Goal: Task Accomplishment & Management: Manage account settings

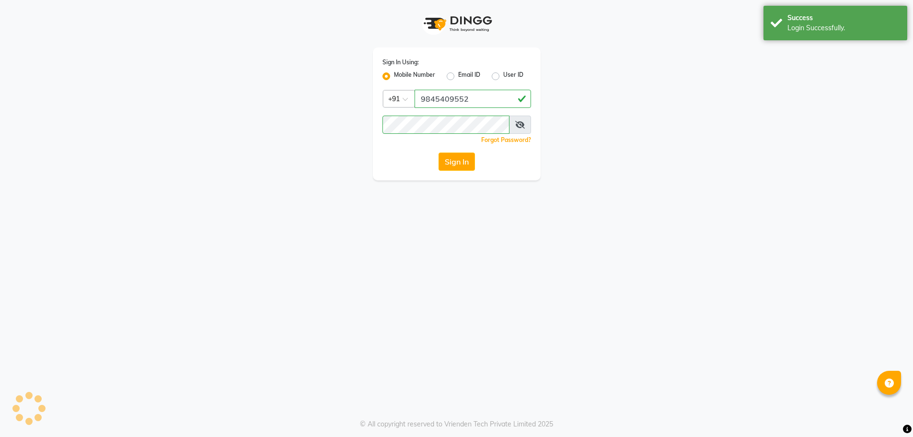
select select "100"
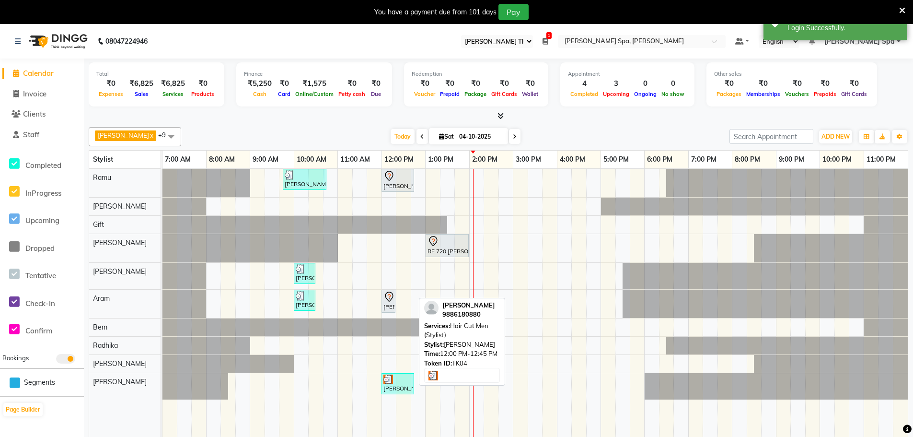
click at [399, 382] on div at bounding box center [397, 379] width 29 height 10
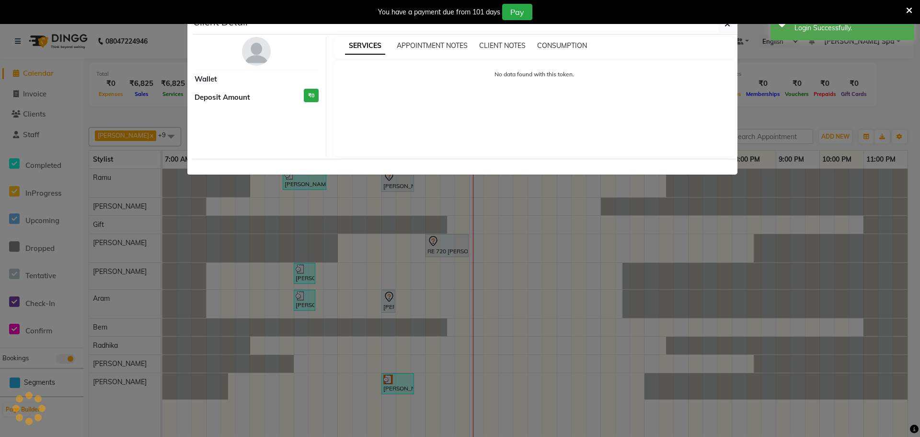
select select "3"
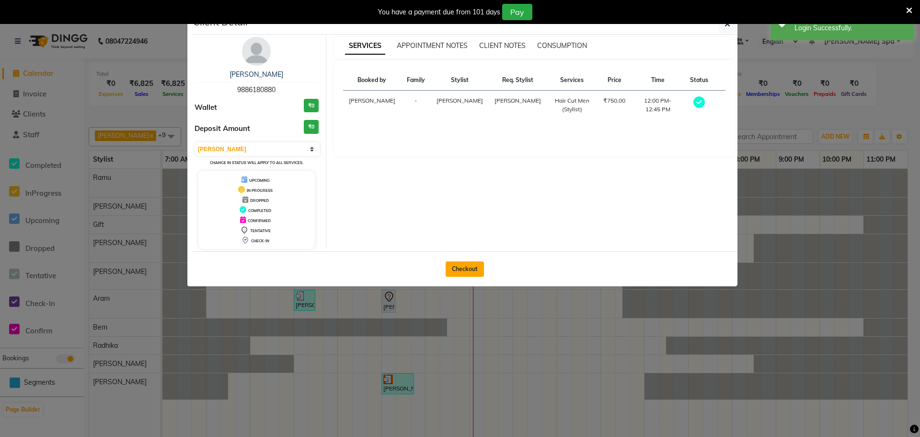
click at [477, 269] on button "Checkout" at bounding box center [465, 268] width 38 height 15
select select "8545"
select select "service"
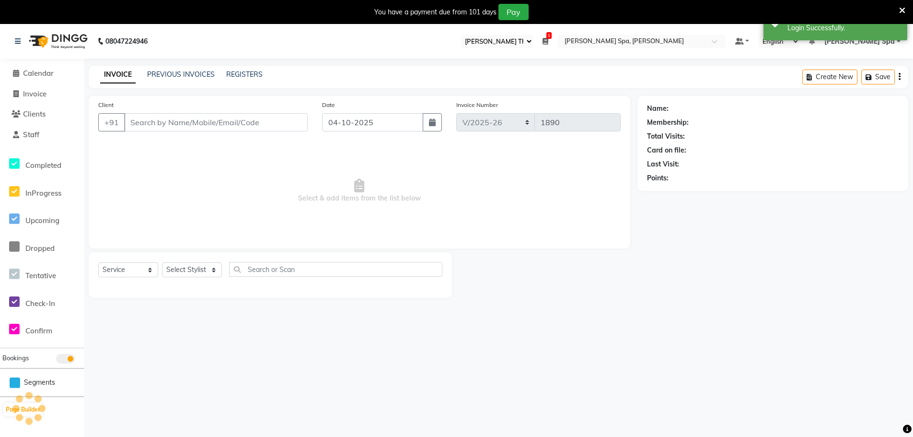
type input "98******80"
select select "84966"
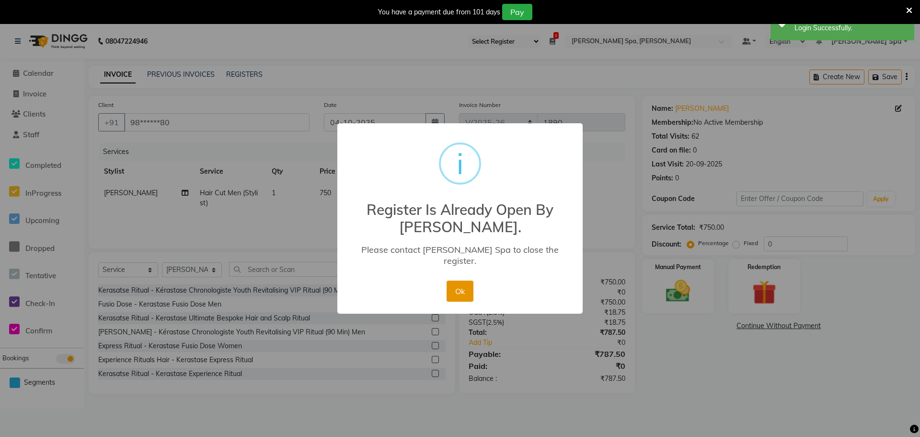
click at [458, 289] on button "Ok" at bounding box center [460, 290] width 26 height 21
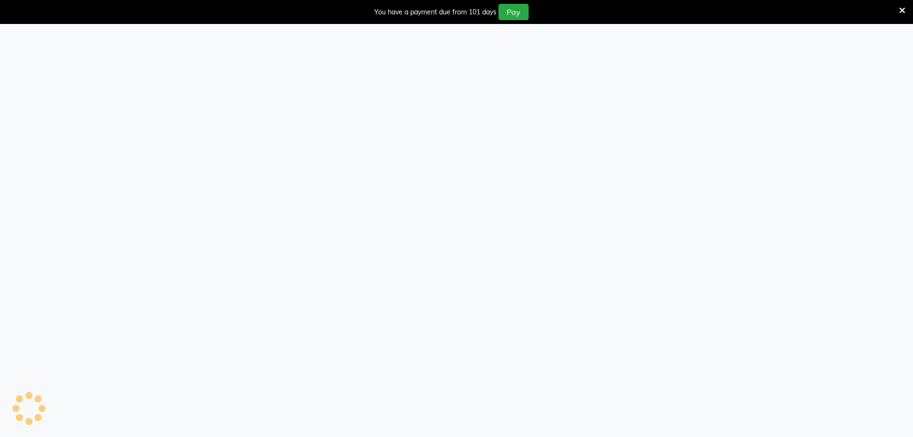
select select "100"
select select "8545"
select select "service"
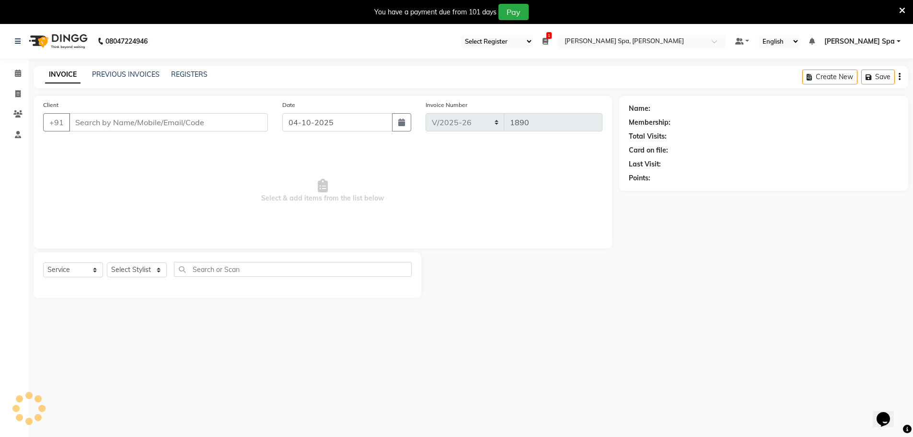
type input "98******80"
select select "84966"
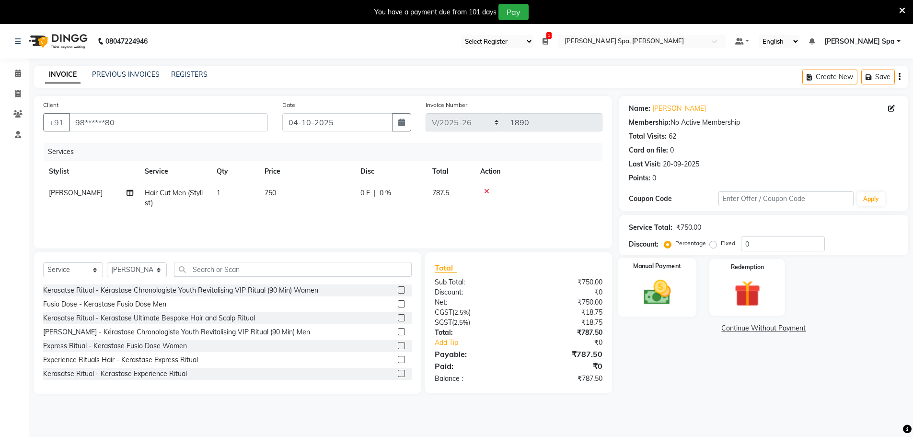
click at [660, 289] on img at bounding box center [657, 292] width 44 height 31
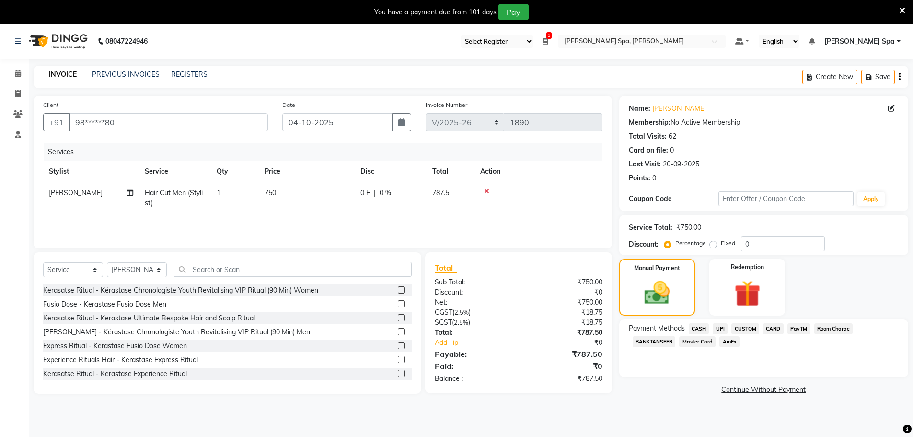
click at [721, 326] on span "UPI" at bounding box center [720, 328] width 15 height 11
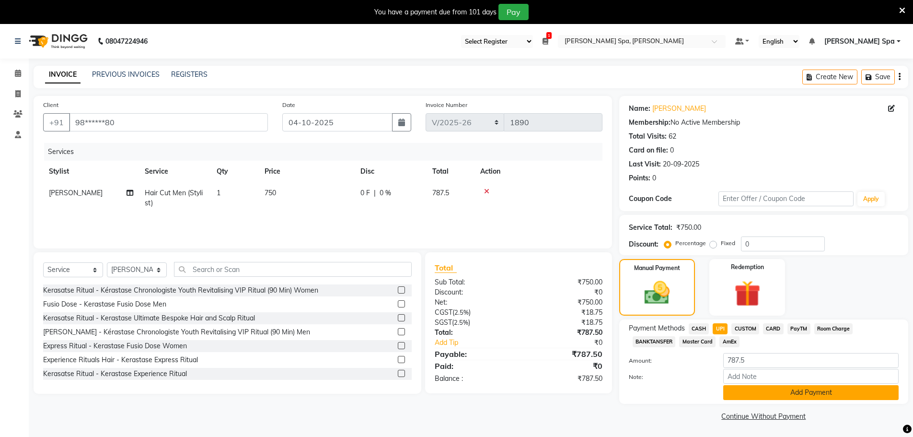
click at [748, 391] on button "Add Payment" at bounding box center [810, 392] width 175 height 15
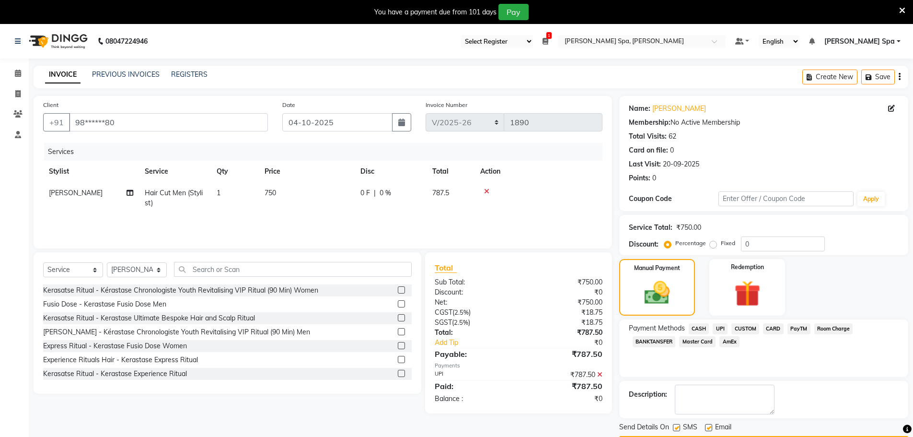
click at [709, 425] on label at bounding box center [708, 427] width 7 height 7
click at [709, 425] on input "checkbox" at bounding box center [708, 428] width 6 height 6
checkbox input "false"
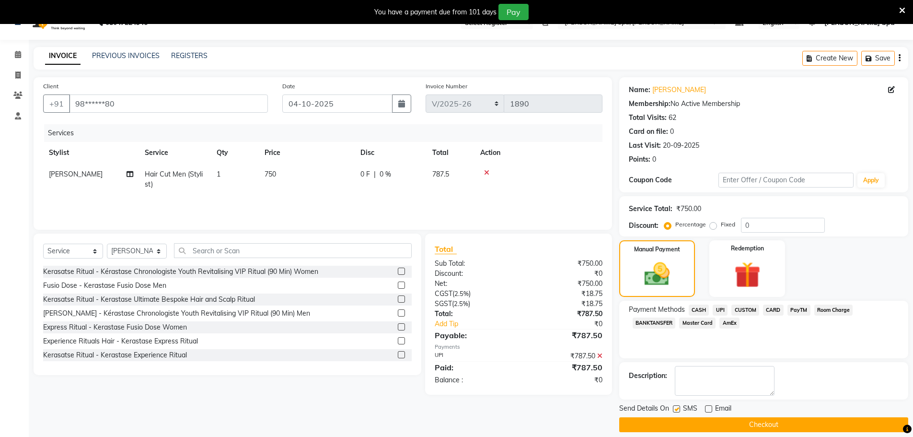
scroll to position [28, 0]
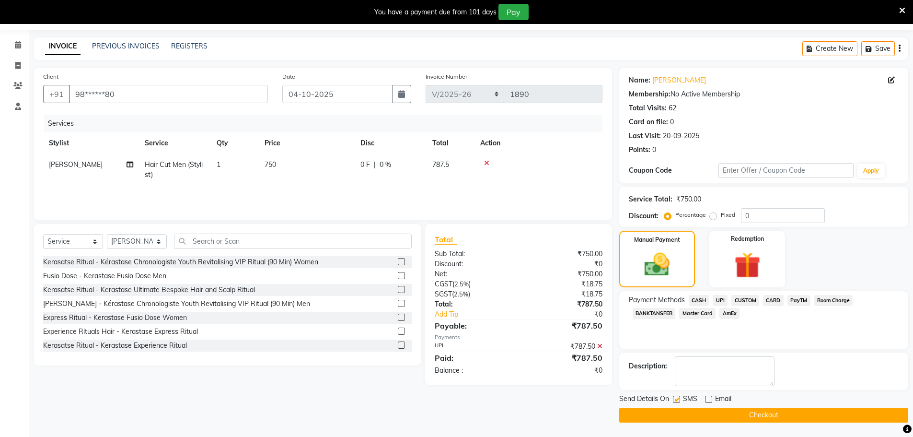
click at [727, 417] on button "Checkout" at bounding box center [763, 414] width 289 height 15
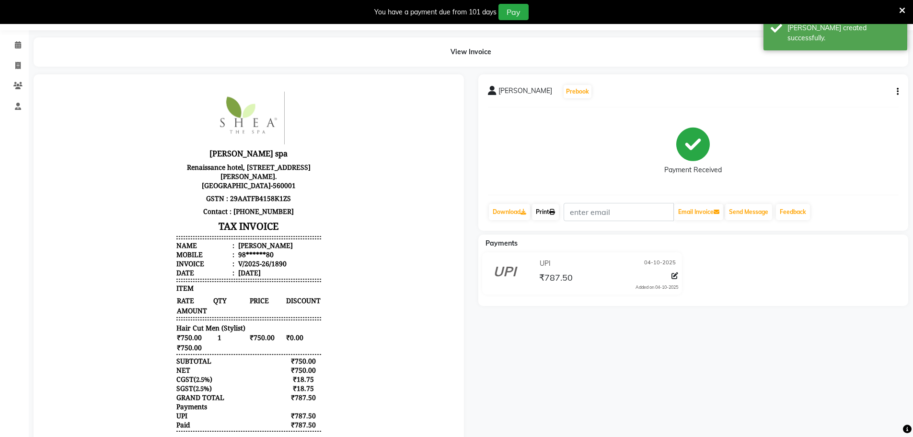
click at [544, 212] on link "Print" at bounding box center [545, 212] width 27 height 16
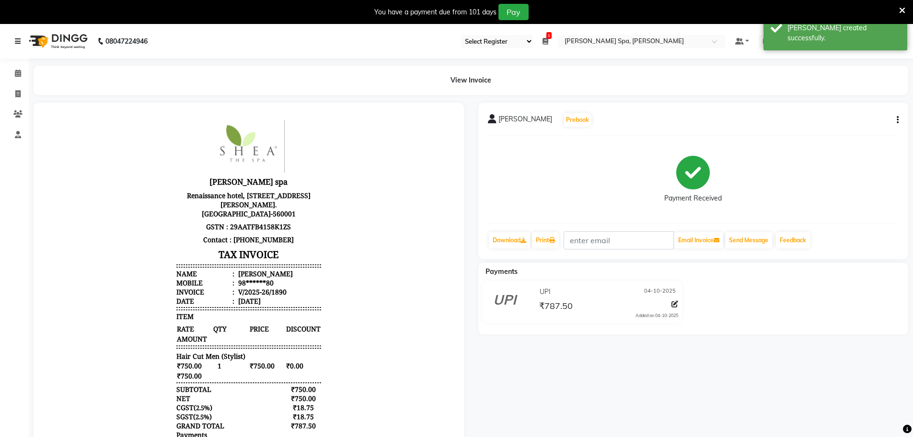
click at [16, 40] on icon at bounding box center [18, 41] width 6 height 7
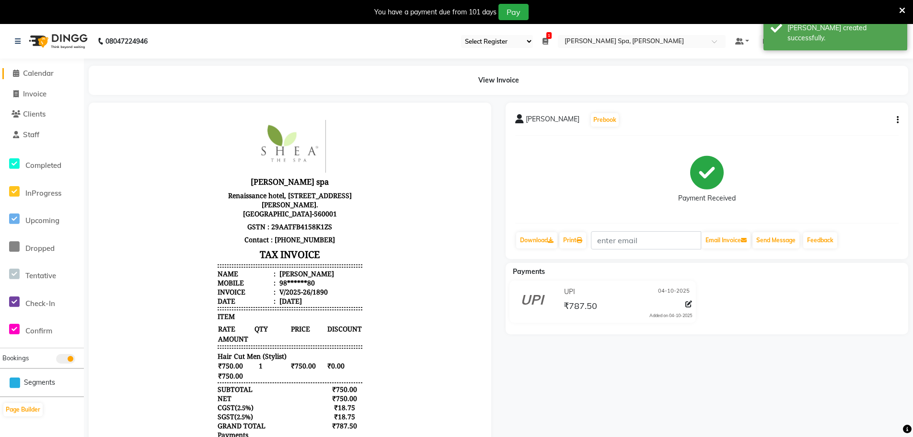
click at [42, 72] on span "Calendar" at bounding box center [38, 73] width 31 height 9
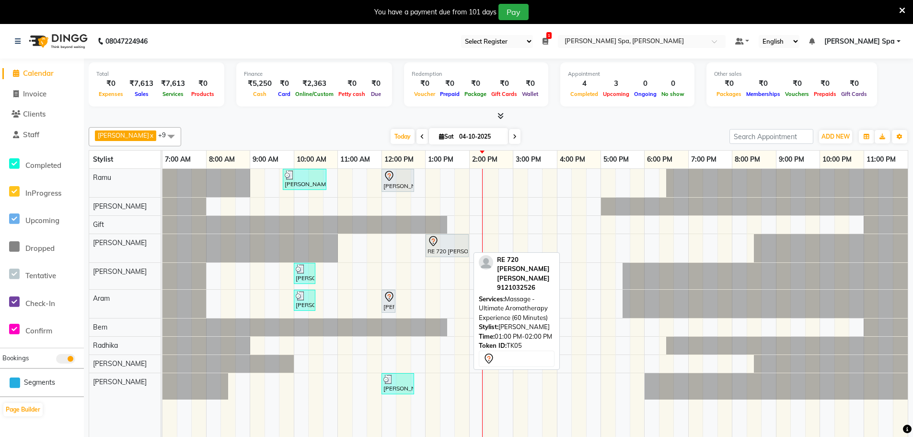
click at [445, 251] on div "RE 720 [PERSON_NAME] [PERSON_NAME], TK05, 01:00 PM-02:00 PM, Massage - Ultimate…" at bounding box center [447, 245] width 41 height 20
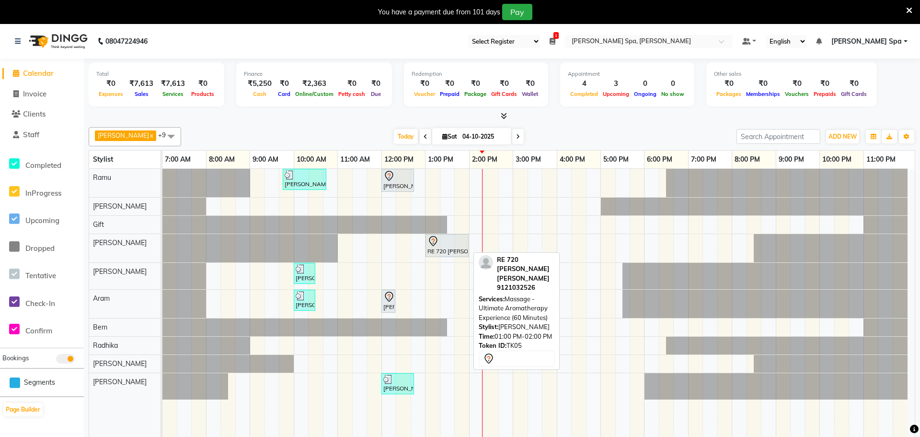
select select "7"
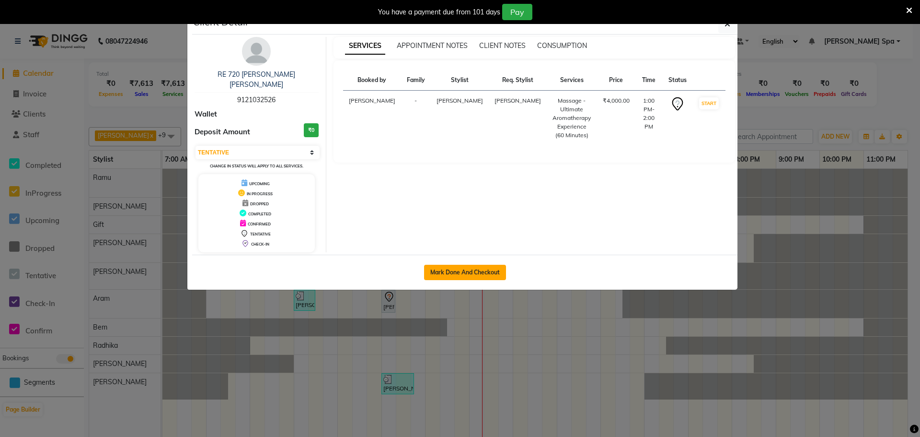
click at [464, 265] on button "Mark Done And Checkout" at bounding box center [465, 272] width 82 height 15
select select "service"
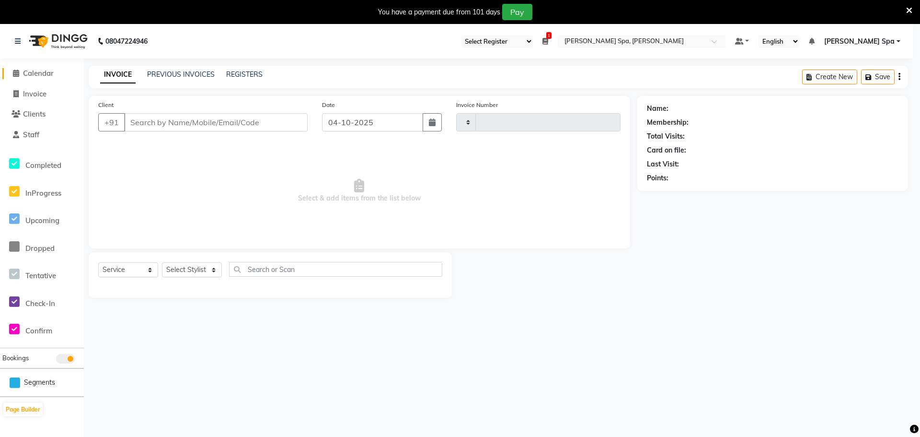
type input "1891"
select select "8545"
type input "91******26"
select select "84958"
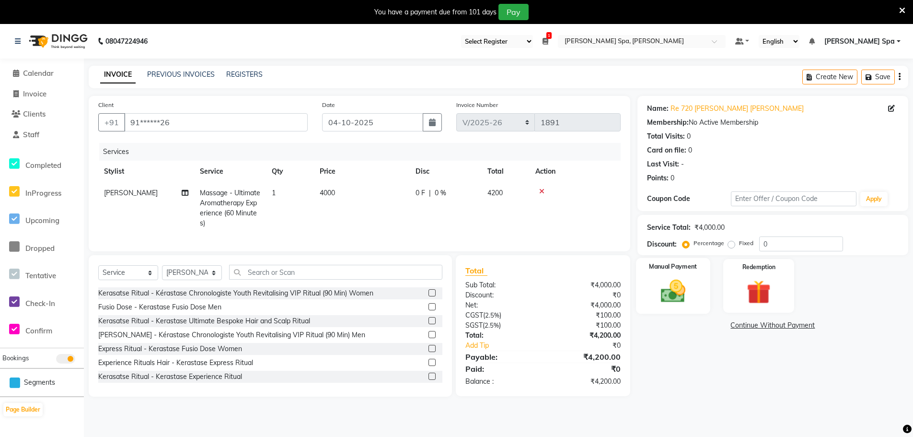
click at [686, 278] on img at bounding box center [673, 291] width 41 height 29
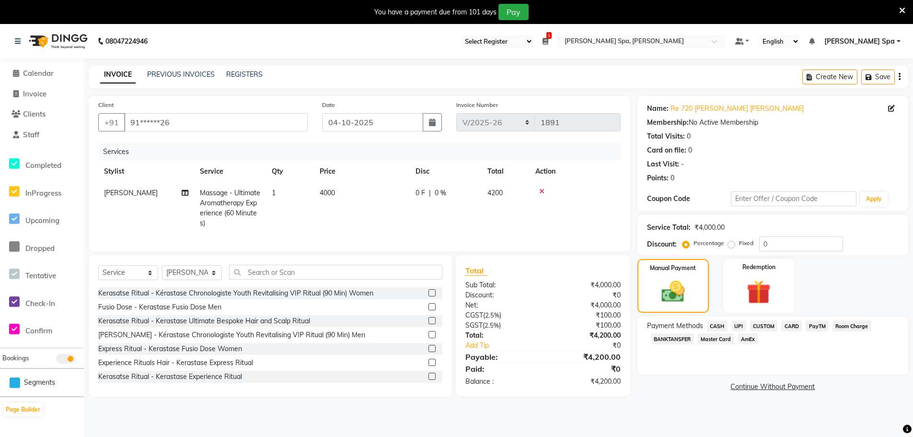
click at [843, 324] on span "Room Charge" at bounding box center [852, 325] width 39 height 11
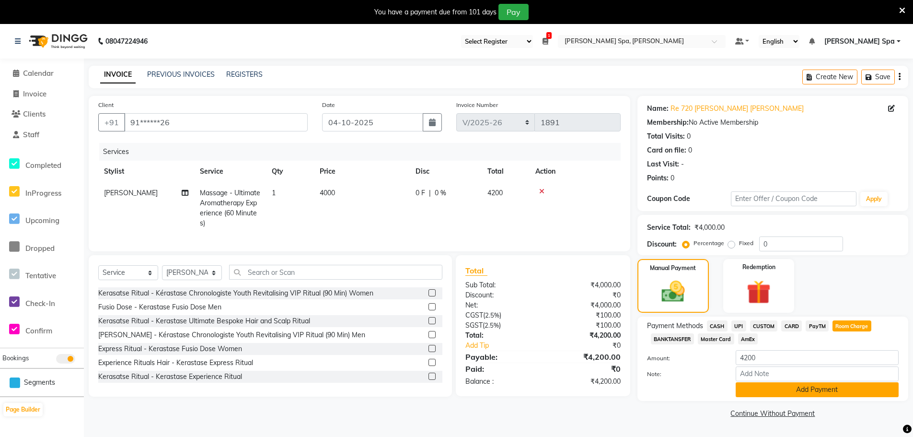
click at [757, 387] on button "Add Payment" at bounding box center [817, 389] width 163 height 15
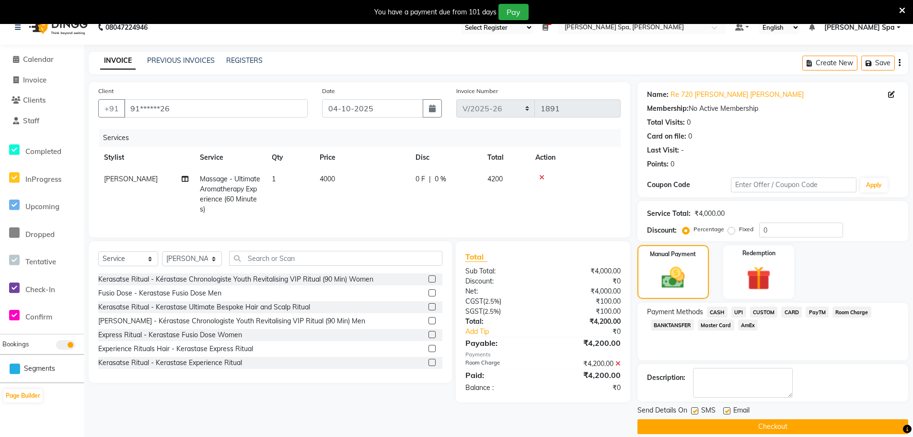
scroll to position [25, 0]
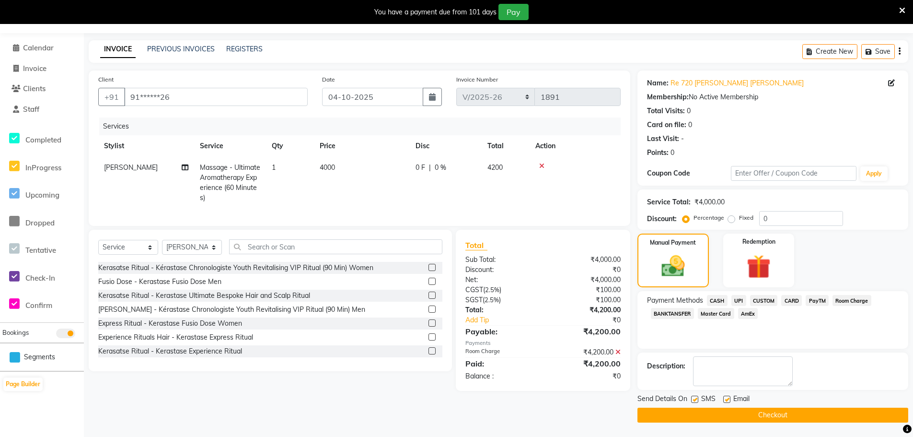
click at [731, 397] on div "Email" at bounding box center [740, 400] width 34 height 12
click at [726, 400] on label at bounding box center [726, 398] width 7 height 7
click at [726, 400] on input "checkbox" at bounding box center [726, 399] width 6 height 6
checkbox input "false"
click at [726, 411] on button "Checkout" at bounding box center [772, 414] width 271 height 15
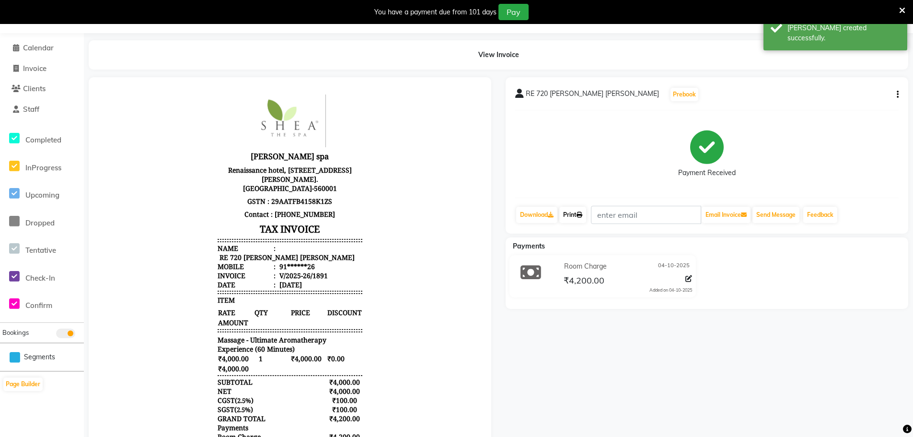
click at [576, 209] on link "Print" at bounding box center [572, 215] width 27 height 16
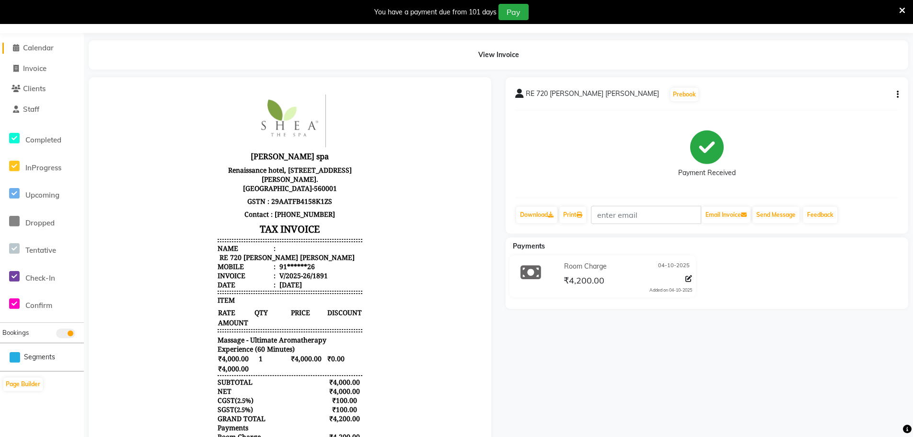
click at [41, 46] on span "Calendar" at bounding box center [38, 47] width 31 height 9
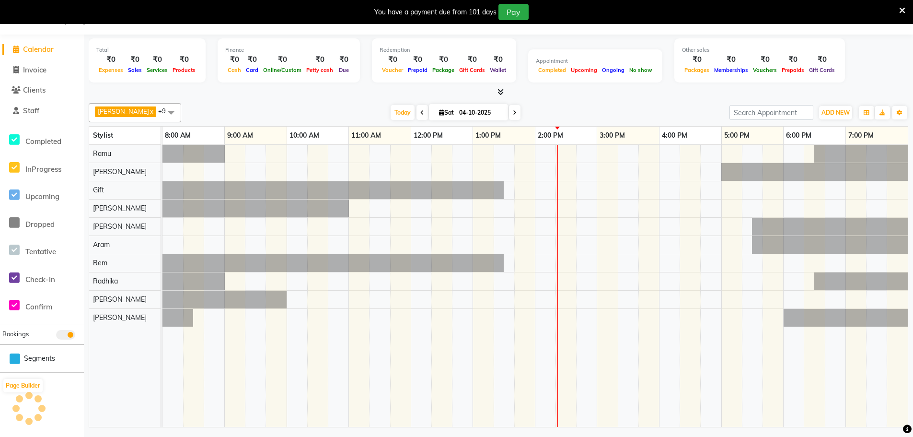
scroll to position [24, 0]
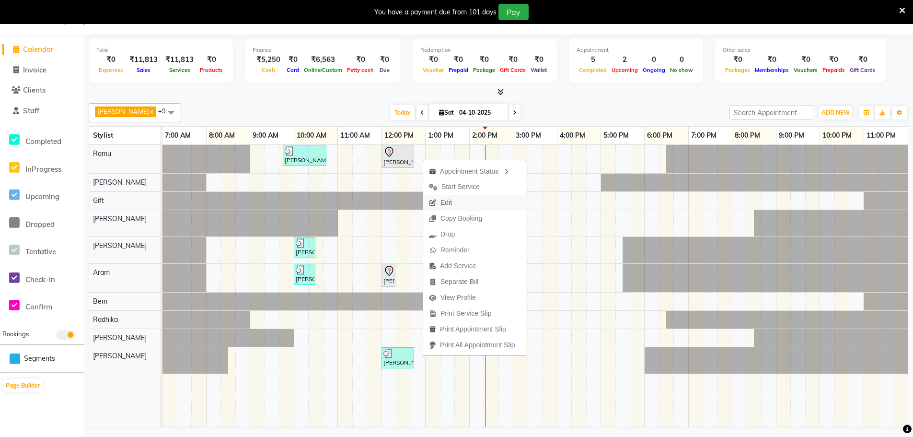
click at [448, 201] on span "Edit" at bounding box center [446, 202] width 12 height 10
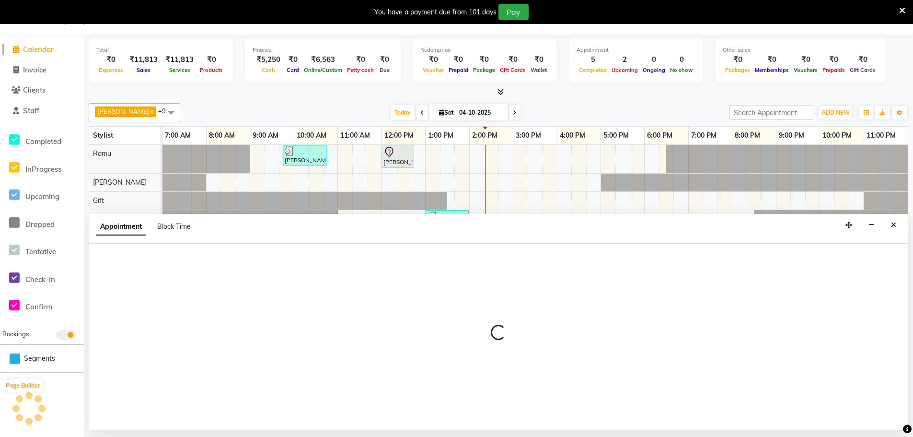
select select "720"
select select "tentative"
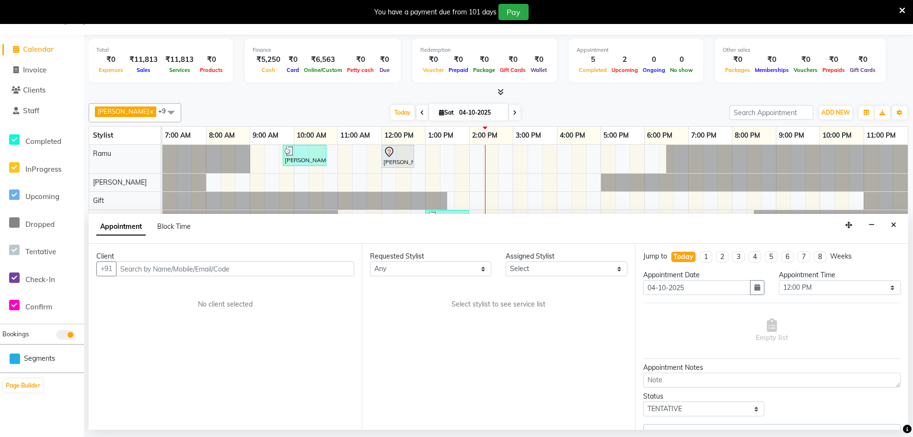
select select "84952"
select select "4302"
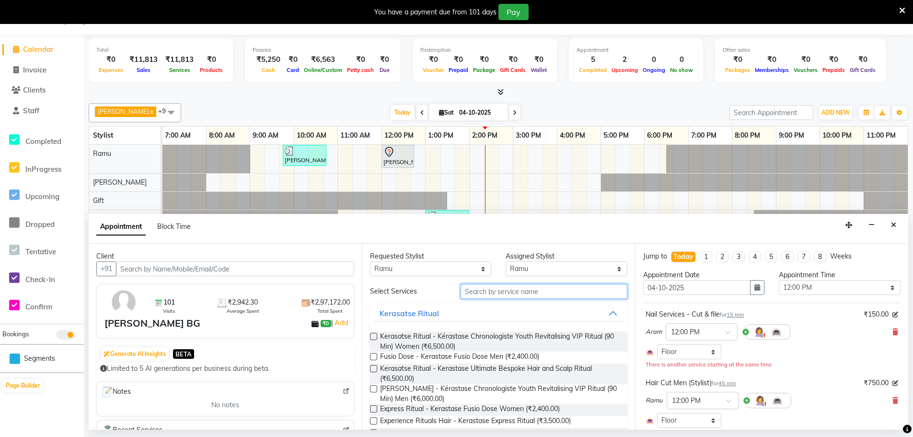
click at [498, 289] on input "text" at bounding box center [544, 291] width 167 height 15
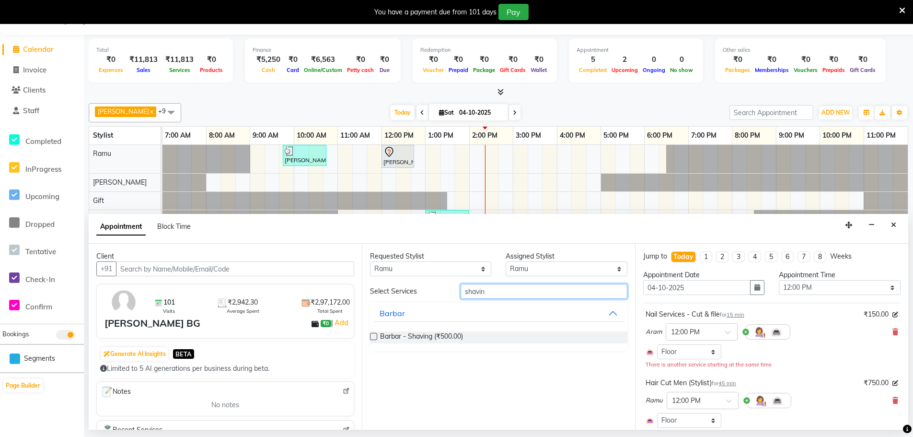
type input "shavin"
click at [375, 337] on label at bounding box center [373, 336] width 7 height 7
click at [375, 337] on input "checkbox" at bounding box center [373, 337] width 6 height 6
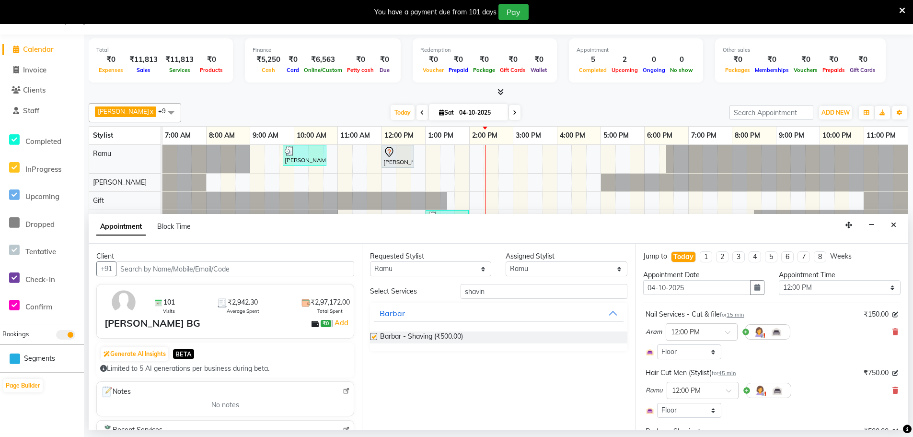
checkbox input "false"
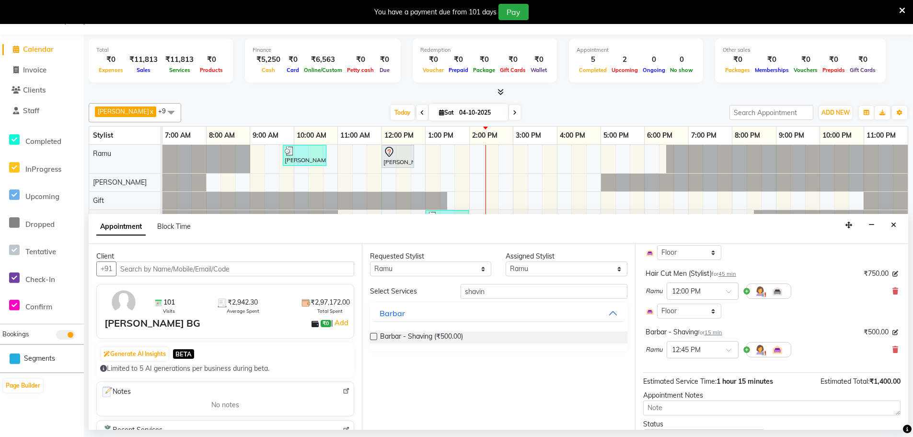
scroll to position [146, 0]
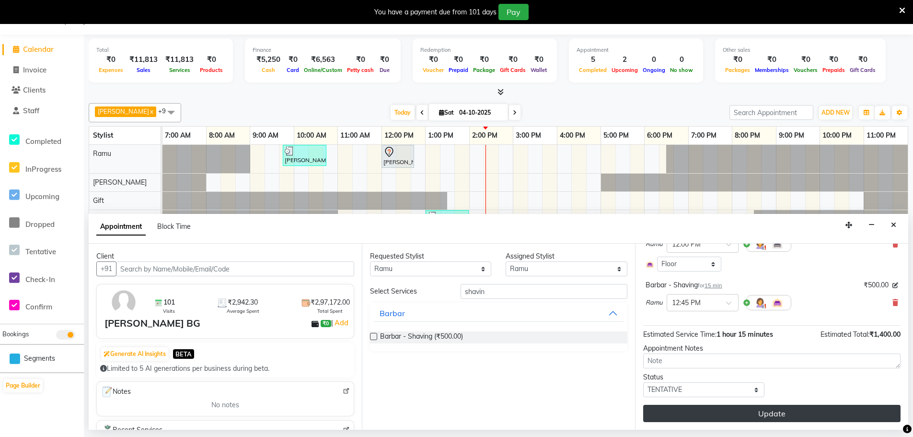
click at [720, 414] on button "Update" at bounding box center [771, 413] width 257 height 17
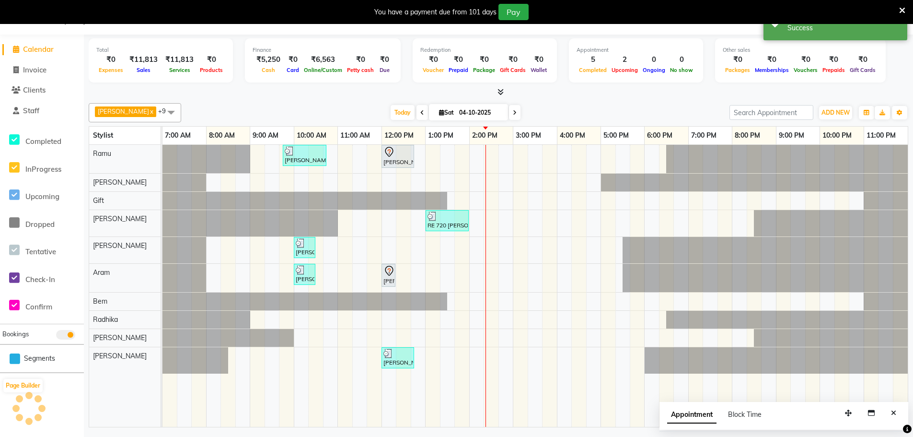
scroll to position [0, 0]
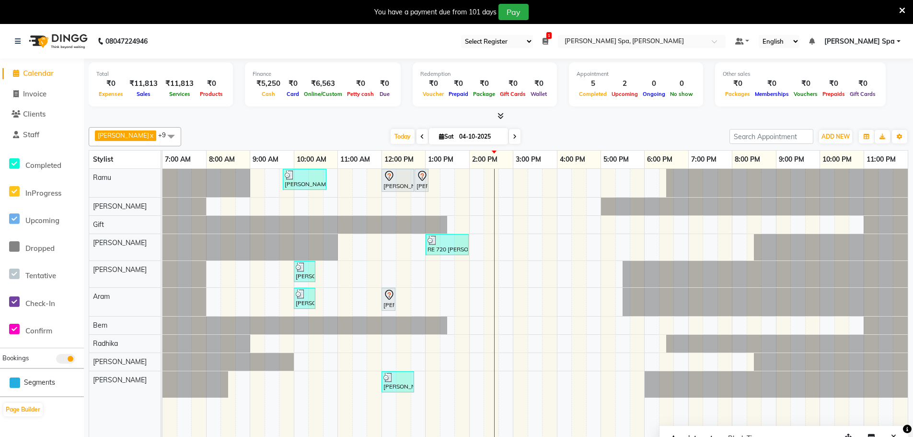
click at [513, 138] on icon at bounding box center [515, 137] width 4 height 6
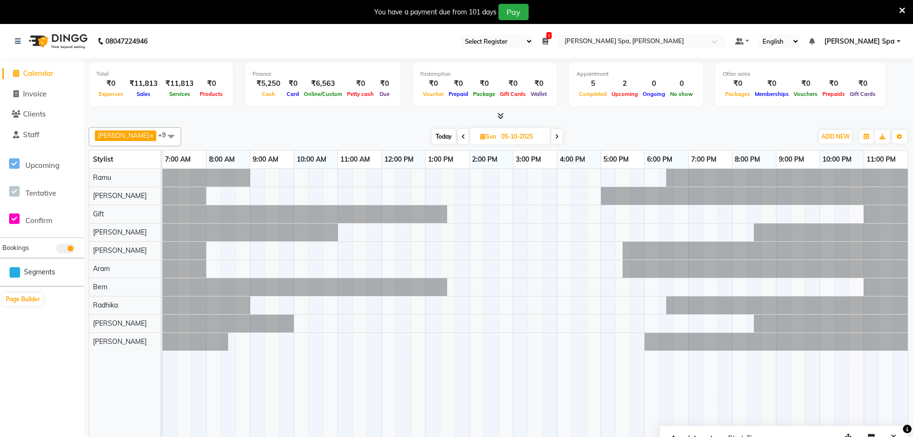
click at [462, 139] on icon at bounding box center [464, 137] width 4 height 6
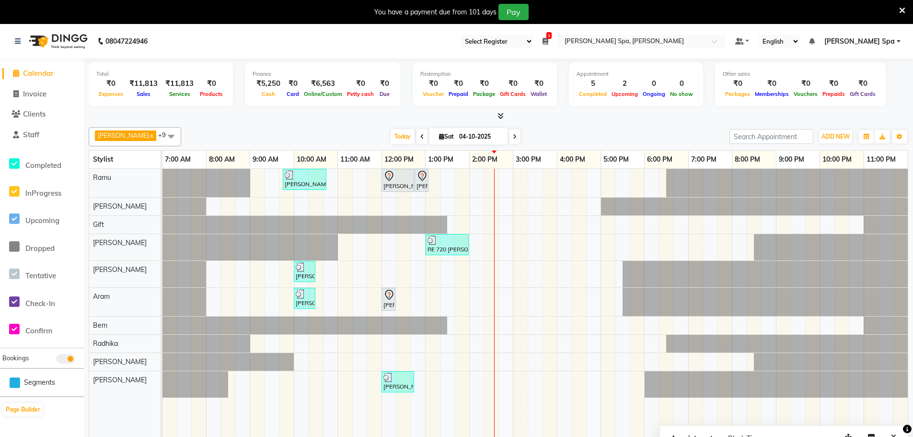
click at [417, 134] on span at bounding box center [423, 136] width 12 height 15
type input "03-10-2025"
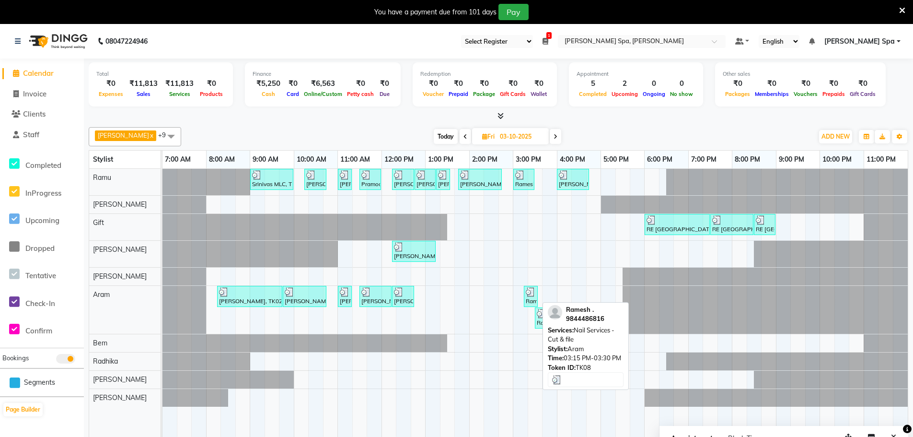
click at [529, 301] on div "Ramesh ., TK08, 03:15 PM-03:30 PM, Nail Services - Cut & file" at bounding box center [531, 296] width 12 height 18
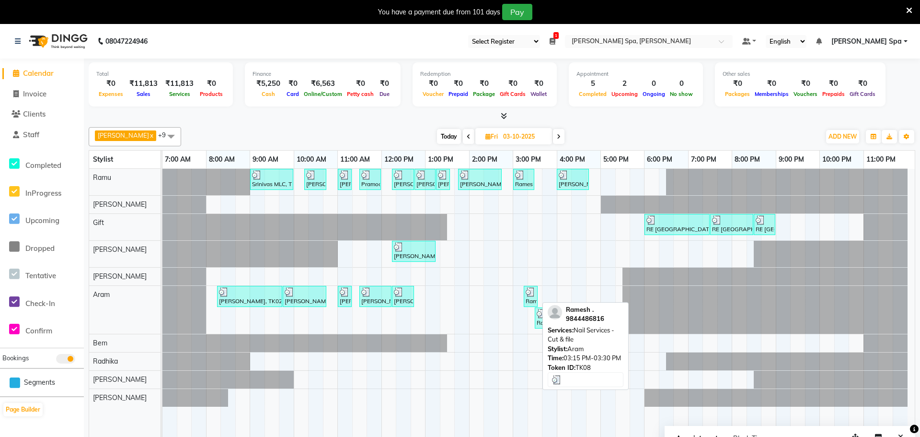
select select "3"
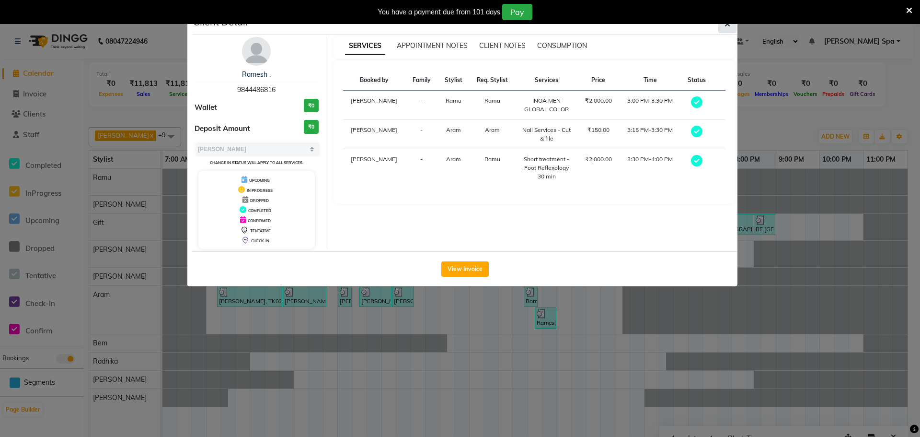
click at [728, 28] on span "button" at bounding box center [728, 24] width 6 height 10
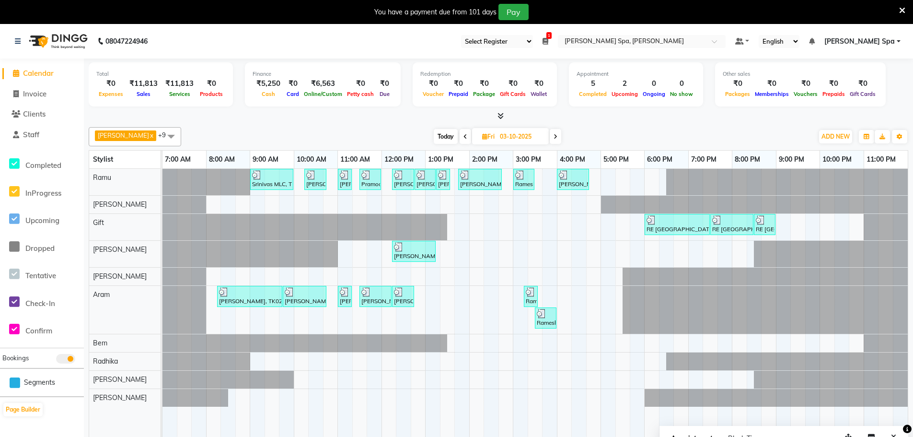
click at [550, 139] on span at bounding box center [556, 136] width 12 height 15
type input "04-10-2025"
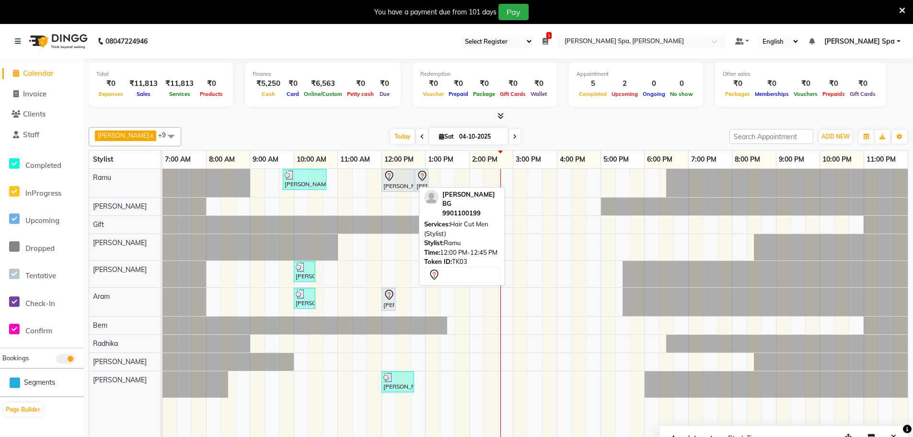
click at [408, 178] on div at bounding box center [397, 176] width 29 height 12
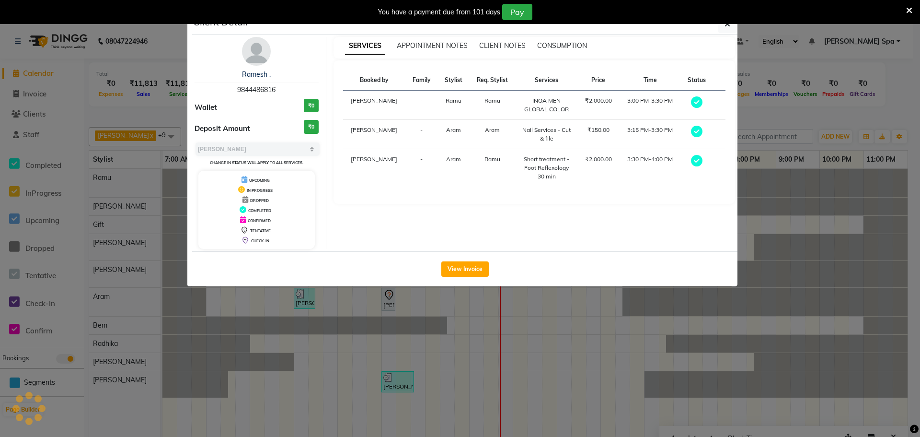
select select "7"
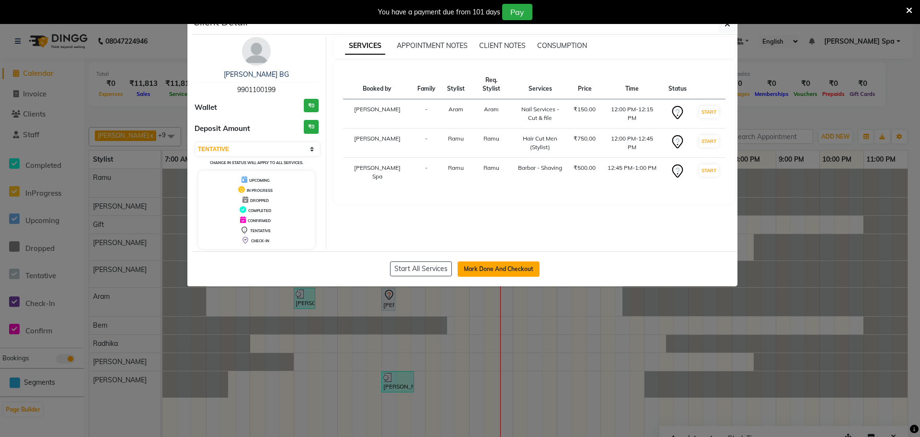
click at [465, 266] on button "Mark Done And Checkout" at bounding box center [499, 268] width 82 height 15
select select "8545"
select select "service"
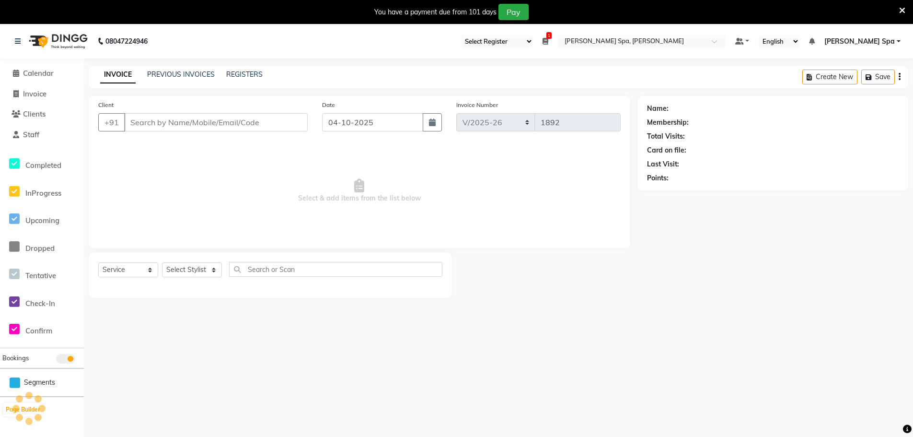
type input "99******99"
select select "84952"
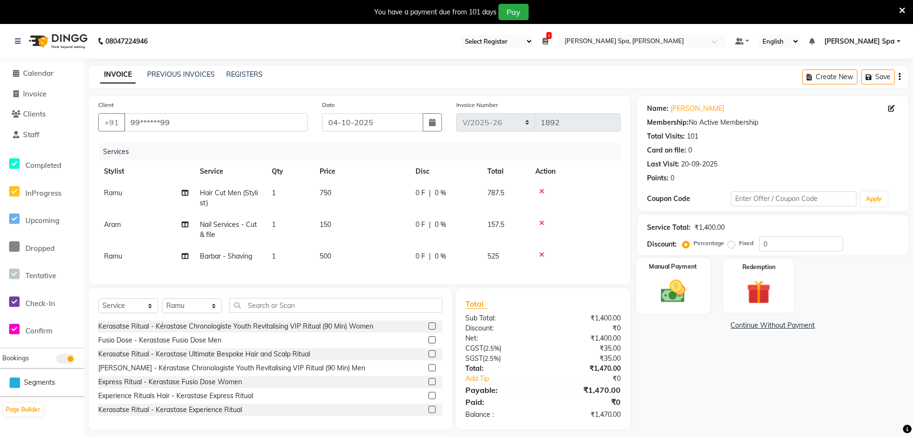
click at [678, 282] on img at bounding box center [673, 291] width 41 height 29
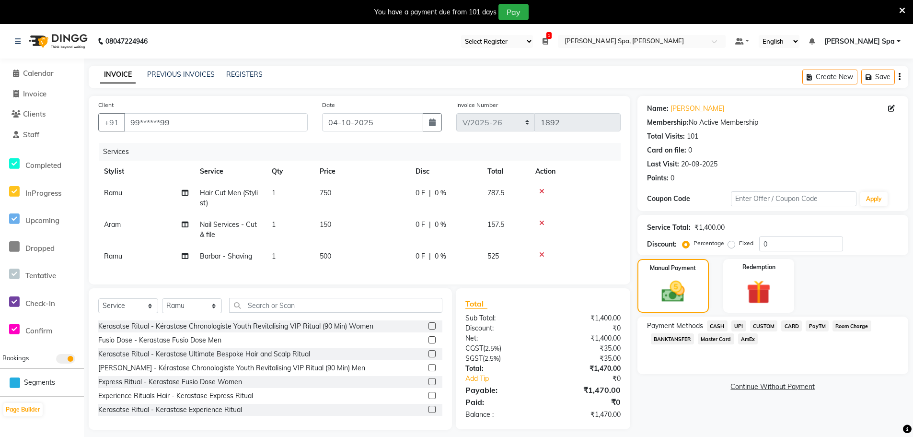
click at [737, 324] on span "UPI" at bounding box center [738, 325] width 15 height 11
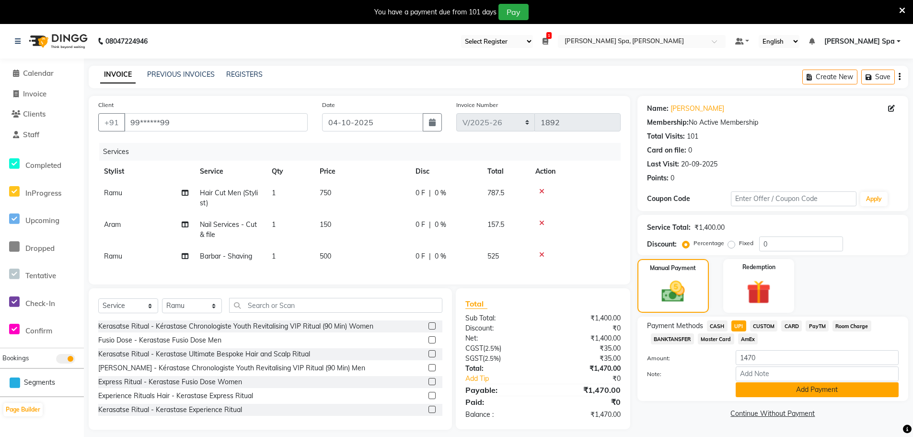
click at [779, 391] on button "Add Payment" at bounding box center [817, 389] width 163 height 15
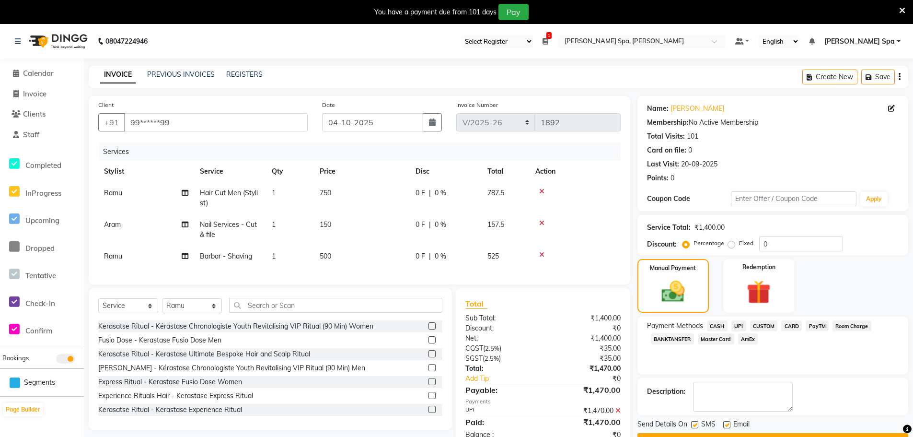
click at [726, 423] on label at bounding box center [726, 424] width 7 height 7
click at [726, 423] on input "checkbox" at bounding box center [726, 425] width 6 height 6
checkbox input "false"
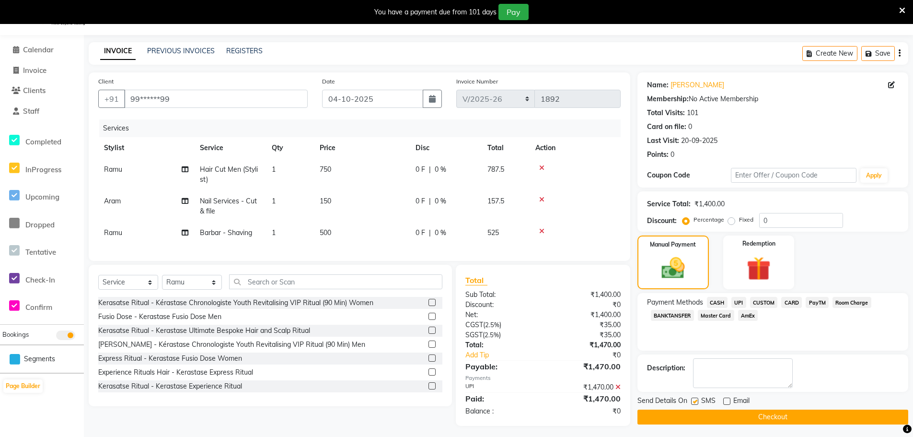
scroll to position [34, 0]
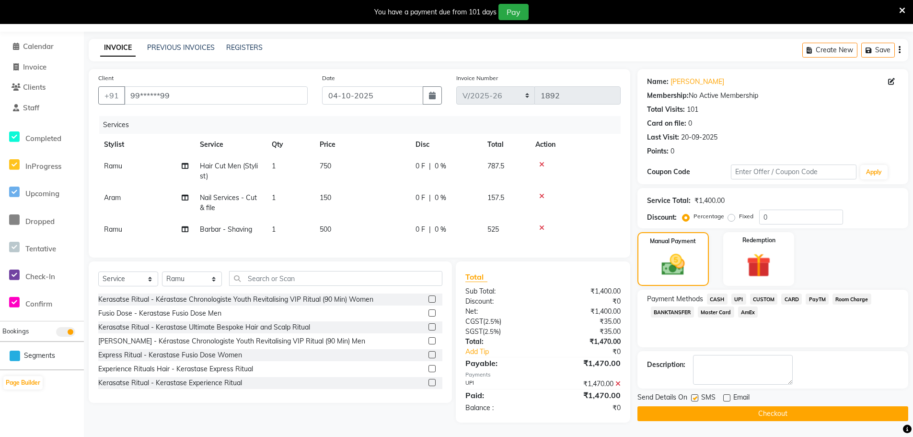
click at [729, 408] on button "Checkout" at bounding box center [772, 413] width 271 height 15
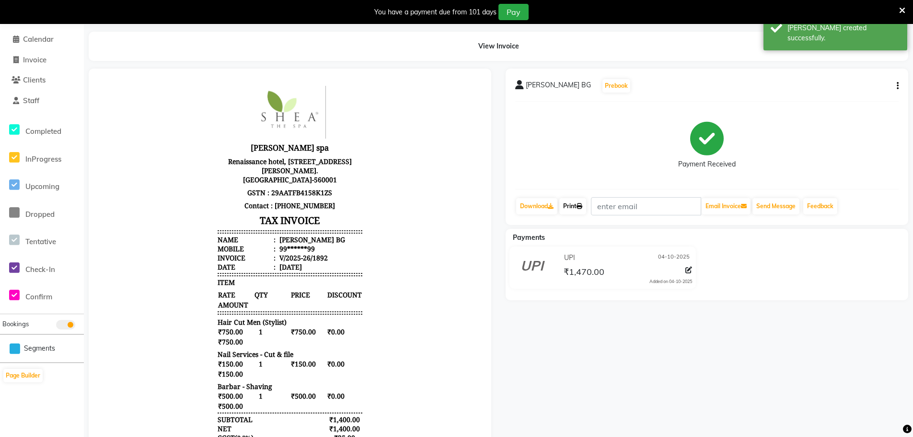
click at [579, 206] on link "Print" at bounding box center [572, 206] width 27 height 16
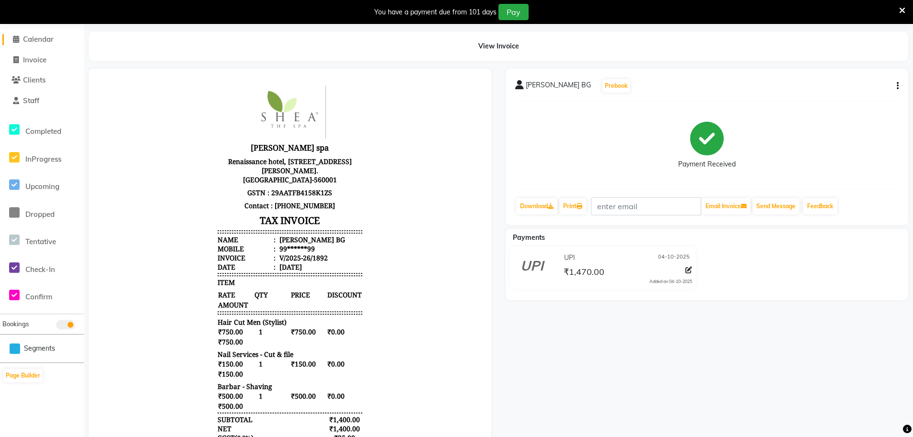
click at [44, 39] on span "Calendar" at bounding box center [38, 39] width 31 height 9
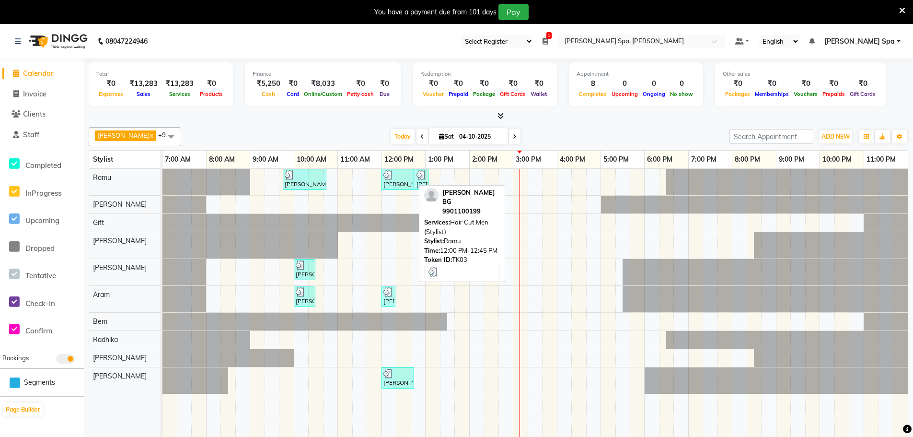
click at [395, 180] on div "[PERSON_NAME] BG, TK03, 12:00 PM-12:45 PM, Hair Cut Men (Stylist)" at bounding box center [397, 179] width 31 height 18
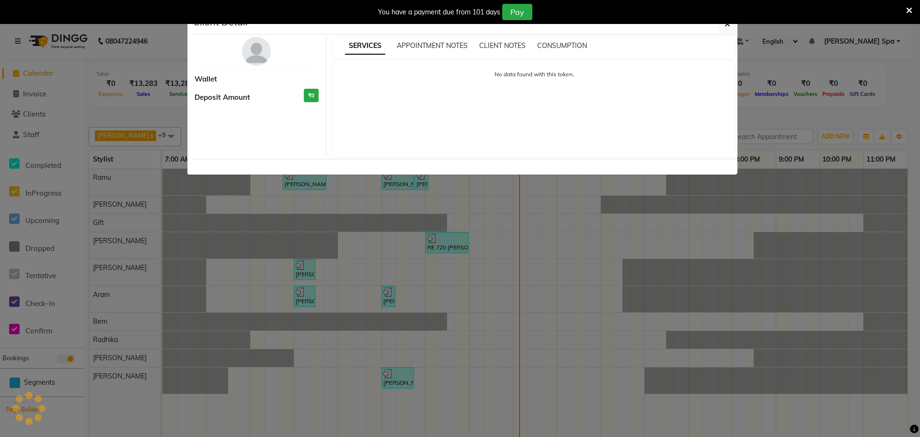
select select "3"
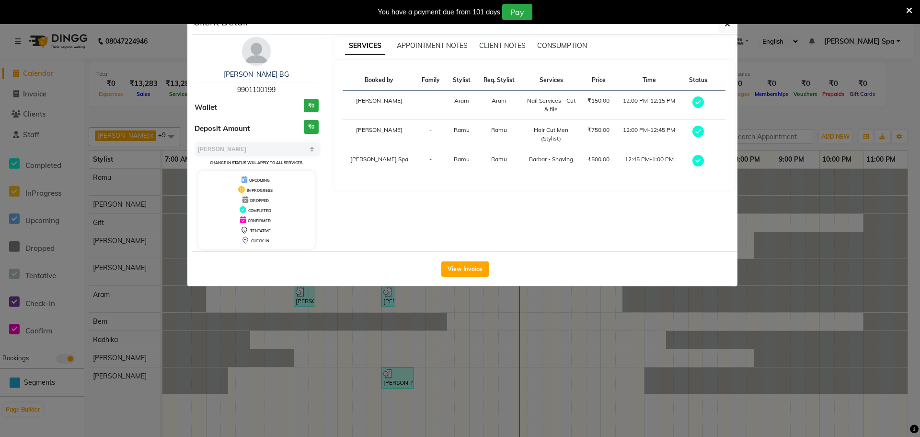
click at [466, 252] on div "View Invoice" at bounding box center [464, 268] width 545 height 35
click at [464, 266] on button "View Invoice" at bounding box center [464, 268] width 47 height 15
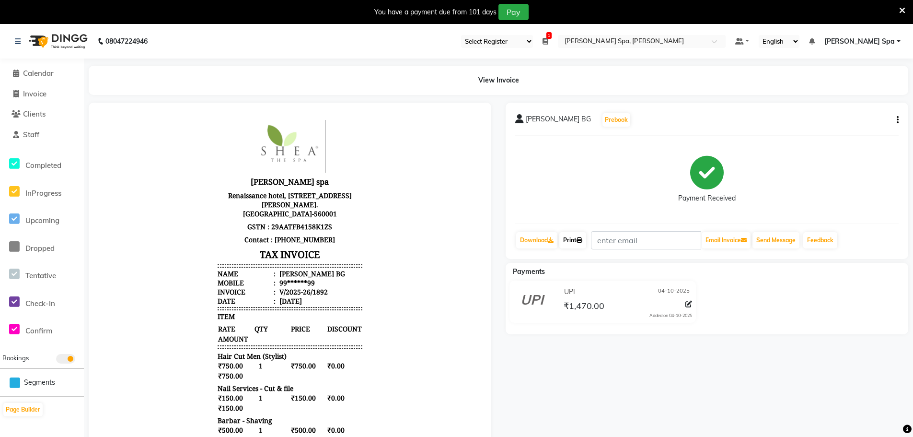
click at [566, 242] on link "Print" at bounding box center [572, 240] width 27 height 16
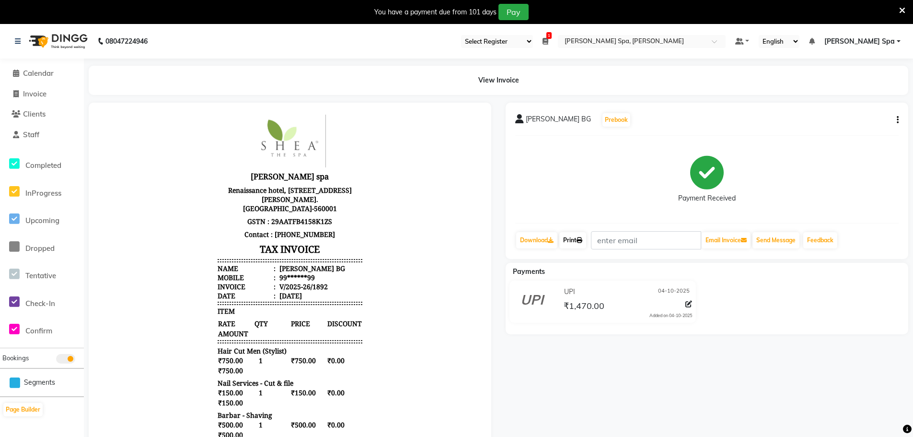
scroll to position [8, 0]
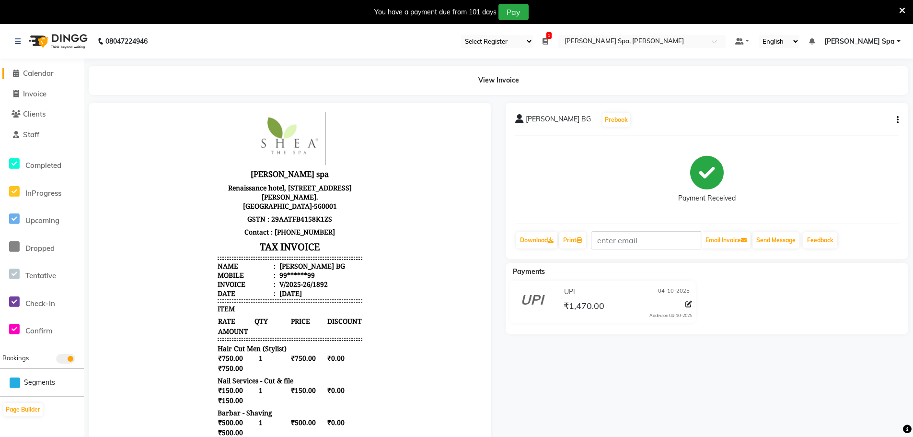
click at [37, 72] on span "Calendar" at bounding box center [38, 73] width 31 height 9
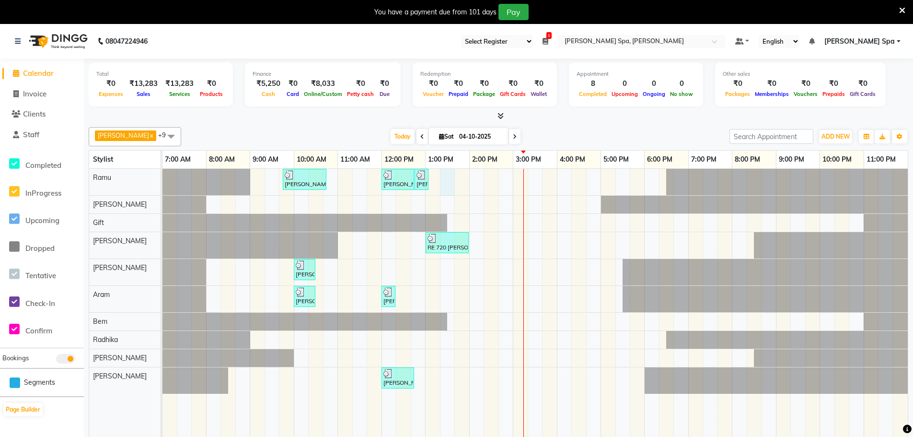
click at [451, 177] on div "[PERSON_NAME], TK02, 09:45 AM-10:45 AM, Men Hair Cut - Hair cut Men Style Direc…" at bounding box center [534, 310] width 745 height 282
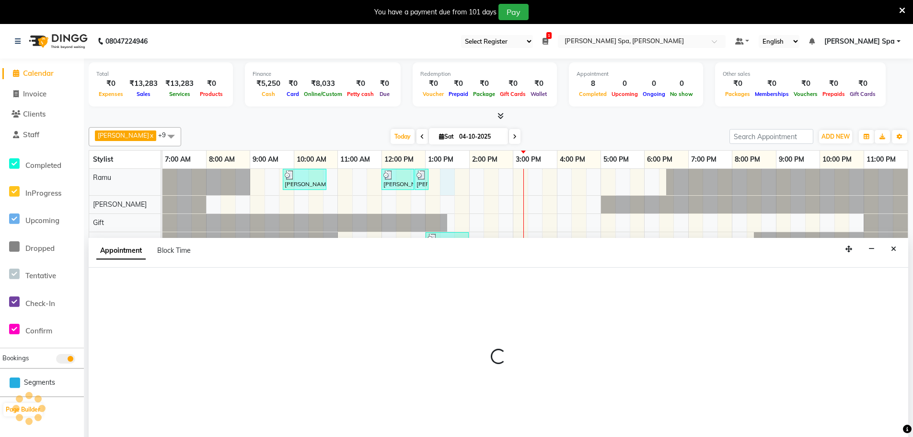
scroll to position [24, 0]
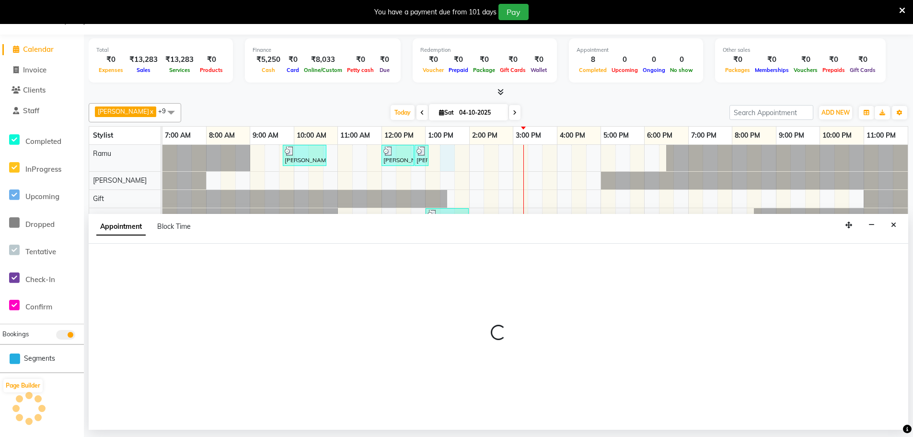
select select "84952"
select select "tentative"
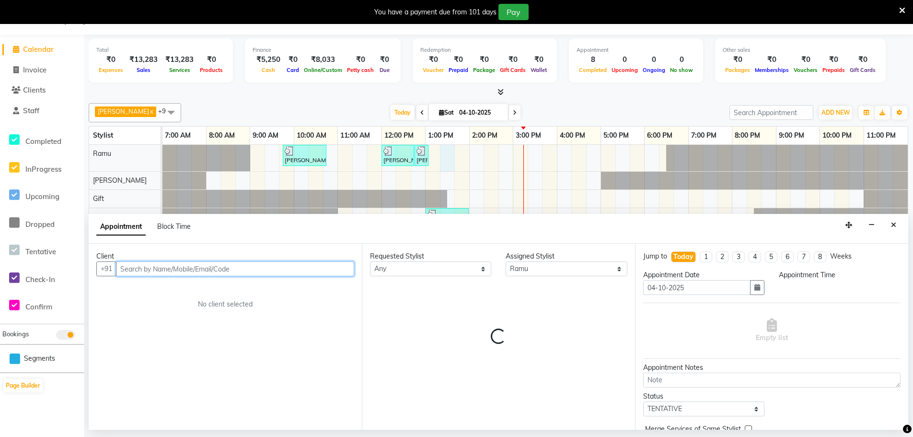
select select "795"
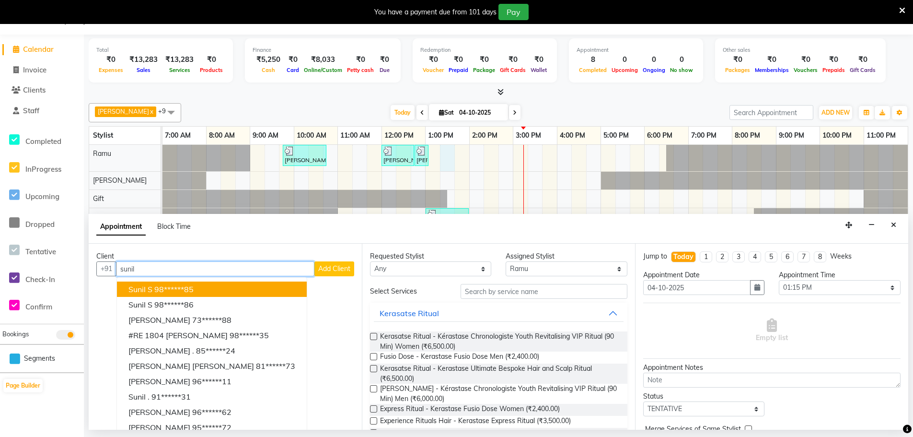
click at [158, 292] on ngb-highlight "98******85" at bounding box center [173, 289] width 39 height 10
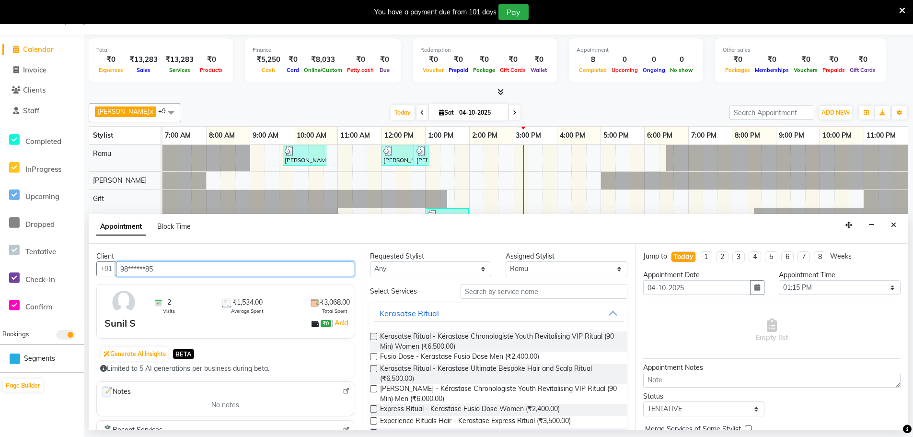
type input "98******85"
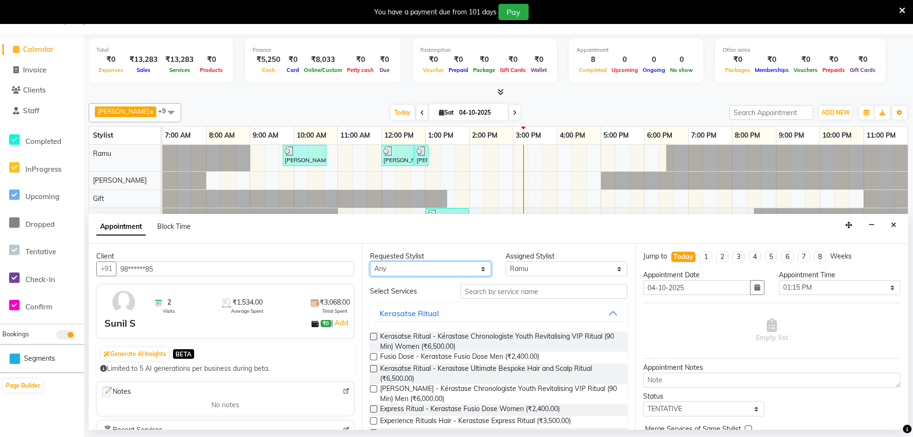
click at [431, 261] on select "Any [PERSON_NAME] Bem Gift [PERSON_NAME] Radhika [PERSON_NAME] [PERSON_NAME] Spa" at bounding box center [430, 268] width 121 height 15
select select "84952"
click at [370, 261] on select "Any [PERSON_NAME] Bem Gift [PERSON_NAME] Radhika [PERSON_NAME] [PERSON_NAME] Spa" at bounding box center [430, 268] width 121 height 15
click at [503, 292] on input "text" at bounding box center [544, 291] width 167 height 15
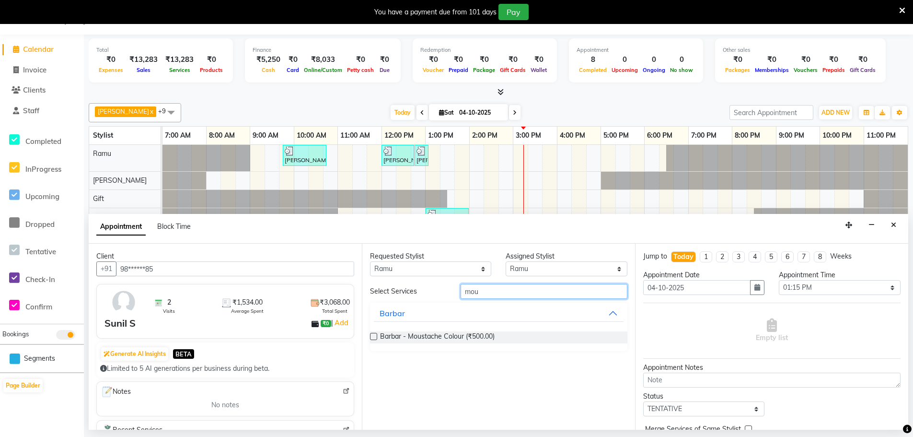
type input "mou"
click at [376, 336] on label at bounding box center [373, 336] width 7 height 7
click at [376, 336] on input "checkbox" at bounding box center [373, 337] width 6 height 6
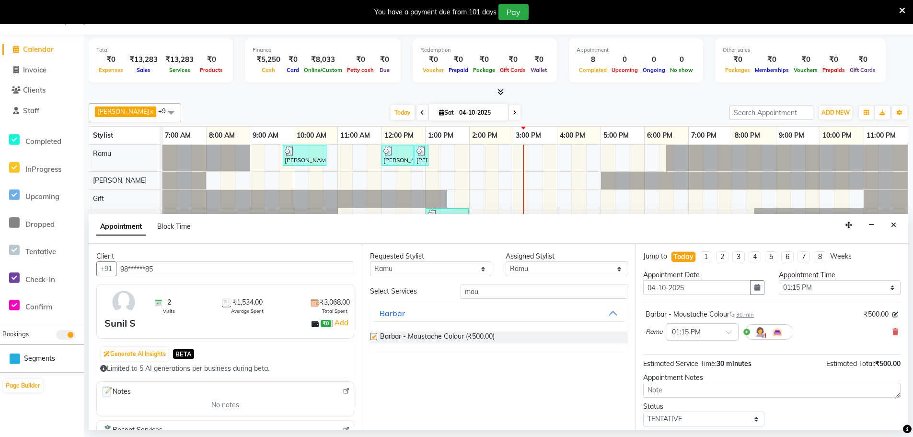
checkbox input "false"
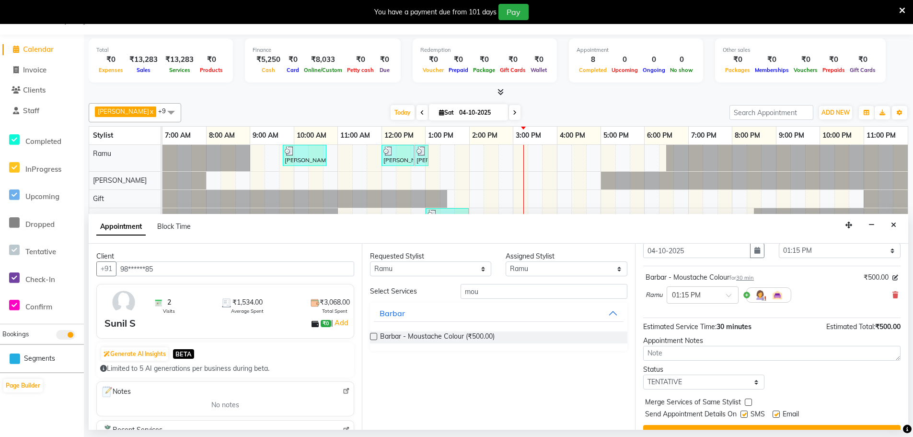
scroll to position [57, 0]
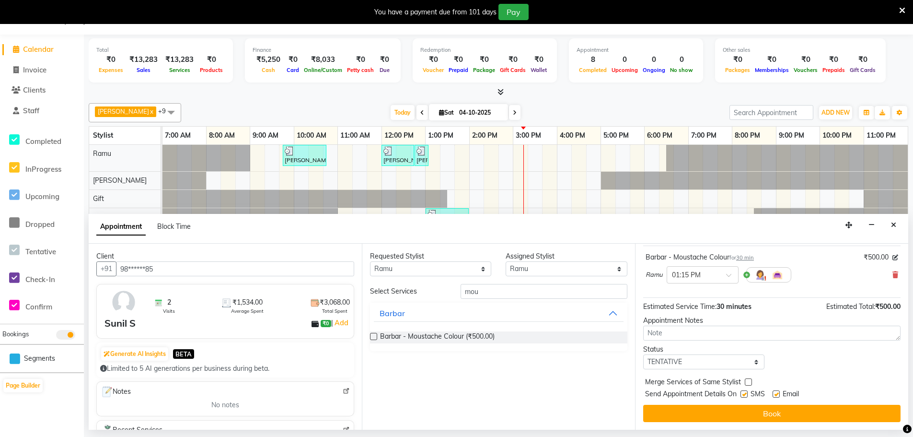
click at [671, 415] on button "Book" at bounding box center [771, 413] width 257 height 17
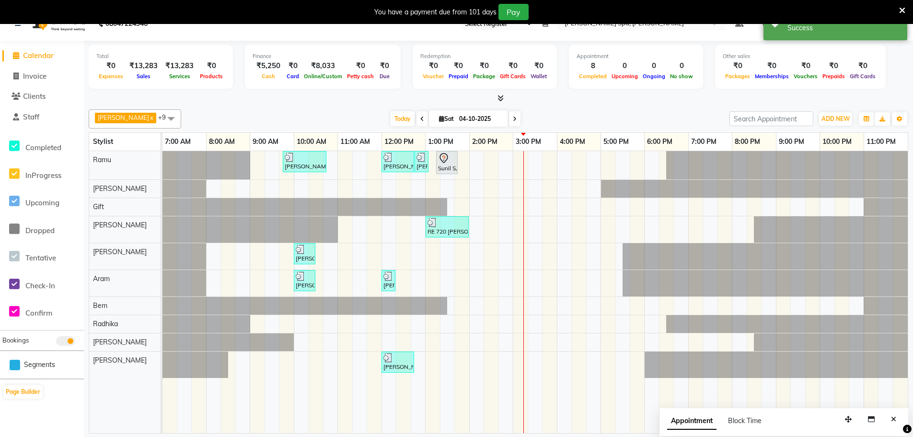
scroll to position [24, 0]
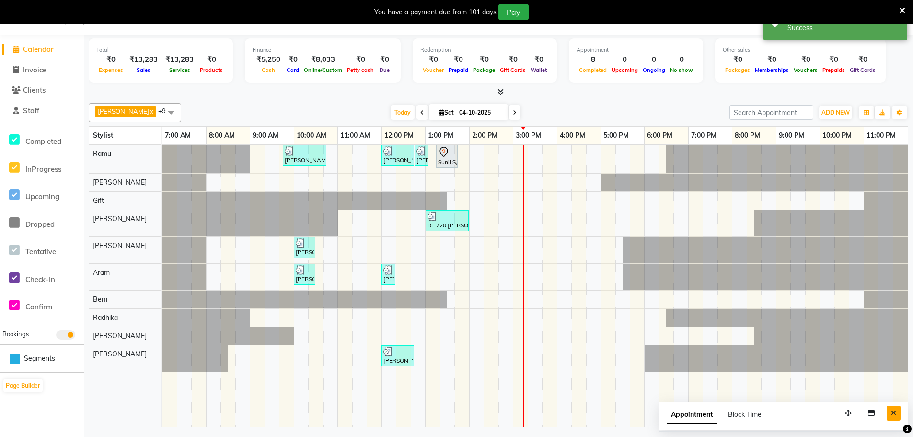
click at [891, 412] on icon "Close" at bounding box center [893, 412] width 5 height 7
click at [437, 355] on div "[PERSON_NAME][GEOGRAPHIC_DATA], 09:45 AM-10:45 AM, Men Hair Cut - Hair cut Men …" at bounding box center [534, 286] width 745 height 282
select select "84966"
select select "tentative"
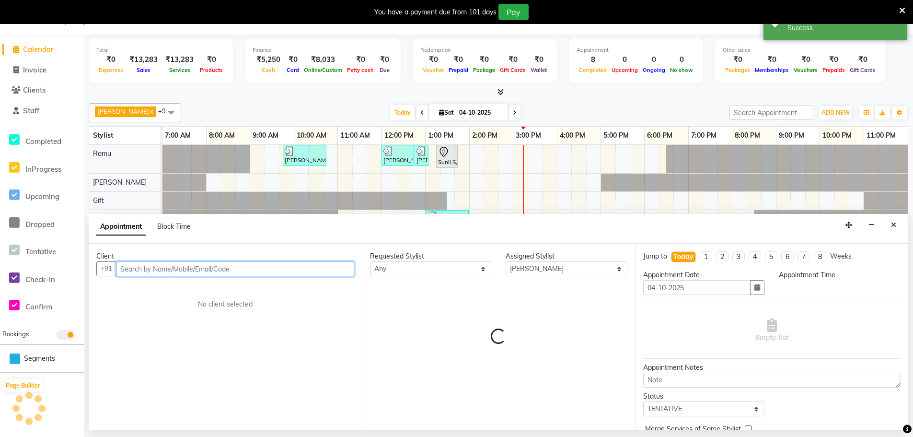
select select "780"
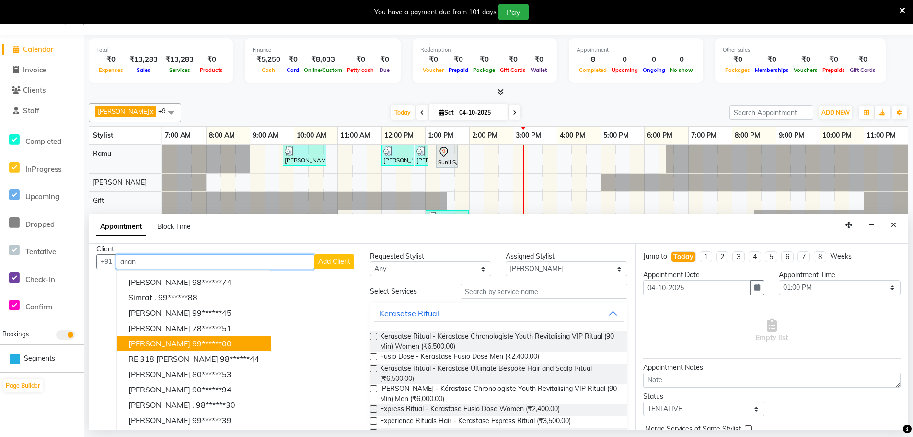
scroll to position [10, 0]
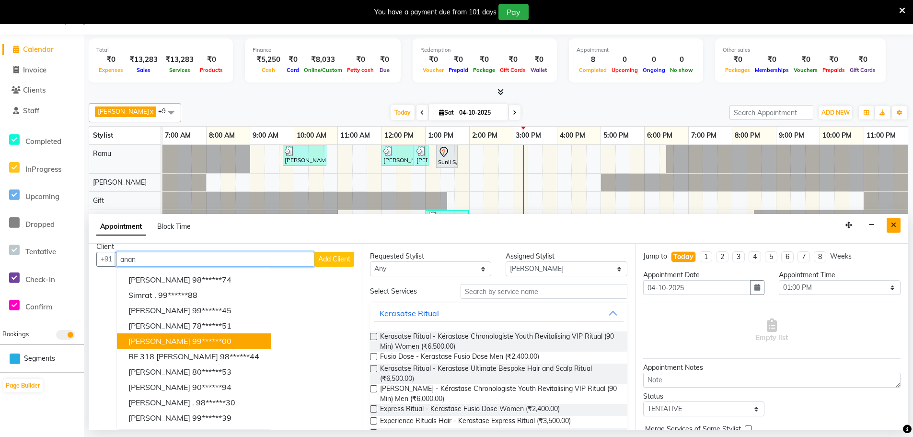
type input "anan"
click at [894, 222] on icon "Close" at bounding box center [893, 224] width 5 height 7
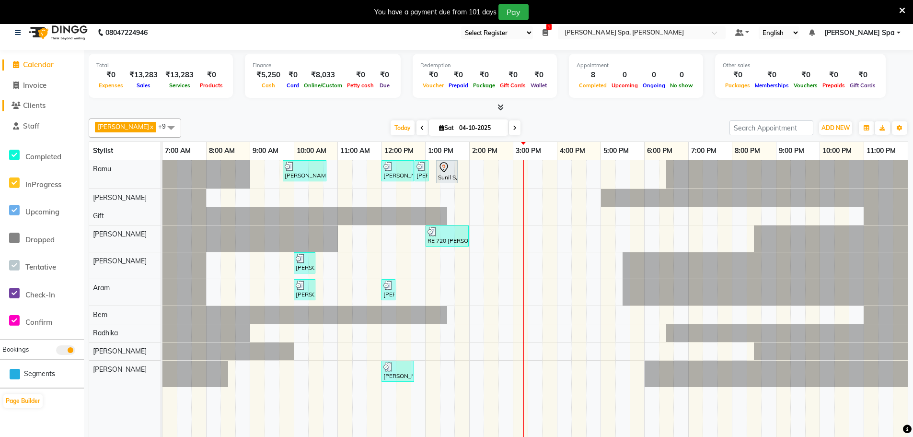
scroll to position [0, 0]
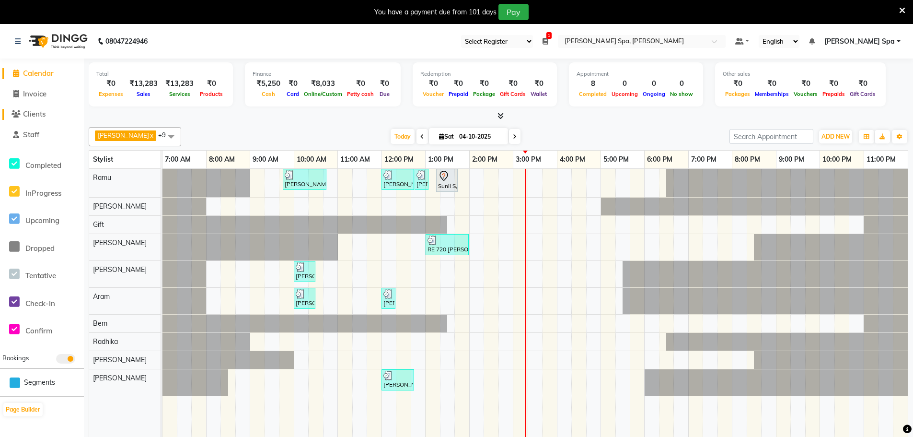
click at [37, 114] on span "Clients" at bounding box center [34, 113] width 23 height 9
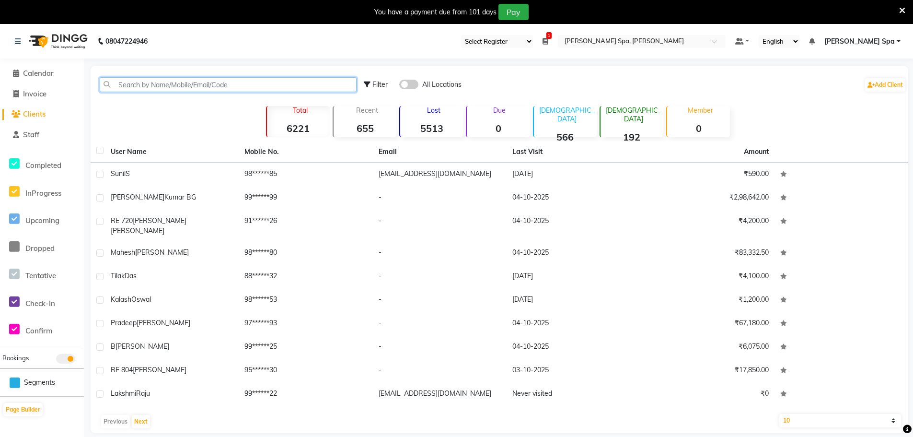
click at [158, 83] on input "text" at bounding box center [228, 84] width 257 height 15
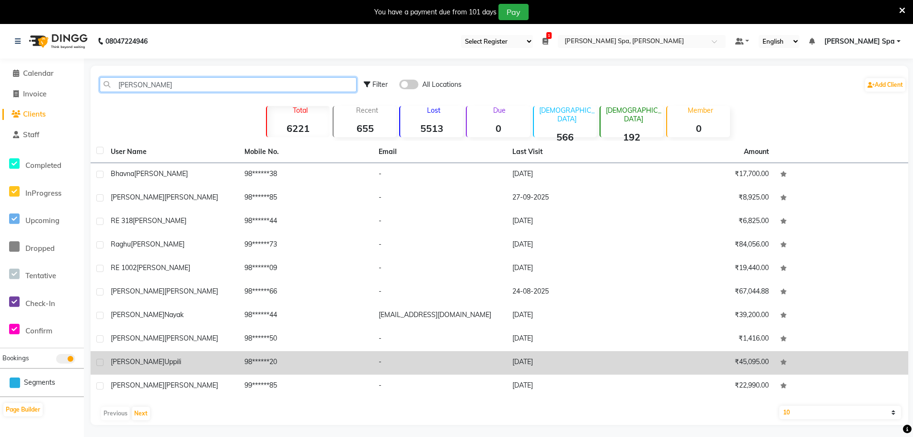
type input "[PERSON_NAME]"
click at [164, 359] on span "Uppili" at bounding box center [172, 361] width 17 height 9
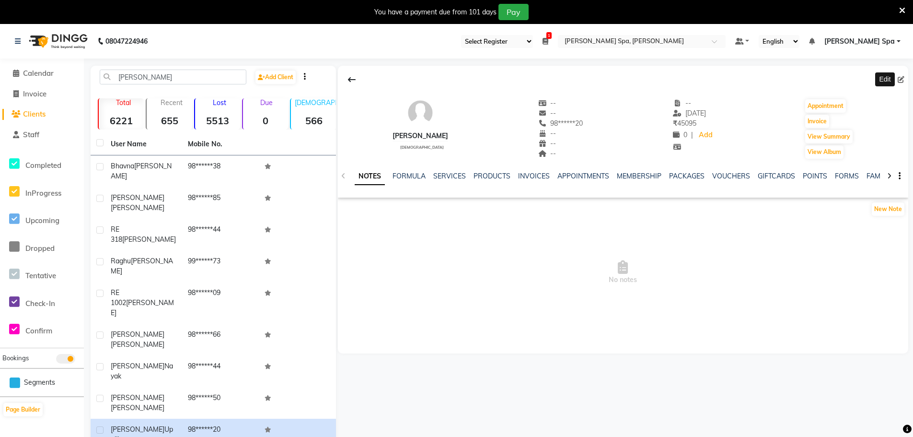
click at [902, 80] on icon at bounding box center [901, 79] width 7 height 7
select select "[DEMOGRAPHIC_DATA]"
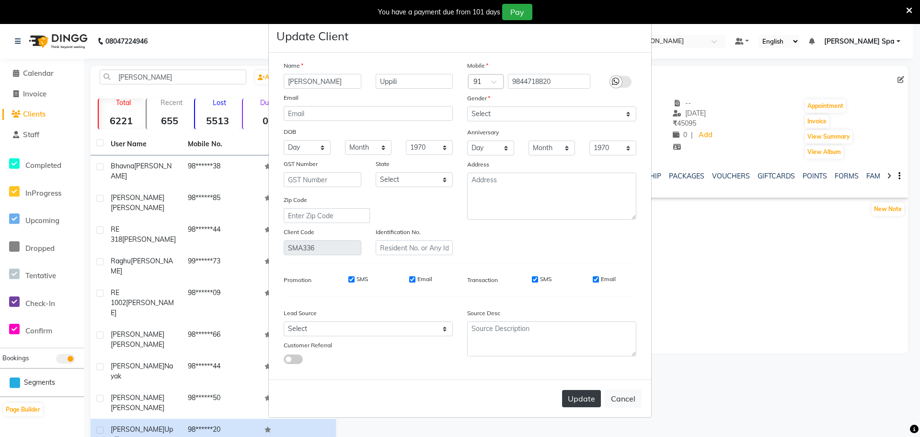
click at [579, 403] on button "Update" at bounding box center [581, 398] width 39 height 17
select select
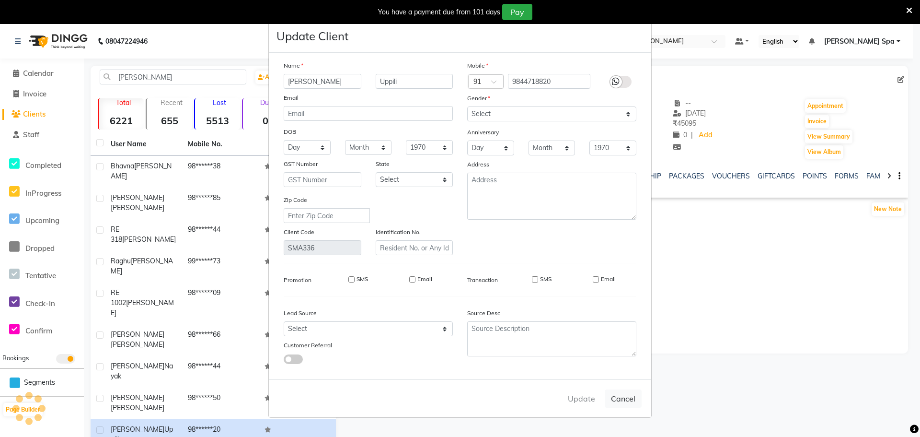
select select
checkbox input "false"
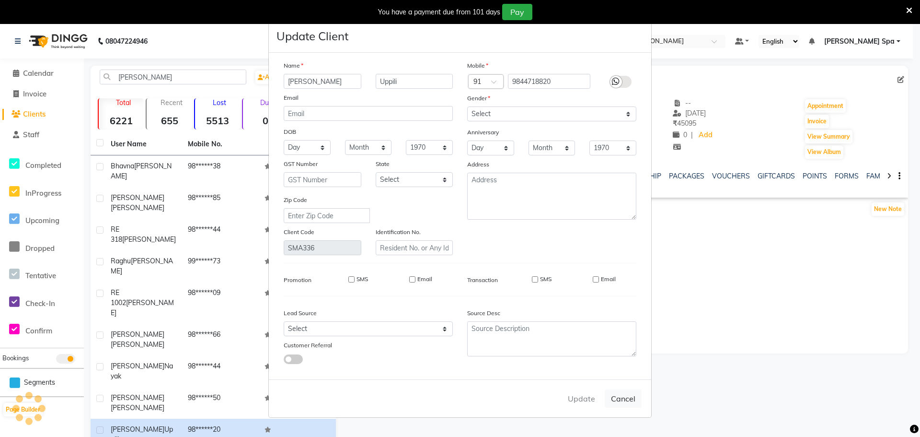
checkbox input "false"
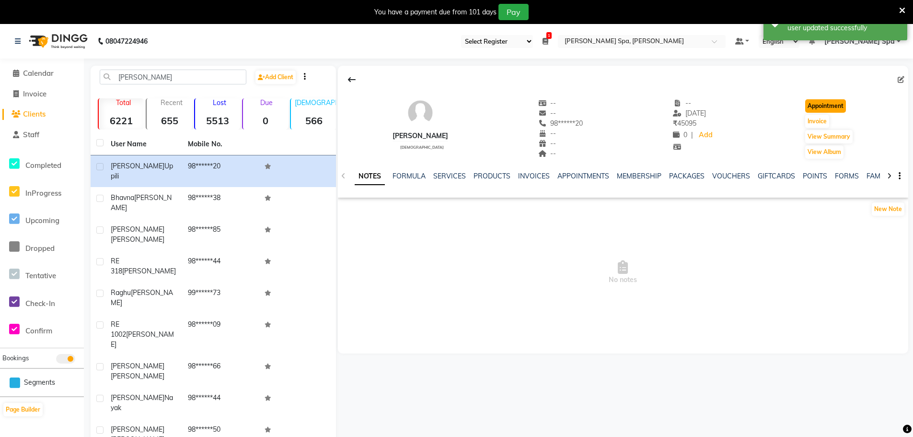
click at [812, 101] on button "Appointment" at bounding box center [825, 105] width 41 height 13
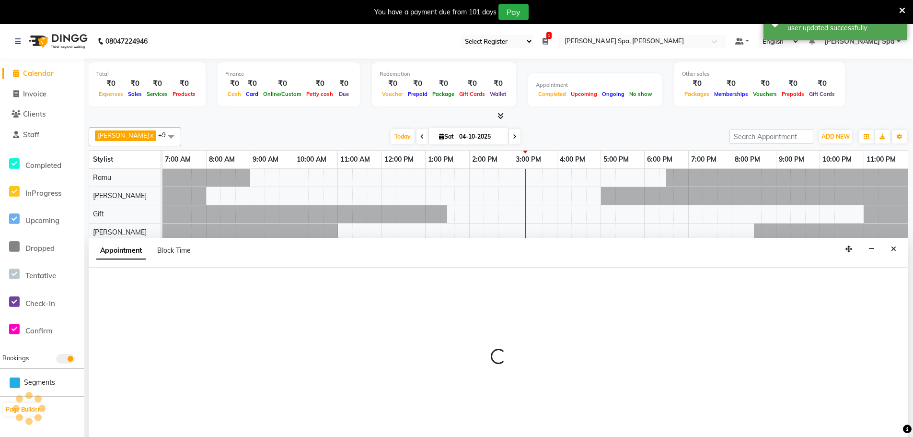
select select "tentative"
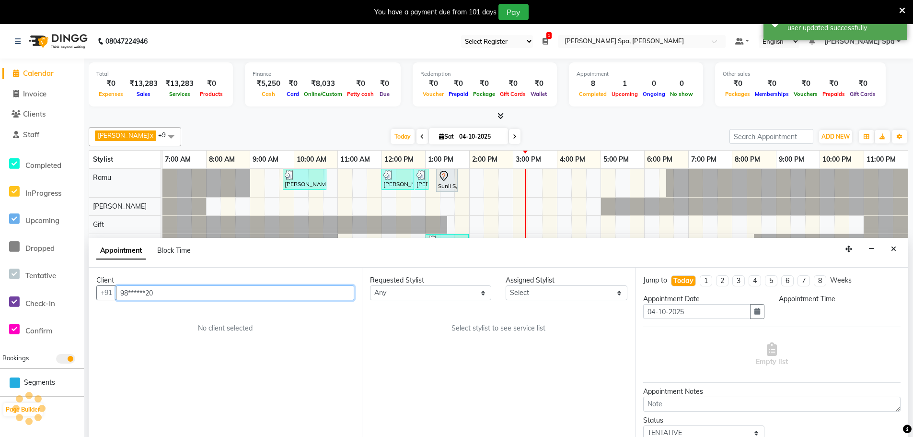
scroll to position [24, 0]
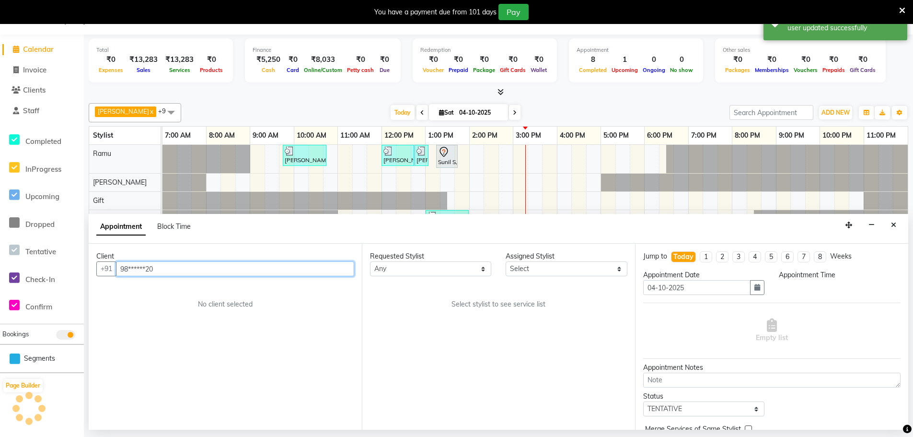
select select "480"
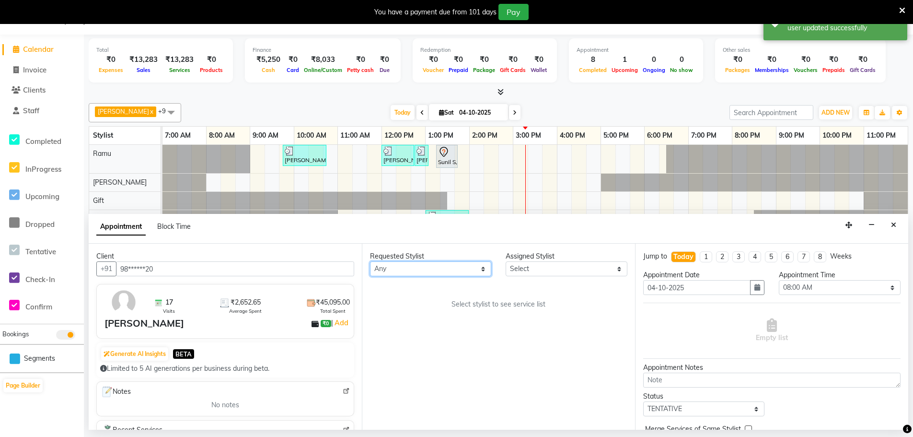
click at [410, 271] on select "Any [PERSON_NAME] Bem Gift [PERSON_NAME] Radhika [PERSON_NAME] [PERSON_NAME] Spa" at bounding box center [430, 268] width 121 height 15
select select "84952"
click at [370, 261] on select "Any [PERSON_NAME] Bem Gift [PERSON_NAME] Radhika [PERSON_NAME] [PERSON_NAME] Spa" at bounding box center [430, 268] width 121 height 15
select select "84952"
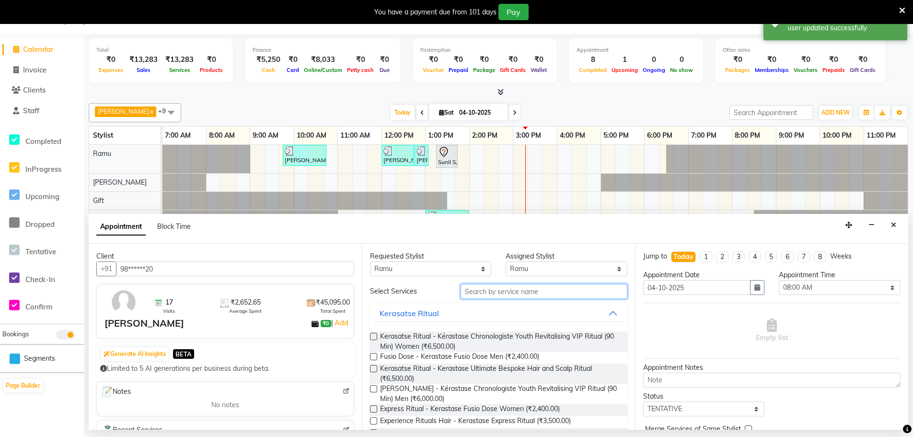
click at [497, 289] on input "text" at bounding box center [544, 291] width 167 height 15
click at [424, 265] on select "Any [PERSON_NAME] Bem Gift [PERSON_NAME] Radhika [PERSON_NAME] [PERSON_NAME] Spa" at bounding box center [430, 268] width 121 height 15
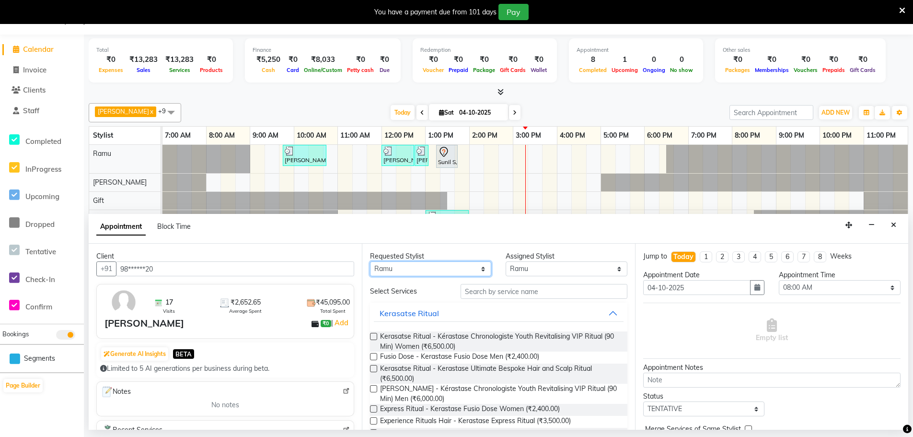
select select "84966"
click at [370, 261] on select "Any [PERSON_NAME] Bem Gift [PERSON_NAME] Radhika [PERSON_NAME] [PERSON_NAME] Spa" at bounding box center [430, 268] width 121 height 15
select select "84966"
click at [494, 294] on input "text" at bounding box center [544, 291] width 167 height 15
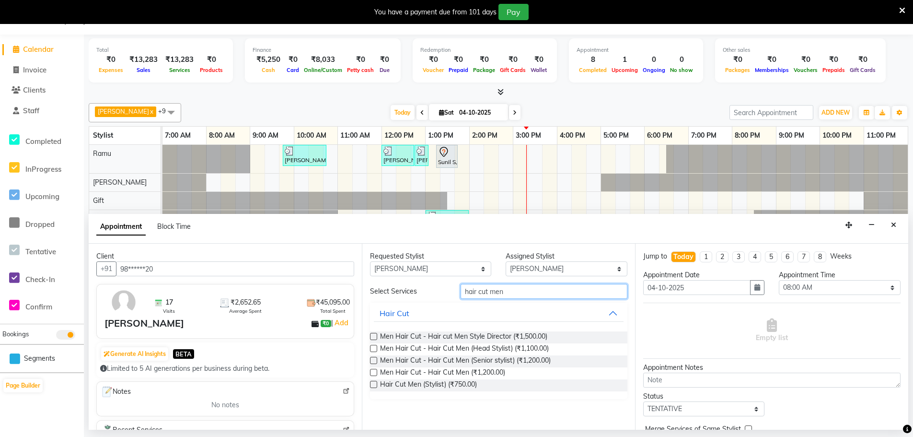
type input "hair cut men"
click at [371, 384] on label at bounding box center [373, 384] width 7 height 7
click at [371, 384] on input "checkbox" at bounding box center [373, 385] width 6 height 6
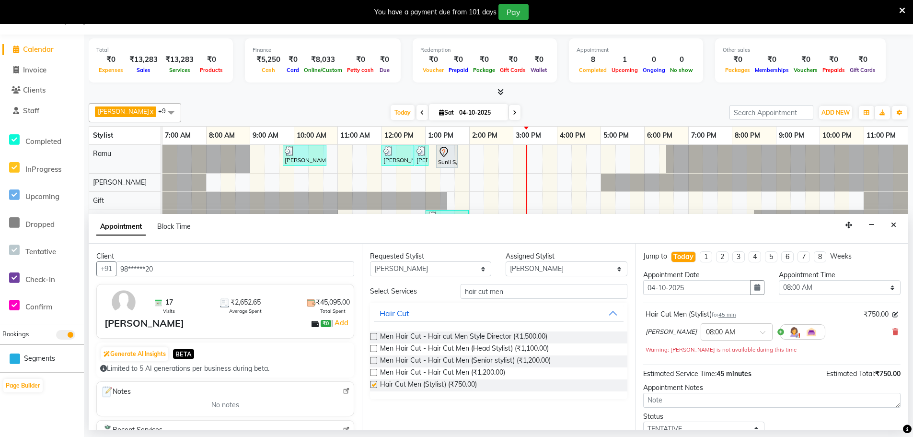
checkbox input "false"
drag, startPoint x: 531, startPoint y: 295, endPoint x: 310, endPoint y: 271, distance: 221.8
click at [310, 271] on div "Client +91 98******20 17 Visits ₹2,652.65 Average Spent ₹45,095.00 Total Spent …" at bounding box center [499, 336] width 820 height 186
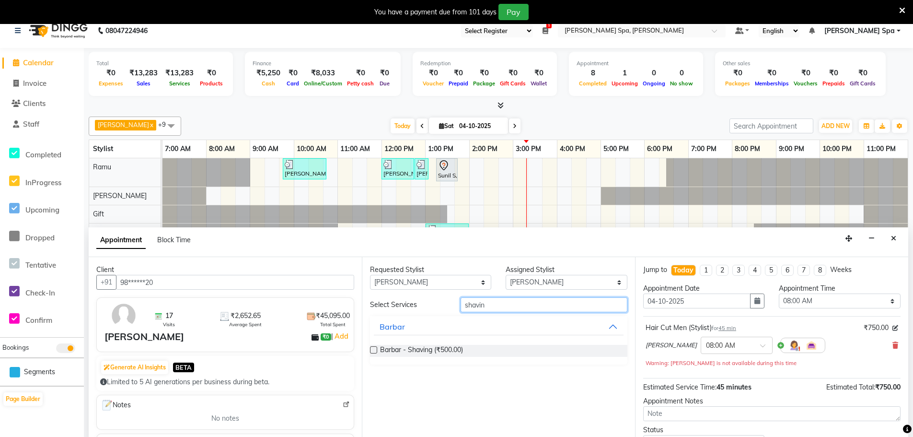
scroll to position [0, 0]
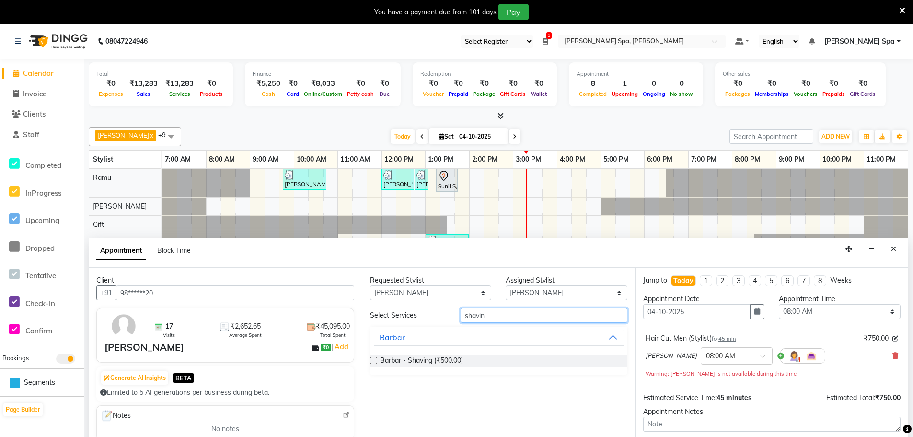
type input "shavin"
click at [377, 360] on label at bounding box center [373, 360] width 7 height 7
click at [376, 360] on input "checkbox" at bounding box center [373, 361] width 6 height 6
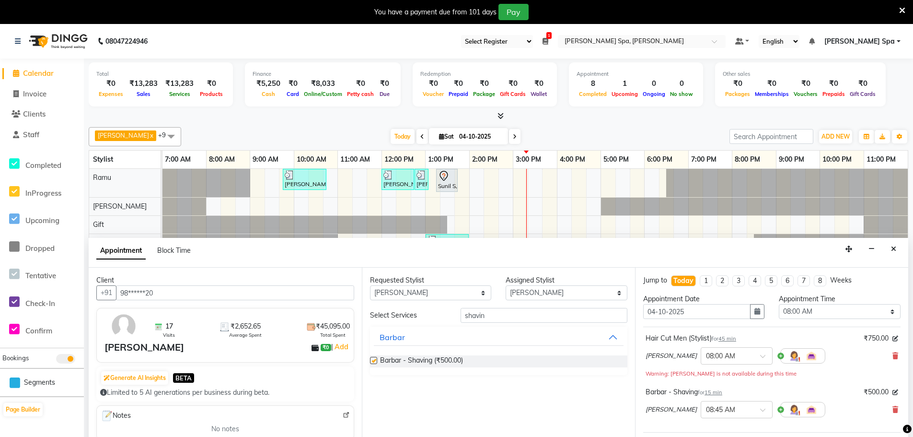
checkbox input "false"
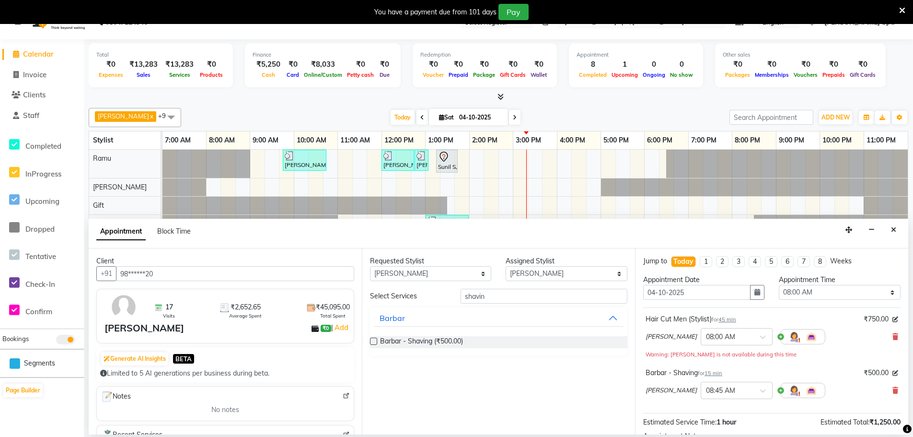
scroll to position [24, 0]
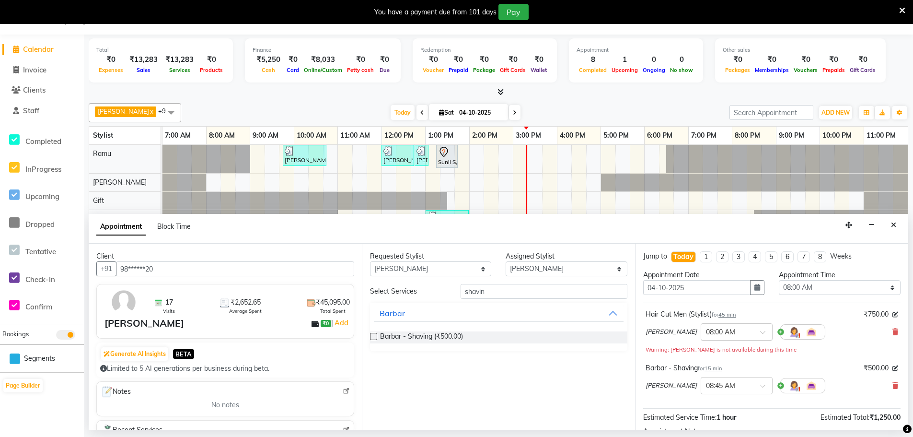
click at [713, 334] on input "text" at bounding box center [727, 331] width 42 height 10
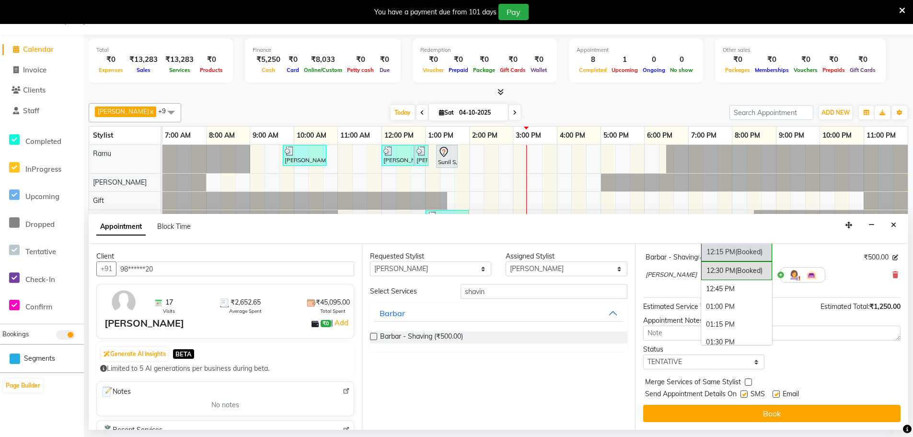
scroll to position [288, 0]
click at [702, 272] on div "12:30 PM (Booked)" at bounding box center [736, 274] width 71 height 19
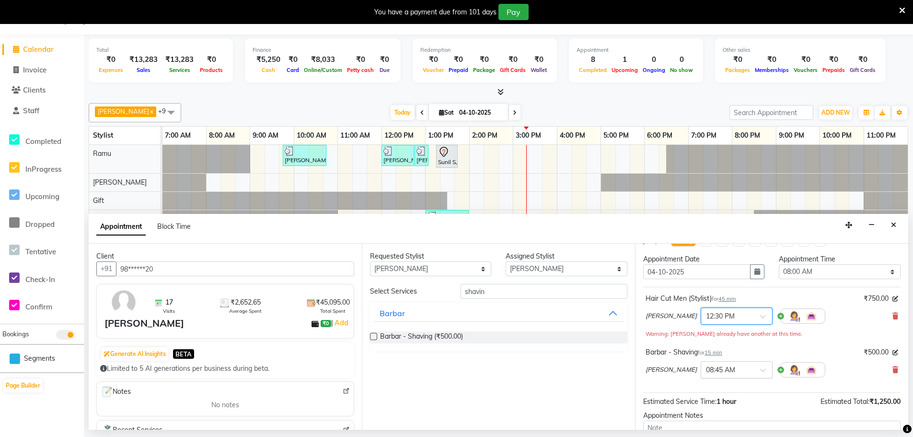
scroll to position [15, 0]
click at [727, 298] on span "45 min" at bounding box center [727, 299] width 18 height 7
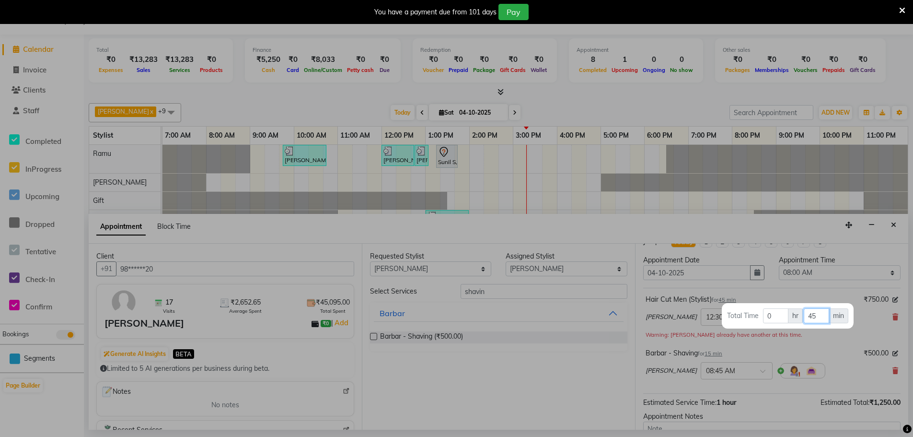
click at [818, 312] on input "45" at bounding box center [816, 315] width 25 height 15
type input "4"
type input "30"
click at [827, 350] on div at bounding box center [456, 218] width 913 height 437
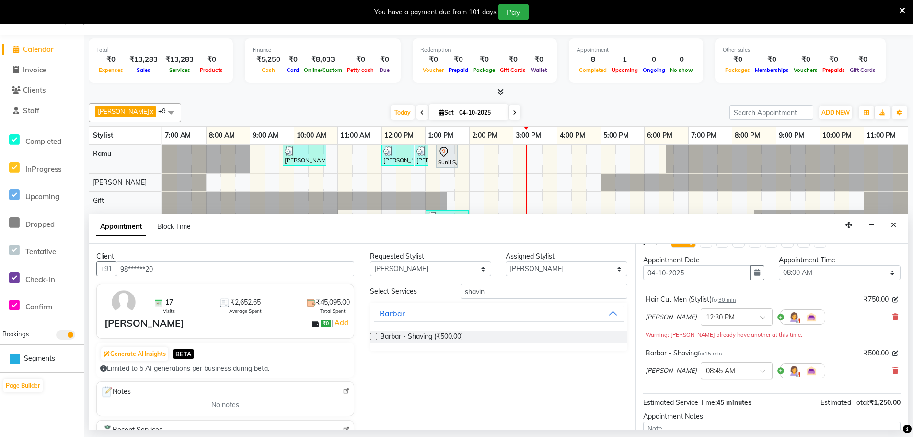
click at [706, 370] on input "text" at bounding box center [727, 370] width 42 height 10
click at [706, 409] on div "01:00 PM" at bounding box center [736, 412] width 71 height 18
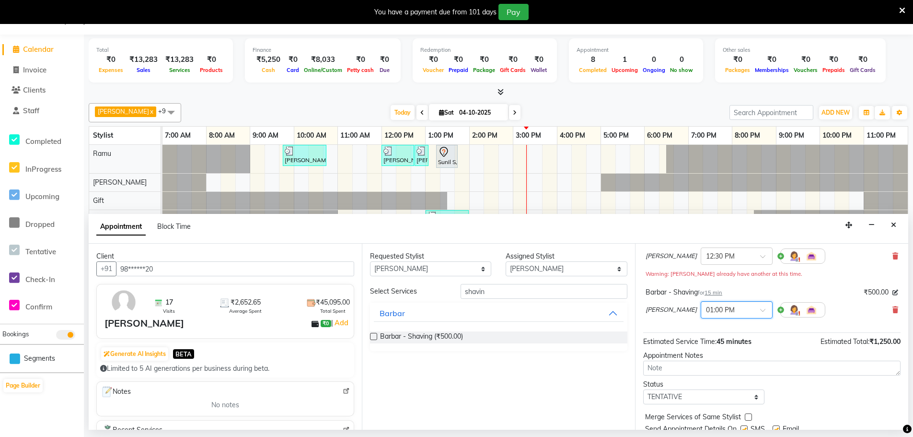
scroll to position [111, 0]
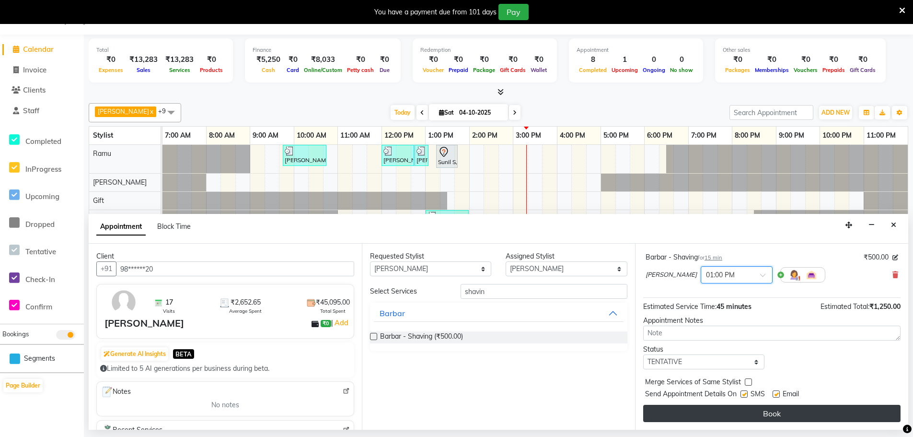
click at [761, 410] on button "Book" at bounding box center [771, 413] width 257 height 17
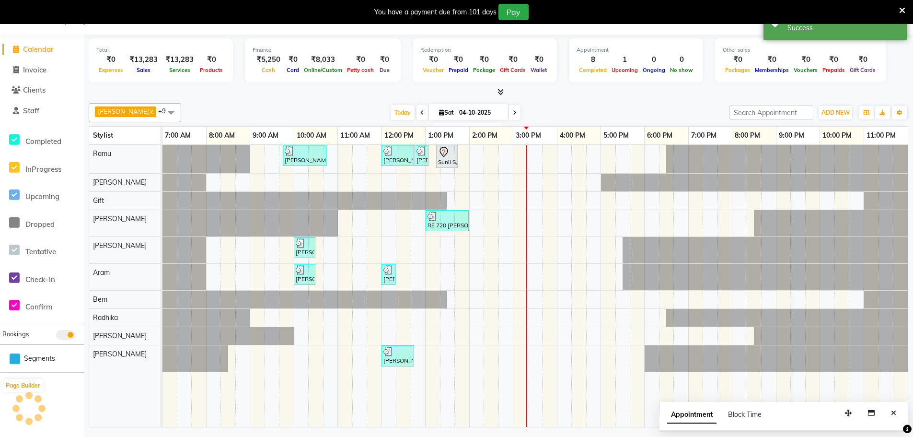
scroll to position [0, 0]
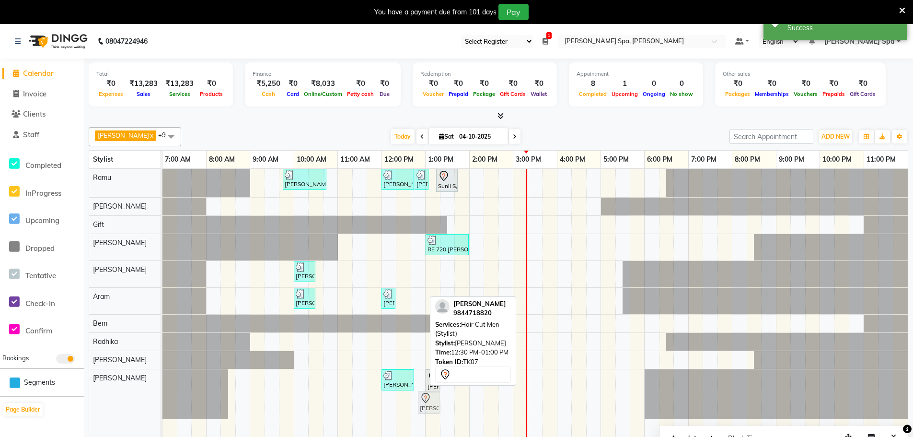
drag, startPoint x: 416, startPoint y: 401, endPoint x: 437, endPoint y: 405, distance: 21.4
click at [162, 405] on div "[PERSON_NAME], TK04, 12:00 PM-12:45 PM, Hair Cut Men (Stylist) [PERSON_NAME], T…" at bounding box center [162, 394] width 0 height 50
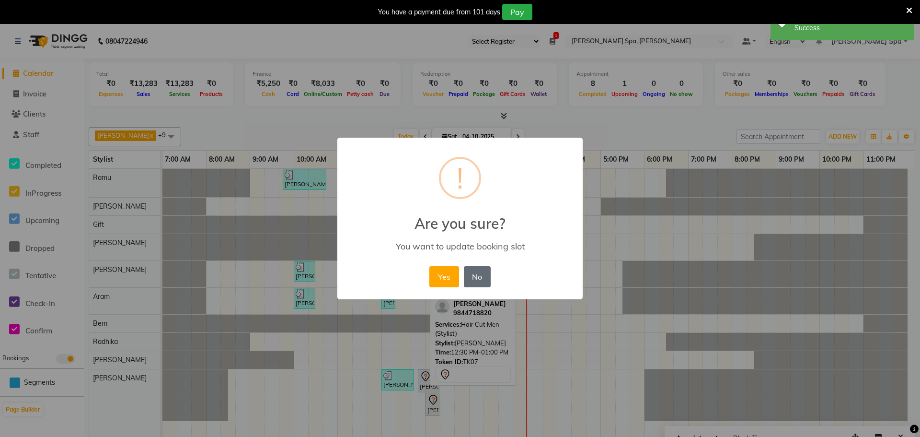
click at [477, 275] on button "No" at bounding box center [477, 276] width 27 height 21
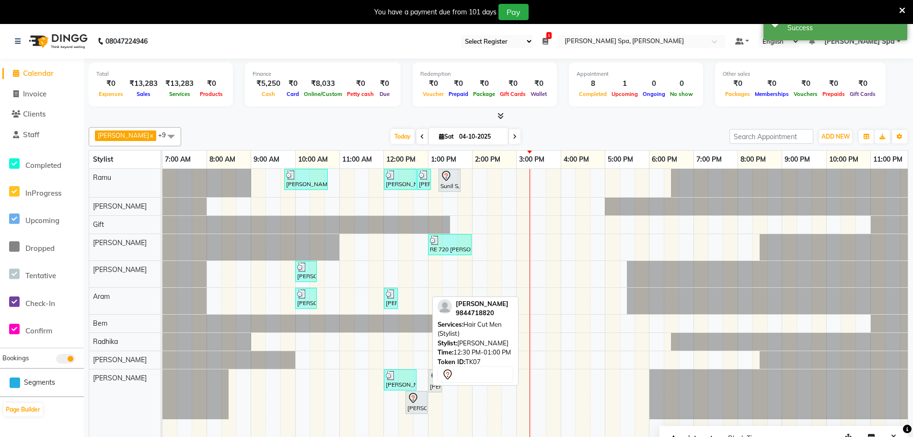
click at [419, 400] on div at bounding box center [416, 398] width 18 height 12
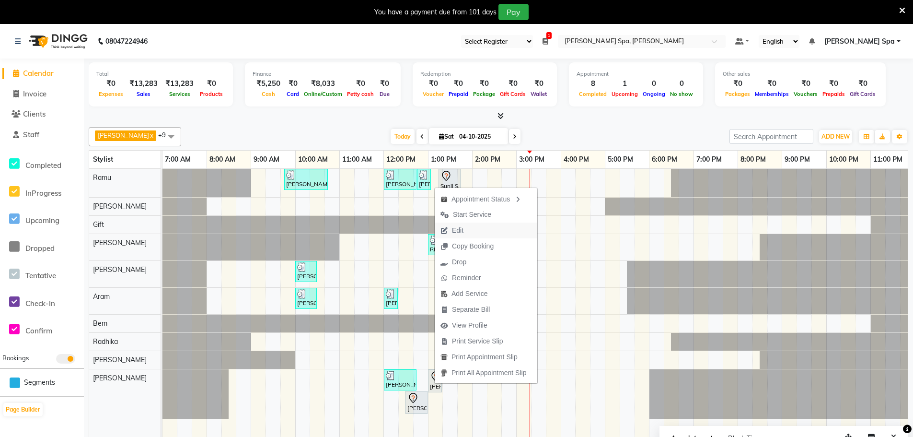
click at [465, 234] on span "Edit" at bounding box center [452, 230] width 35 height 16
select select "tentative"
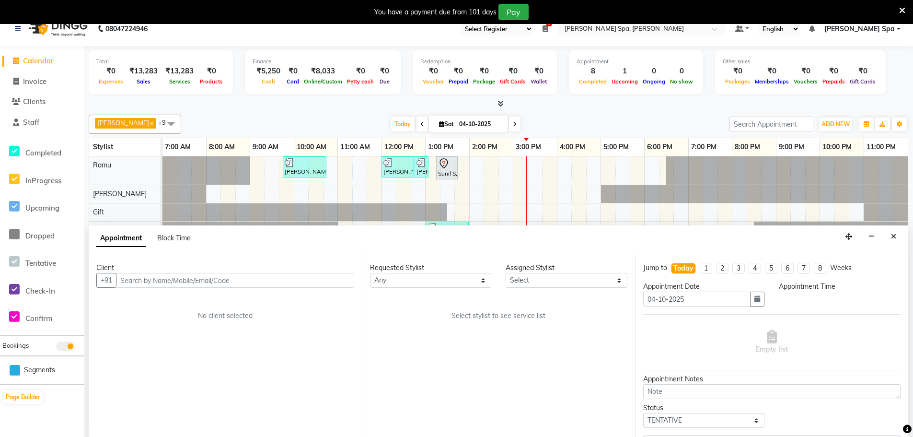
scroll to position [24, 0]
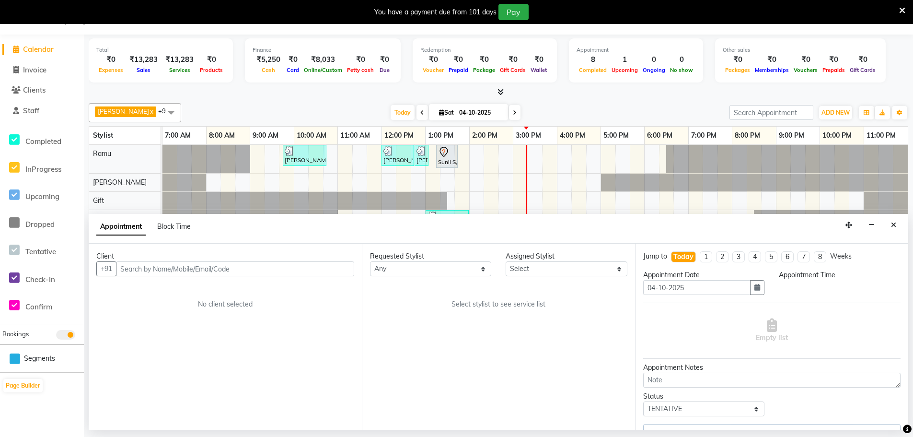
select select "84966"
select select "750"
select select "4302"
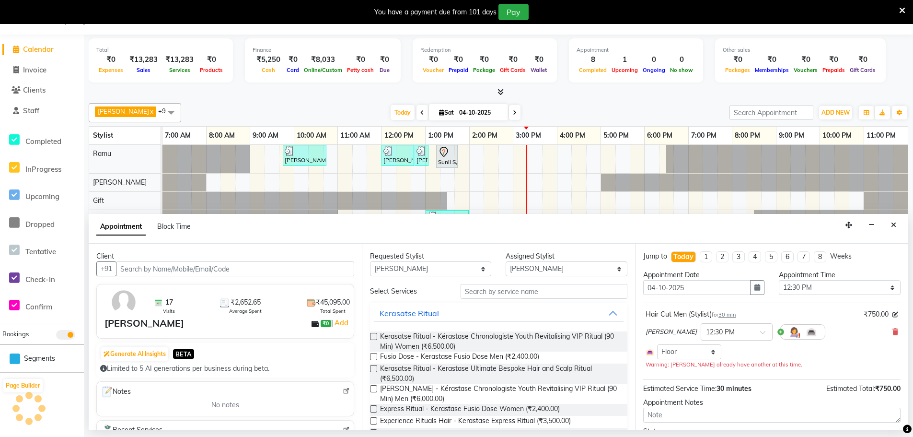
select select "4302"
click at [722, 329] on input "text" at bounding box center [727, 331] width 42 height 10
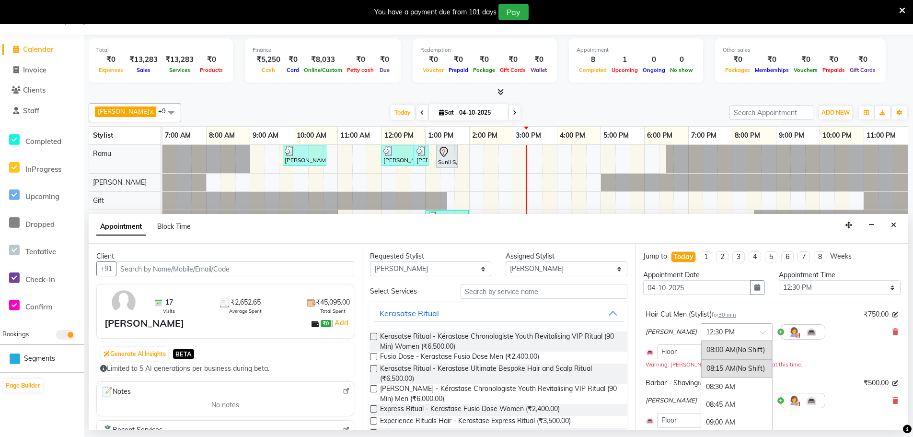
scroll to position [323, 0]
click at [702, 379] on div "01:00 PM" at bounding box center [736, 386] width 71 height 18
click at [706, 400] on input "text" at bounding box center [727, 399] width 42 height 10
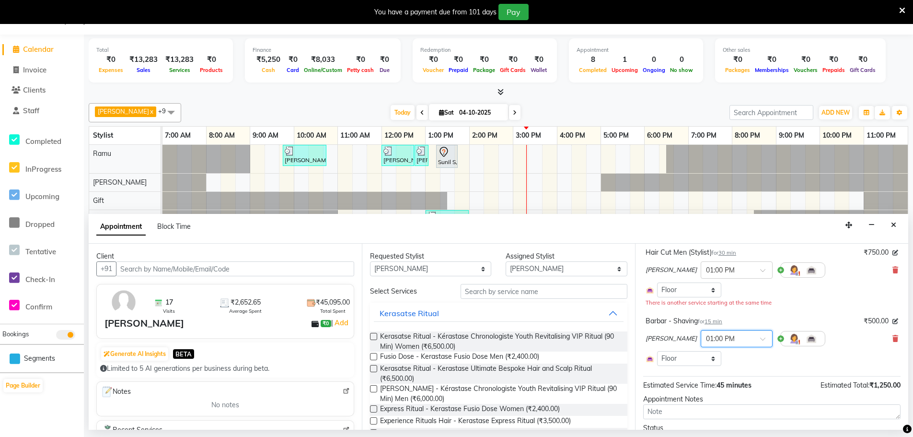
scroll to position [64, 0]
click at [713, 338] on input "text" at bounding box center [727, 336] width 42 height 10
click at [706, 389] on div "01:30 PM" at bounding box center [736, 390] width 71 height 18
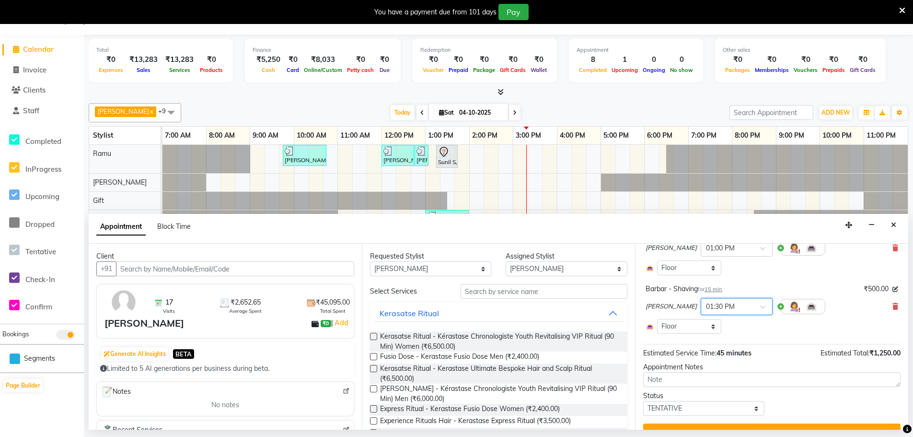
scroll to position [103, 0]
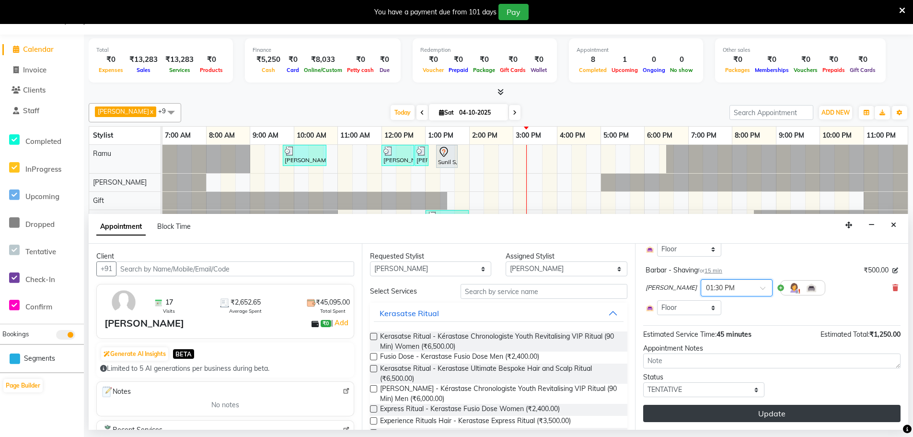
click at [765, 414] on button "Update" at bounding box center [771, 413] width 257 height 17
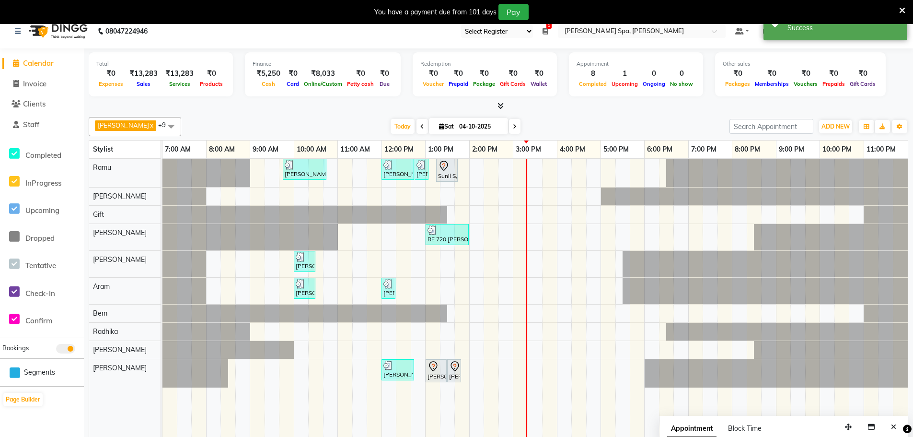
scroll to position [24, 0]
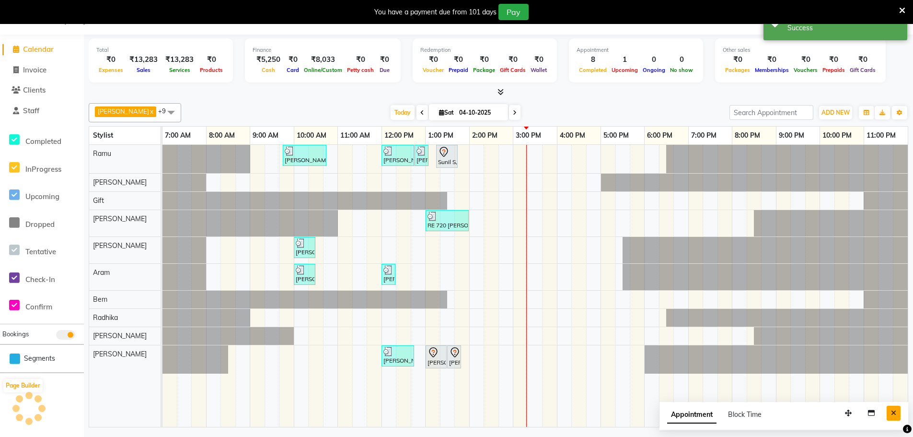
click at [894, 412] on icon "Close" at bounding box center [893, 412] width 5 height 7
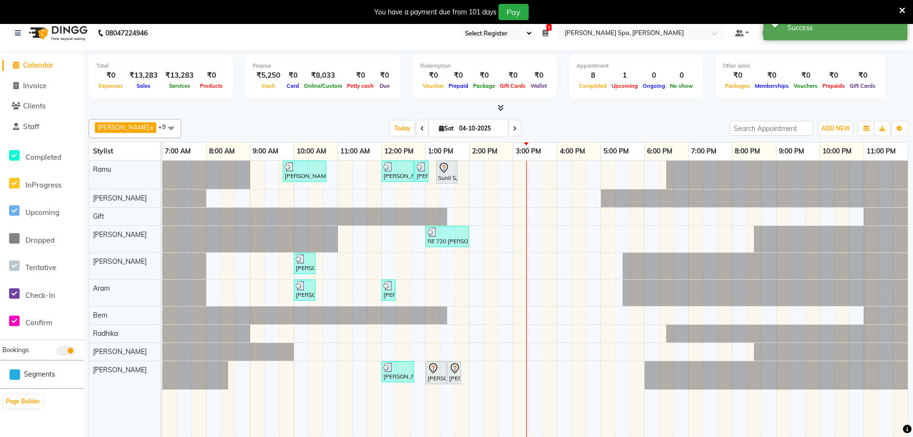
scroll to position [0, 0]
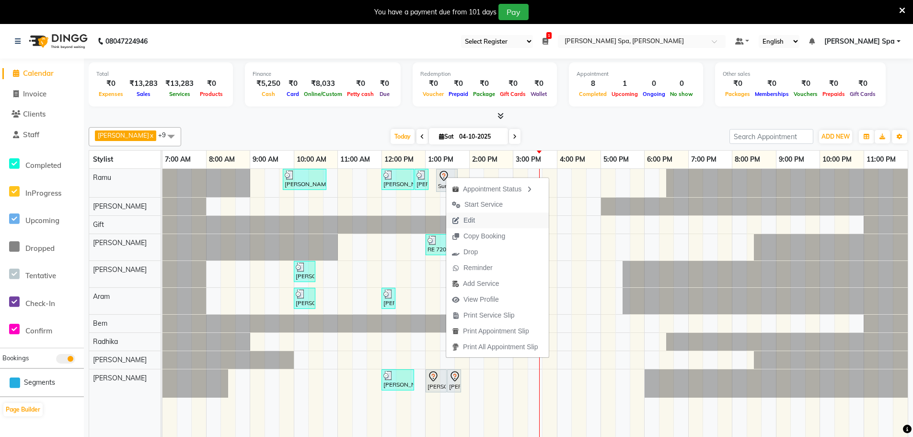
click at [478, 218] on span "Edit" at bounding box center [463, 220] width 35 height 16
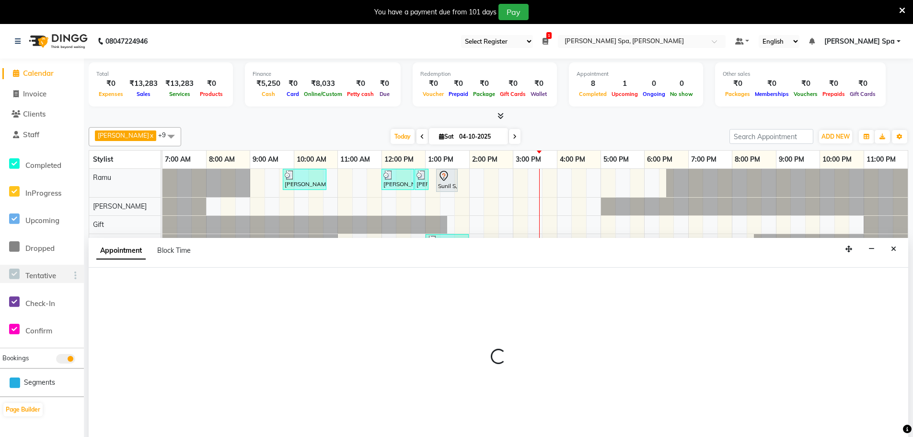
scroll to position [24, 0]
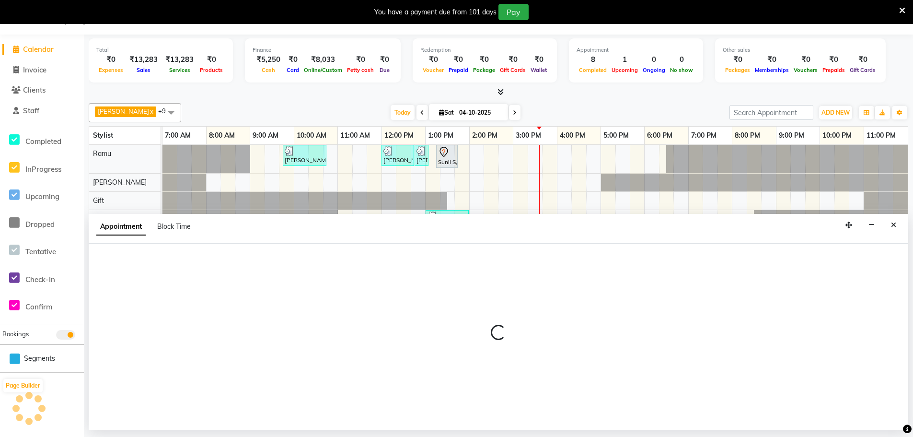
select select "tentative"
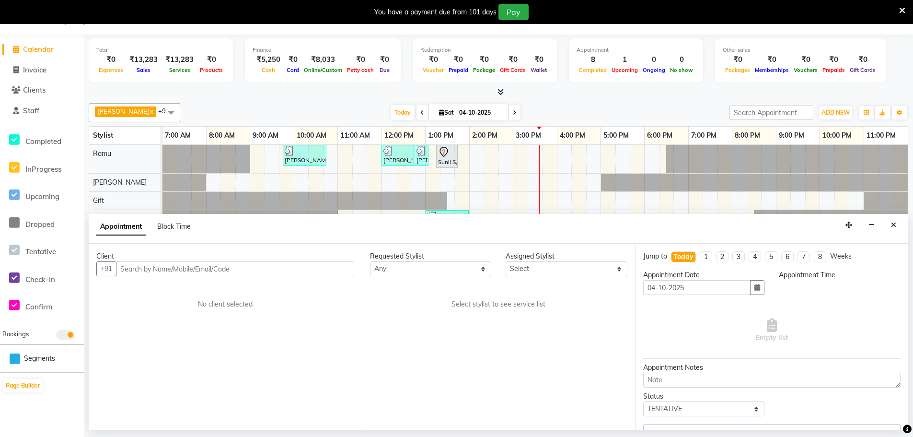
select select "795"
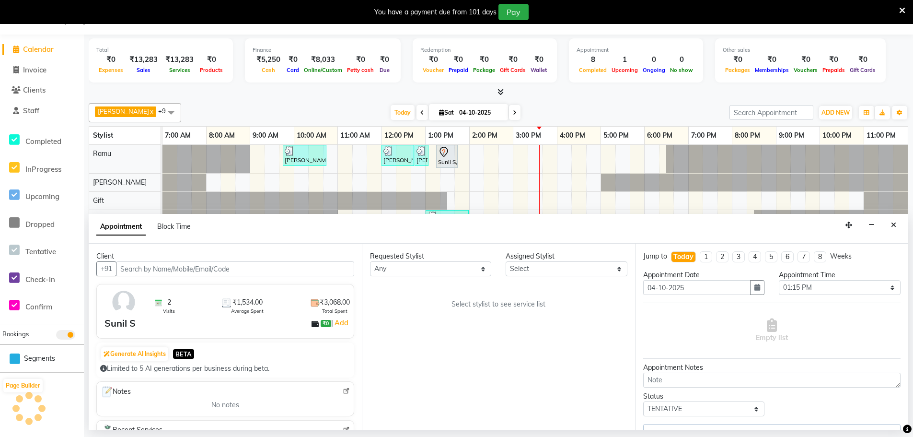
select select "84952"
select select "4302"
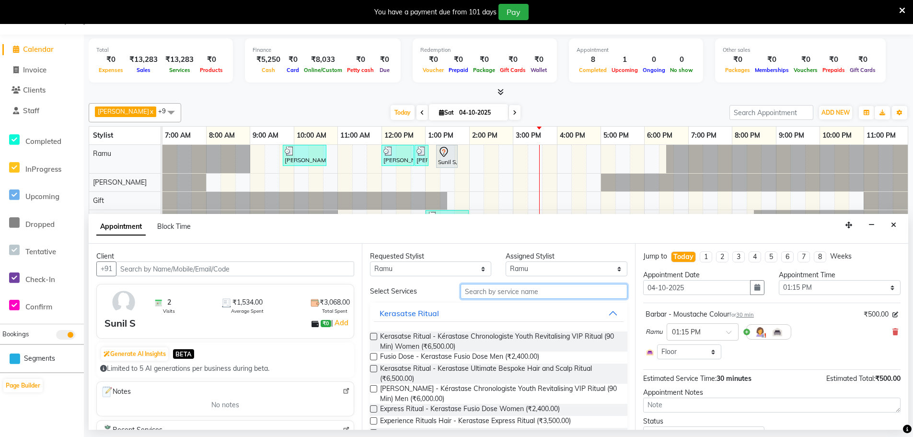
click at [497, 294] on input "text" at bounding box center [544, 291] width 167 height 15
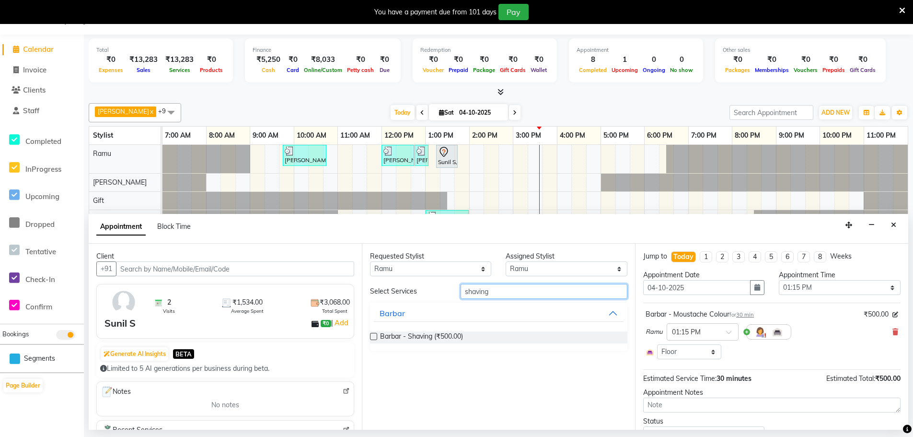
type input "shaving"
click at [374, 335] on label at bounding box center [373, 336] width 7 height 7
click at [374, 335] on input "checkbox" at bounding box center [373, 337] width 6 height 6
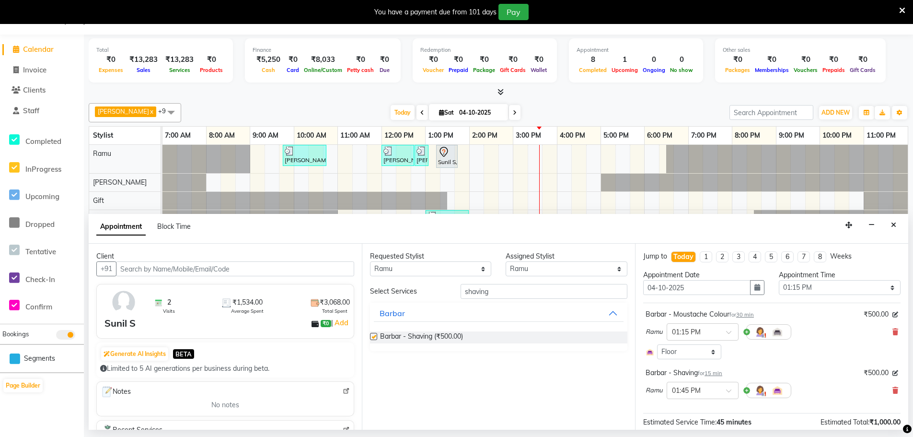
checkbox input "false"
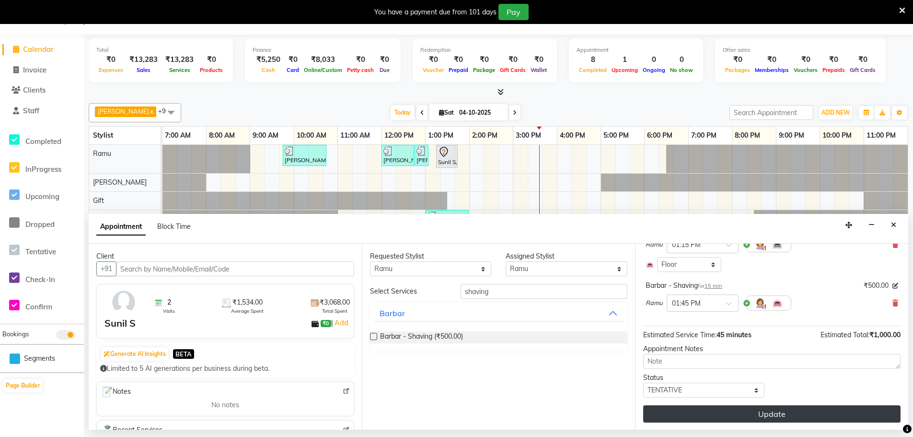
scroll to position [88, 0]
click at [712, 408] on button "Update" at bounding box center [771, 413] width 257 height 17
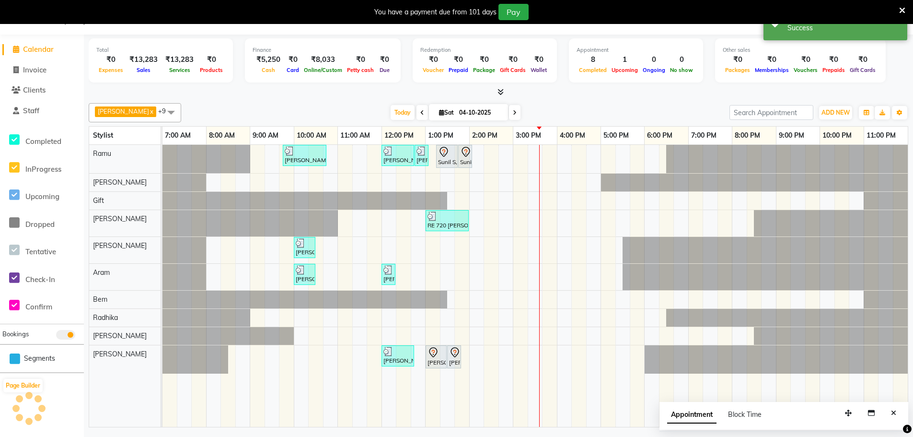
scroll to position [0, 0]
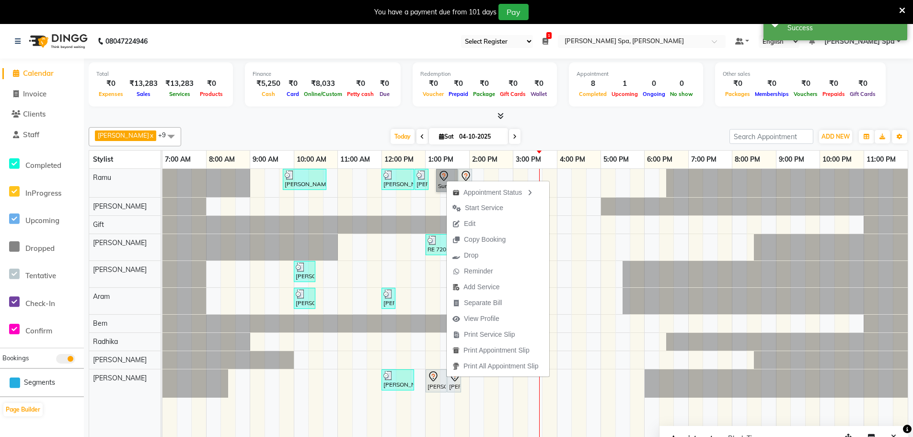
click at [443, 174] on link "Sunil S, TK06, 01:15 PM-01:45 PM, Barbar - Moustache Colour" at bounding box center [447, 180] width 22 height 23
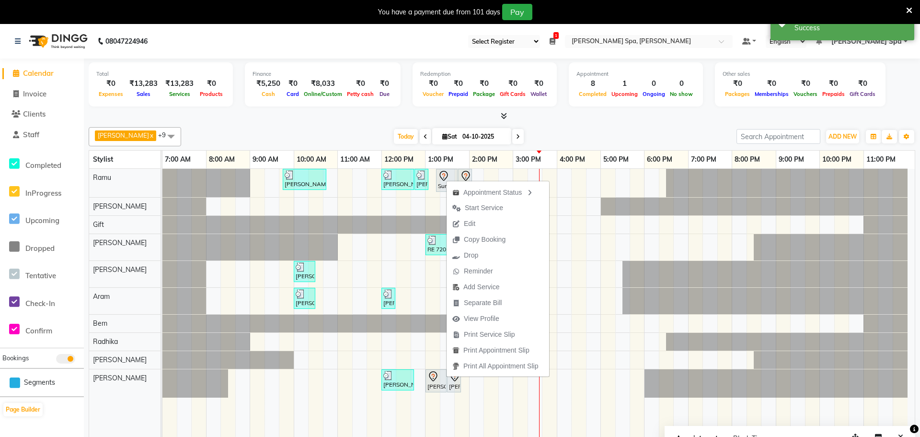
select select "7"
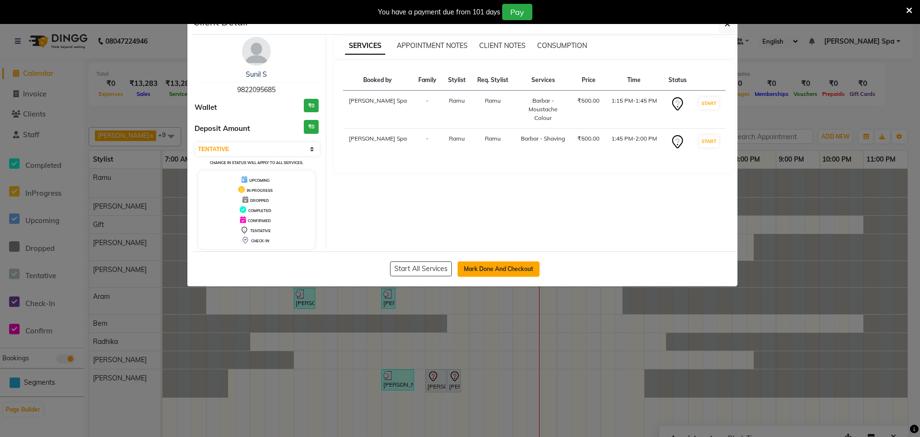
click at [480, 270] on button "Mark Done And Checkout" at bounding box center [499, 268] width 82 height 15
select select "service"
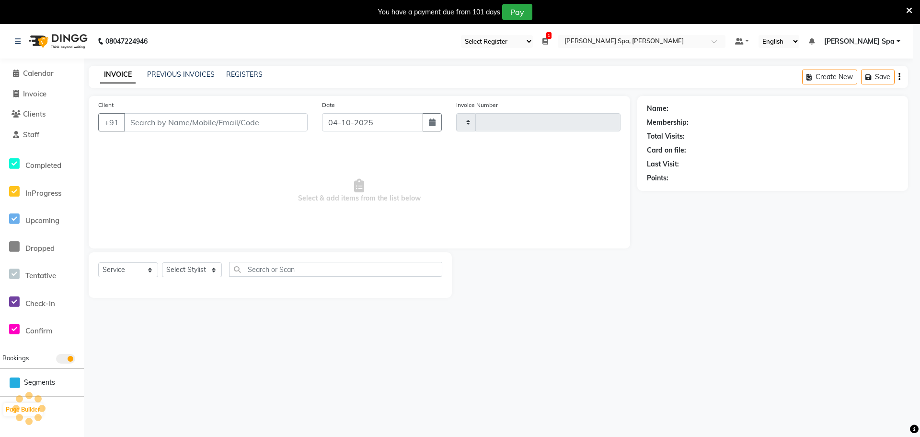
type input "1893"
select select "8545"
type input "98******85"
select select "84952"
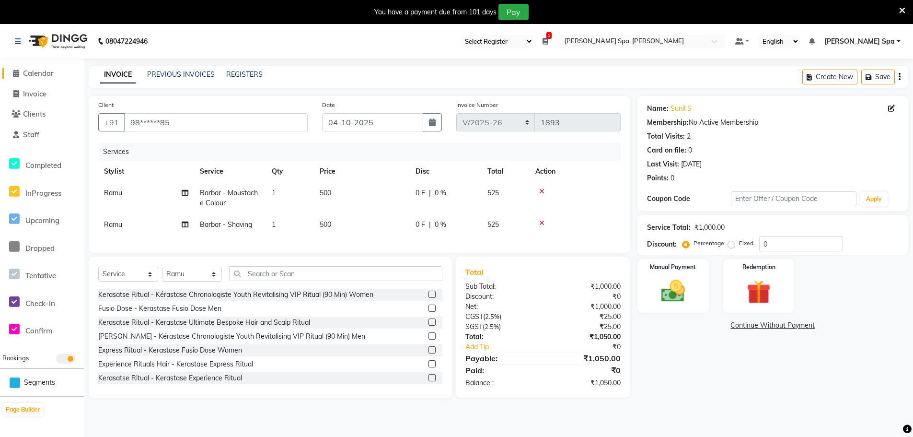
click at [46, 72] on span "Calendar" at bounding box center [38, 73] width 31 height 9
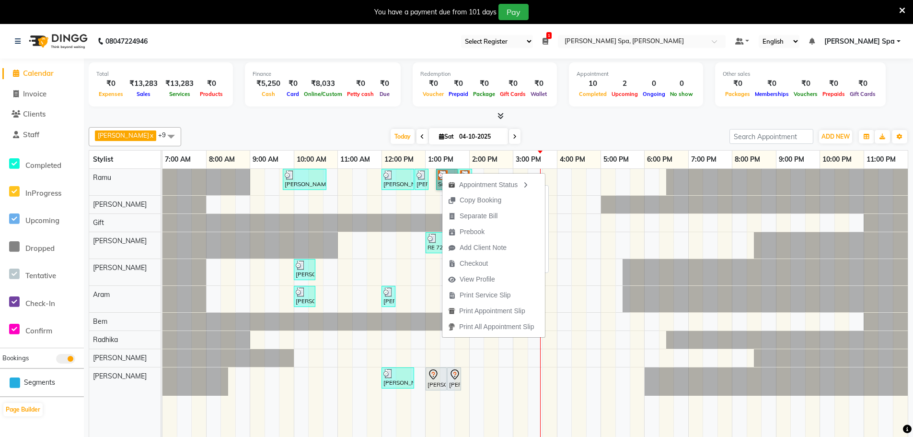
click at [439, 172] on link "Sunil S, TK06, 01:15 PM-01:45 PM, Barbar - Moustache Colour" at bounding box center [447, 179] width 22 height 21
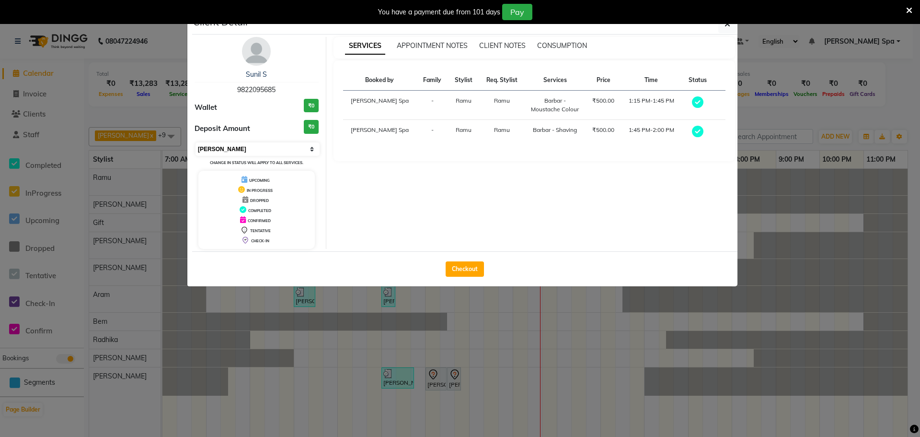
click at [311, 151] on select "Select MARK DONE UPCOMING" at bounding box center [258, 148] width 124 height 13
select select "5"
click at [196, 142] on select "Select MARK DONE UPCOMING" at bounding box center [258, 148] width 124 height 13
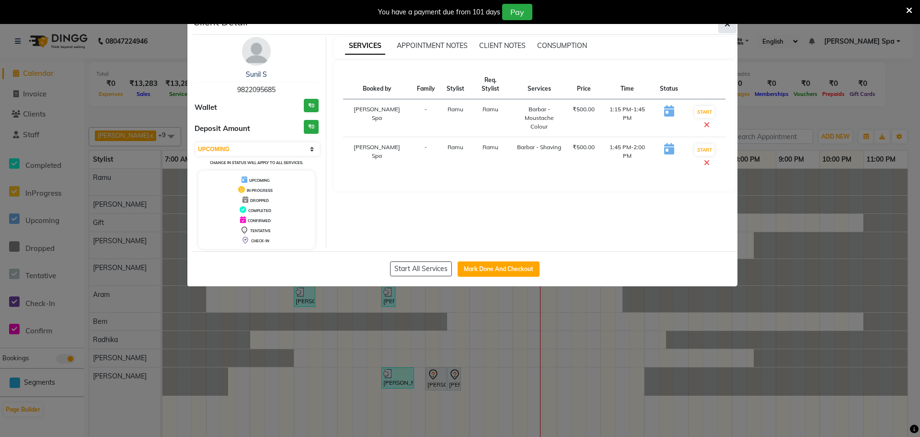
click at [728, 24] on icon "button" at bounding box center [728, 24] width 6 height 8
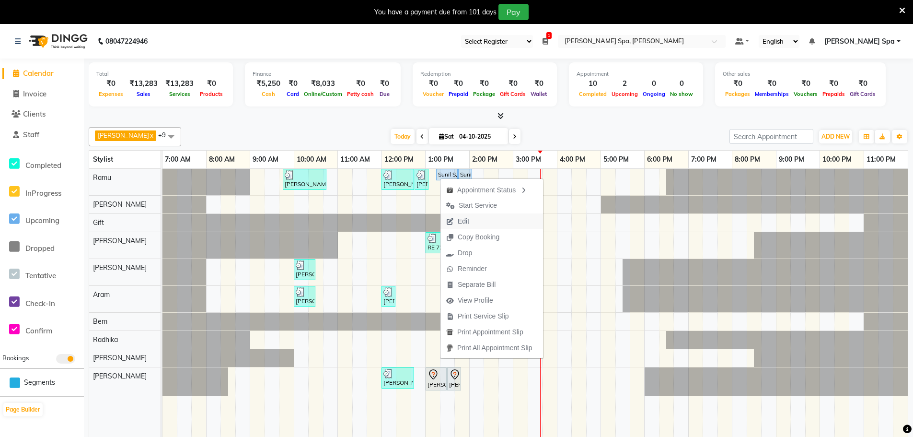
click at [462, 221] on span "Edit" at bounding box center [464, 221] width 12 height 10
select select "tentative"
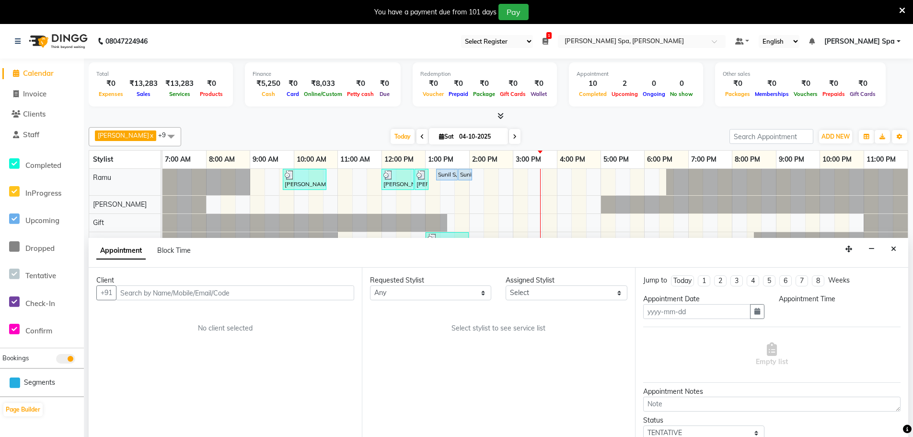
type input "04-10-2025"
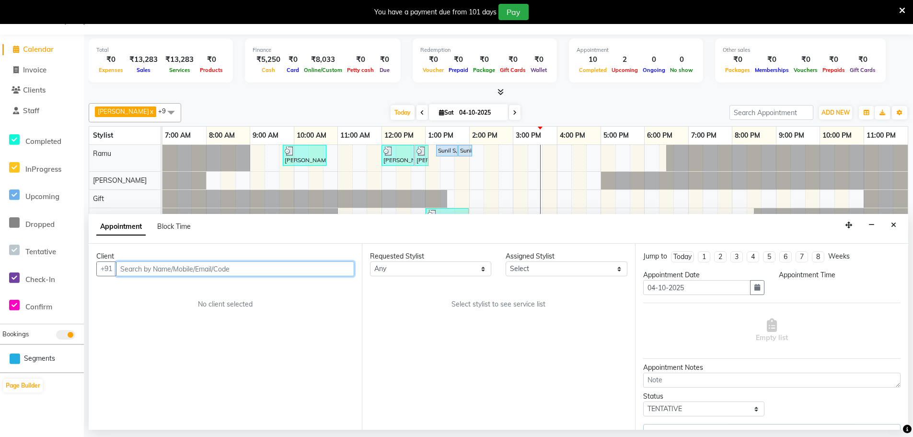
select select "upcoming"
select select "795"
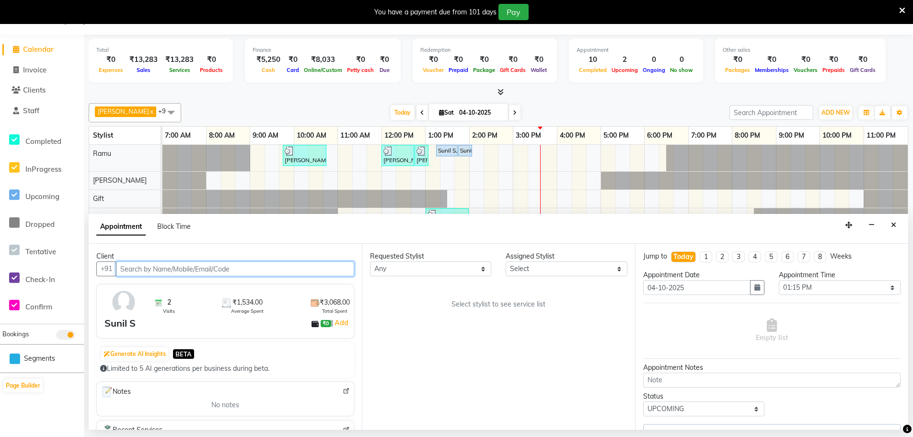
select select "84952"
select select "4302"
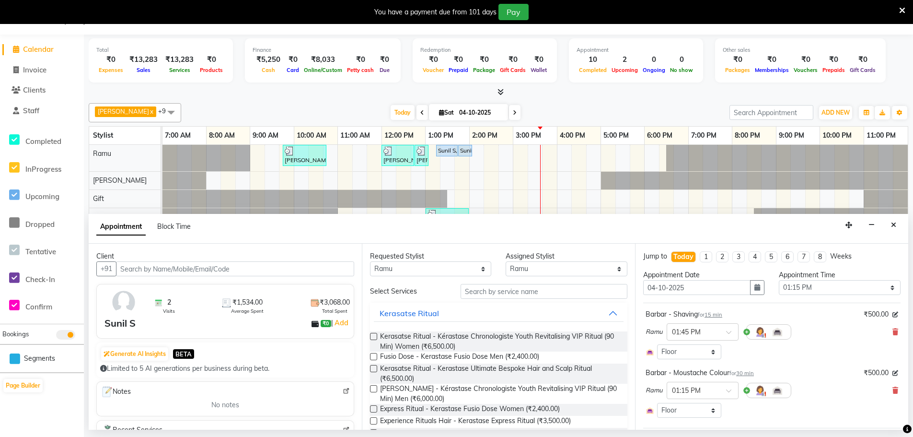
click at [892, 387] on icon at bounding box center [895, 390] width 6 height 7
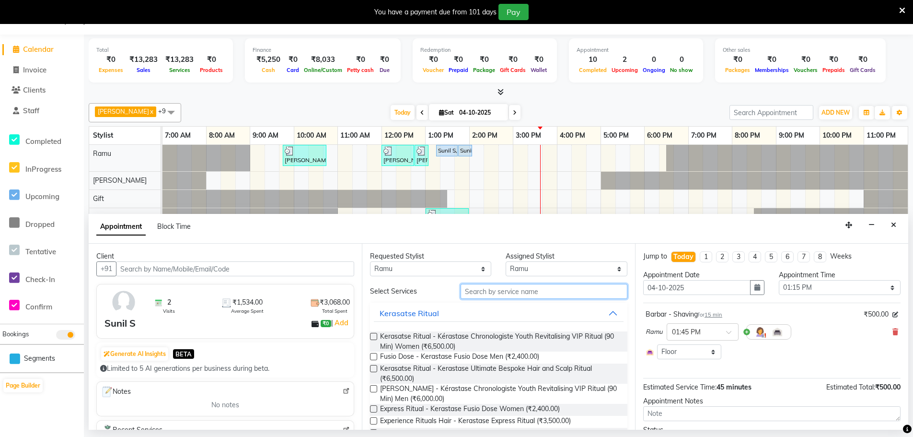
click at [476, 291] on input "text" at bounding box center [544, 291] width 167 height 15
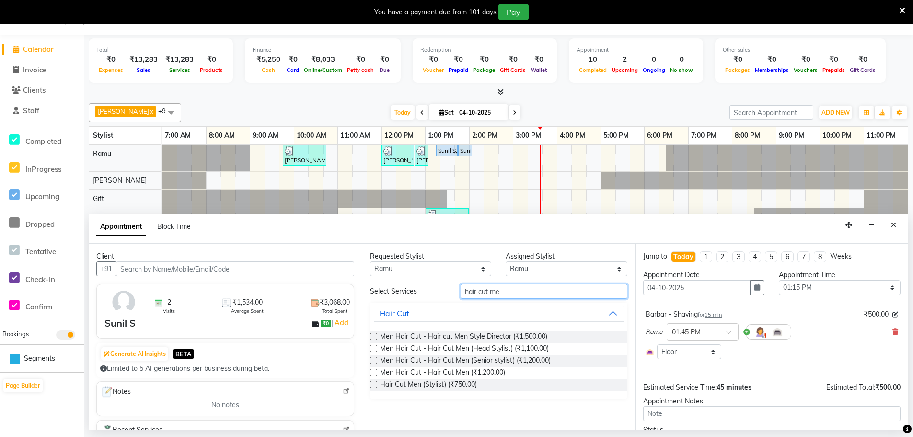
type input "hair cut me"
click at [372, 382] on label at bounding box center [373, 384] width 7 height 7
click at [372, 382] on input "checkbox" at bounding box center [373, 385] width 6 height 6
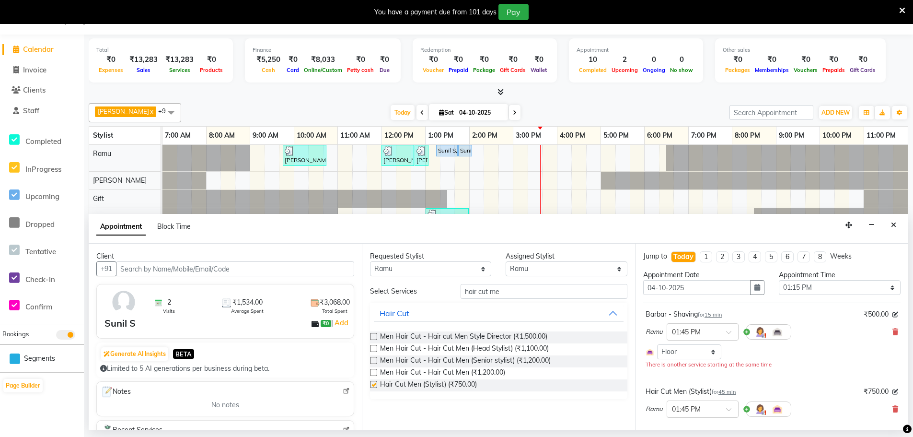
checkbox input "false"
click at [719, 411] on div at bounding box center [702, 408] width 71 height 10
click at [693, 427] on div "01:15 PM" at bounding box center [702, 429] width 71 height 18
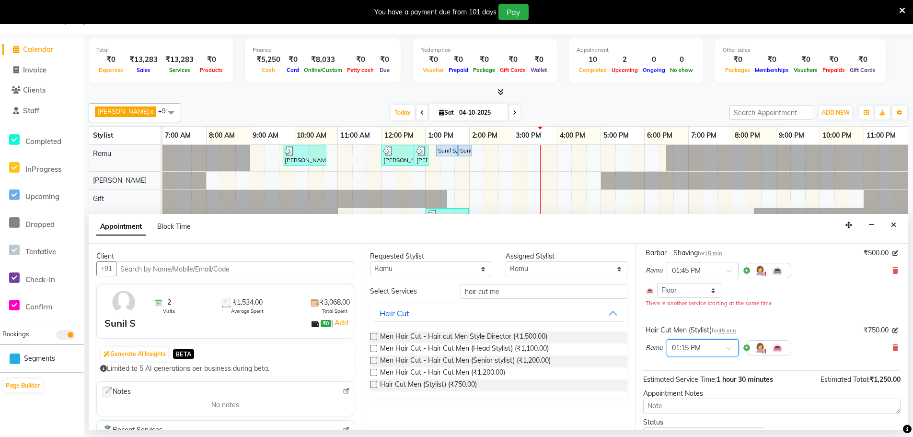
scroll to position [96, 0]
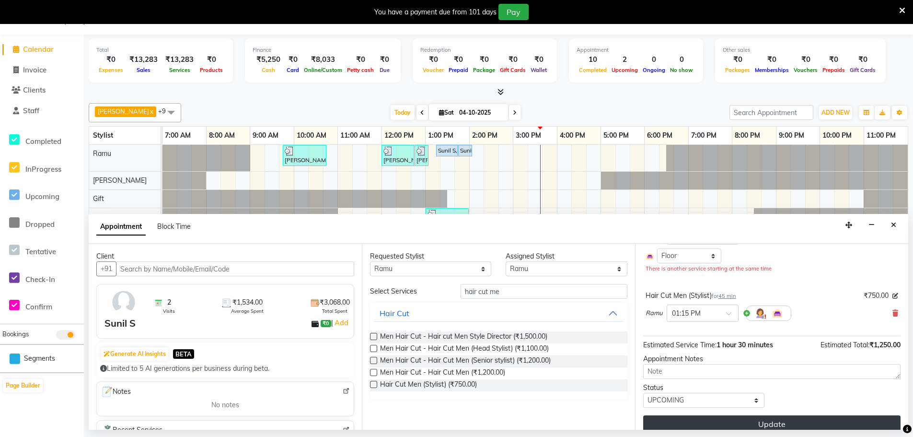
click at [763, 422] on button "Update" at bounding box center [771, 423] width 257 height 17
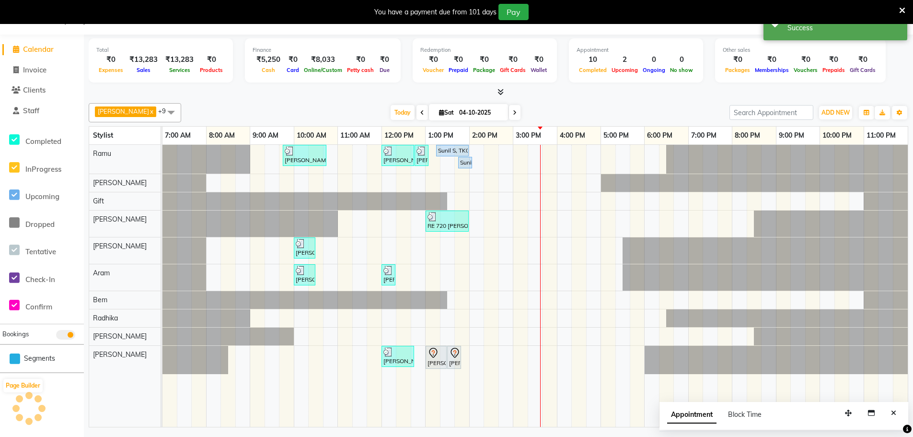
scroll to position [0, 0]
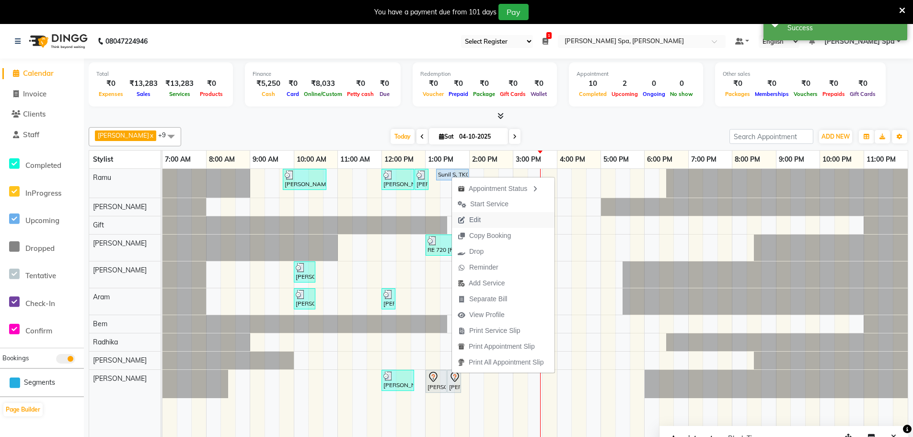
click at [474, 221] on span "Edit" at bounding box center [475, 220] width 12 height 10
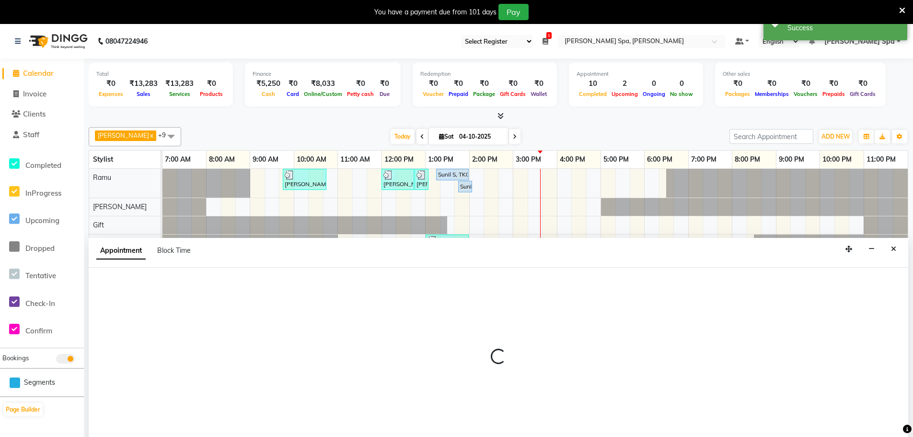
scroll to position [24, 0]
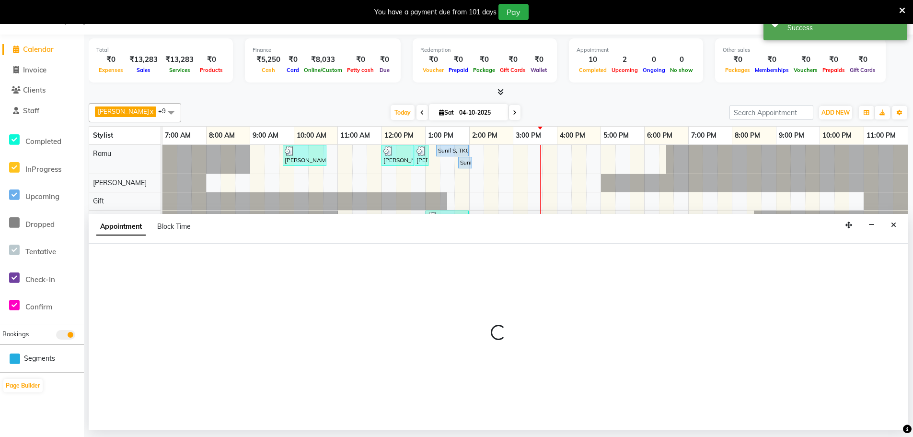
select select "795"
select select "upcoming"
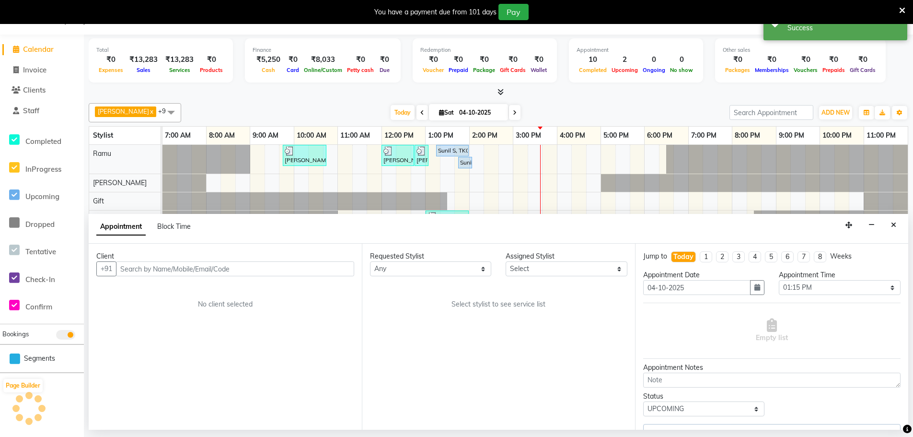
select select "84952"
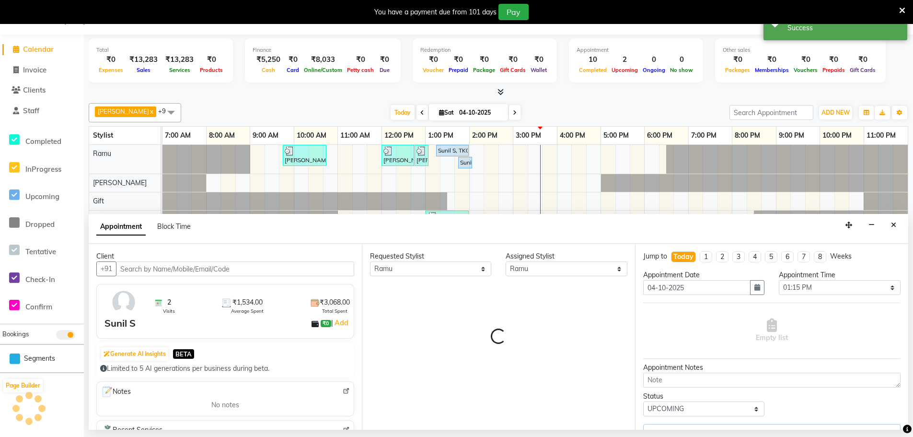
scroll to position [20, 0]
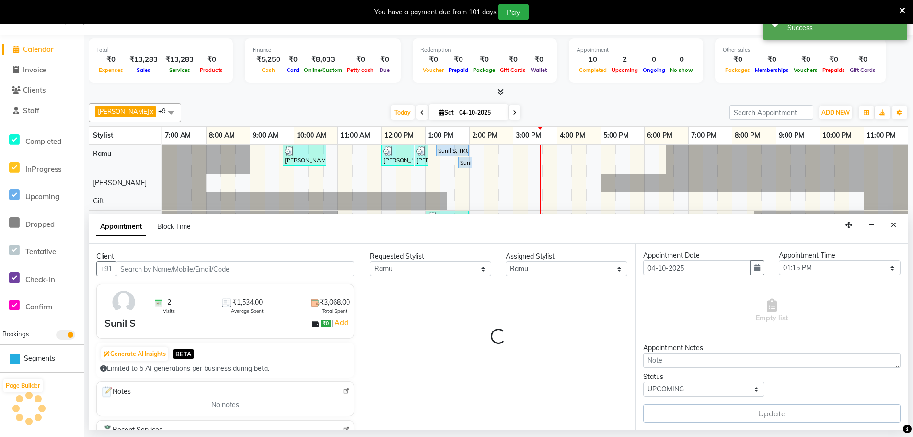
select select "4302"
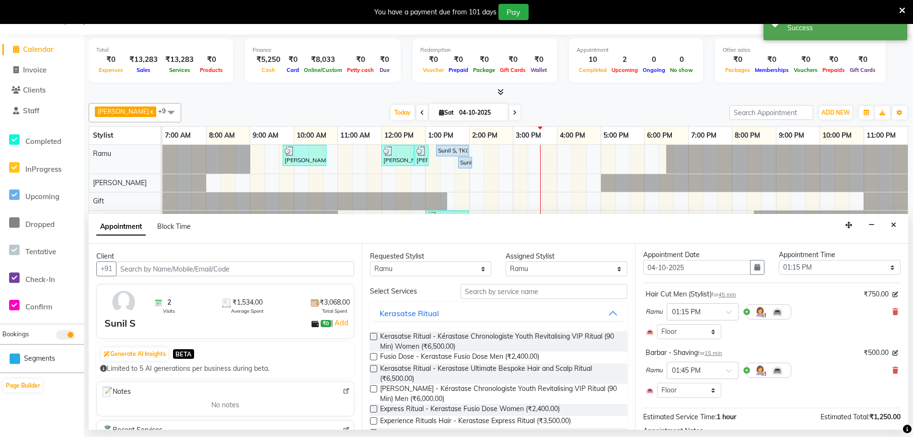
click at [729, 296] on span "45 min" at bounding box center [727, 294] width 18 height 7
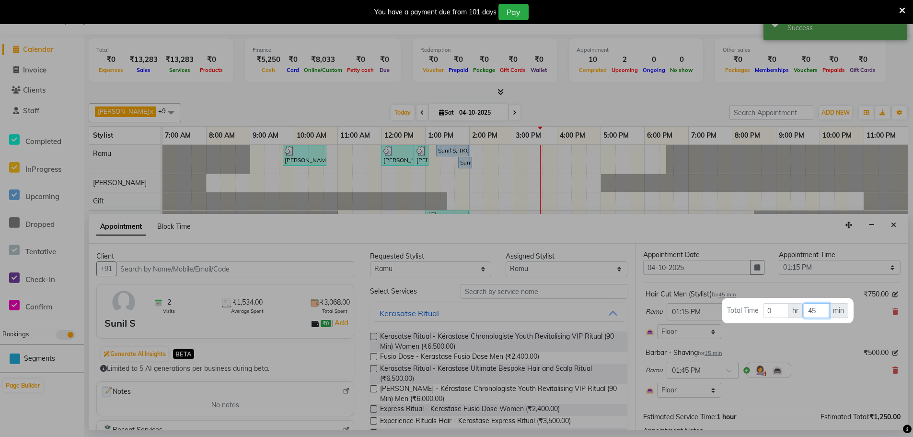
click at [818, 314] on input "45" at bounding box center [816, 310] width 25 height 15
type input "4"
type input "30"
click at [829, 348] on div at bounding box center [456, 218] width 913 height 437
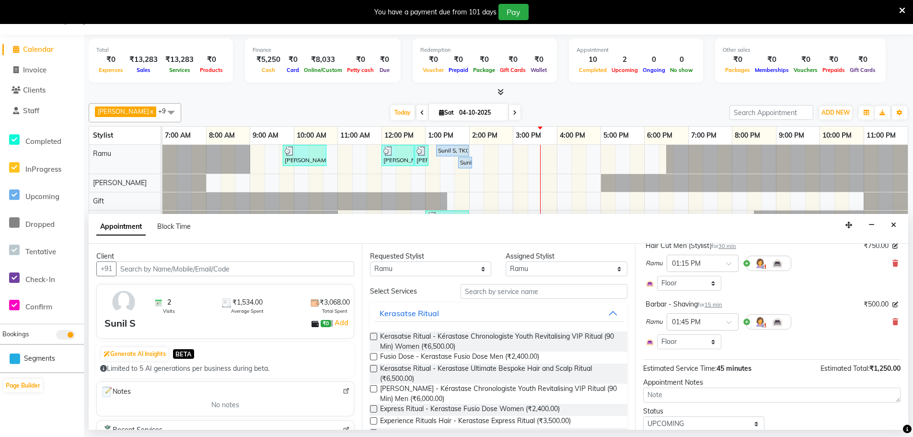
scroll to position [103, 0]
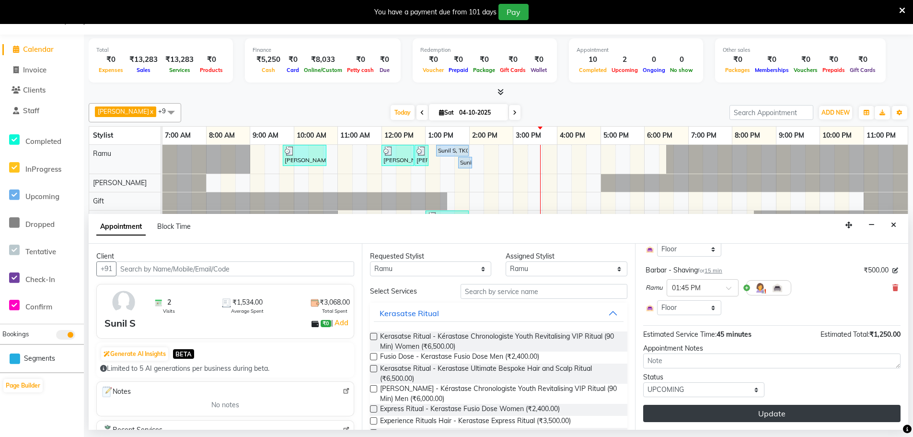
click at [723, 409] on button "Update" at bounding box center [771, 413] width 257 height 17
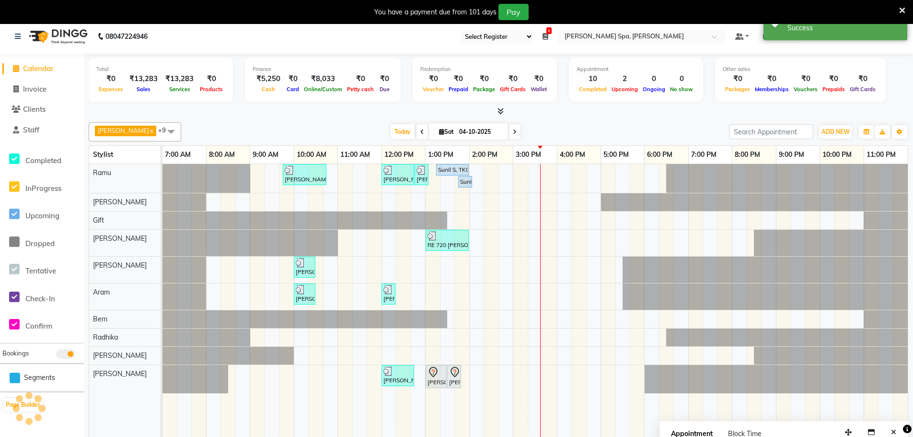
scroll to position [0, 0]
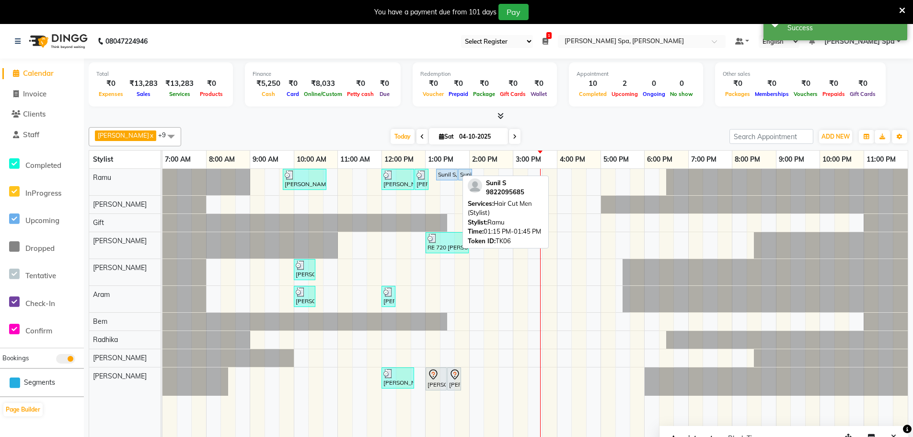
click at [437, 174] on div "Sunil S, TK06, 01:15 PM-01:45 PM, Hair Cut Men (Stylist)" at bounding box center [447, 174] width 20 height 9
select select "5"
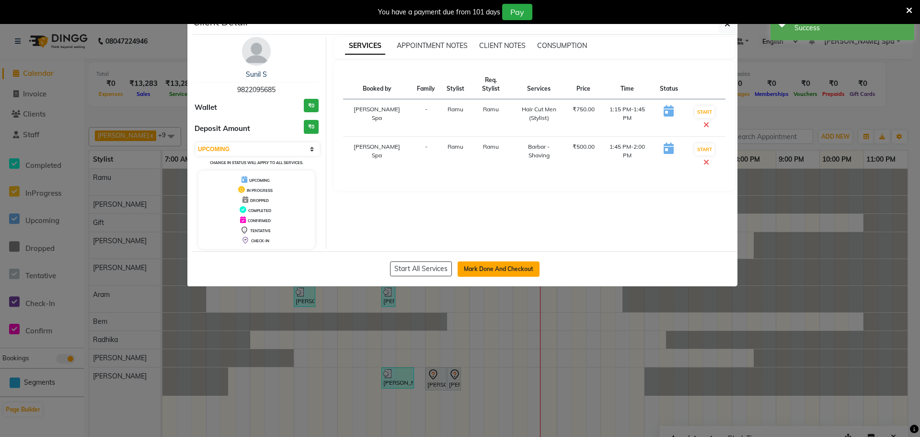
click at [495, 268] on button "Mark Done And Checkout" at bounding box center [499, 268] width 82 height 15
select select "service"
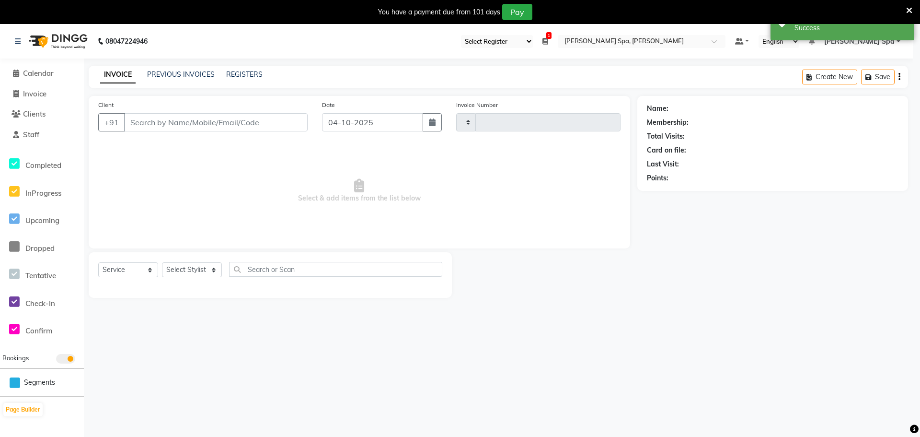
type input "1893"
select select "8545"
type input "98******85"
select select "84952"
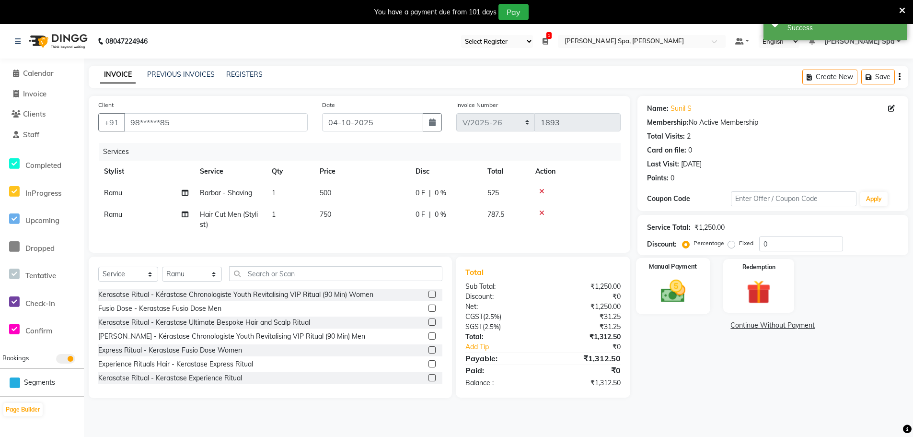
click at [689, 277] on img at bounding box center [673, 291] width 41 height 29
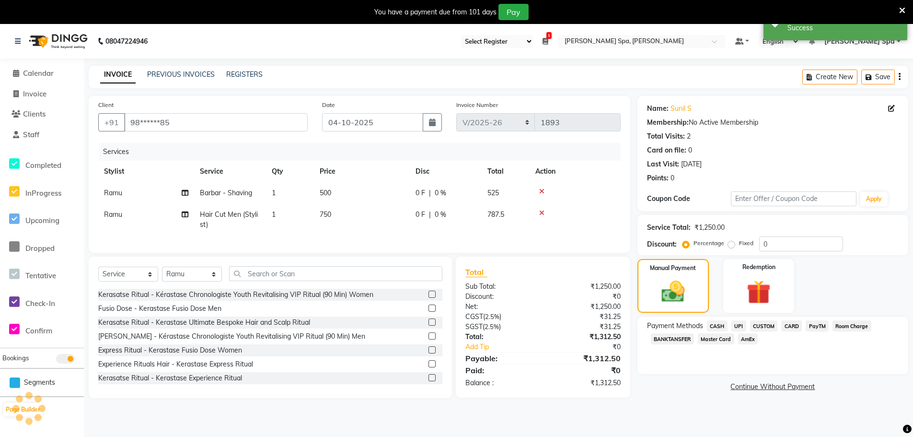
click at [793, 324] on span "CARD" at bounding box center [791, 325] width 21 height 11
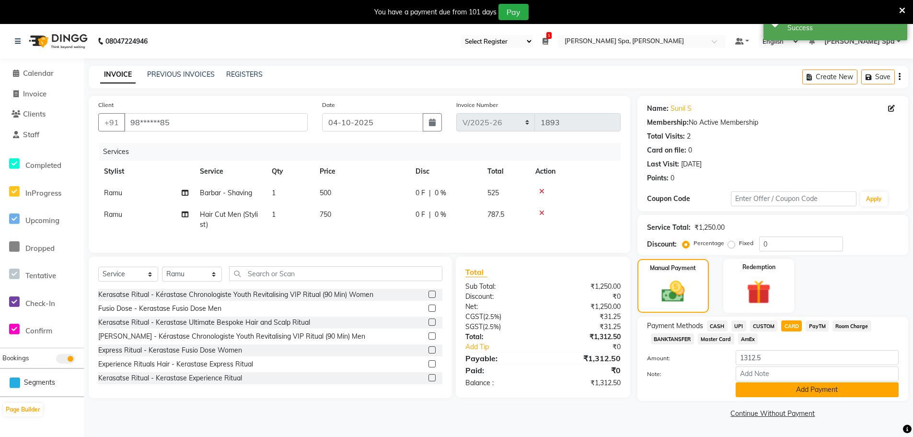
click at [752, 393] on button "Add Payment" at bounding box center [817, 389] width 163 height 15
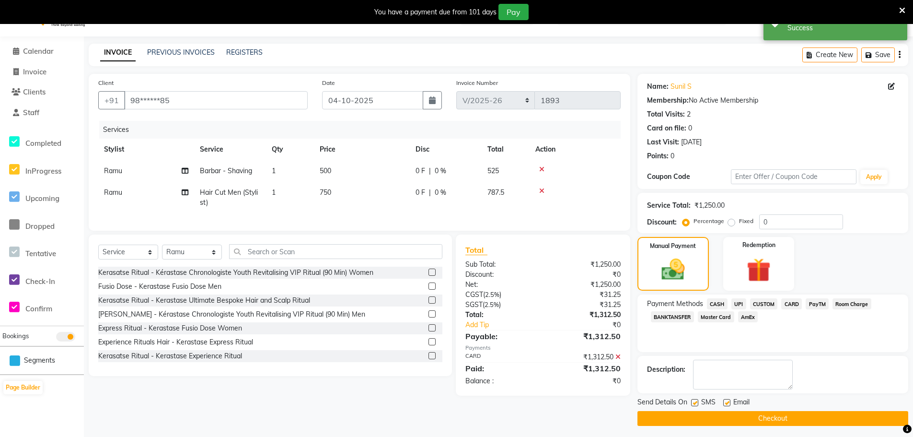
scroll to position [25, 0]
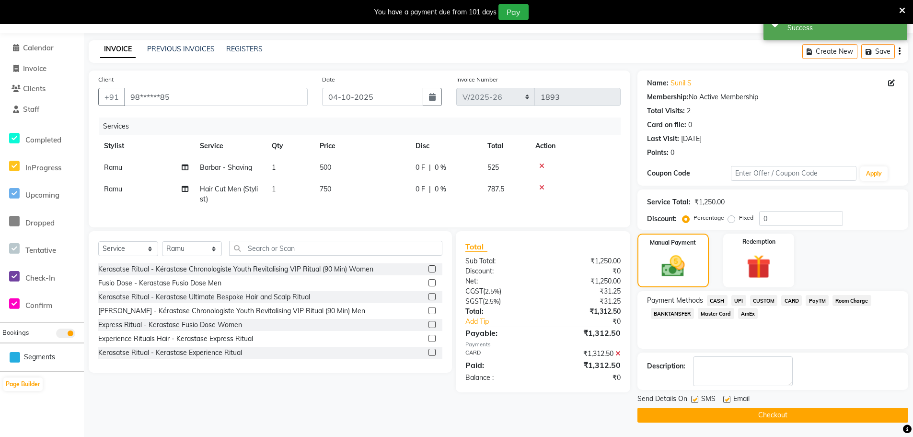
click at [730, 399] on div "Email" at bounding box center [740, 400] width 34 height 12
click at [728, 399] on label at bounding box center [726, 398] width 7 height 7
click at [728, 399] on input "checkbox" at bounding box center [726, 399] width 6 height 6
checkbox input "false"
click at [727, 414] on button "Checkout" at bounding box center [772, 414] width 271 height 15
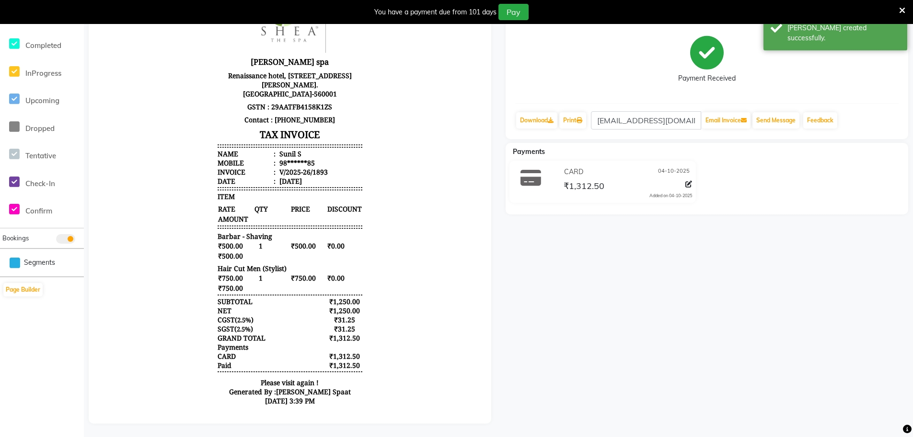
scroll to position [128, 0]
click at [578, 112] on link "Print" at bounding box center [572, 119] width 27 height 16
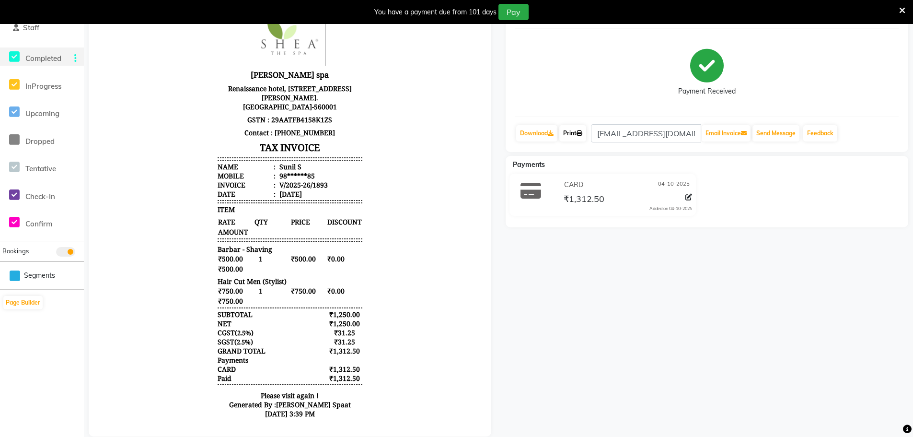
scroll to position [0, 0]
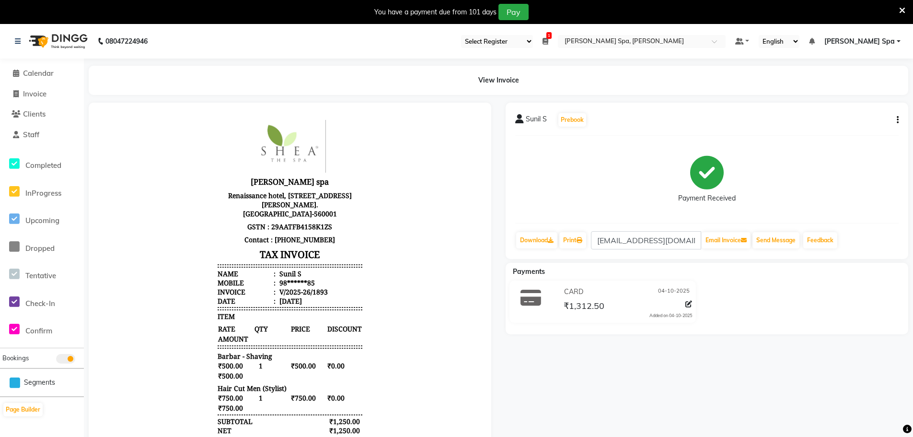
click at [42, 67] on li "Calendar" at bounding box center [42, 73] width 84 height 21
click at [42, 71] on span "Calendar" at bounding box center [38, 73] width 31 height 9
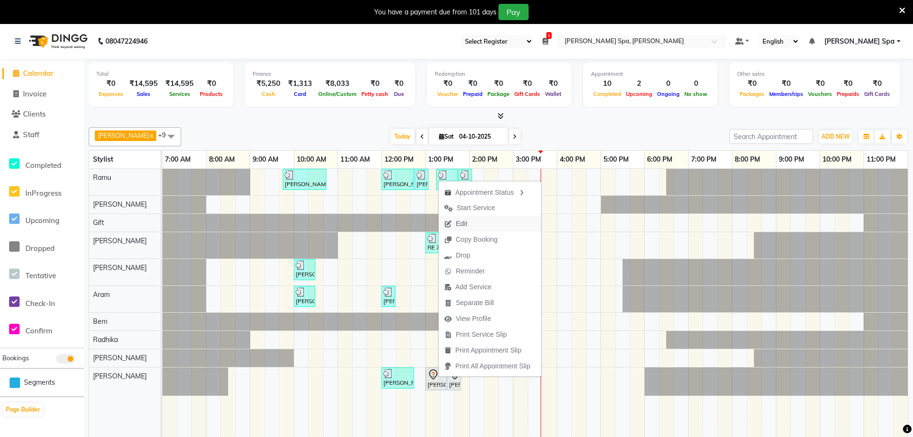
click at [467, 223] on span "Edit" at bounding box center [462, 224] width 12 height 10
select select "780"
select select "tentative"
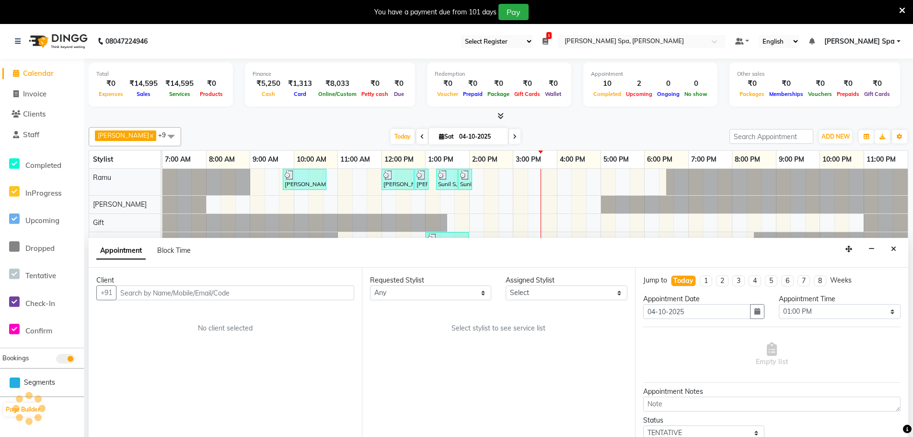
scroll to position [24, 0]
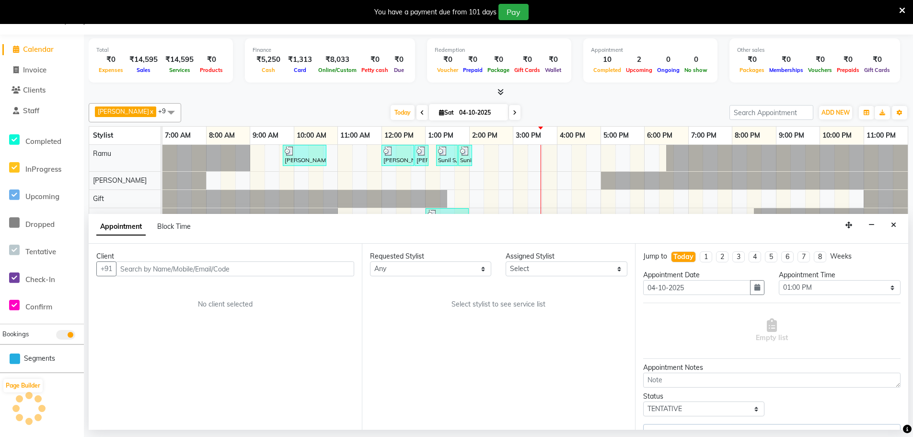
select select "84966"
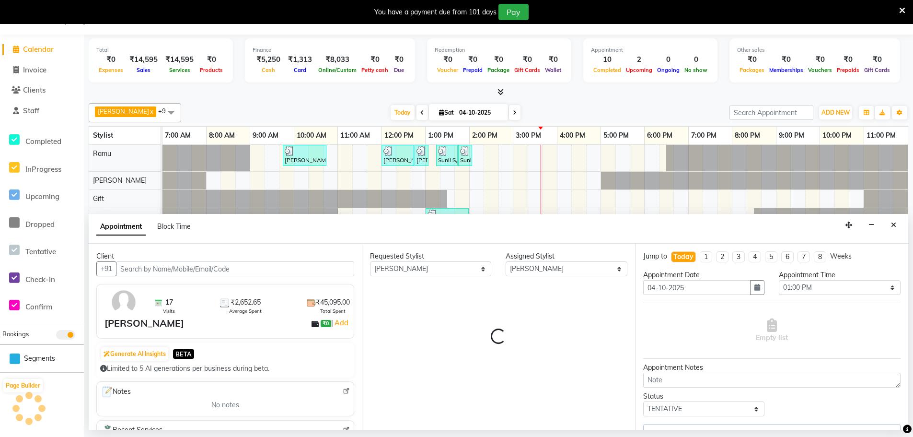
select select "4302"
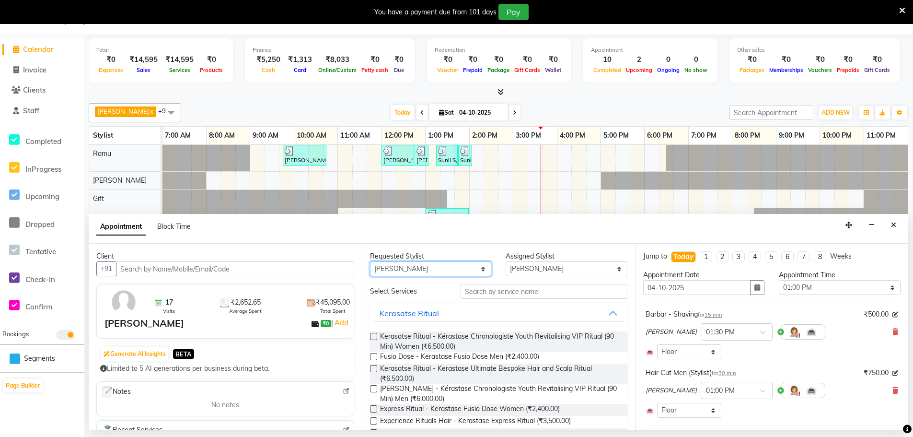
click at [442, 269] on select "Any [PERSON_NAME] Bem Gift [PERSON_NAME] Radhika [PERSON_NAME] [PERSON_NAME] Spa" at bounding box center [430, 268] width 121 height 15
click at [438, 270] on select "Any [PERSON_NAME] Bem Gift [PERSON_NAME] Radhika [PERSON_NAME] [PERSON_NAME] Spa" at bounding box center [430, 268] width 121 height 15
select select "84958"
click at [370, 261] on select "Any [PERSON_NAME] Bem Gift [PERSON_NAME] Radhika [PERSON_NAME] [PERSON_NAME] Spa" at bounding box center [430, 268] width 121 height 15
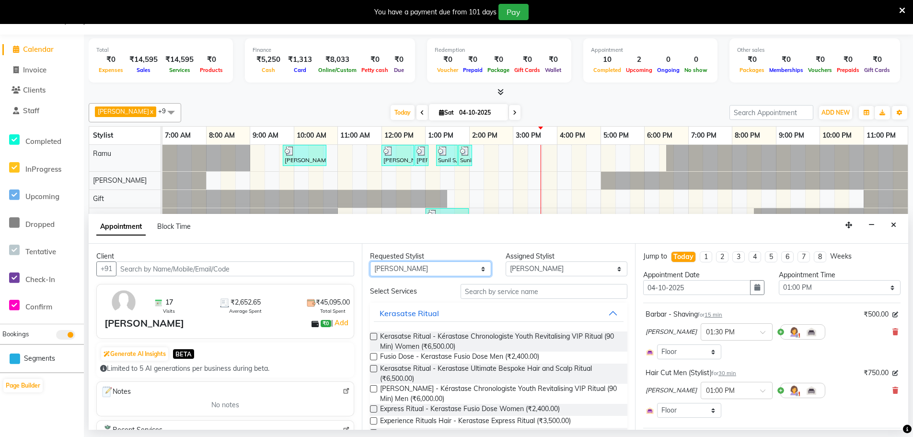
select select "84958"
click at [503, 289] on input "text" at bounding box center [544, 291] width 167 height 15
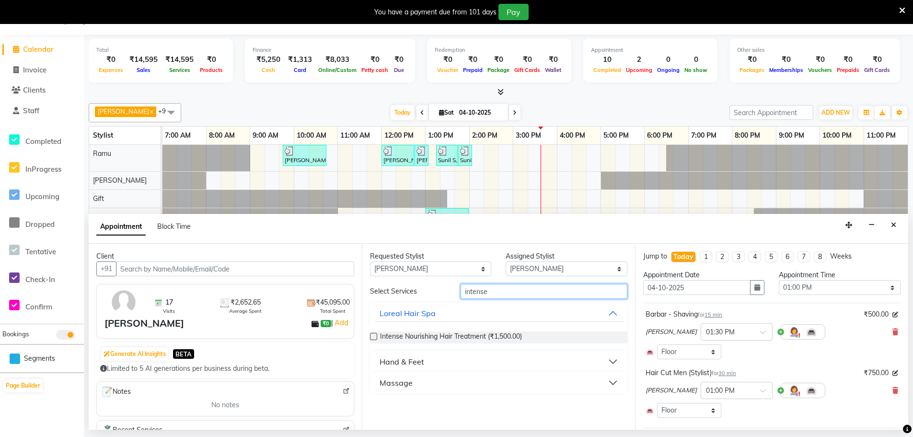
type input "intense"
click at [396, 361] on div "Hand & Feet" at bounding box center [402, 362] width 45 height 12
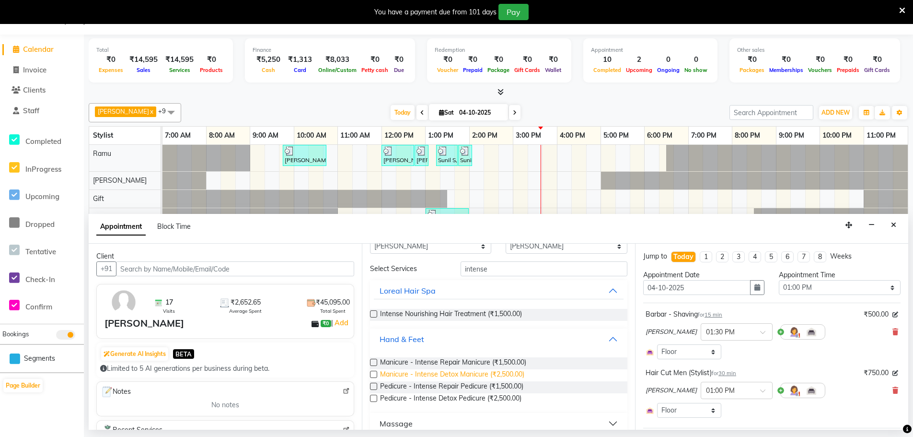
scroll to position [35, 0]
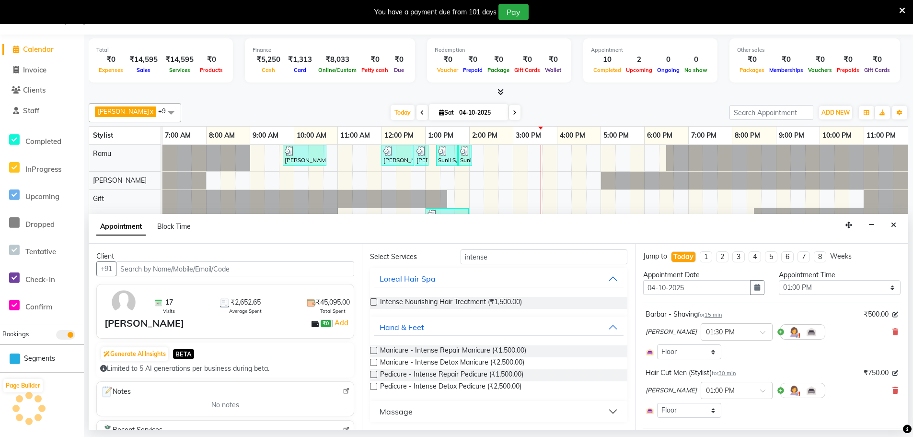
click at [374, 376] on label at bounding box center [373, 373] width 7 height 7
click at [374, 376] on input "checkbox" at bounding box center [373, 375] width 6 height 6
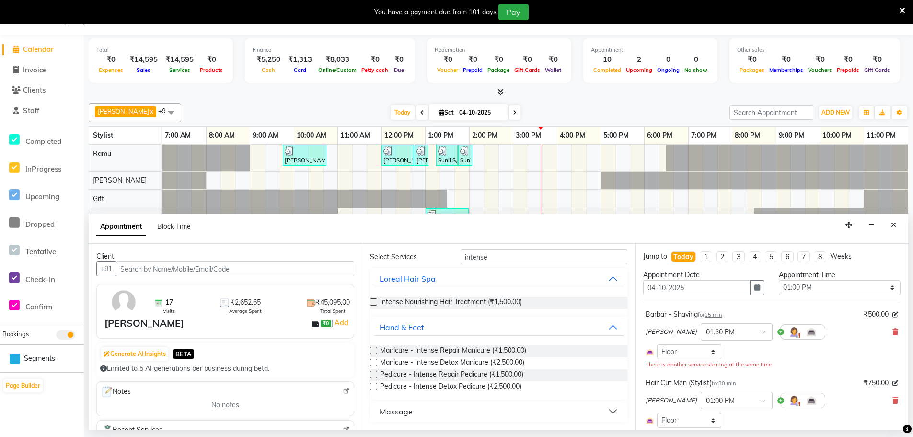
click at [372, 375] on label at bounding box center [373, 373] width 7 height 7
click at [372, 375] on input "checkbox" at bounding box center [373, 375] width 6 height 6
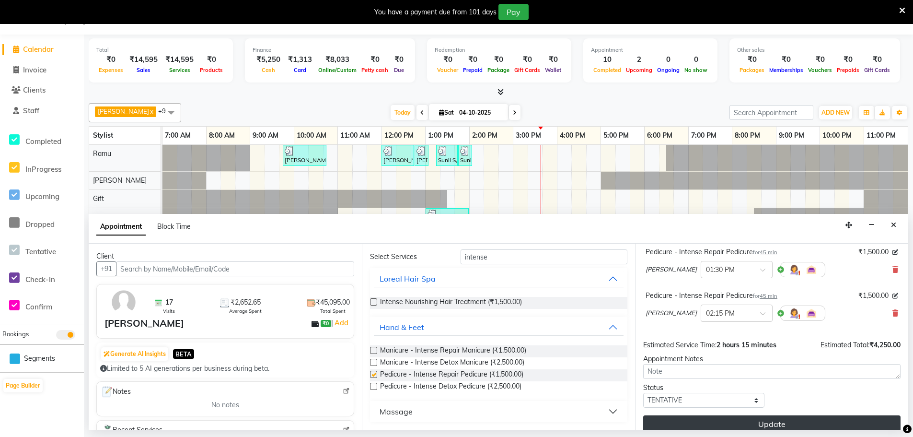
checkbox input "false"
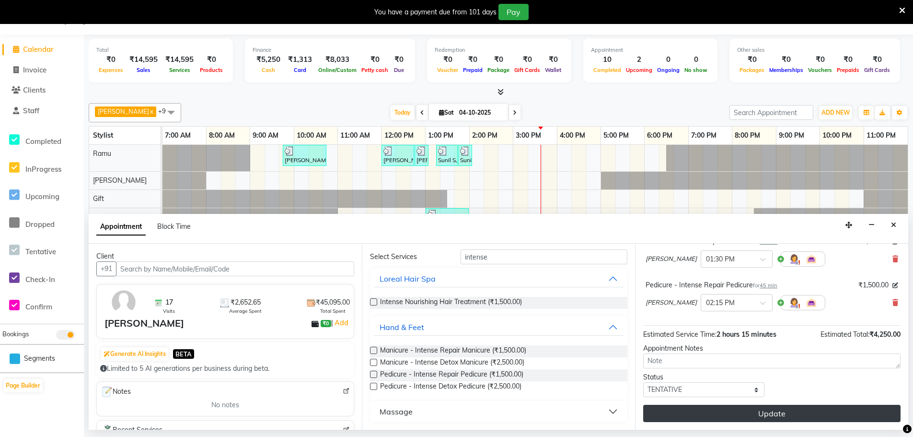
click at [764, 410] on button "Update" at bounding box center [771, 413] width 257 height 17
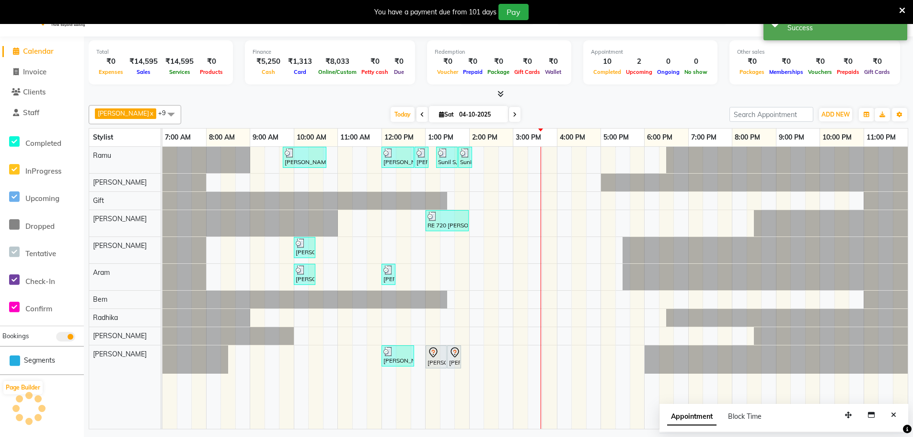
scroll to position [0, 0]
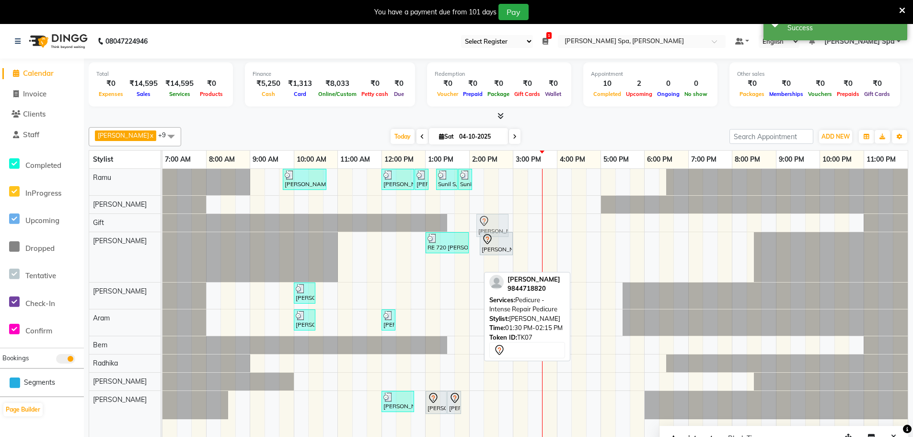
drag, startPoint x: 463, startPoint y: 265, endPoint x: 494, endPoint y: 214, distance: 59.3
click at [494, 214] on tbody "[PERSON_NAME][GEOGRAPHIC_DATA], 09:45 AM-10:45 AM, Men Hair Cut - Hair cut Men …" at bounding box center [534, 294] width 745 height 250
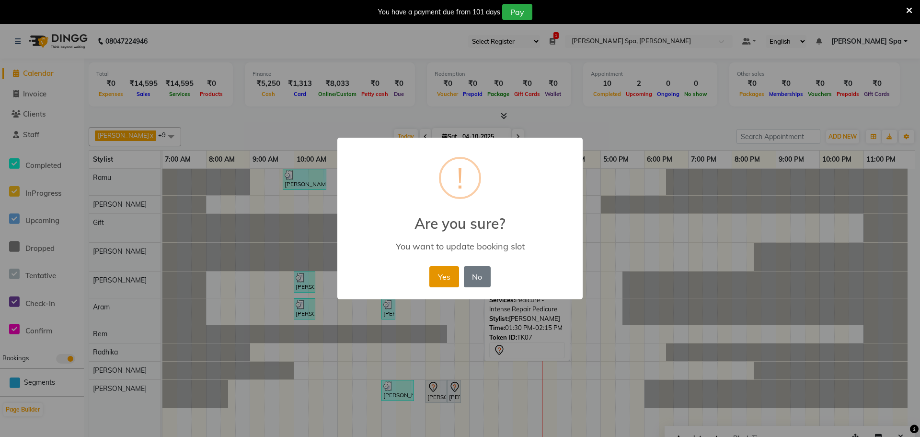
click at [454, 277] on button "Yes" at bounding box center [443, 276] width 29 height 21
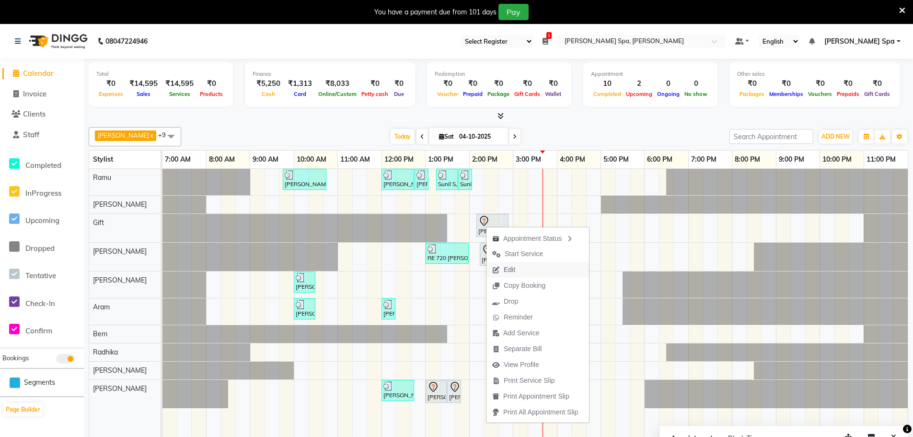
click at [524, 273] on button "Edit" at bounding box center [537, 270] width 103 height 16
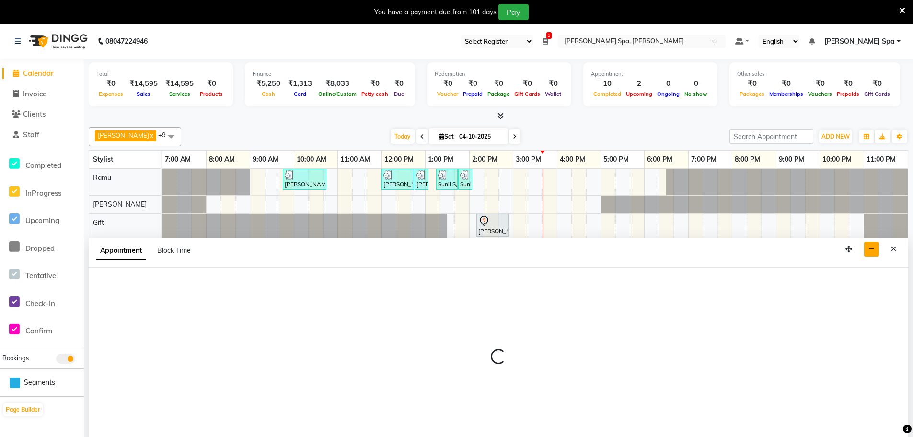
scroll to position [24, 0]
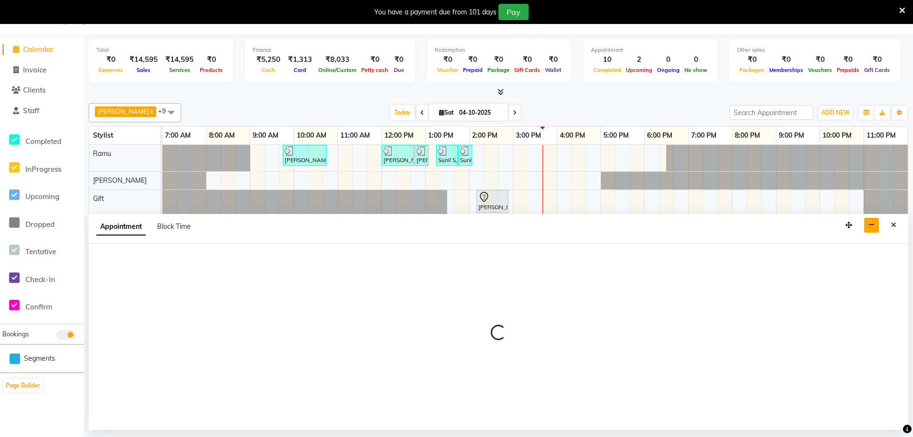
select select "tentative"
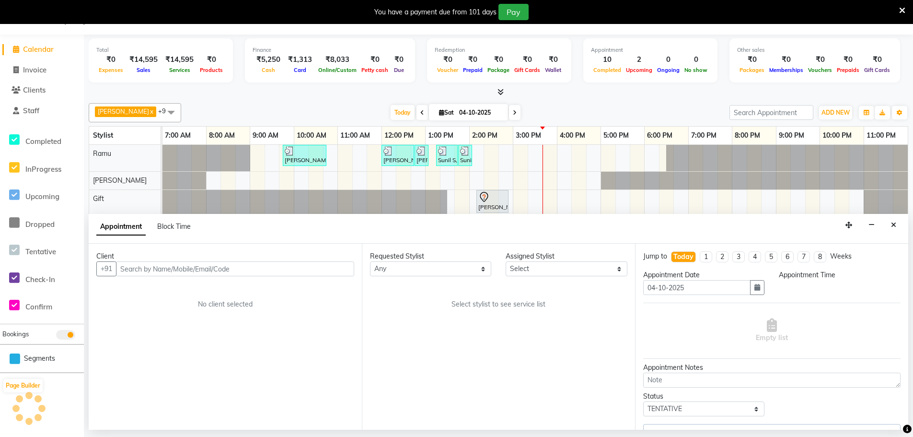
select select "84958"
select select "780"
select select "4302"
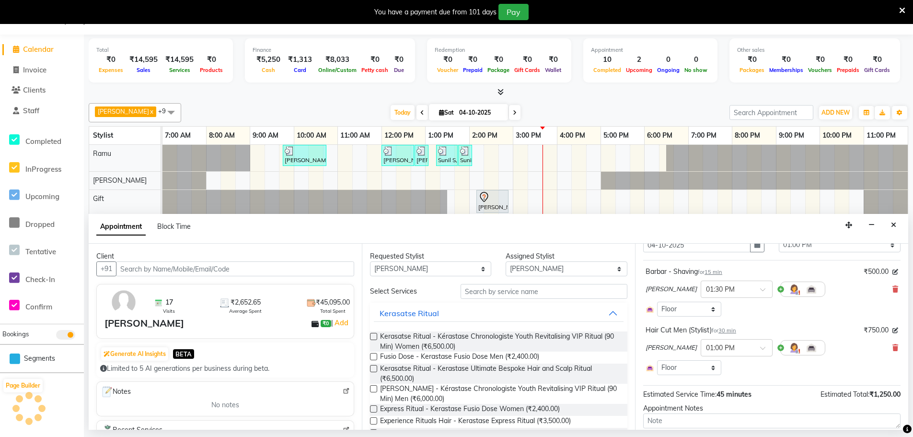
select select "4302"
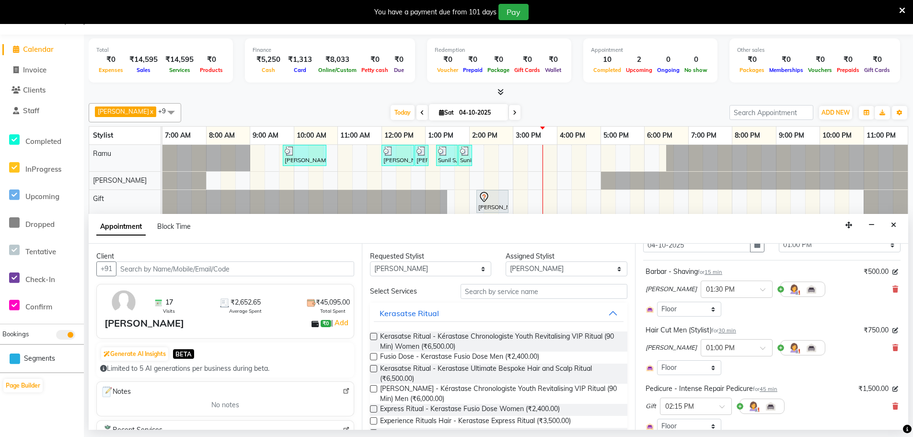
scroll to position [44, 0]
select select "4302"
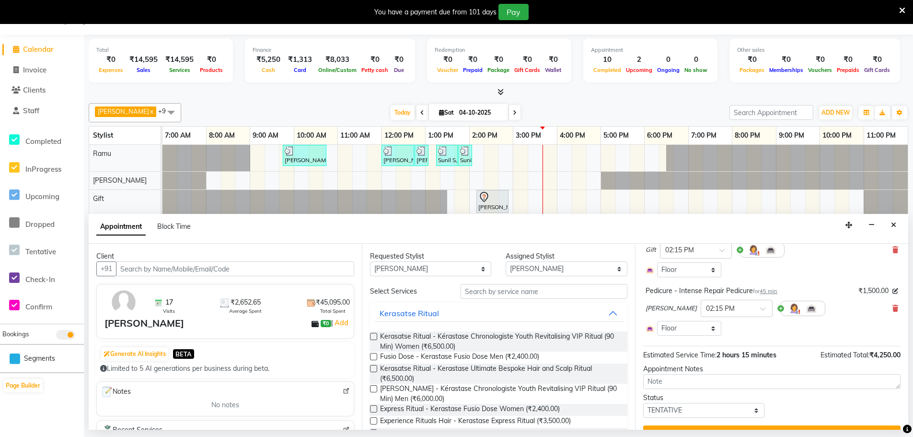
scroll to position [230, 0]
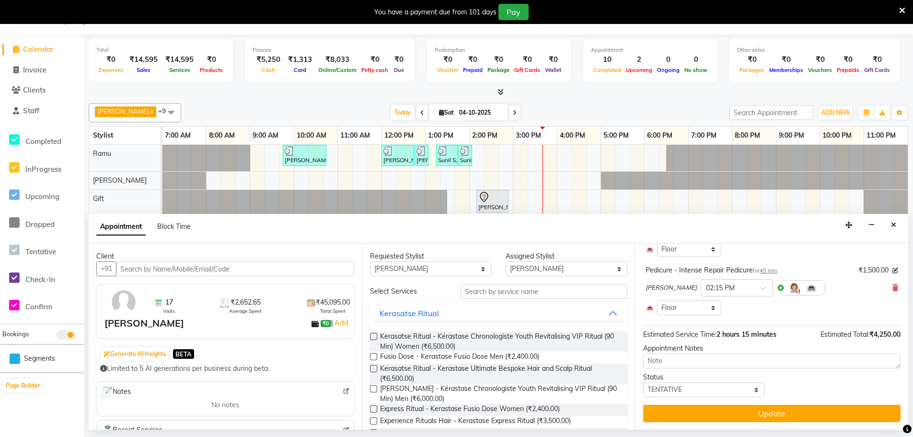
click at [728, 411] on button "Update" at bounding box center [771, 413] width 257 height 17
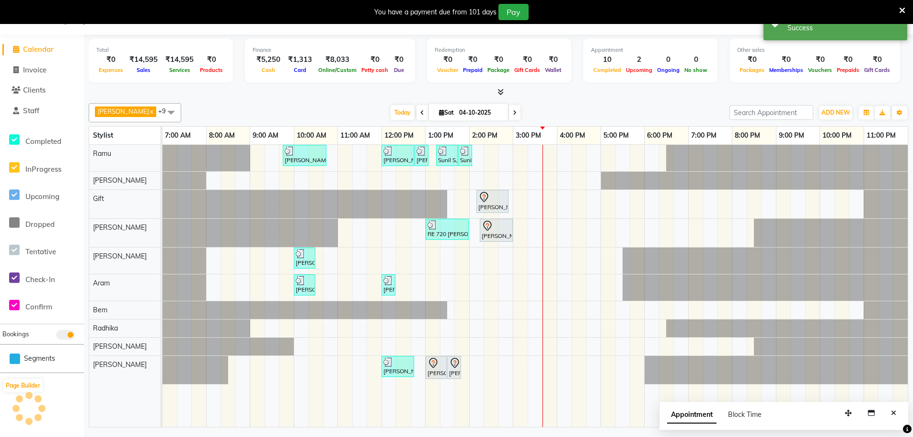
scroll to position [0, 0]
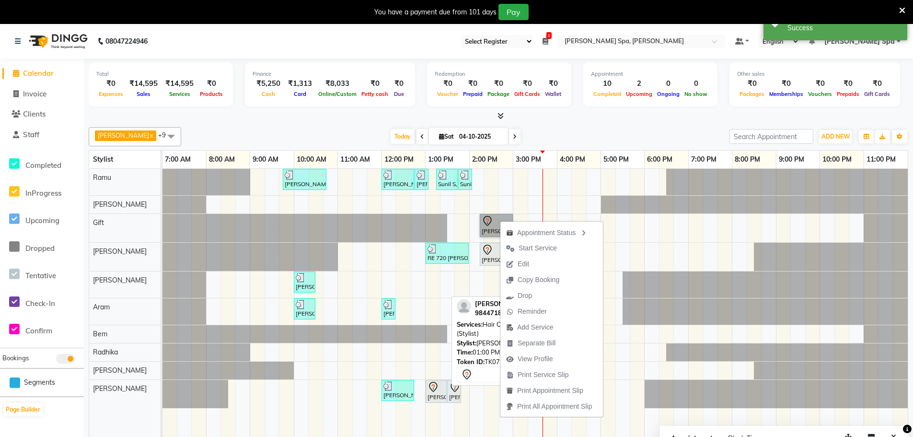
click at [432, 388] on icon at bounding box center [434, 387] width 12 height 12
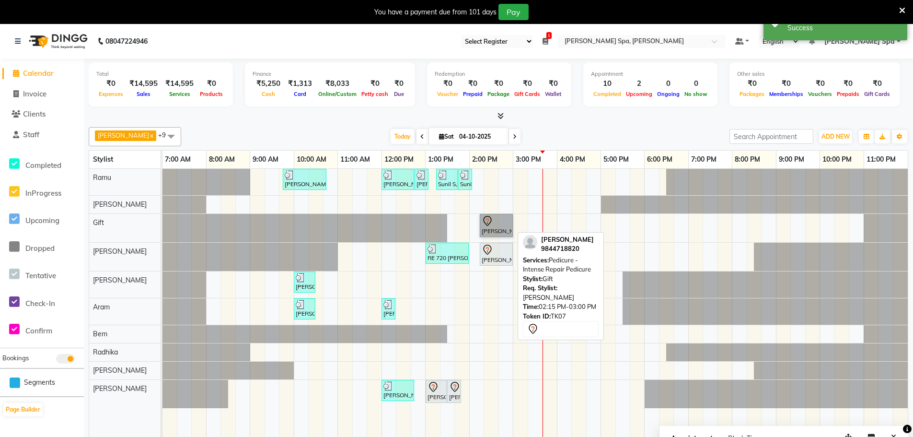
click at [491, 219] on link "[PERSON_NAME], TK07, 02:15 PM-03:00 PM, Pedicure - Intense Repair Pedicure" at bounding box center [496, 225] width 33 height 23
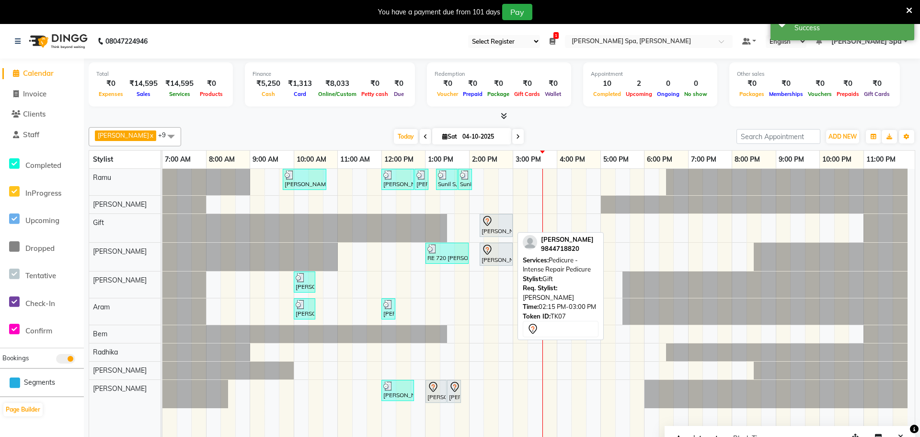
select select "7"
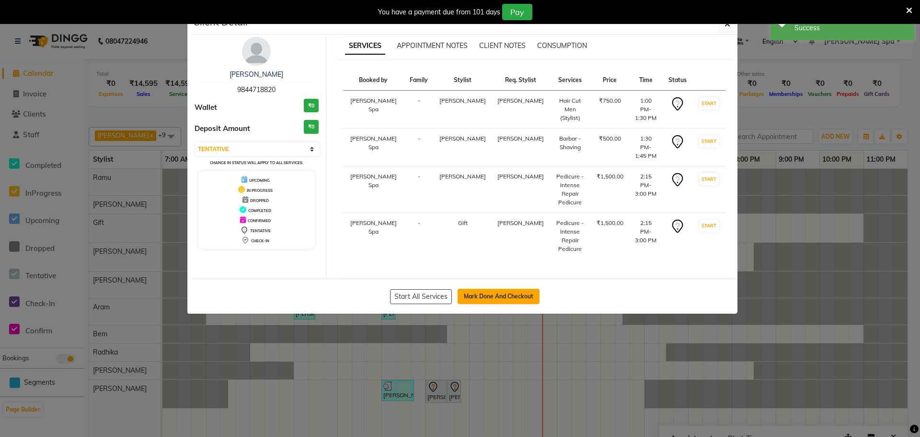
click at [487, 289] on button "Mark Done And Checkout" at bounding box center [499, 296] width 82 height 15
select select "service"
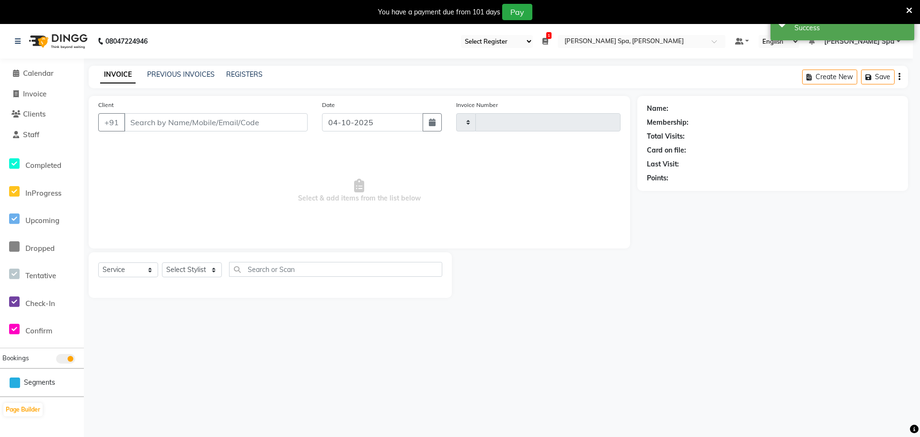
type input "1894"
select select "8545"
type input "98******20"
select select "84958"
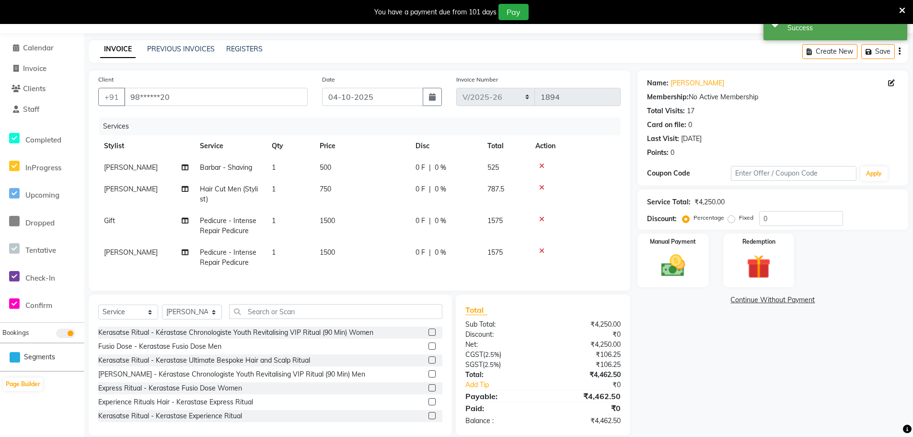
scroll to position [46, 0]
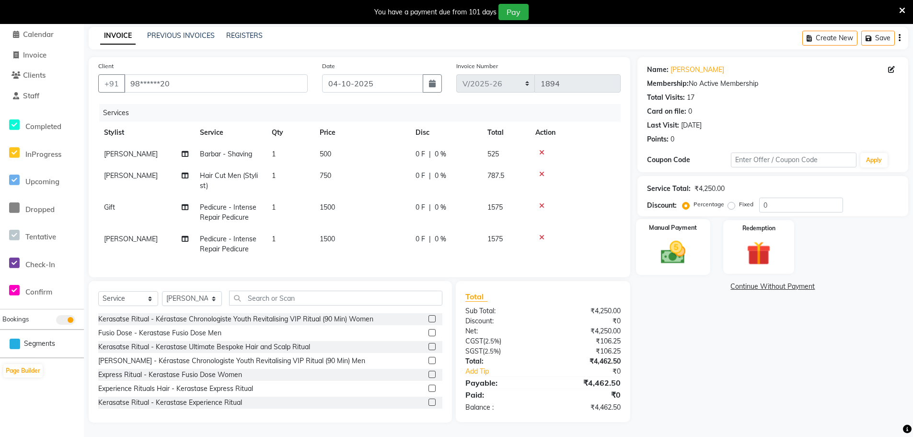
click at [656, 223] on label "Manual Payment" at bounding box center [673, 227] width 48 height 9
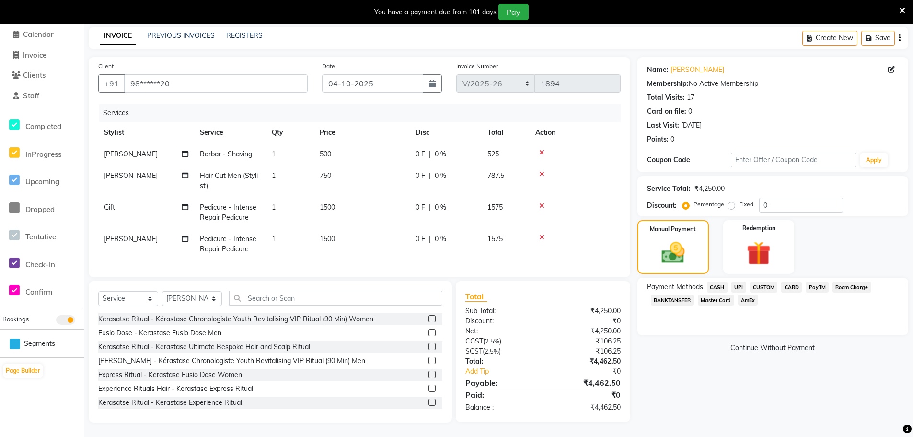
click at [800, 281] on span "CARD" at bounding box center [791, 286] width 21 height 11
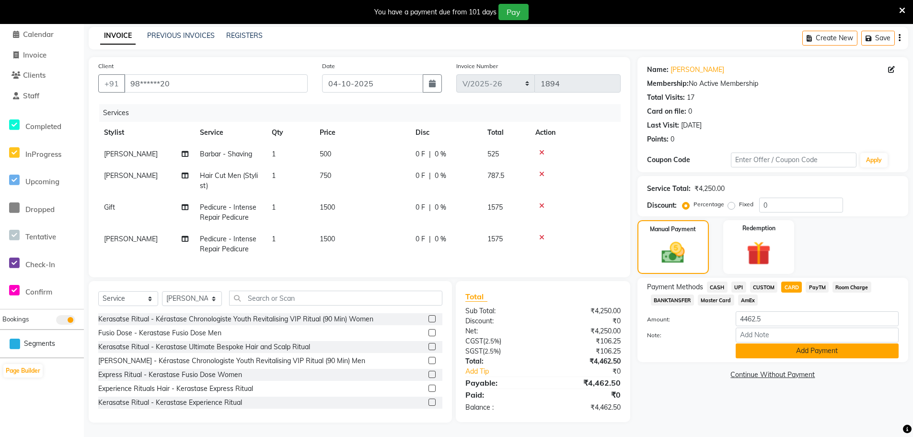
click at [762, 348] on button "Add Payment" at bounding box center [817, 350] width 163 height 15
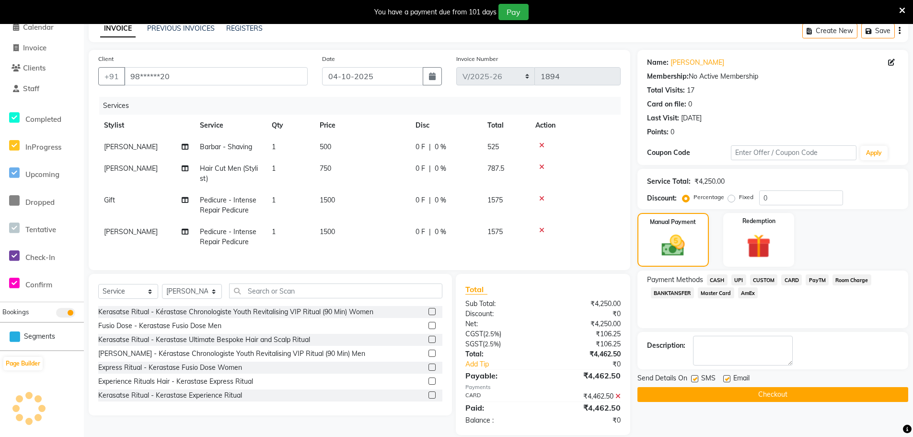
click at [726, 379] on label at bounding box center [726, 378] width 7 height 7
click at [726, 379] on input "checkbox" at bounding box center [726, 379] width 6 height 6
checkbox input "false"
click at [731, 391] on button "Checkout" at bounding box center [772, 394] width 271 height 15
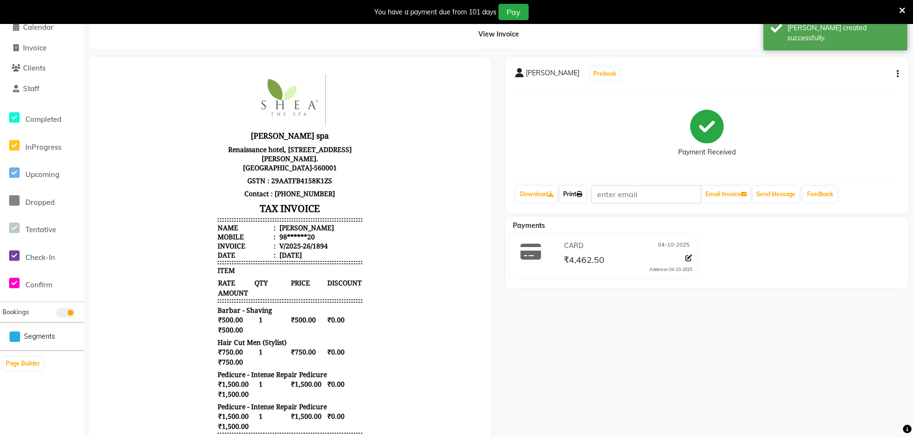
click at [562, 193] on link "Print" at bounding box center [572, 194] width 27 height 16
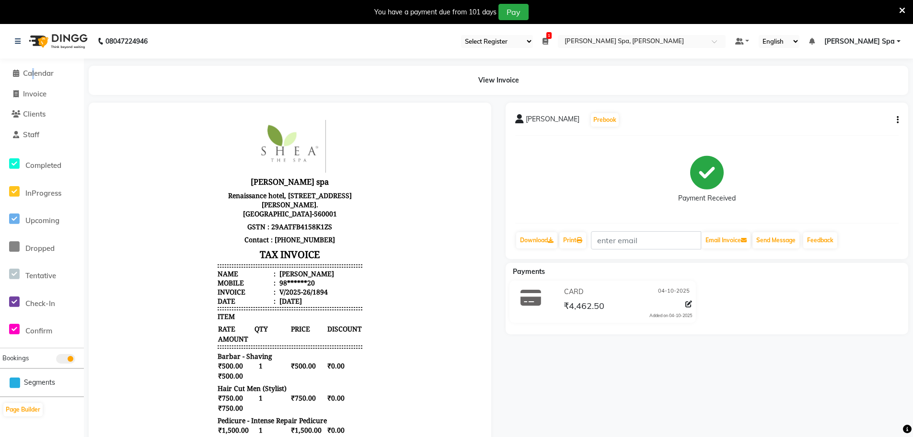
click at [32, 67] on li "Calendar" at bounding box center [42, 73] width 84 height 21
click at [32, 68] on li "Calendar" at bounding box center [42, 73] width 84 height 21
click at [49, 72] on span "Calendar" at bounding box center [38, 73] width 31 height 9
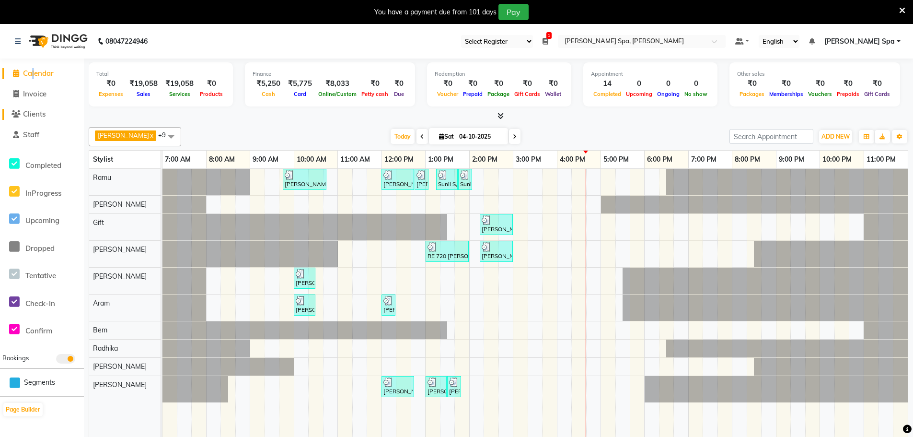
click at [30, 112] on span "Clients" at bounding box center [34, 113] width 23 height 9
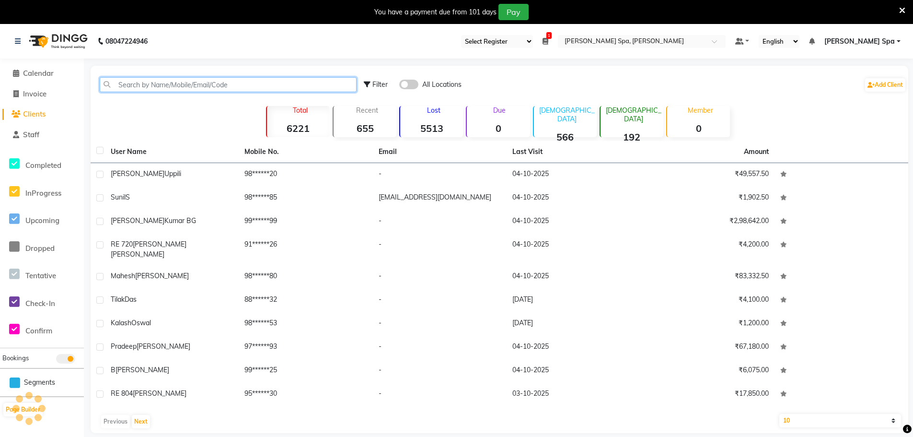
click at [130, 88] on input "text" at bounding box center [228, 84] width 257 height 15
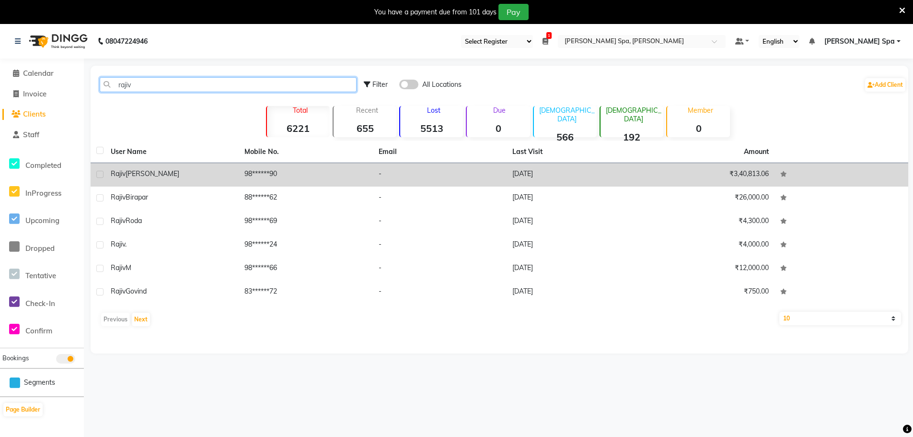
type input "rajiv"
click at [128, 175] on span "[PERSON_NAME]" at bounding box center [153, 173] width 54 height 9
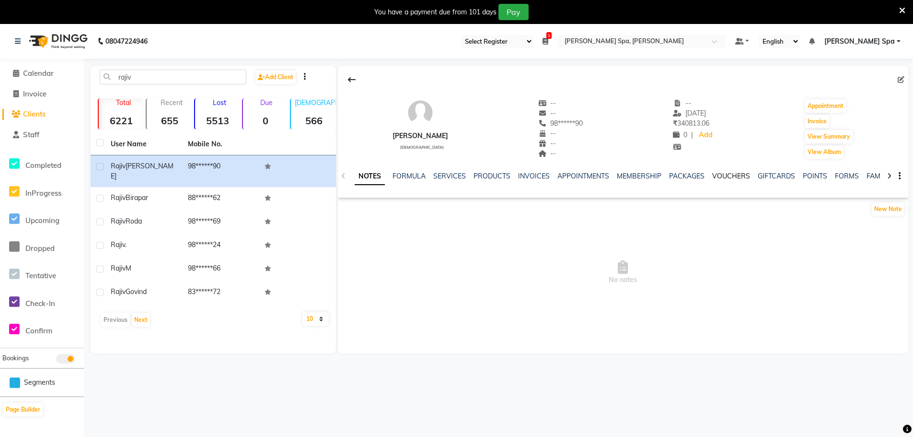
click at [734, 178] on link "VOUCHERS" at bounding box center [731, 176] width 38 height 9
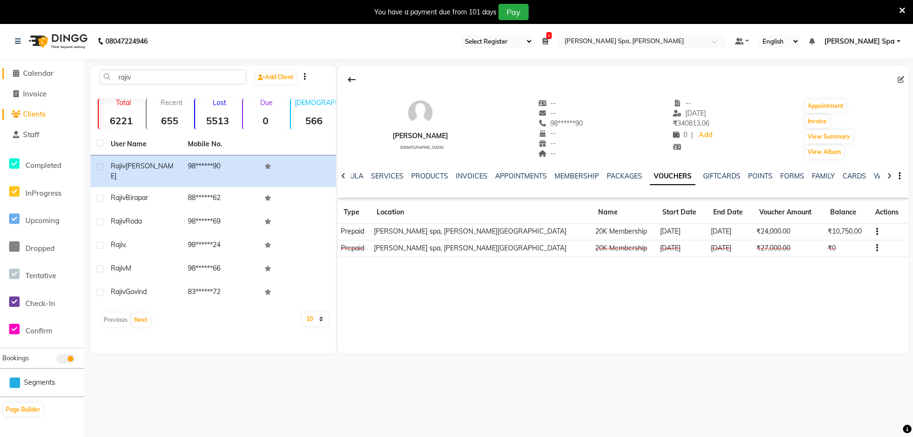
click at [29, 75] on span "Calendar" at bounding box center [38, 73] width 31 height 9
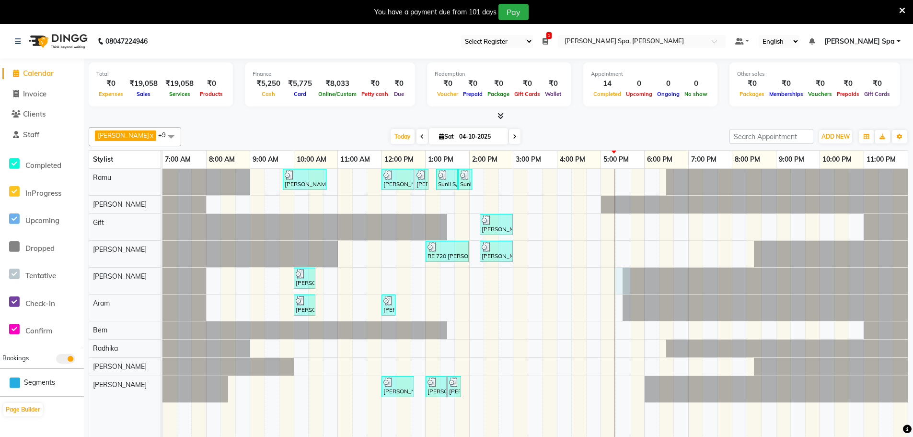
click at [619, 278] on div "[PERSON_NAME][GEOGRAPHIC_DATA], 09:45 AM-10:45 AM, Men Hair Cut - Hair cut Men …" at bounding box center [534, 310] width 745 height 282
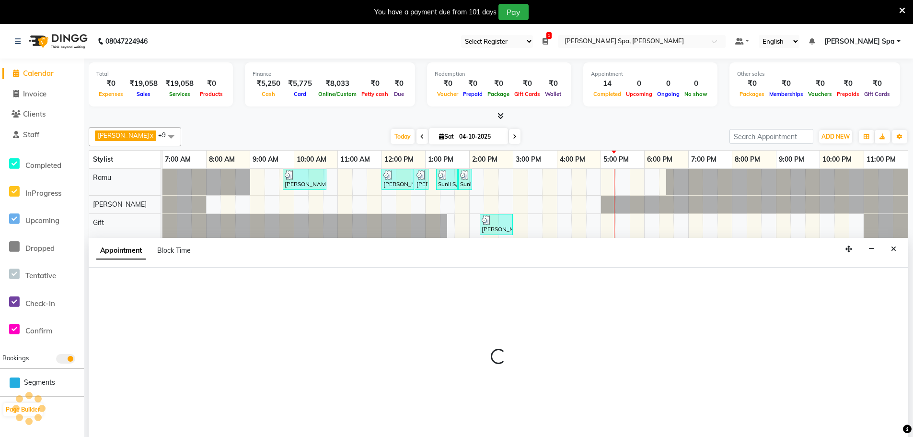
scroll to position [24, 0]
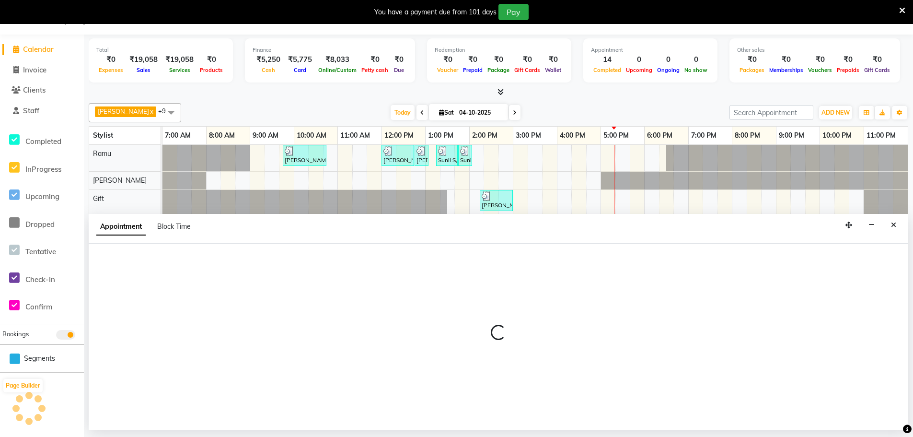
select select "84960"
select select "1035"
select select "tentative"
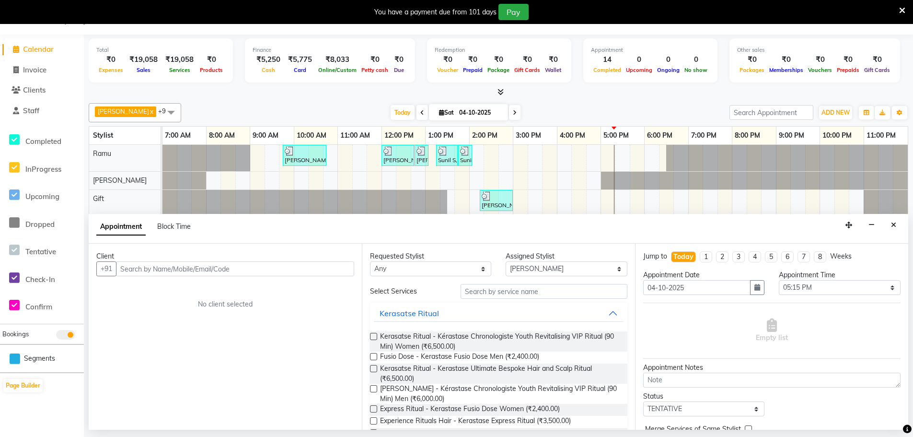
click at [146, 268] on input "text" at bounding box center [235, 268] width 238 height 15
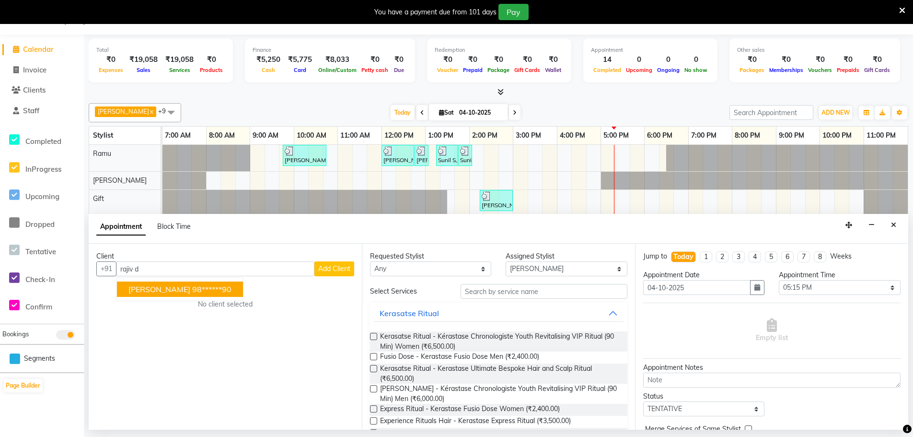
click at [192, 293] on ngb-highlight "98******90" at bounding box center [211, 289] width 39 height 10
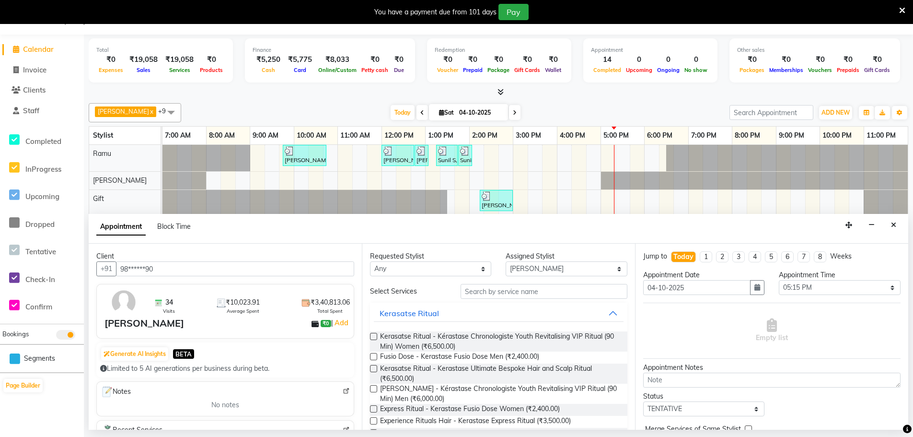
type input "98******90"
click at [426, 265] on select "Any [PERSON_NAME] Bem Gift [PERSON_NAME] Radhika [PERSON_NAME] [PERSON_NAME] Spa" at bounding box center [430, 268] width 121 height 15
select select "84960"
click at [370, 261] on select "Any [PERSON_NAME] Bem Gift [PERSON_NAME] Radhika [PERSON_NAME] [PERSON_NAME] Spa" at bounding box center [430, 268] width 121 height 15
click at [477, 287] on input "text" at bounding box center [544, 291] width 167 height 15
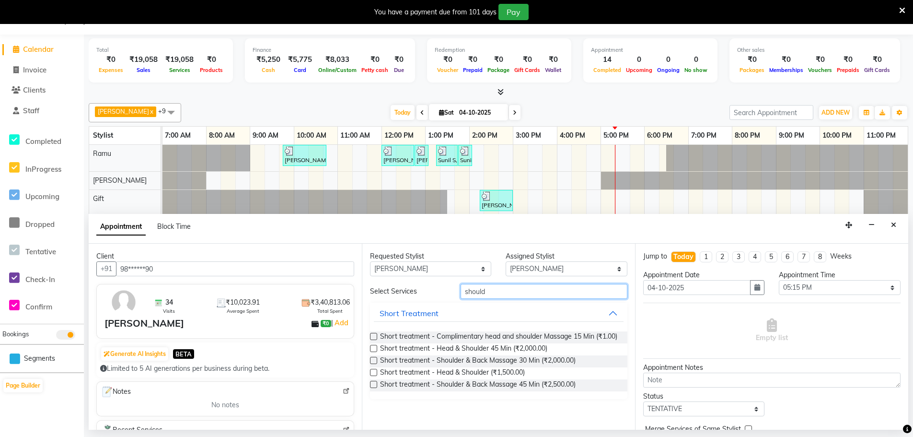
type input "should"
click at [376, 384] on label at bounding box center [373, 384] width 7 height 7
click at [376, 384] on input "checkbox" at bounding box center [373, 385] width 6 height 6
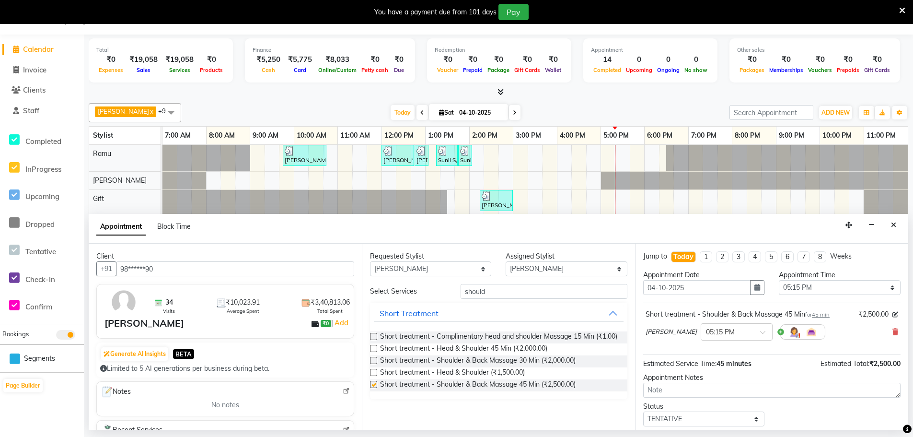
checkbox input "false"
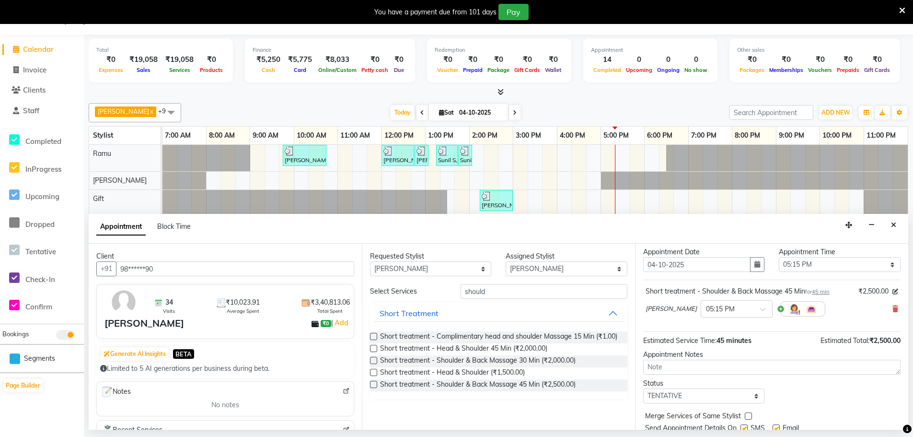
scroll to position [57, 0]
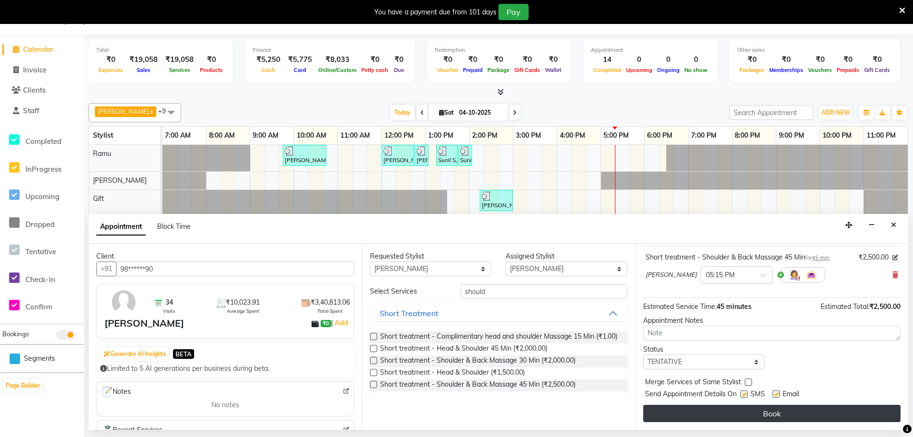
click at [708, 416] on button "Book" at bounding box center [771, 413] width 257 height 17
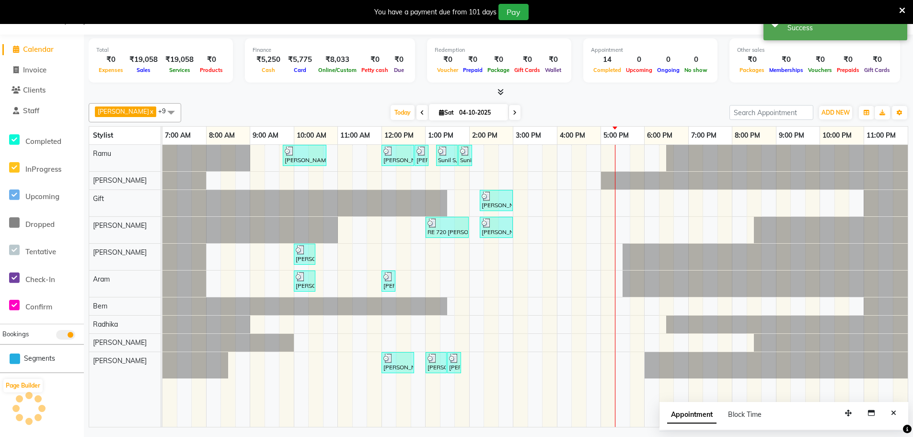
scroll to position [0, 0]
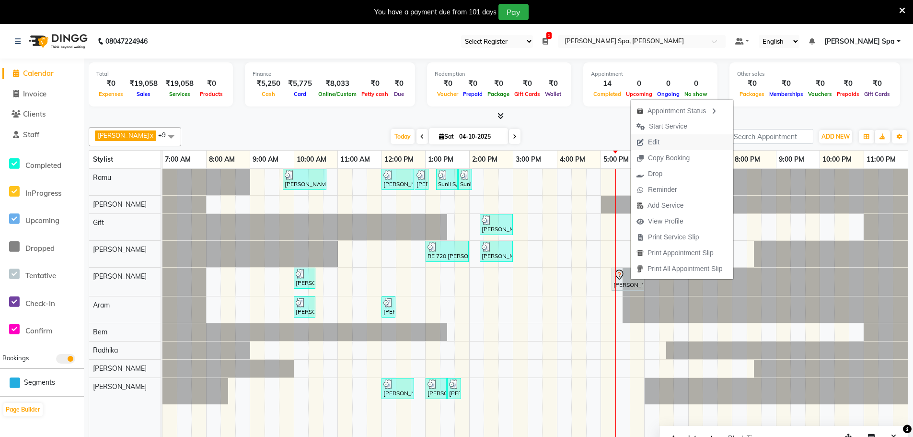
click at [659, 141] on span "Edit" at bounding box center [654, 142] width 12 height 10
select select "tentative"
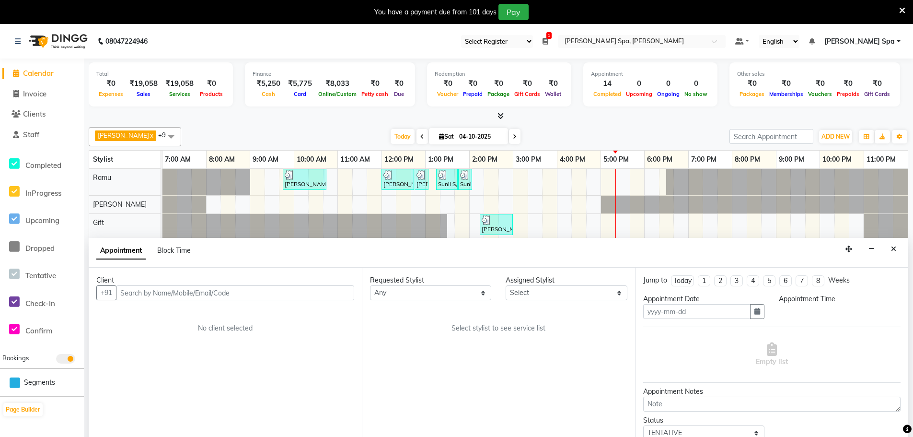
scroll to position [24, 0]
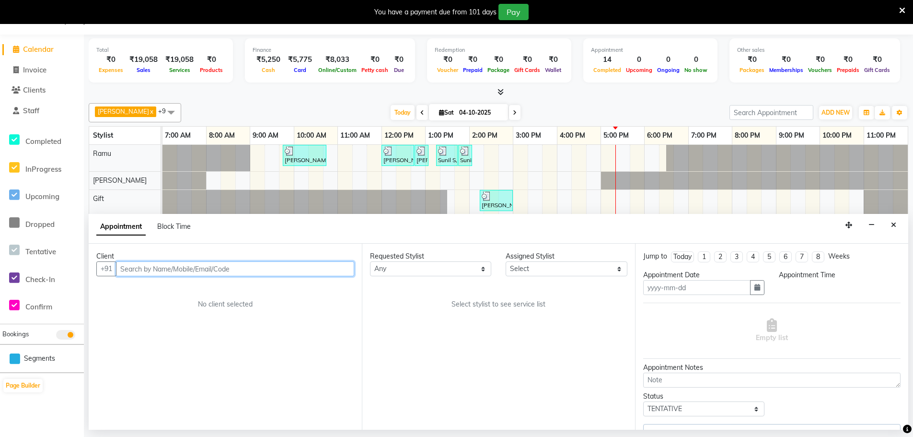
type input "04-10-2025"
select select "1035"
select select "84960"
select select "4302"
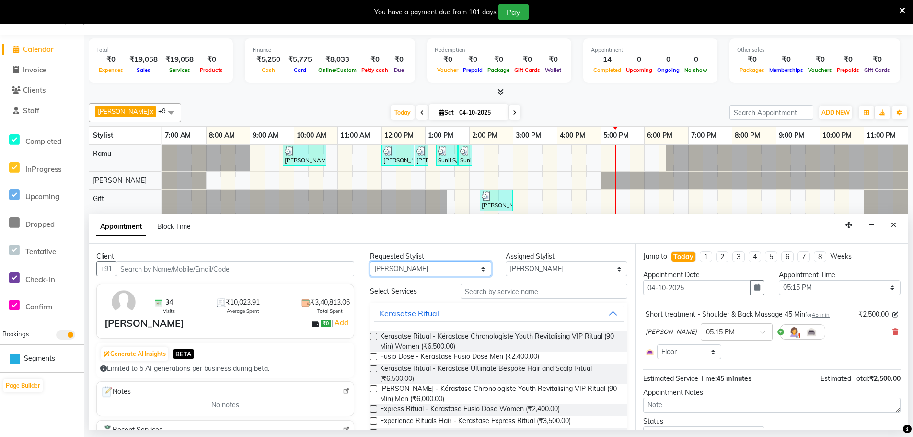
click at [467, 272] on select "Any [PERSON_NAME] Bem Gift [PERSON_NAME] Radhika [PERSON_NAME] [PERSON_NAME] Spa" at bounding box center [430, 268] width 121 height 15
select select "84962"
click at [370, 261] on select "Any [PERSON_NAME] Bem Gift [PERSON_NAME] Radhika [PERSON_NAME] [PERSON_NAME] Spa" at bounding box center [430, 268] width 121 height 15
select select "84962"
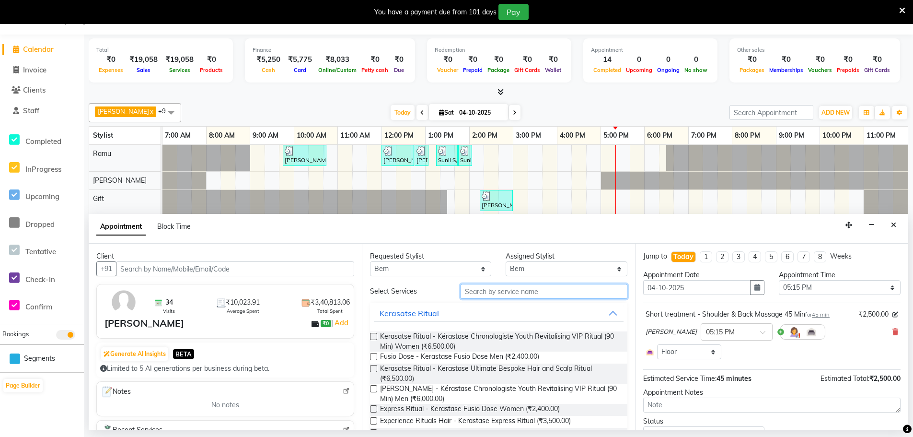
click at [509, 291] on input "text" at bounding box center [544, 291] width 167 height 15
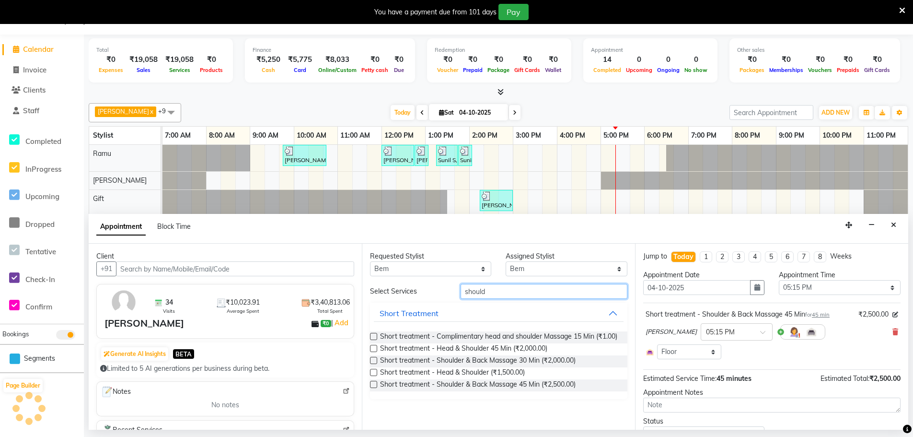
type input "should"
click at [374, 383] on label at bounding box center [373, 384] width 7 height 7
click at [374, 383] on input "checkbox" at bounding box center [373, 385] width 6 height 6
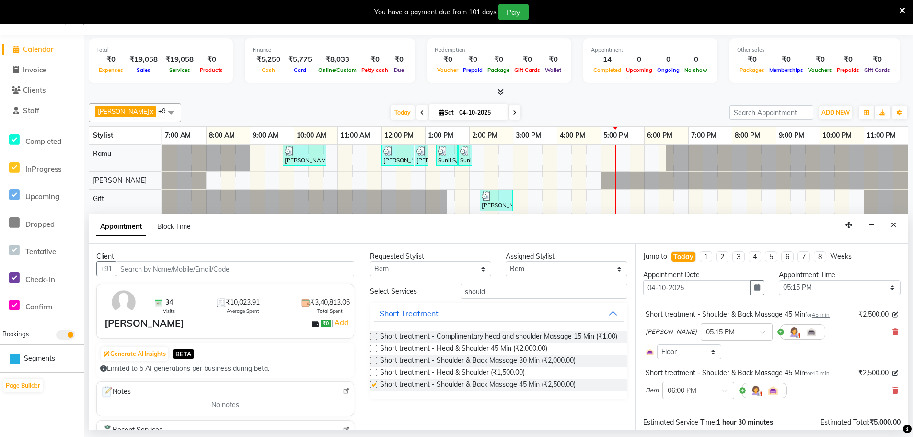
checkbox input "false"
click at [695, 387] on input "text" at bounding box center [689, 389] width 42 height 10
click at [689, 401] on div "05:15 PM" at bounding box center [698, 403] width 71 height 18
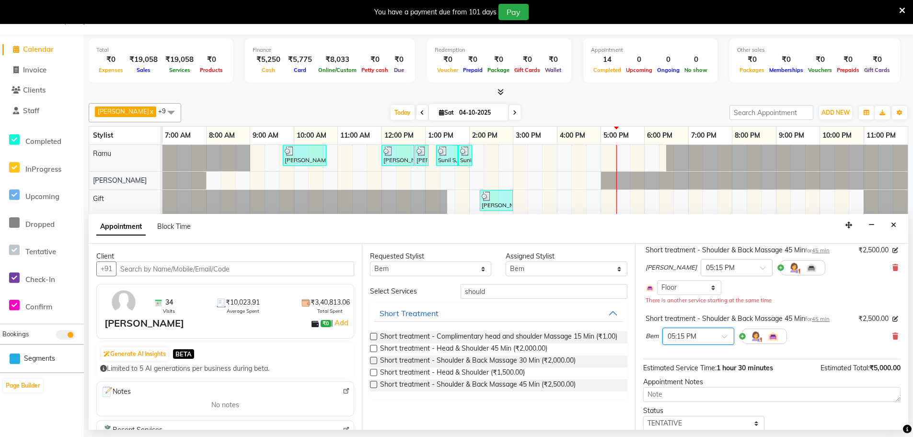
scroll to position [98, 0]
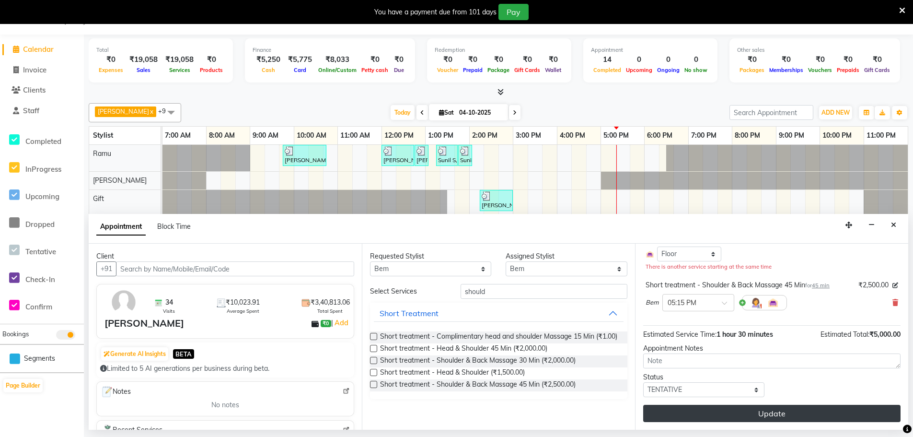
click at [721, 408] on button "Update" at bounding box center [771, 413] width 257 height 17
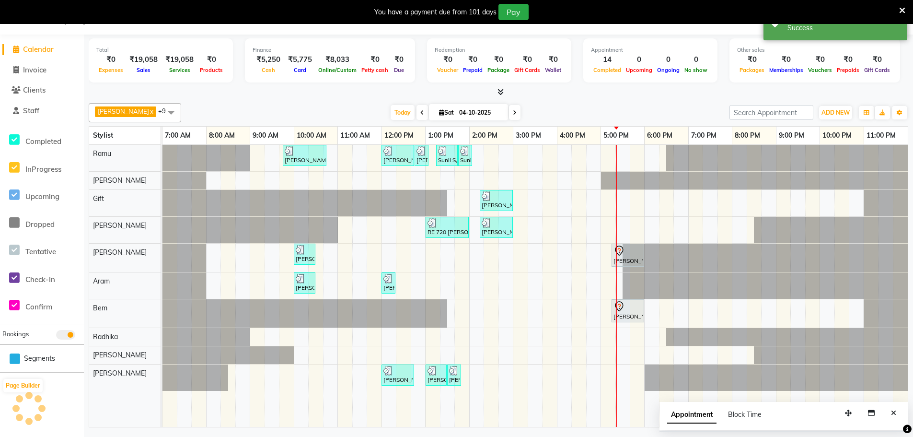
scroll to position [0, 0]
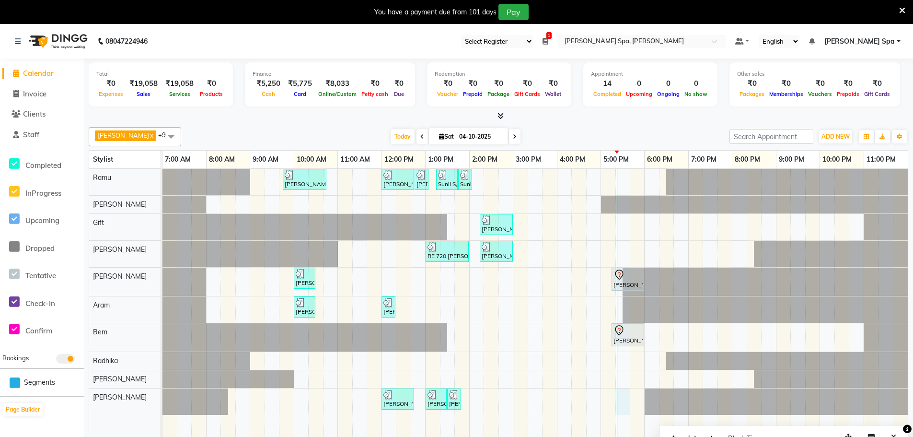
click at [622, 396] on div "[PERSON_NAME][GEOGRAPHIC_DATA], 09:45 AM-10:45 AM, Men Hair Cut - Hair cut Men …" at bounding box center [534, 310] width 745 height 282
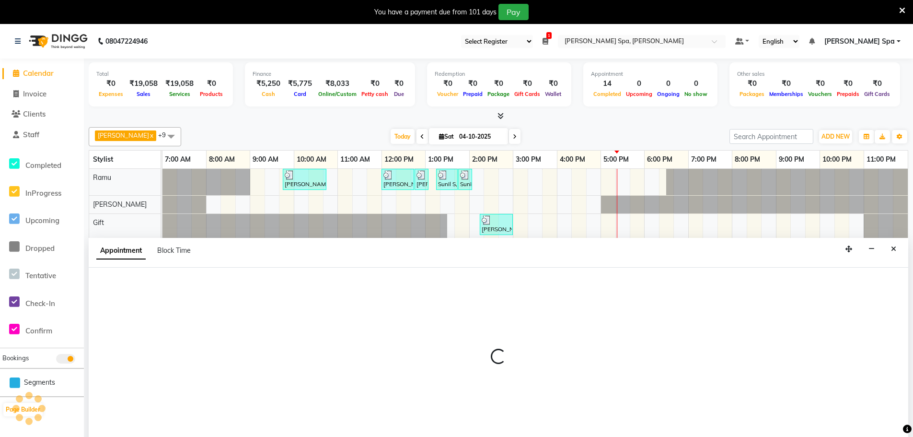
scroll to position [24, 0]
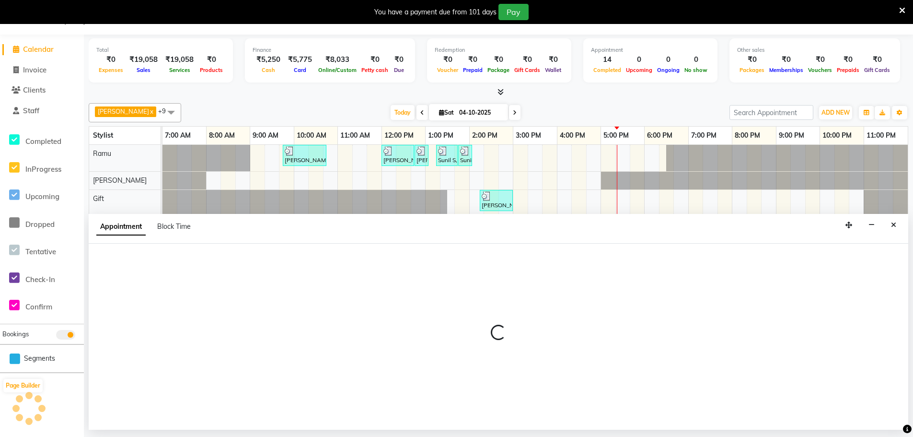
select select "84966"
select select "1035"
select select "tentative"
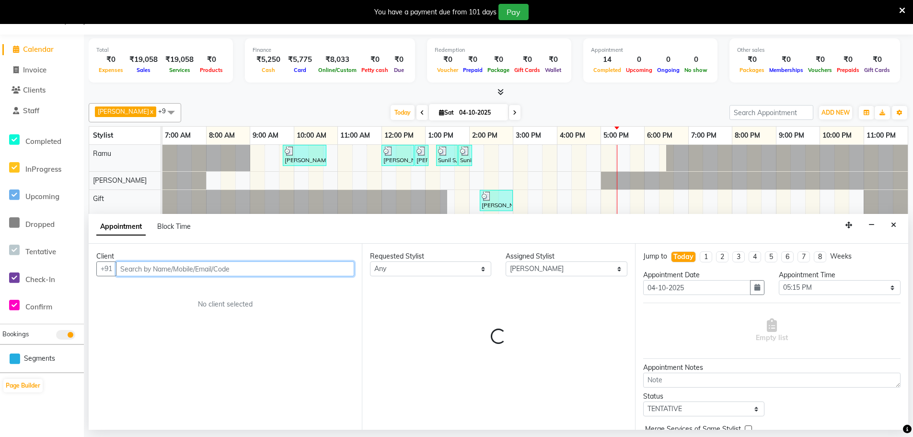
click at [161, 269] on input "text" at bounding box center [235, 268] width 238 height 15
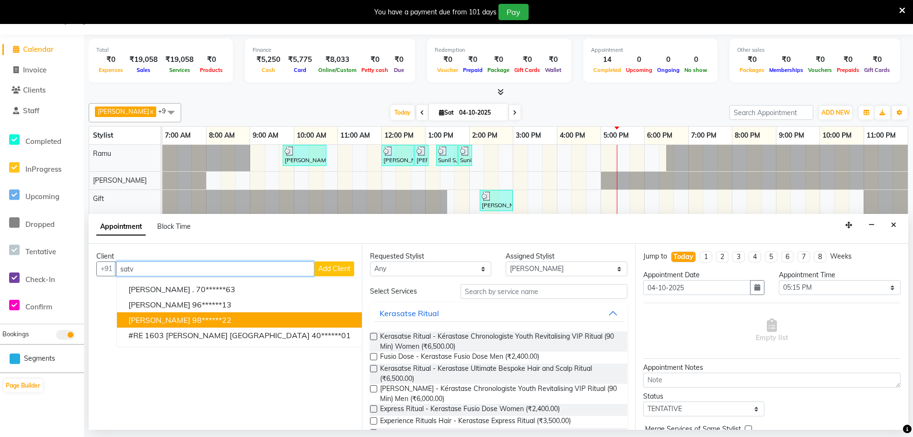
click at [195, 320] on ngb-highlight "98******22" at bounding box center [211, 320] width 39 height 10
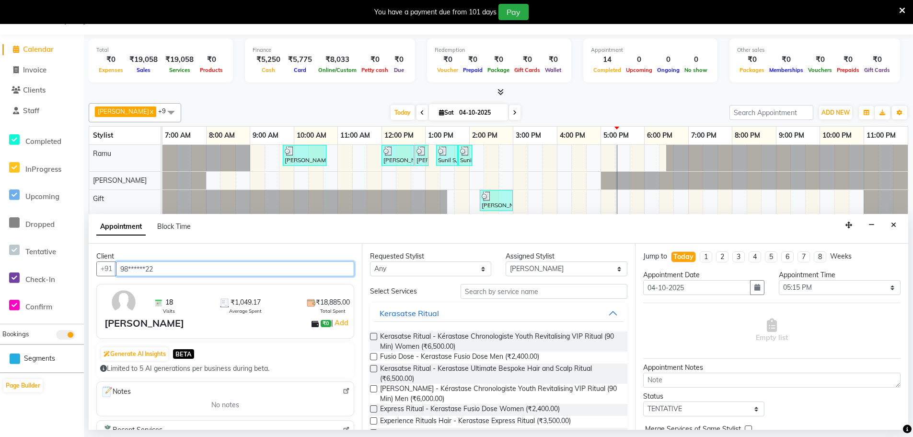
type input "98******22"
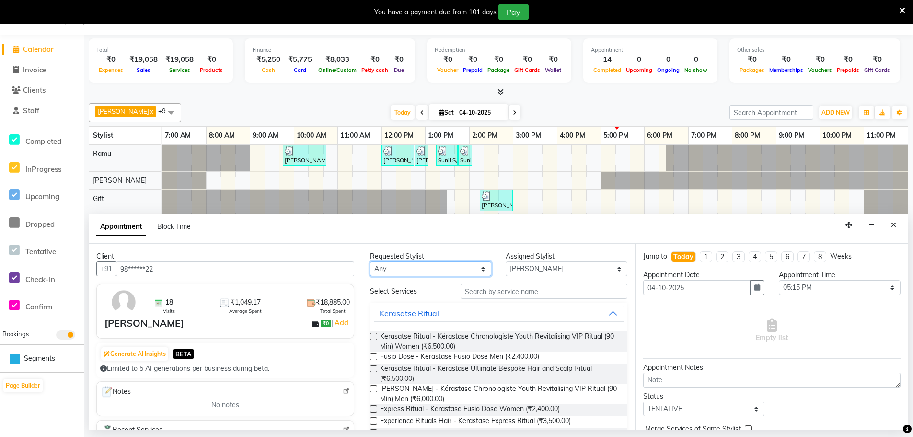
click at [434, 262] on select "Any [PERSON_NAME] Bem Gift [PERSON_NAME] Radhika [PERSON_NAME] [PERSON_NAME] Spa" at bounding box center [430, 268] width 121 height 15
select select "84966"
click at [370, 261] on select "Any [PERSON_NAME] Bem Gift [PERSON_NAME] Radhika [PERSON_NAME] [PERSON_NAME] Spa" at bounding box center [430, 268] width 121 height 15
click at [483, 292] on input "text" at bounding box center [544, 291] width 167 height 15
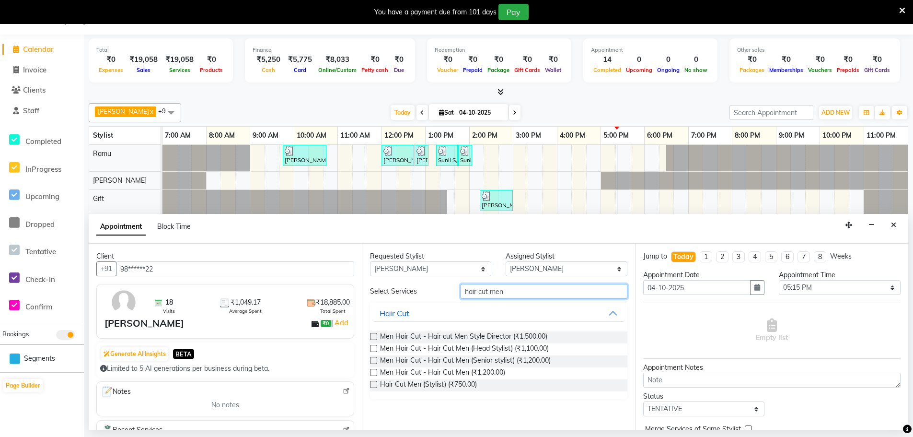
type input "hair cut men"
click at [376, 382] on label at bounding box center [373, 384] width 7 height 7
click at [376, 382] on input "checkbox" at bounding box center [373, 385] width 6 height 6
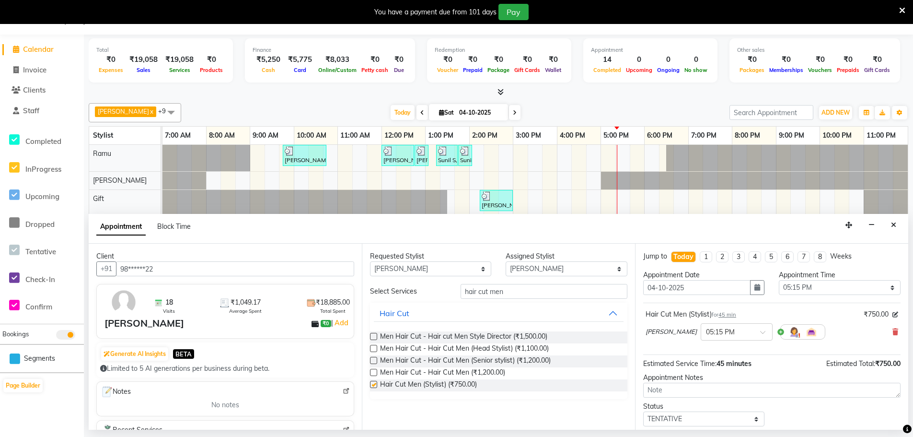
checkbox input "false"
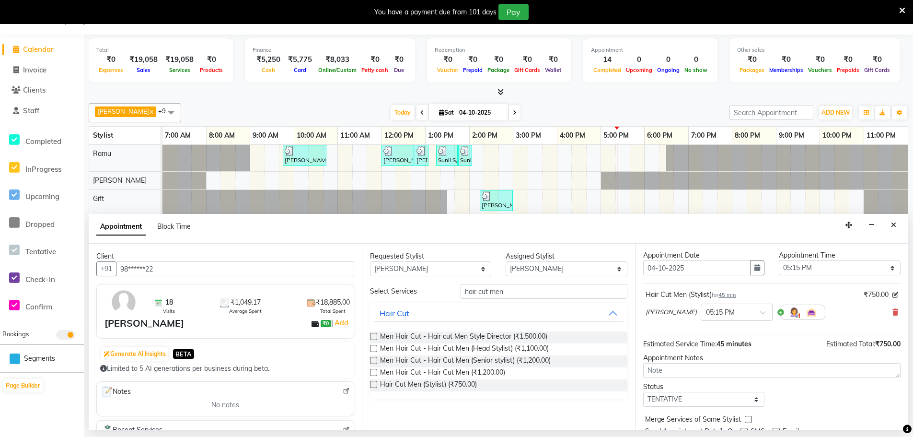
scroll to position [57, 0]
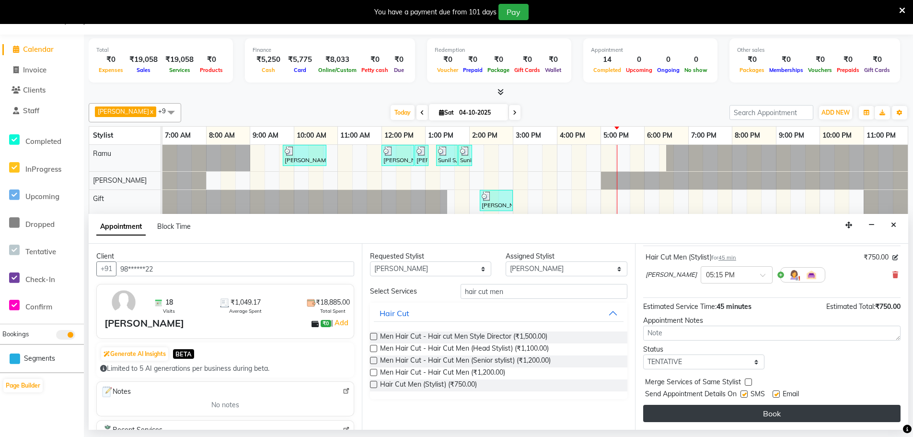
click at [740, 416] on button "Book" at bounding box center [771, 413] width 257 height 17
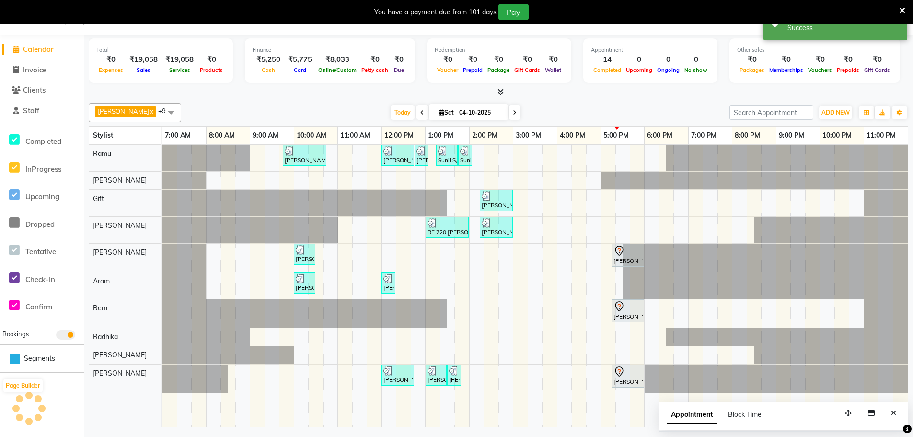
scroll to position [0, 0]
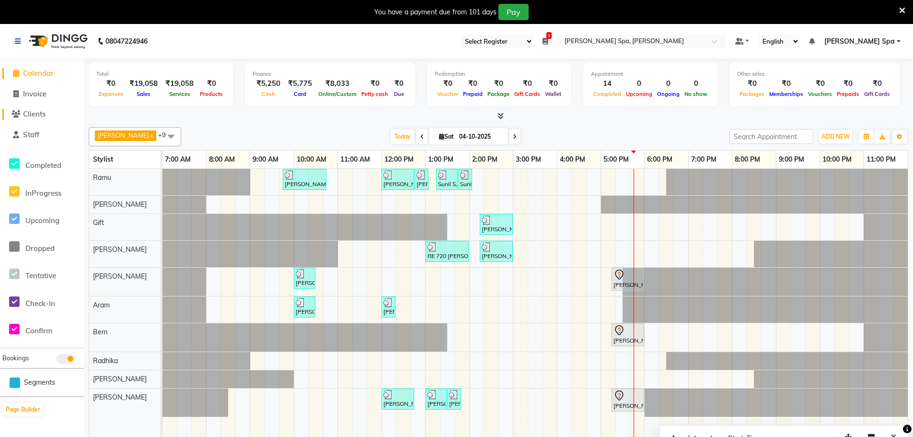
click at [40, 111] on span "Clients" at bounding box center [34, 113] width 23 height 9
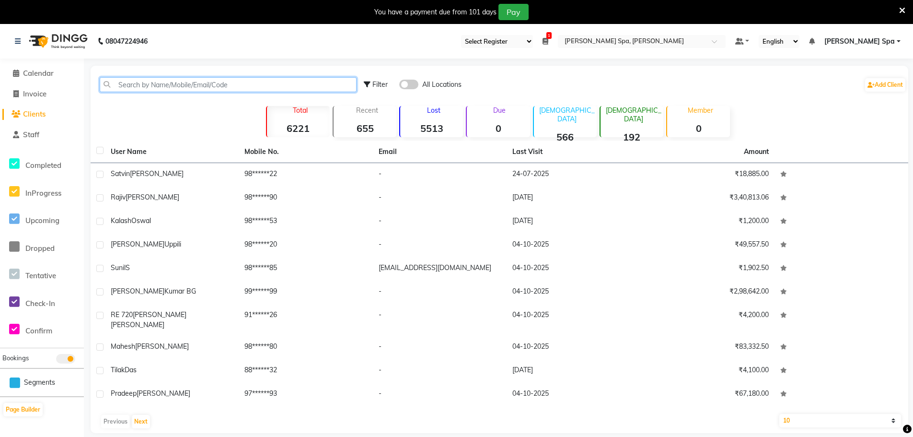
click at [156, 89] on input "text" at bounding box center [228, 84] width 257 height 15
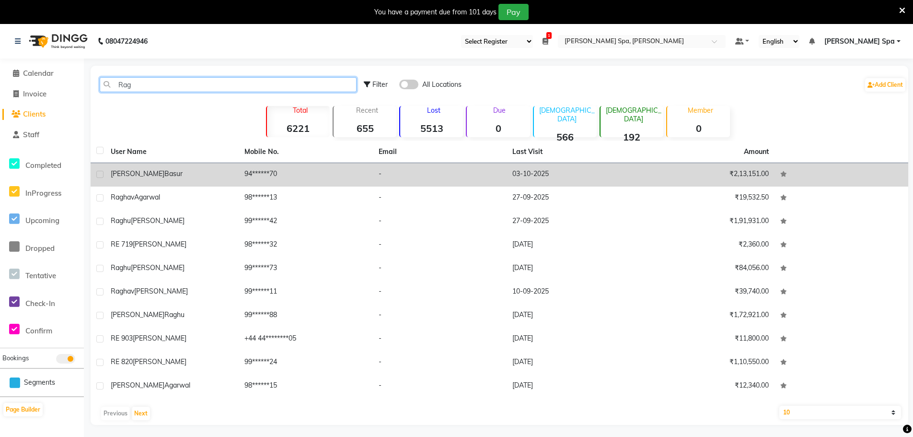
type input "Rag"
click at [140, 175] on span "[PERSON_NAME]" at bounding box center [138, 173] width 54 height 9
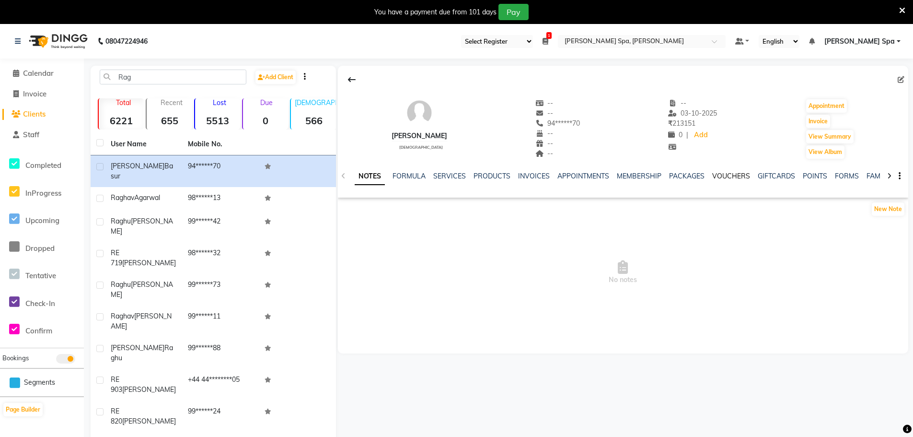
click at [729, 174] on link "VOUCHERS" at bounding box center [731, 176] width 38 height 9
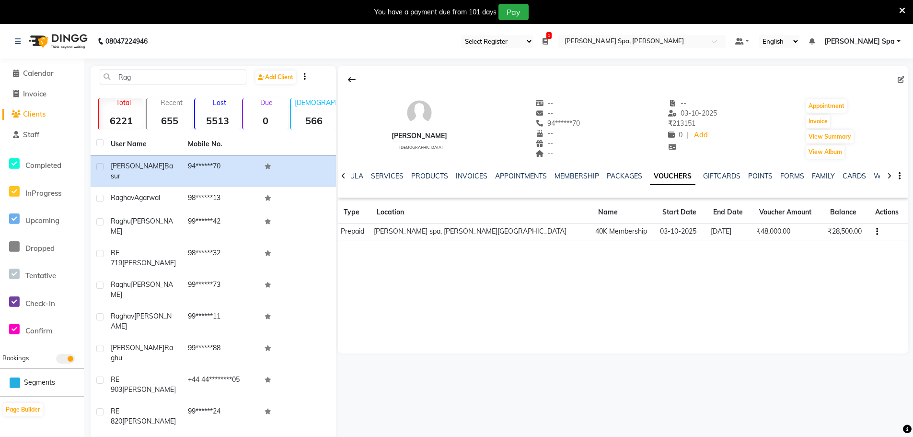
click at [391, 180] on div "SERVICES" at bounding box center [387, 176] width 33 height 10
click at [394, 176] on link "SERVICES" at bounding box center [387, 176] width 33 height 9
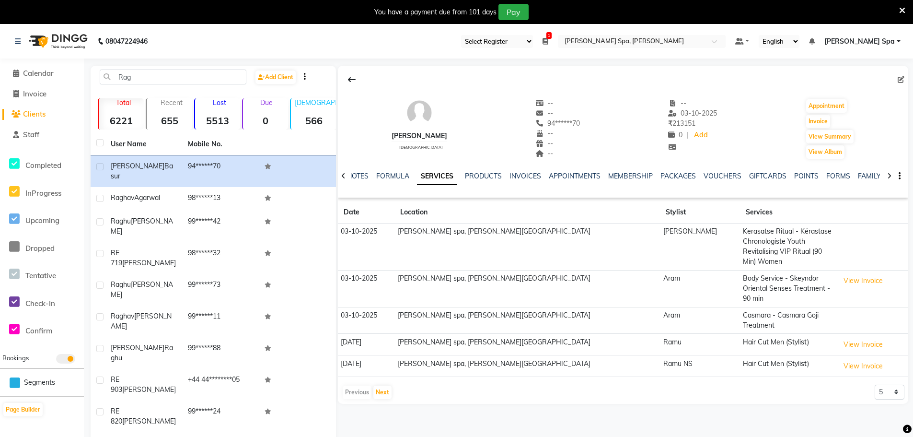
click at [457, 230] on td "[PERSON_NAME] spa, [PERSON_NAME][GEOGRAPHIC_DATA]" at bounding box center [527, 246] width 266 height 47
click at [29, 73] on span "Calendar" at bounding box center [38, 73] width 31 height 9
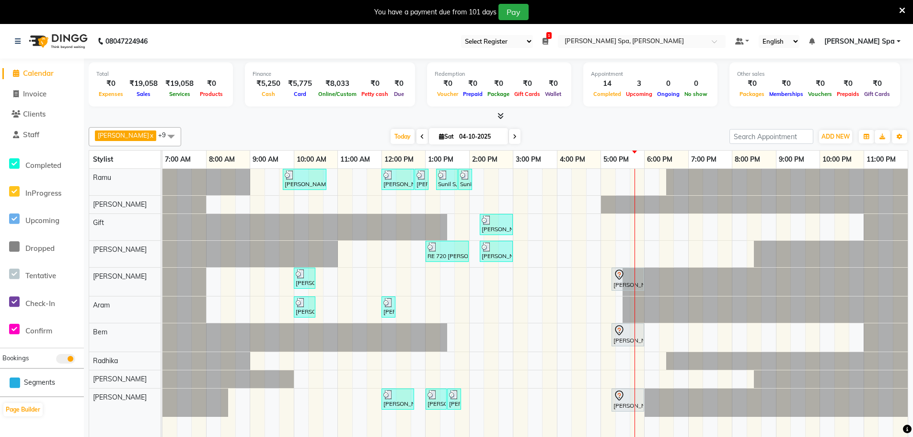
click at [417, 137] on span at bounding box center [423, 136] width 12 height 15
type input "03-10-2025"
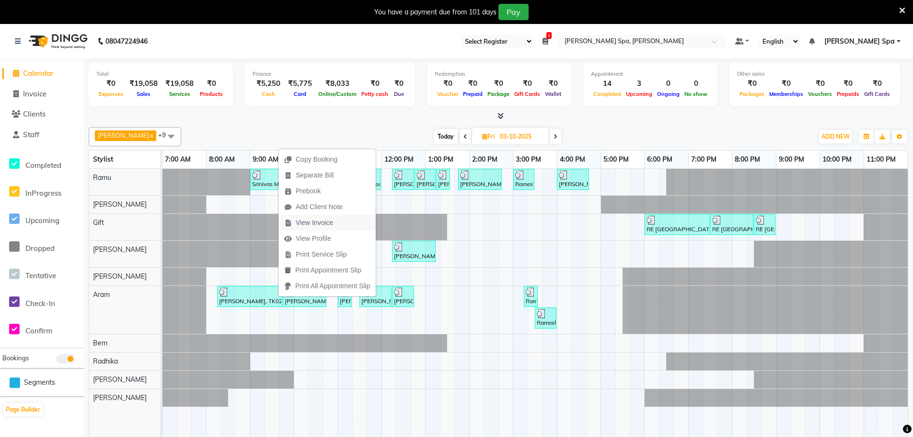
click at [326, 220] on span "View Invoice" at bounding box center [314, 223] width 37 height 10
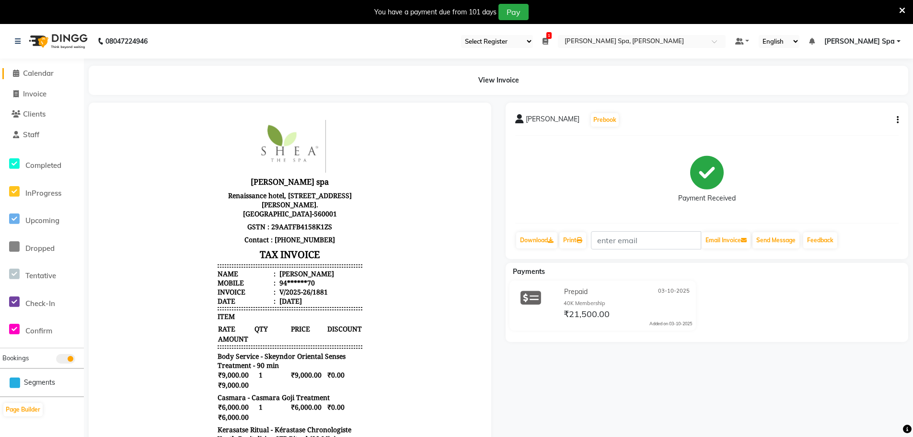
click at [48, 69] on span "Calendar" at bounding box center [38, 73] width 31 height 9
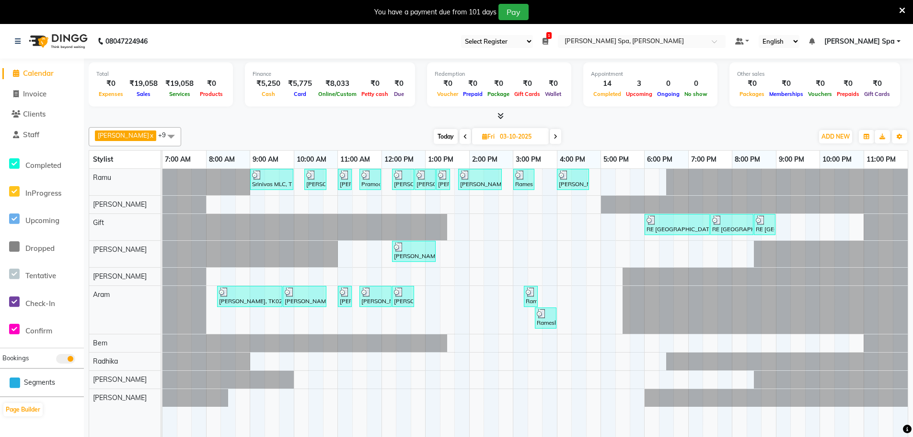
click at [554, 137] on icon at bounding box center [556, 137] width 4 height 6
type input "04-10-2025"
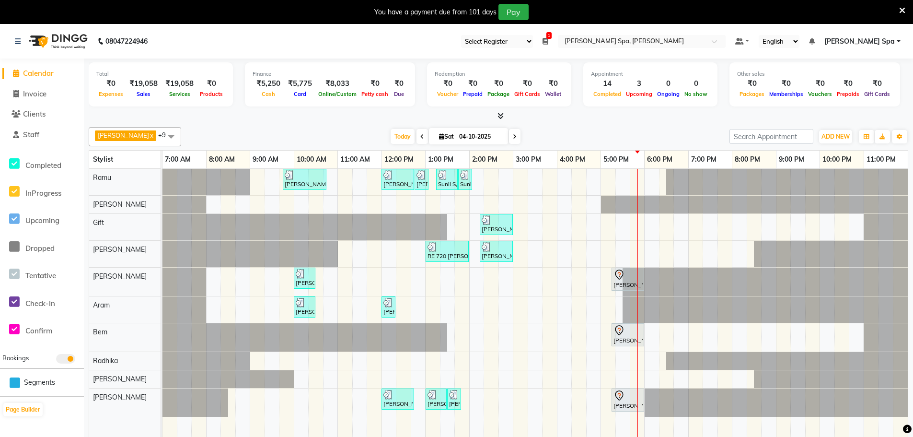
click at [542, 175] on div "[PERSON_NAME][GEOGRAPHIC_DATA], 09:45 AM-10:45 AM, Men Hair Cut - Hair cut Men …" at bounding box center [534, 310] width 745 height 282
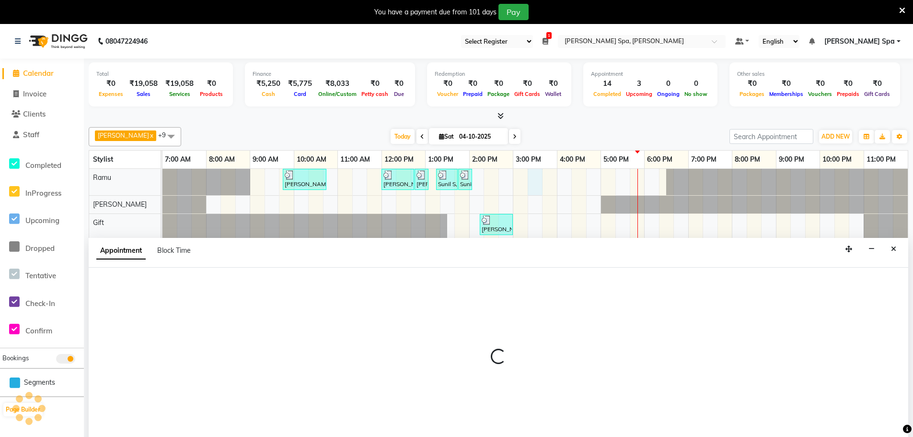
scroll to position [24, 0]
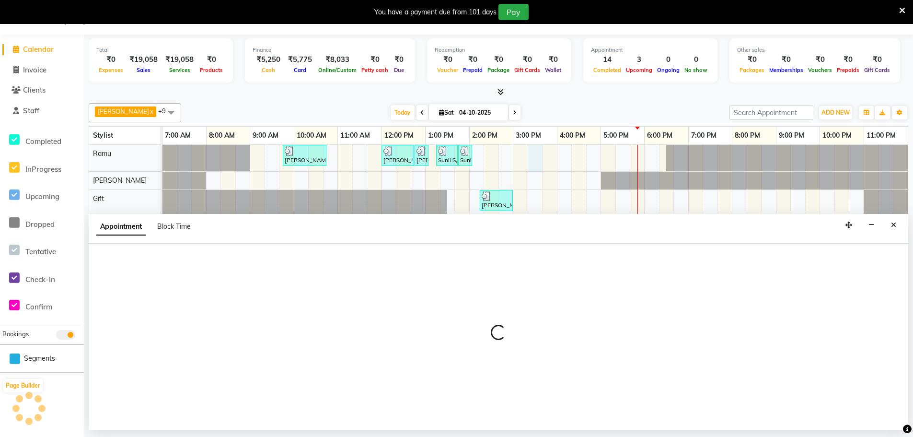
select select "84952"
select select "915"
select select "tentative"
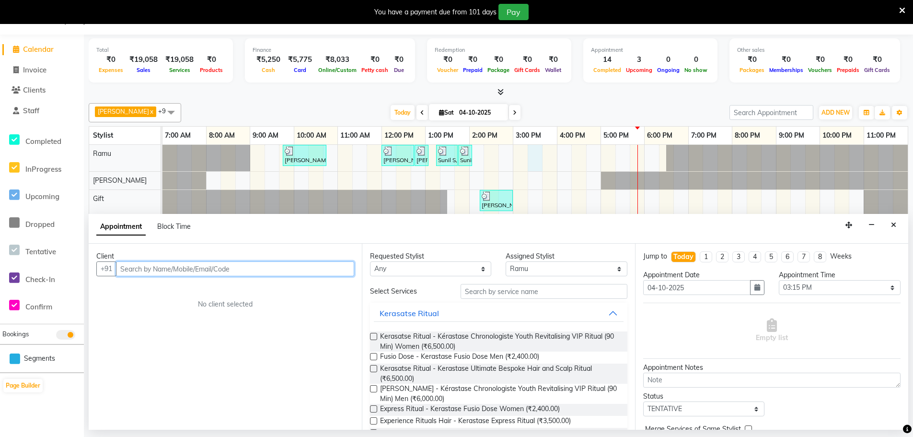
click at [154, 266] on input "text" at bounding box center [235, 268] width 238 height 15
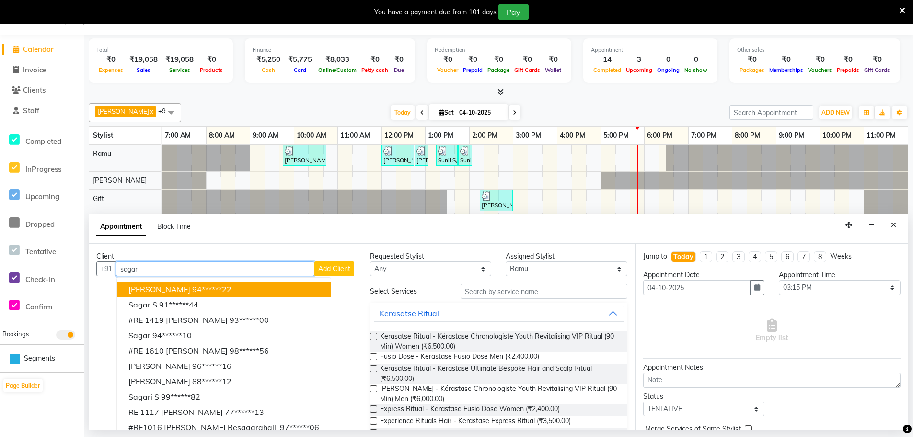
click at [192, 290] on ngb-highlight "94******22" at bounding box center [211, 289] width 39 height 10
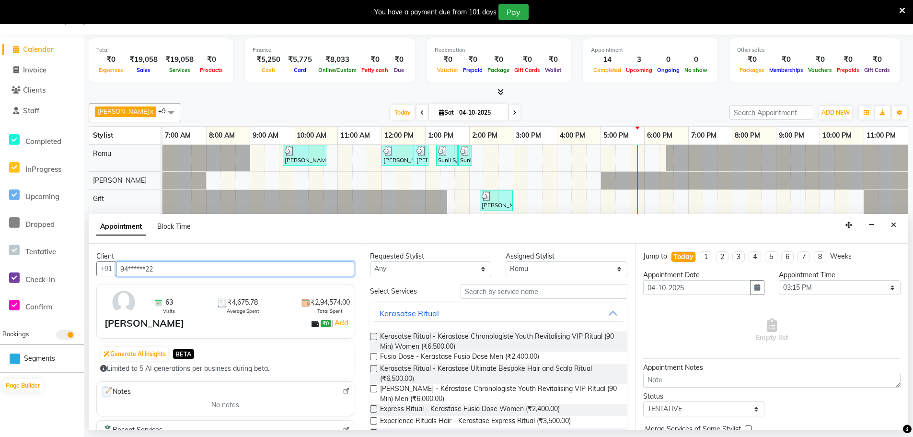
type input "94******22"
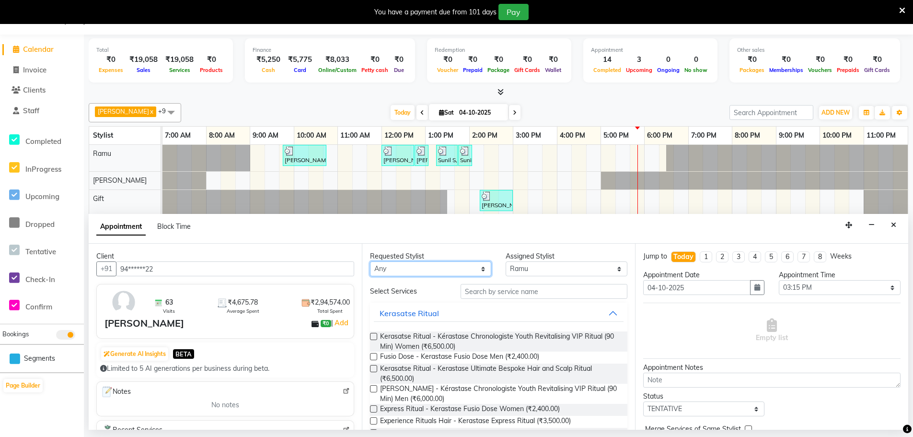
click at [422, 270] on select "Any [PERSON_NAME] Bem Gift [PERSON_NAME] Radhika [PERSON_NAME] [PERSON_NAME] Spa" at bounding box center [430, 268] width 121 height 15
select select "84952"
click at [370, 261] on select "Any [PERSON_NAME] Bem Gift [PERSON_NAME] Radhika [PERSON_NAME] [PERSON_NAME] Spa" at bounding box center [430, 268] width 121 height 15
click at [501, 286] on input "text" at bounding box center [544, 291] width 167 height 15
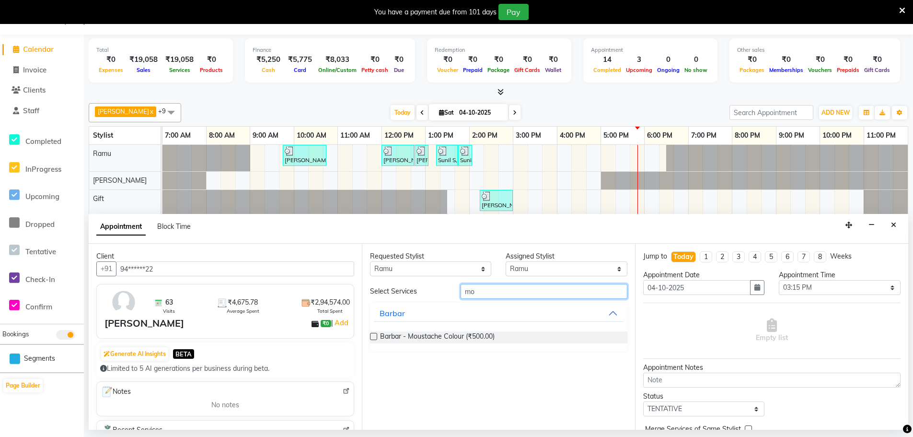
type input "m"
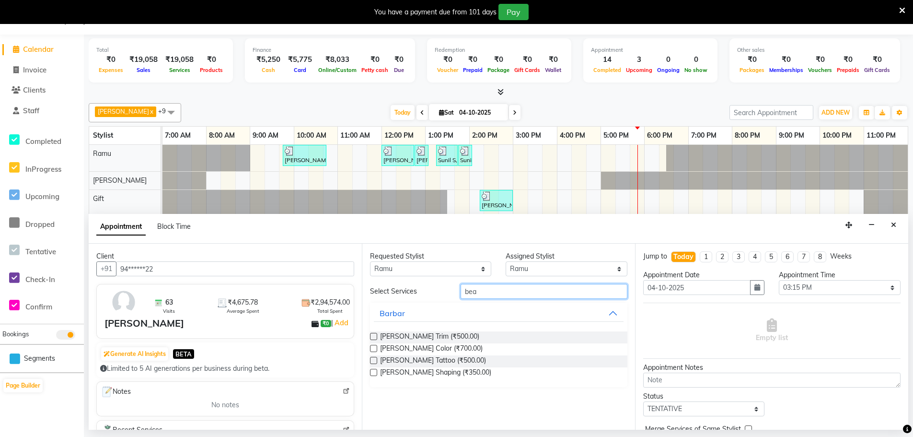
type input "bea"
click at [372, 349] on label at bounding box center [373, 348] width 7 height 7
click at [372, 349] on input "checkbox" at bounding box center [373, 349] width 6 height 6
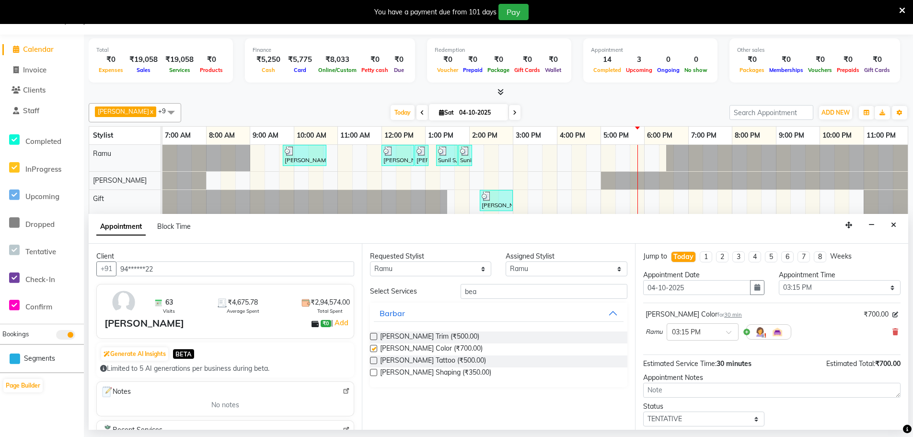
checkbox input "false"
click at [375, 338] on label at bounding box center [373, 336] width 7 height 7
click at [375, 338] on input "checkbox" at bounding box center [373, 337] width 6 height 6
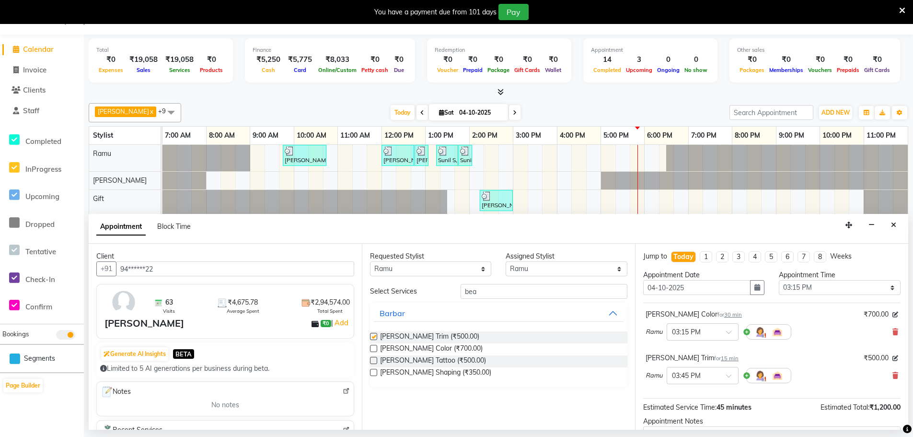
checkbox input "false"
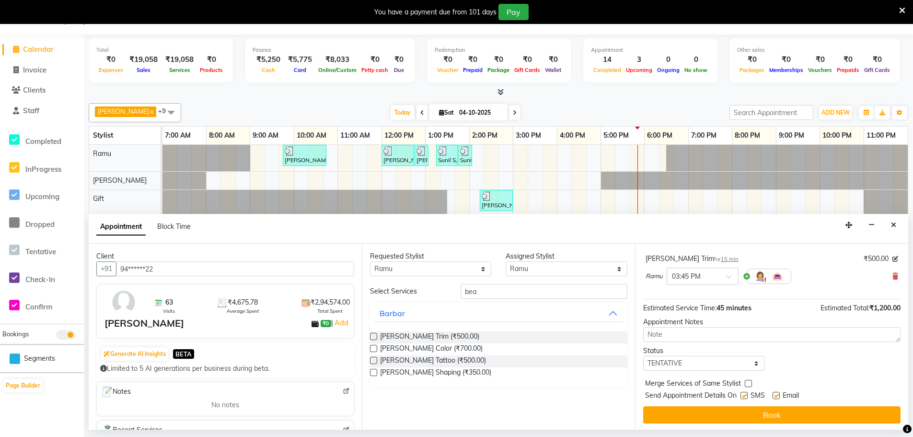
scroll to position [101, 0]
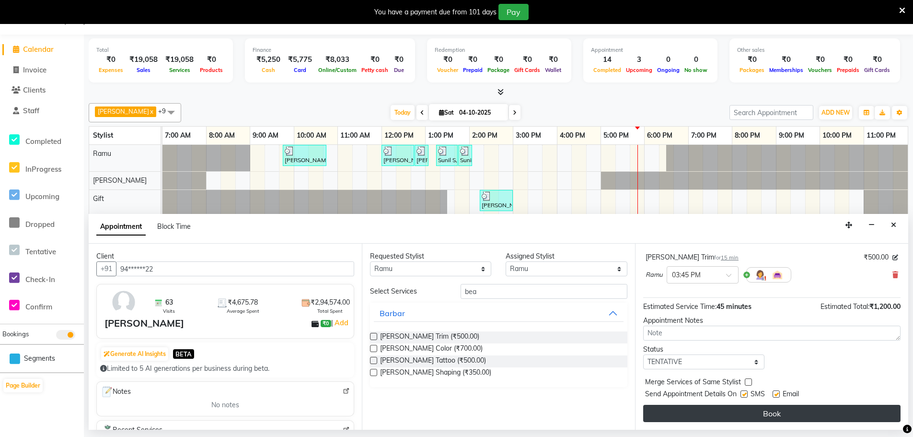
click at [692, 416] on button "Book" at bounding box center [771, 413] width 257 height 17
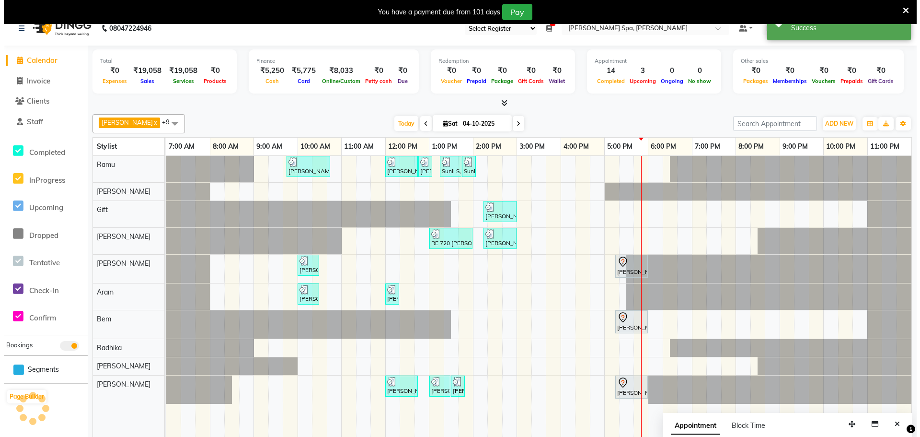
scroll to position [24, 0]
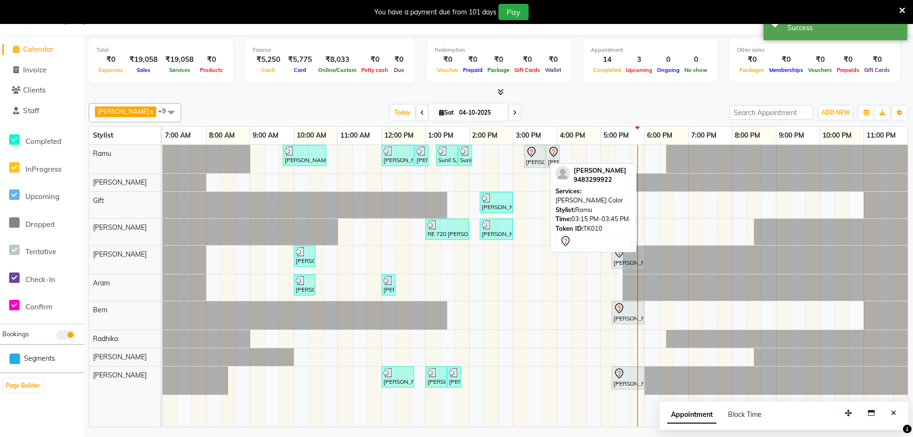
click at [535, 158] on div "[PERSON_NAME], TK10, 03:15 PM-03:45 PM, [PERSON_NAME] Color" at bounding box center [535, 156] width 20 height 20
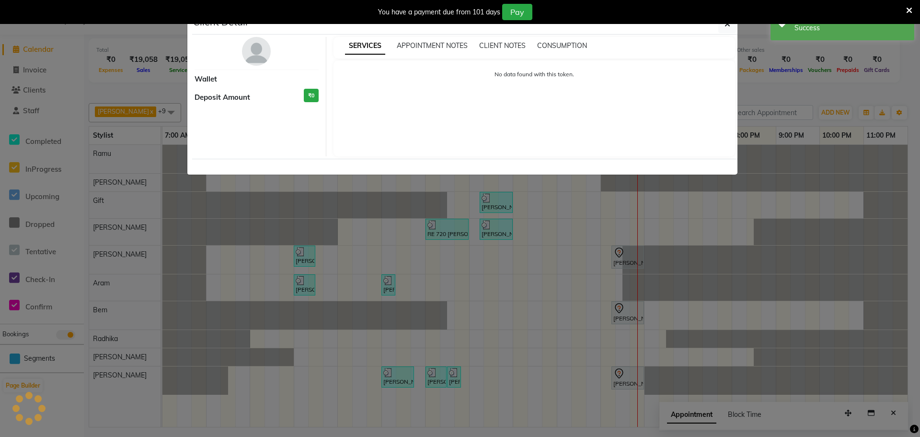
select select "7"
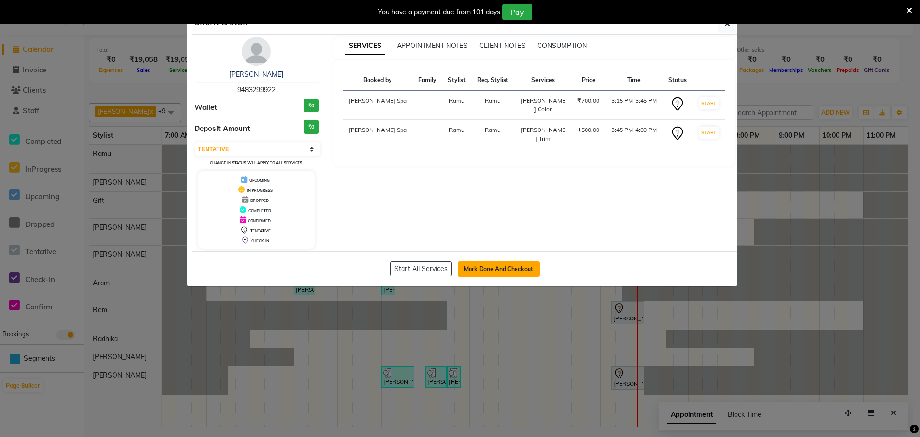
click at [496, 268] on button "Mark Done And Checkout" at bounding box center [499, 268] width 82 height 15
select select "service"
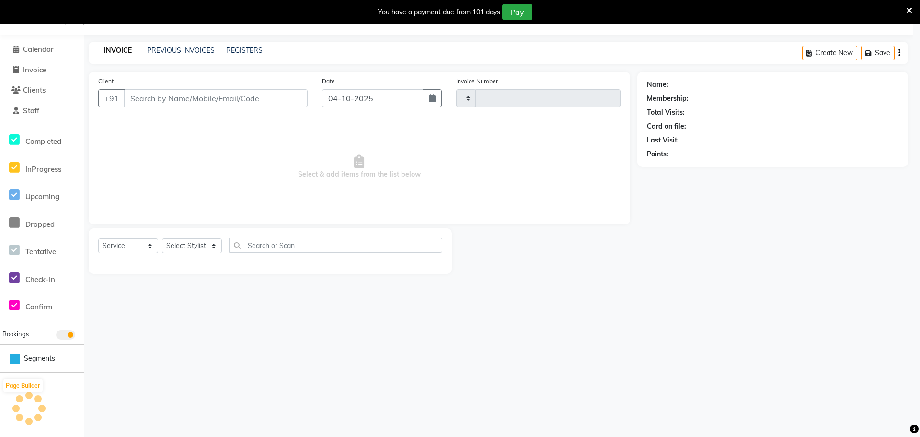
type input "1895"
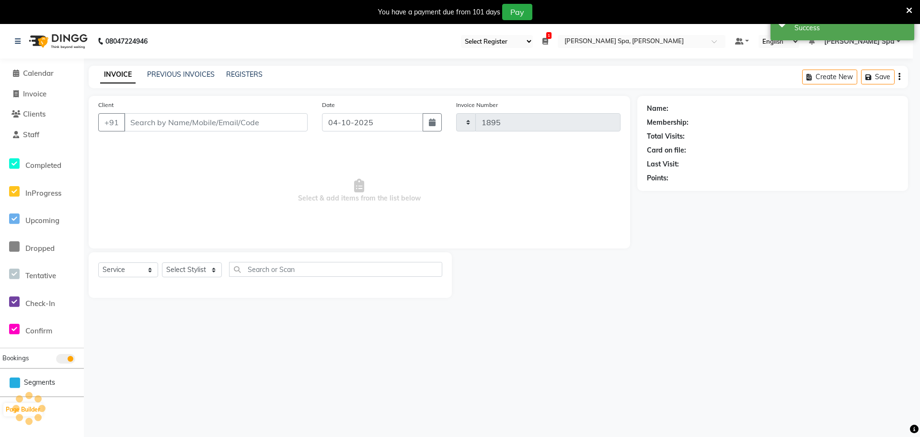
select select "8545"
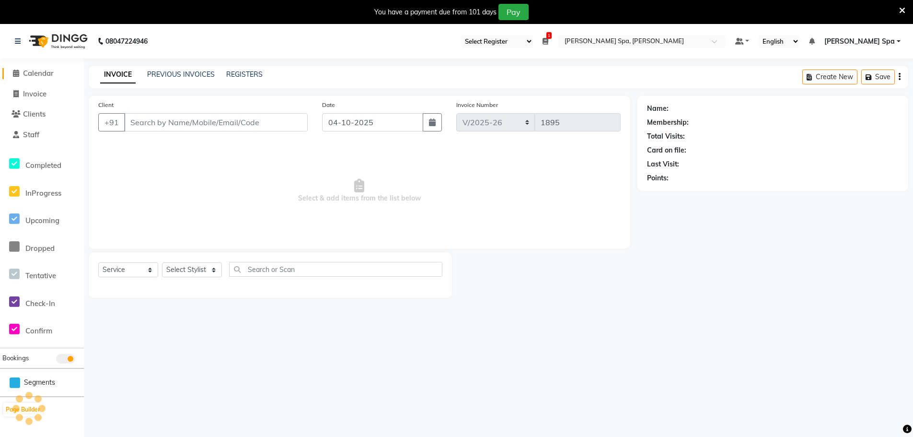
type input "94******22"
select select "84952"
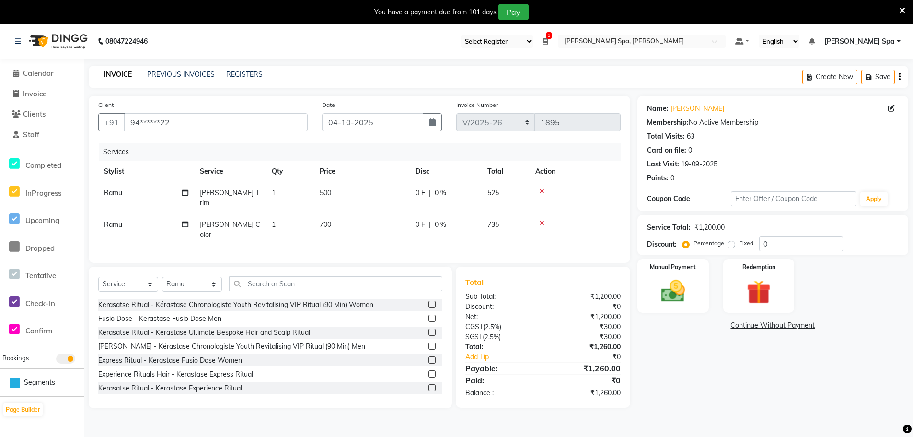
drag, startPoint x: 323, startPoint y: 225, endPoint x: 323, endPoint y: 235, distance: 9.6
click at [323, 225] on span "700" at bounding box center [326, 224] width 12 height 9
select select "84952"
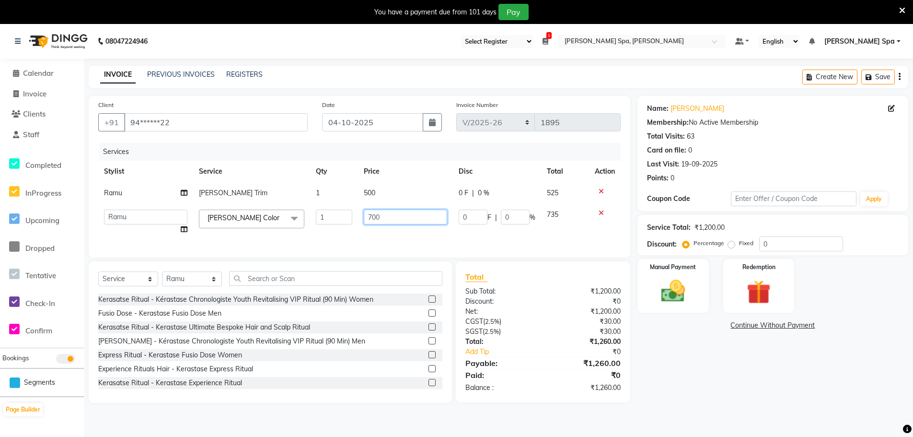
click at [370, 216] on input "700" at bounding box center [406, 216] width 84 height 15
type input "1000"
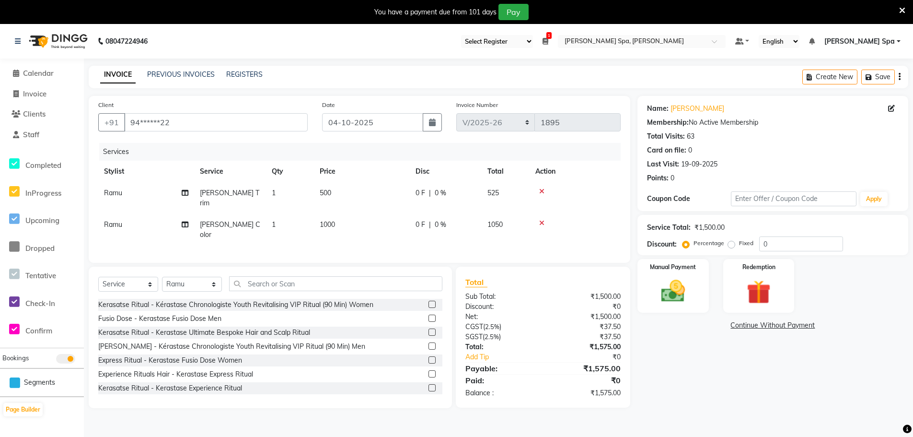
click at [527, 241] on div "Services Stylist Service Qty Price Disc Total Action [PERSON_NAME] Trim 1 500 0…" at bounding box center [359, 198] width 522 height 110
click at [868, 76] on icon "button" at bounding box center [871, 77] width 10 height 7
click at [29, 90] on span "Invoice" at bounding box center [34, 93] width 23 height 9
select select "service"
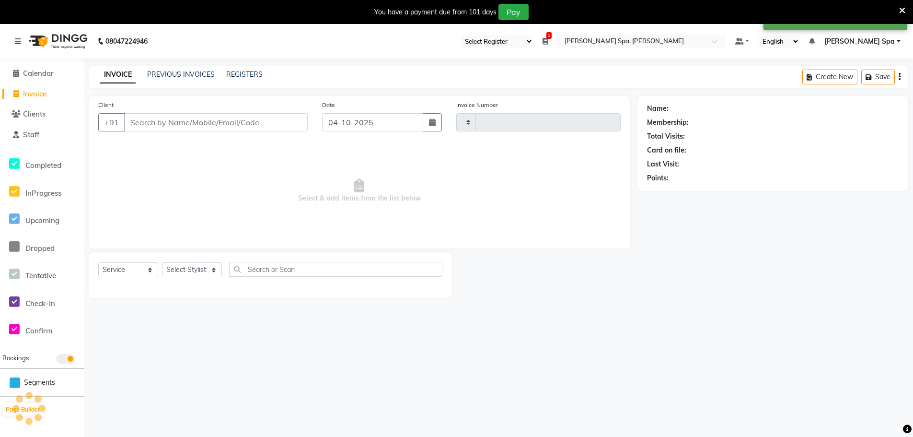
scroll to position [24, 0]
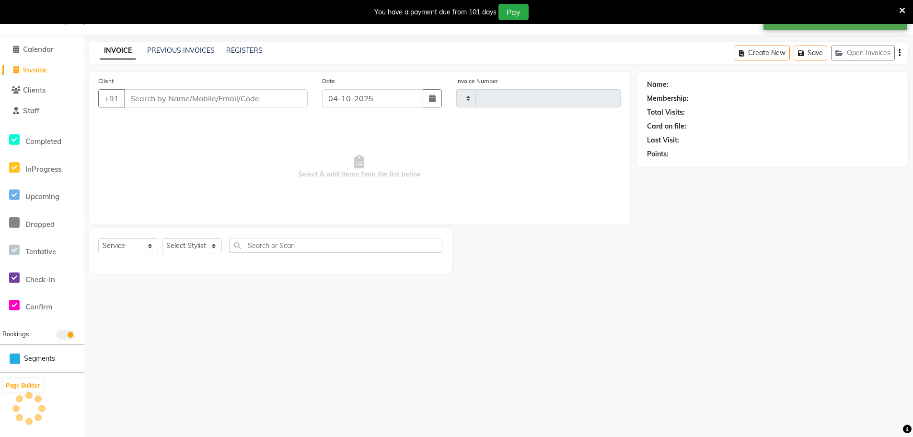
type input "1895"
select select "8545"
click at [867, 55] on button "Open Invoices" at bounding box center [863, 53] width 64 height 15
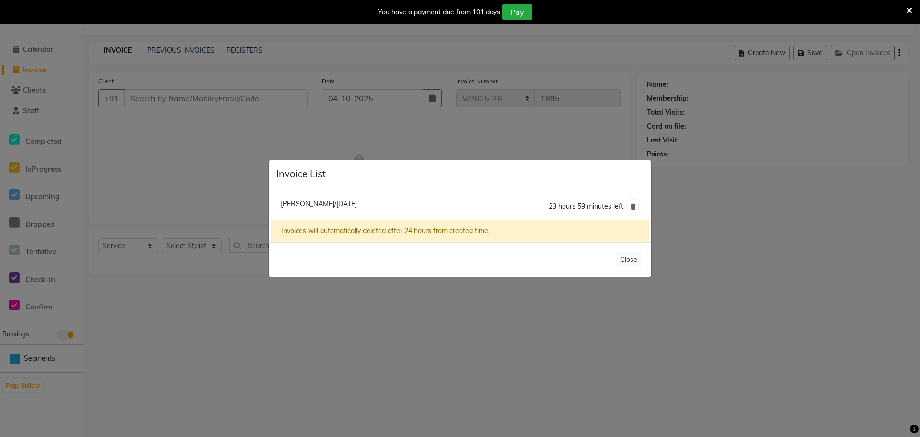
click at [357, 205] on span "[PERSON_NAME]/[DATE]" at bounding box center [319, 203] width 76 height 9
type input "94******22"
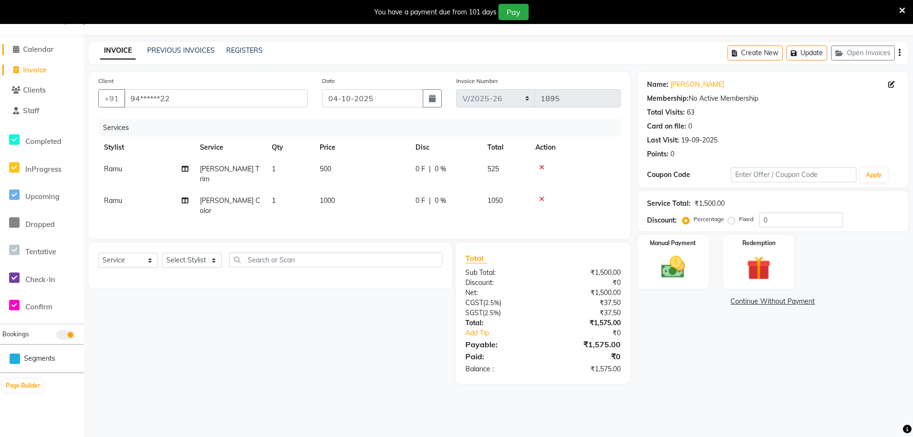
click at [42, 47] on span "Calendar" at bounding box center [38, 49] width 31 height 9
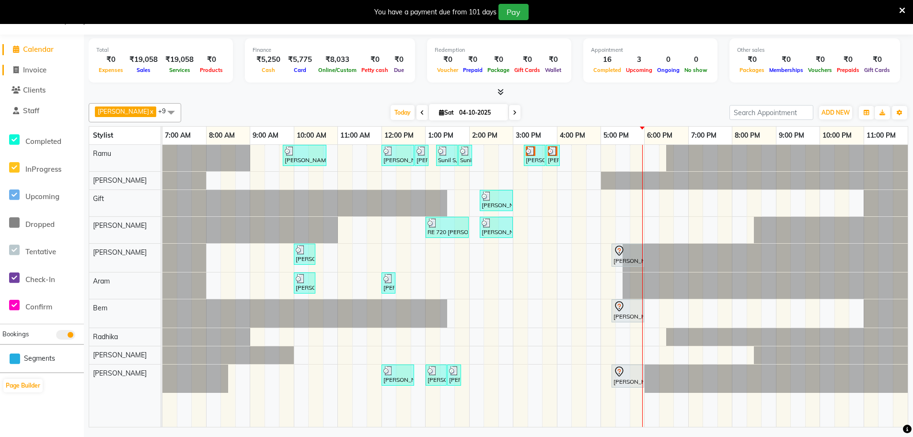
click at [33, 70] on span "Invoice" at bounding box center [34, 69] width 23 height 9
select select "service"
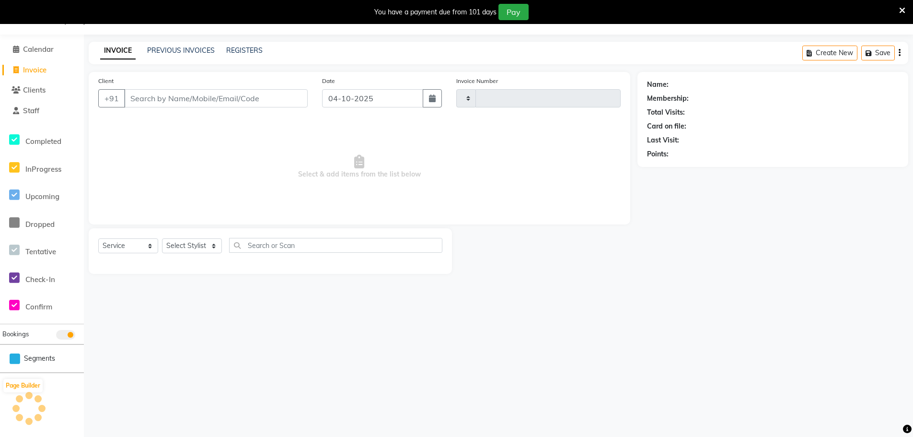
type input "1895"
select select "8545"
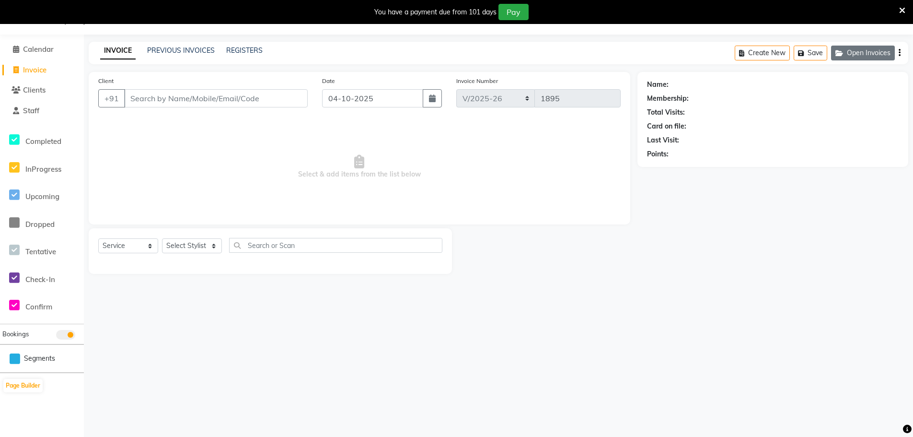
click at [864, 55] on button "Open Invoices" at bounding box center [863, 53] width 64 height 15
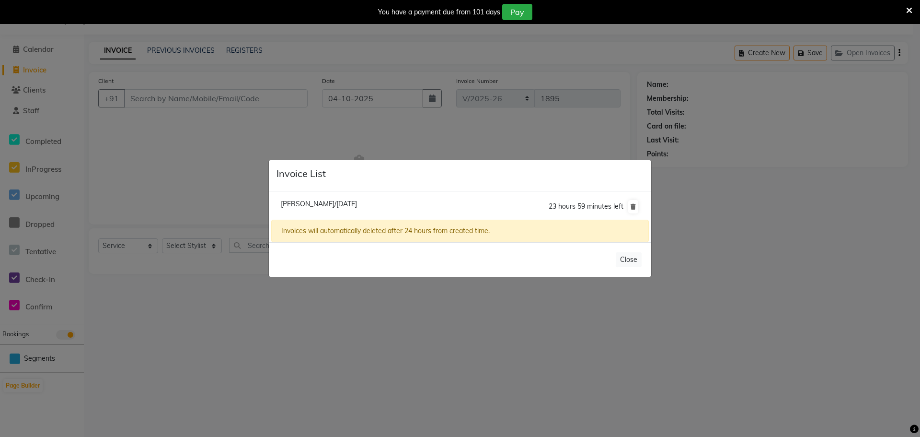
click at [346, 204] on span "[PERSON_NAME]/[DATE]" at bounding box center [319, 203] width 76 height 9
type input "94******22"
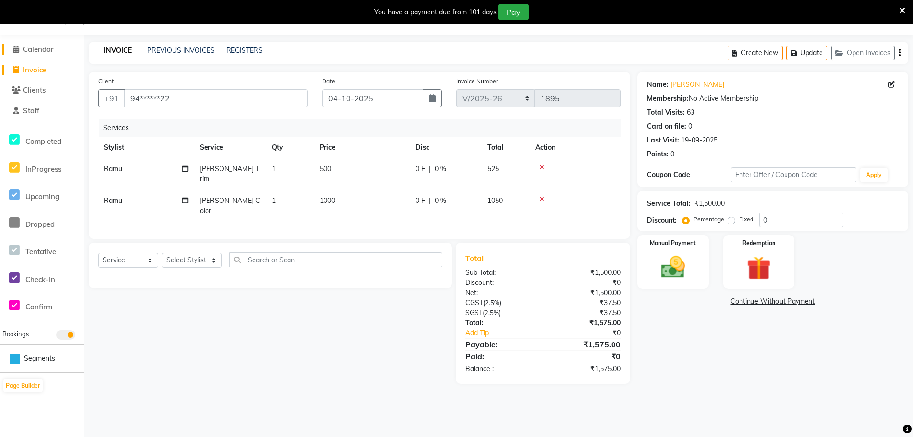
click at [43, 46] on span "Calendar" at bounding box center [38, 49] width 31 height 9
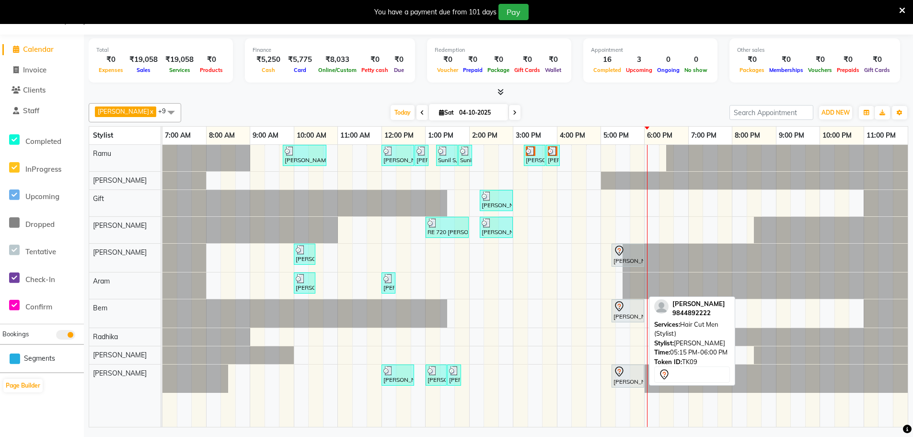
click at [621, 374] on icon at bounding box center [620, 372] width 12 height 12
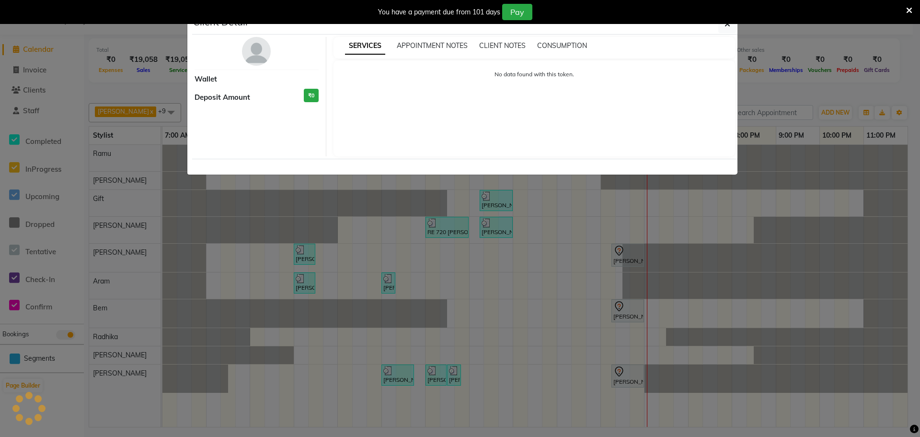
select select "7"
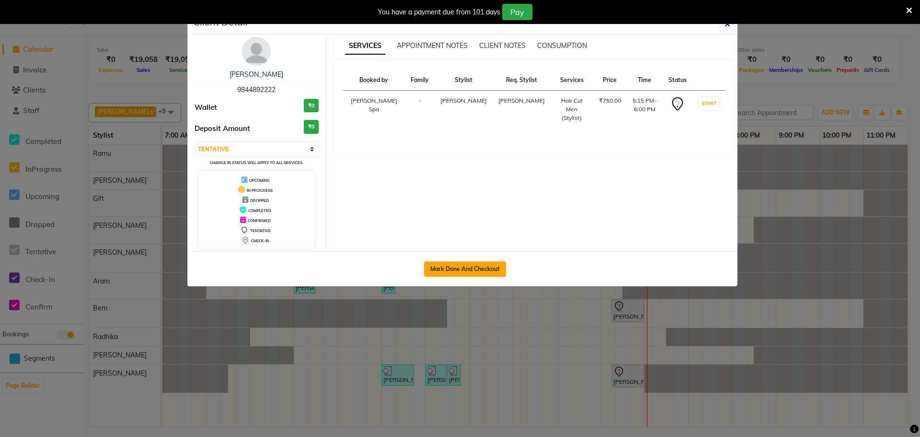
click at [479, 269] on button "Mark Done And Checkout" at bounding box center [465, 268] width 82 height 15
select select "8545"
select select "service"
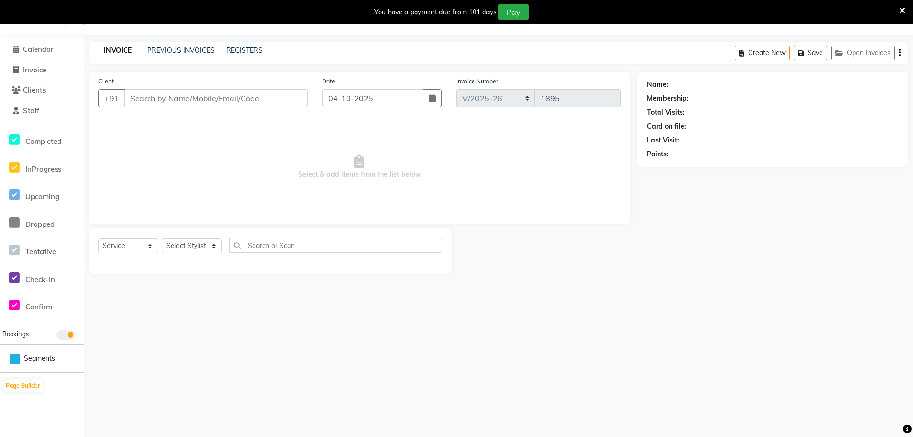
click at [35, 44] on li "Calendar" at bounding box center [42, 49] width 84 height 21
click at [44, 50] on span "Calendar" at bounding box center [38, 49] width 31 height 9
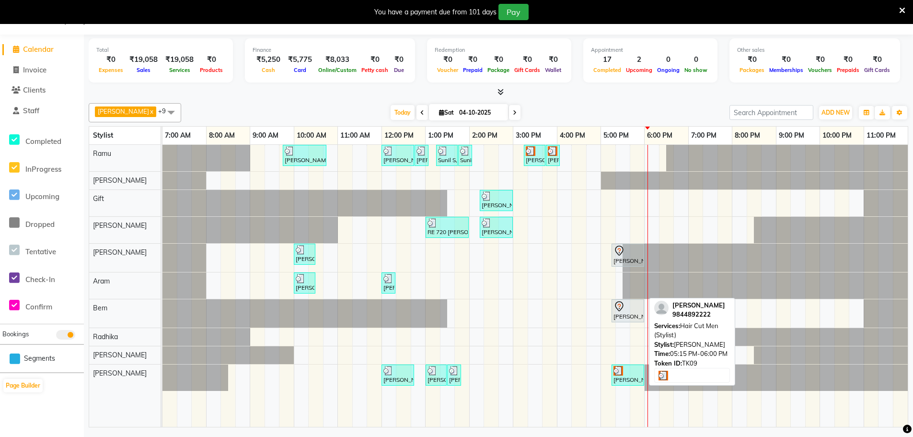
click at [624, 380] on div "[PERSON_NAME], TK09, 05:15 PM-06:00 PM, Hair Cut Men (Stylist)" at bounding box center [628, 375] width 31 height 18
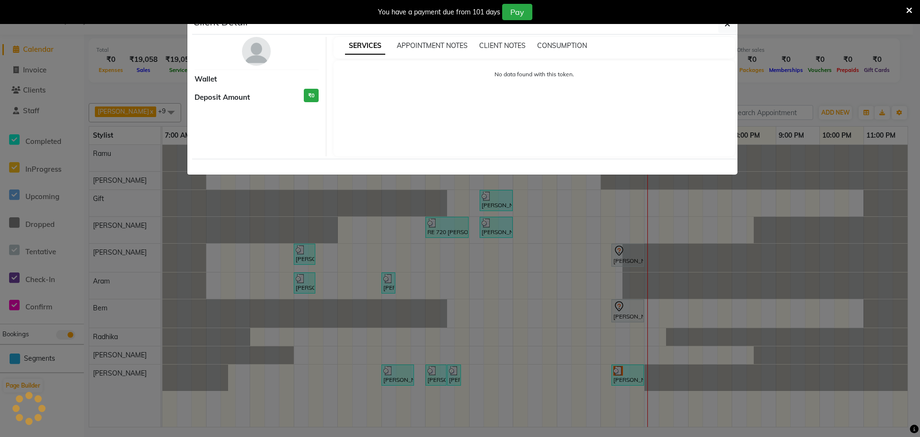
select select "3"
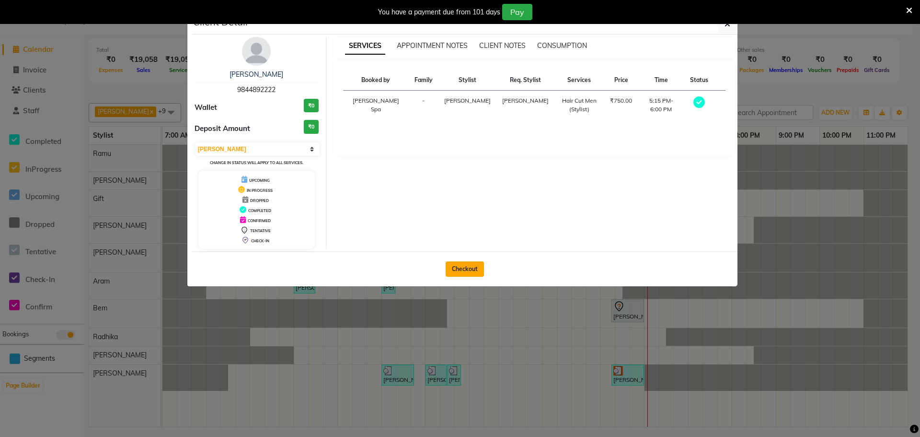
click at [460, 265] on button "Checkout" at bounding box center [465, 268] width 38 height 15
select select "service"
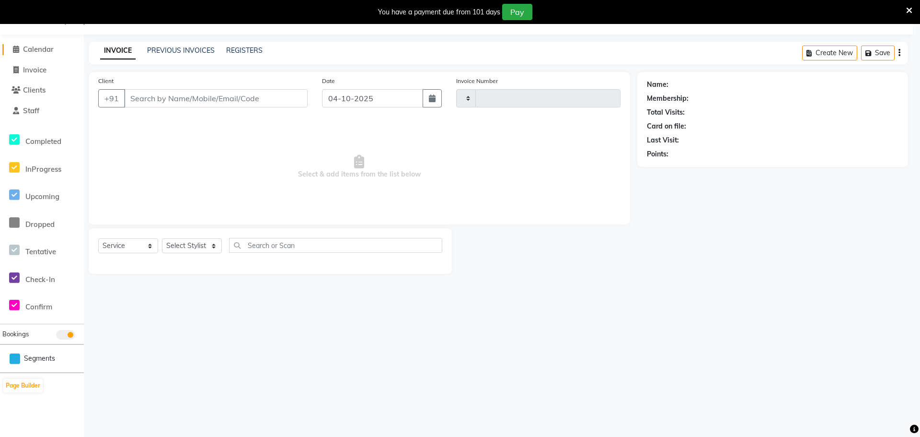
type input "1895"
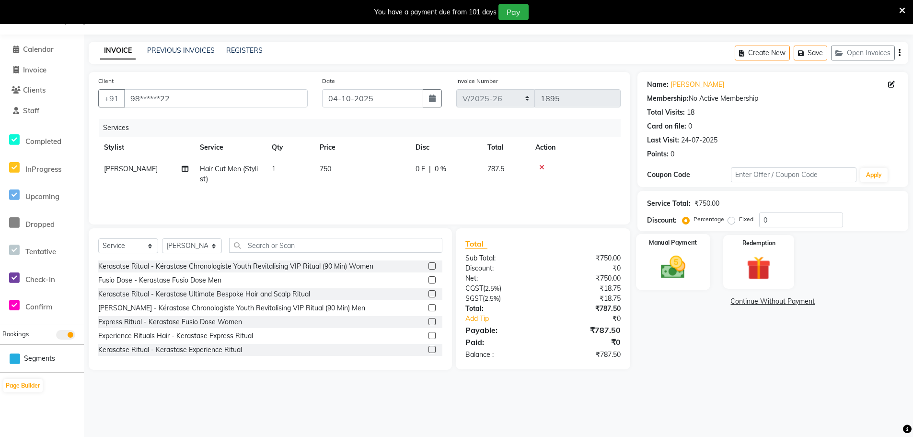
click at [682, 264] on img at bounding box center [673, 267] width 41 height 29
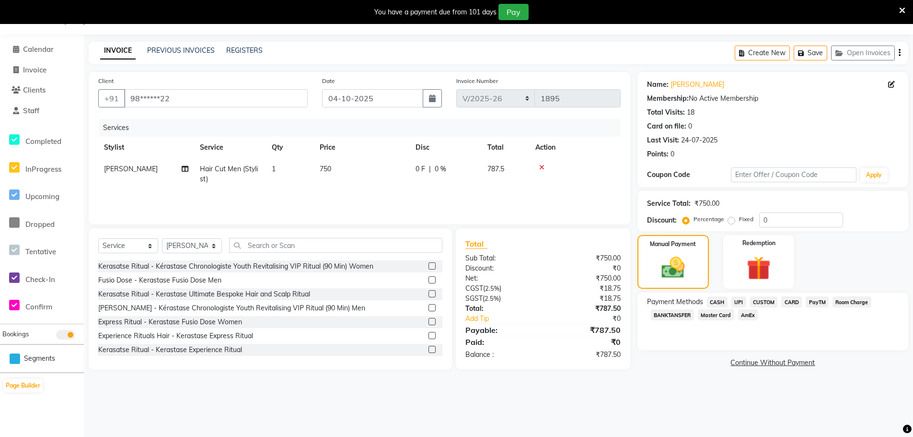
click at [739, 300] on span "UPI" at bounding box center [738, 301] width 15 height 11
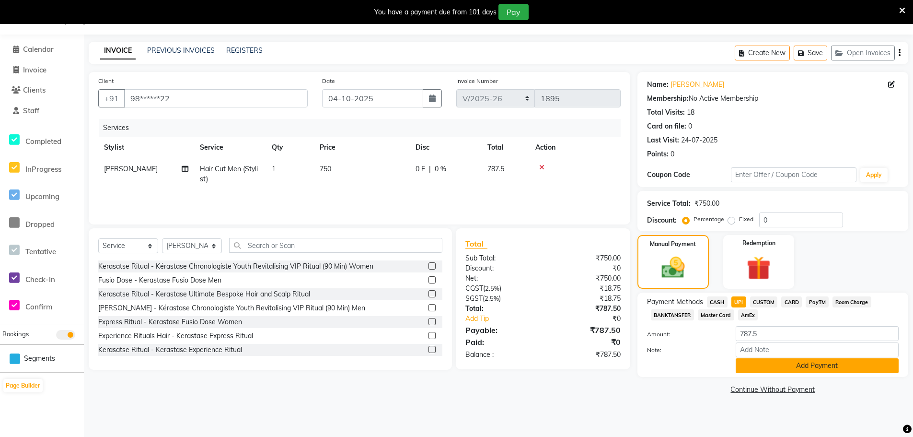
click at [755, 365] on button "Add Payment" at bounding box center [817, 365] width 163 height 15
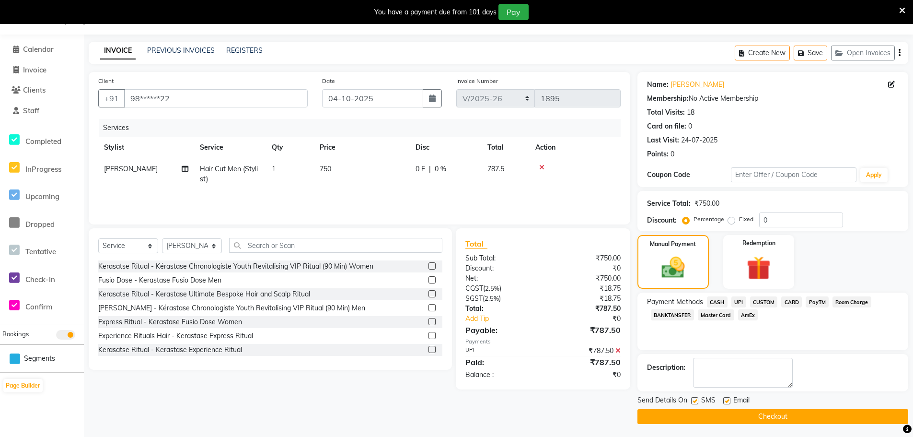
click at [729, 402] on label at bounding box center [726, 400] width 7 height 7
click at [729, 402] on input "checkbox" at bounding box center [726, 401] width 6 height 6
click at [729, 418] on button "Checkout" at bounding box center [772, 416] width 271 height 15
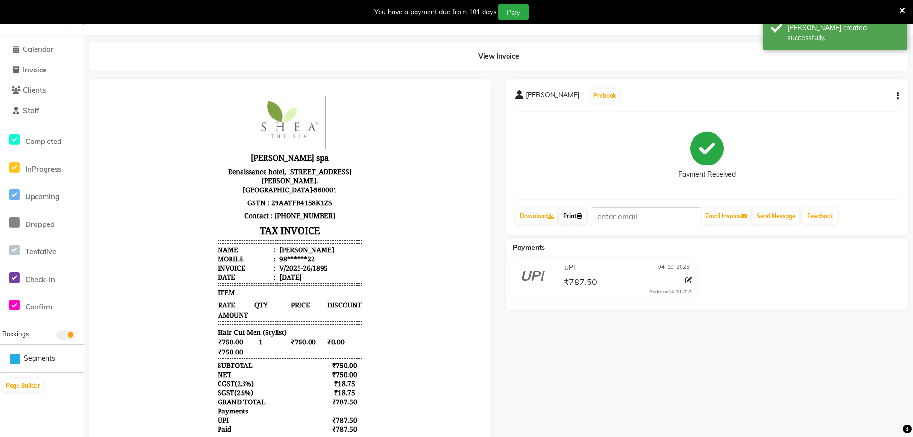
click at [573, 219] on link "Print" at bounding box center [572, 216] width 27 height 16
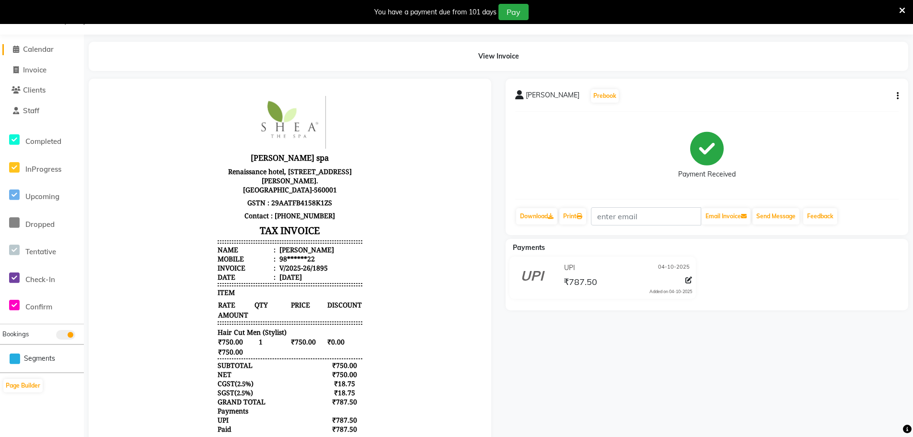
click at [41, 48] on span "Calendar" at bounding box center [38, 49] width 31 height 9
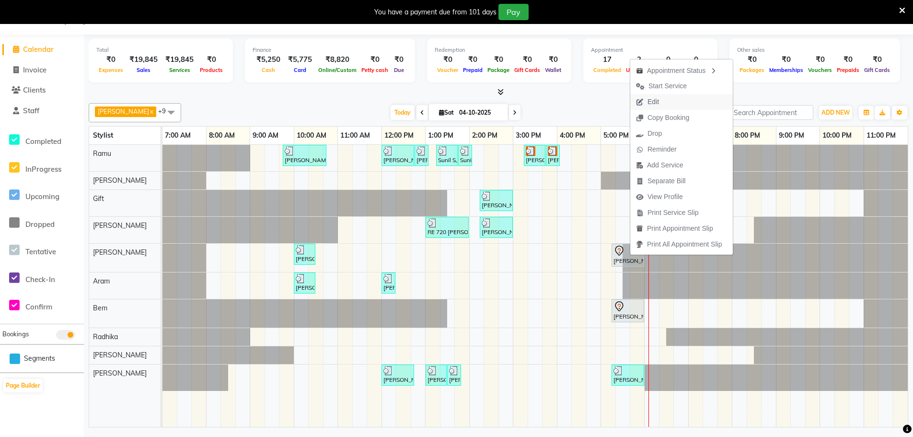
click at [671, 106] on button "Edit" at bounding box center [681, 102] width 103 height 16
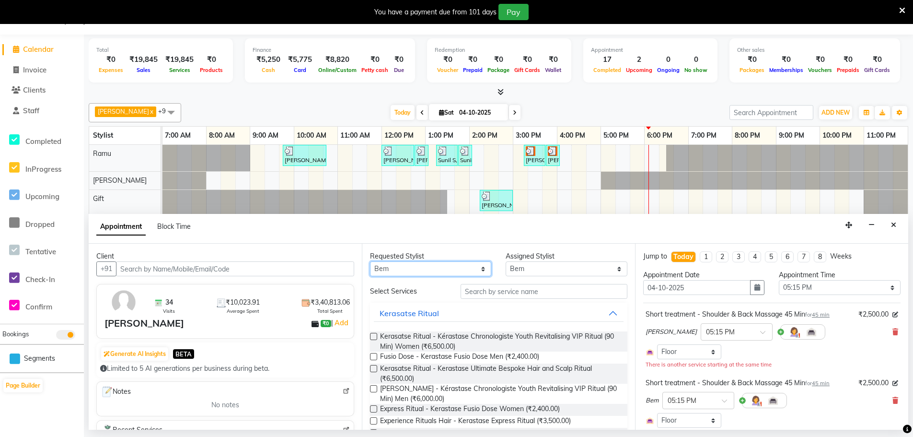
click at [437, 270] on select "Any [PERSON_NAME] Bem Gift [PERSON_NAME] Radhika [PERSON_NAME] [PERSON_NAME] Spa" at bounding box center [430, 268] width 121 height 15
click at [370, 261] on select "Any [PERSON_NAME] Bem Gift [PERSON_NAME] Radhika [PERSON_NAME] [PERSON_NAME] Spa" at bounding box center [430, 268] width 121 height 15
click at [484, 291] on input "text" at bounding box center [544, 291] width 167 height 15
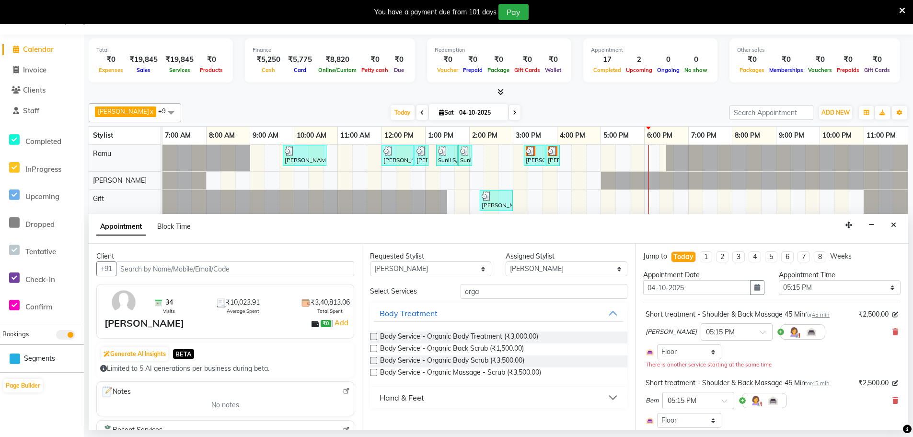
click at [374, 347] on label at bounding box center [373, 348] width 7 height 7
click at [374, 347] on input "checkbox" at bounding box center [373, 349] width 6 height 6
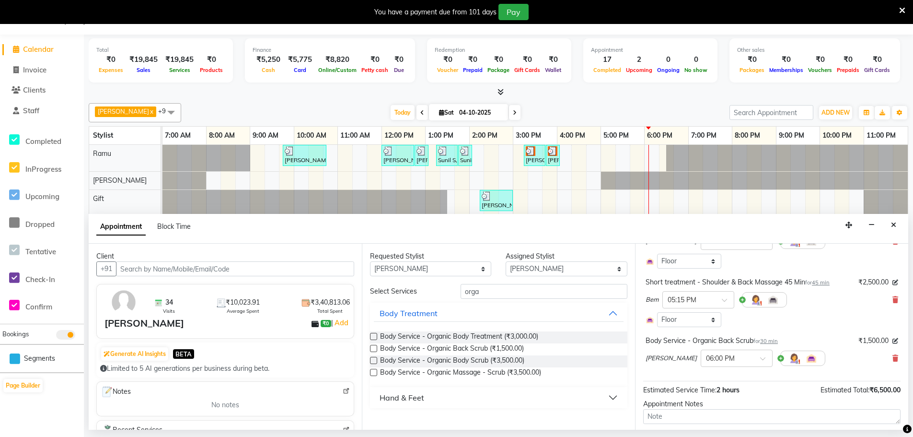
scroll to position [144, 0]
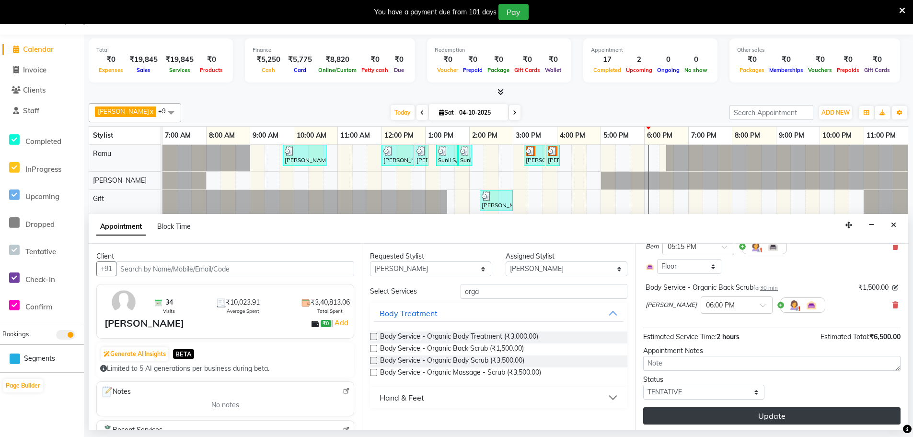
click at [756, 418] on button "Update" at bounding box center [771, 415] width 257 height 17
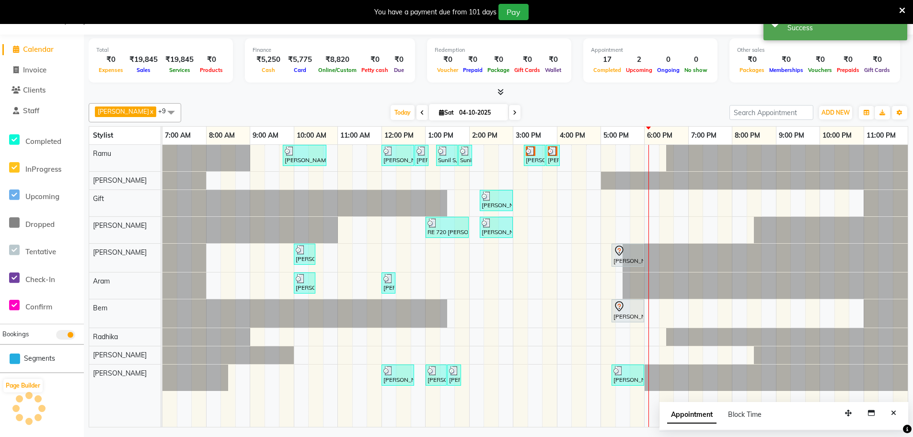
scroll to position [0, 0]
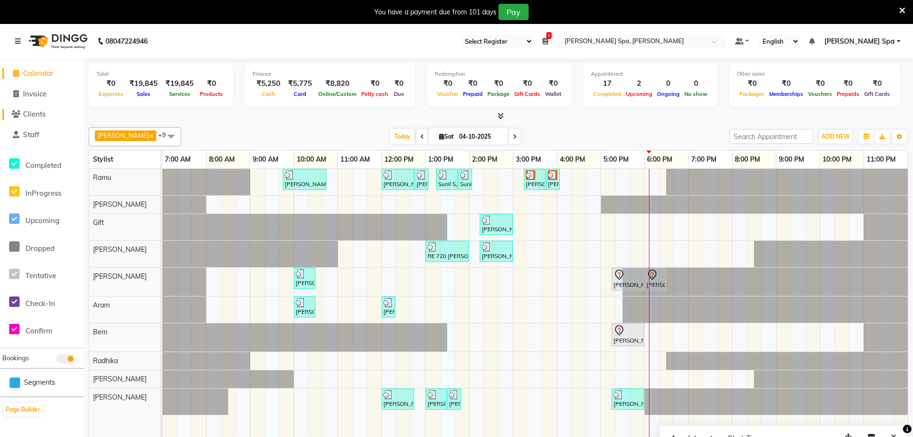
click at [42, 113] on span "Clients" at bounding box center [34, 113] width 23 height 9
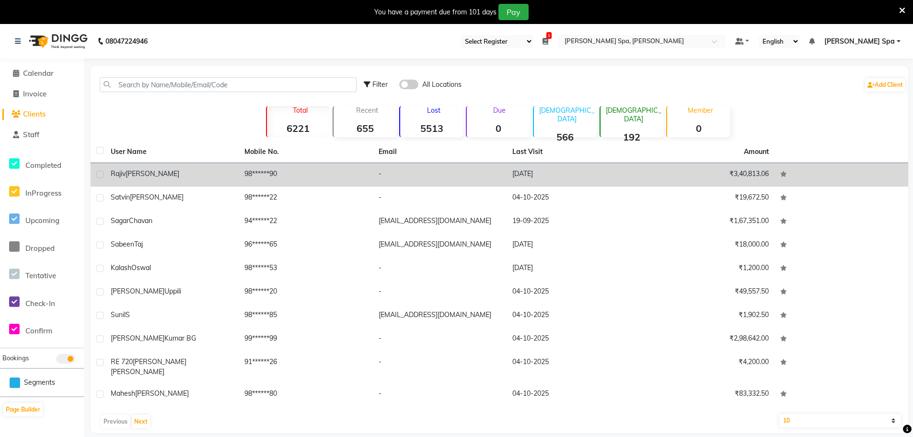
click at [139, 175] on span "[PERSON_NAME]" at bounding box center [153, 173] width 54 height 9
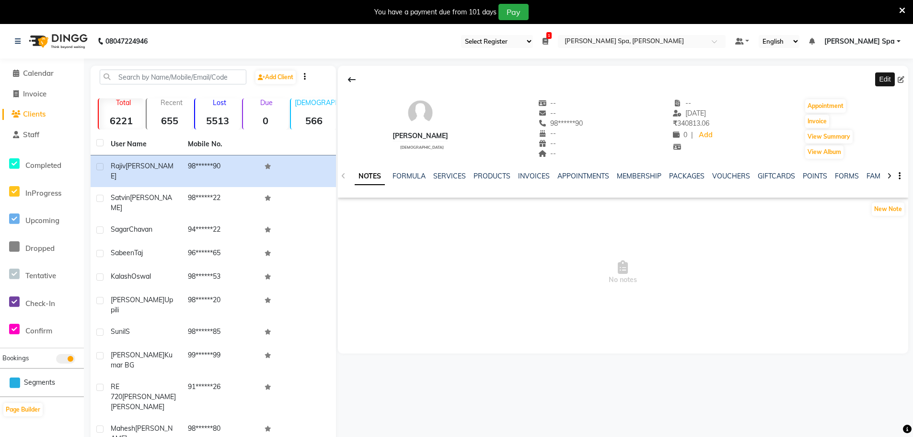
click at [901, 80] on icon at bounding box center [901, 79] width 7 height 7
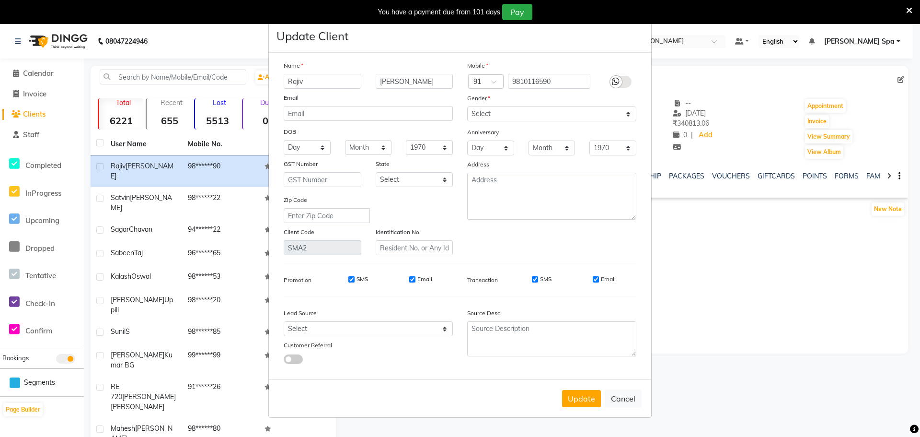
click at [353, 280] on input "SMS" at bounding box center [351, 279] width 6 height 6
click at [349, 281] on input "SMS" at bounding box center [351, 279] width 6 height 6
click at [594, 393] on button "Update" at bounding box center [581, 398] width 39 height 17
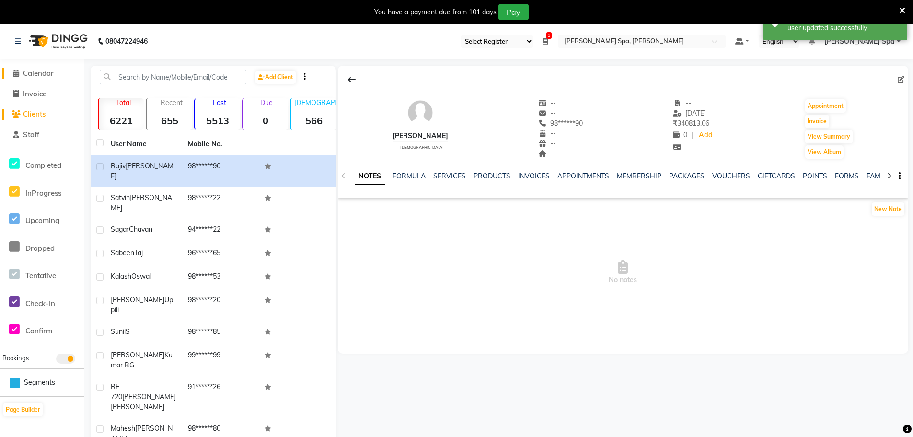
click at [32, 69] on span "Calendar" at bounding box center [38, 73] width 31 height 9
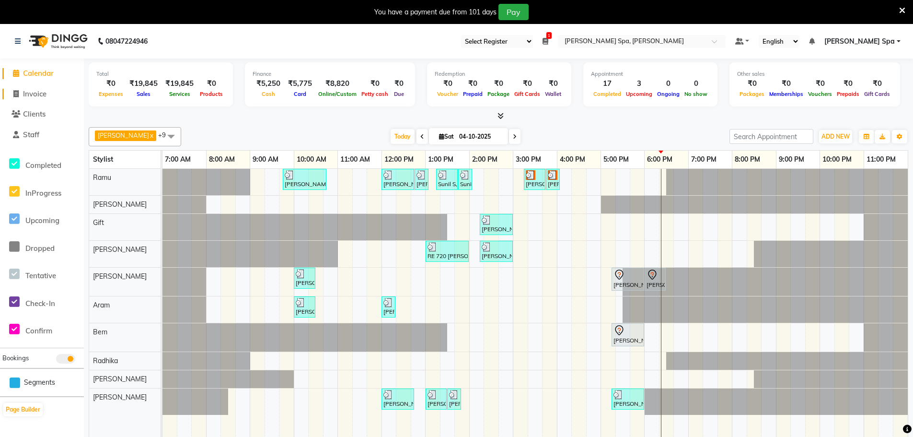
click at [39, 93] on span "Invoice" at bounding box center [34, 93] width 23 height 9
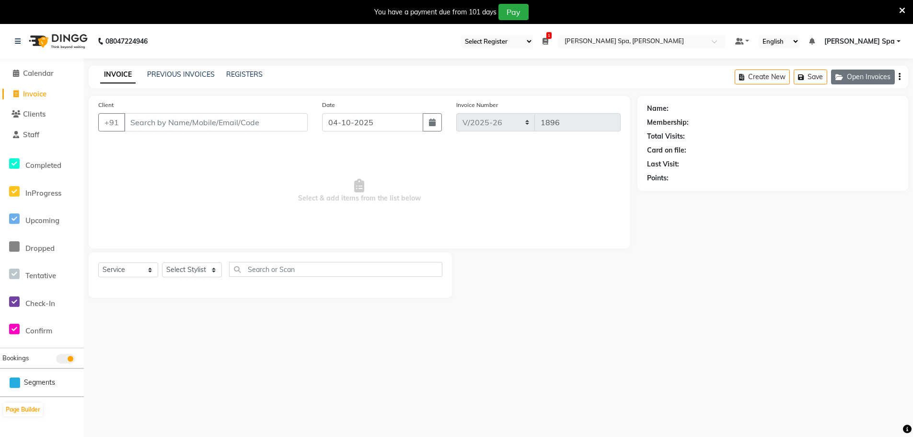
click at [851, 76] on button "Open Invoices" at bounding box center [863, 76] width 64 height 15
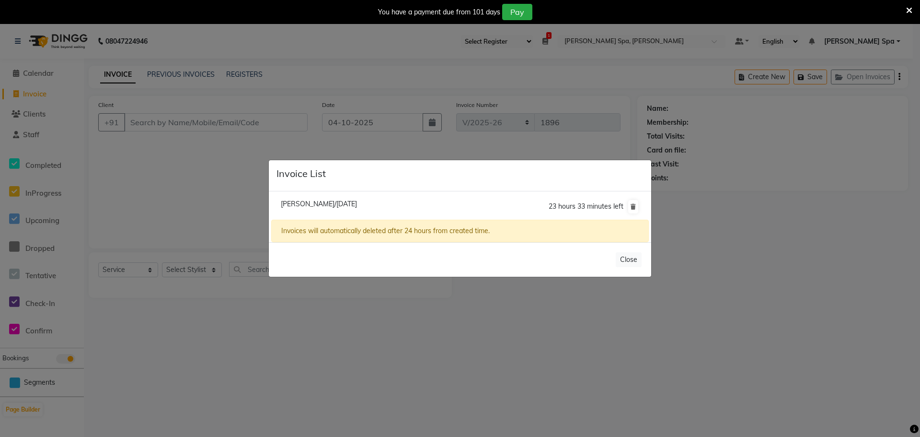
click at [350, 207] on span "[PERSON_NAME]/[DATE]" at bounding box center [319, 203] width 76 height 9
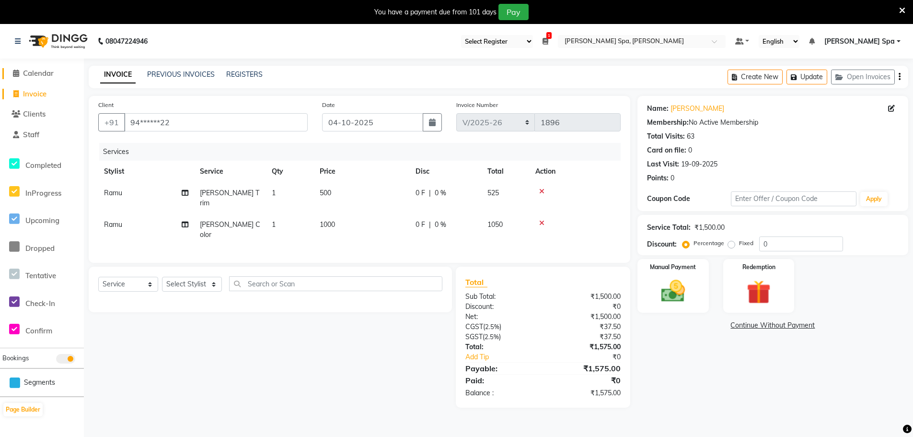
click at [29, 69] on span "Calendar" at bounding box center [38, 73] width 31 height 9
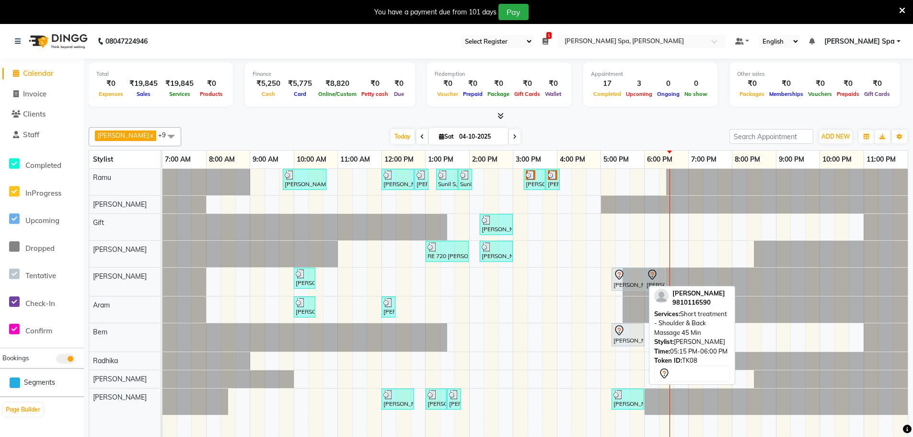
click at [633, 282] on div "[PERSON_NAME], TK08, 05:15 PM-06:00 PM, Short treatment - Shoulder & Back Massa…" at bounding box center [628, 279] width 31 height 20
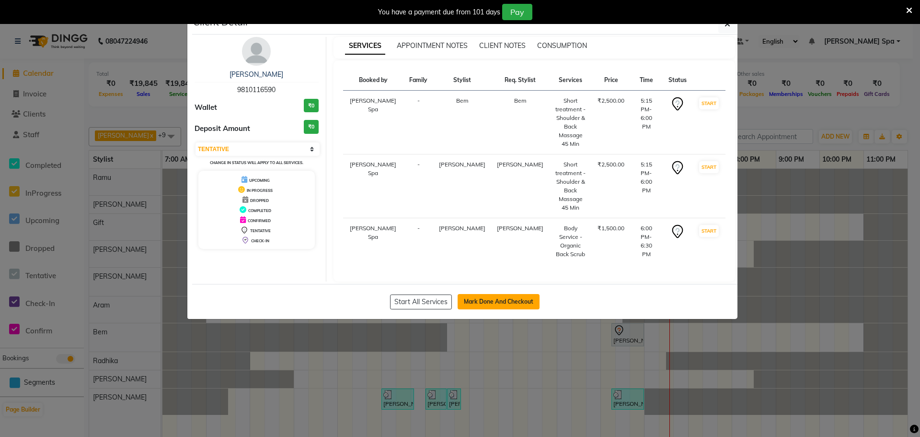
click at [508, 294] on button "Mark Done And Checkout" at bounding box center [499, 301] width 82 height 15
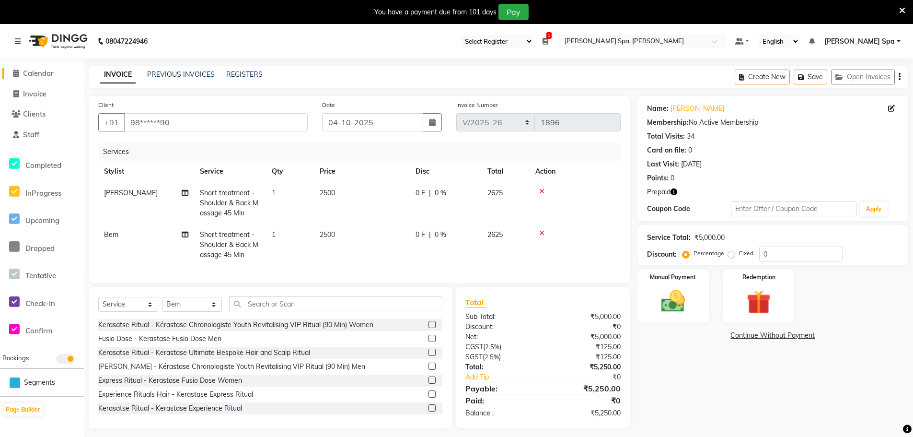
scroll to position [24, 0]
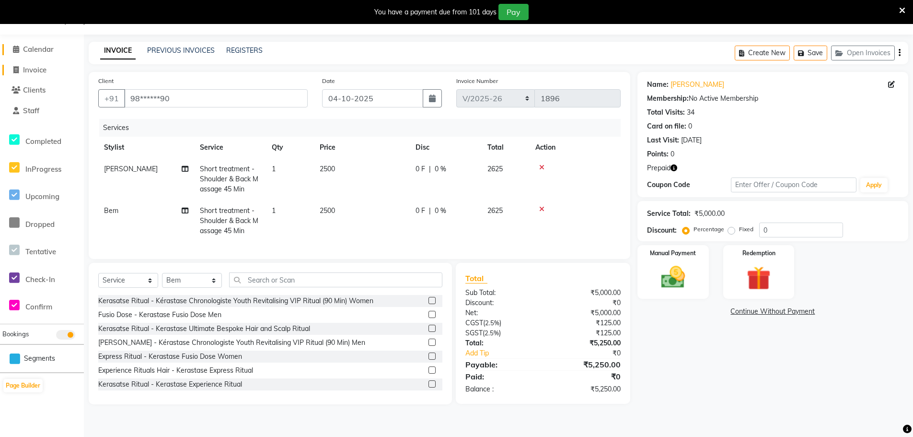
drag, startPoint x: 46, startPoint y: 47, endPoint x: 57, endPoint y: 69, distance: 24.2
click at [46, 47] on span "Calendar" at bounding box center [38, 49] width 31 height 9
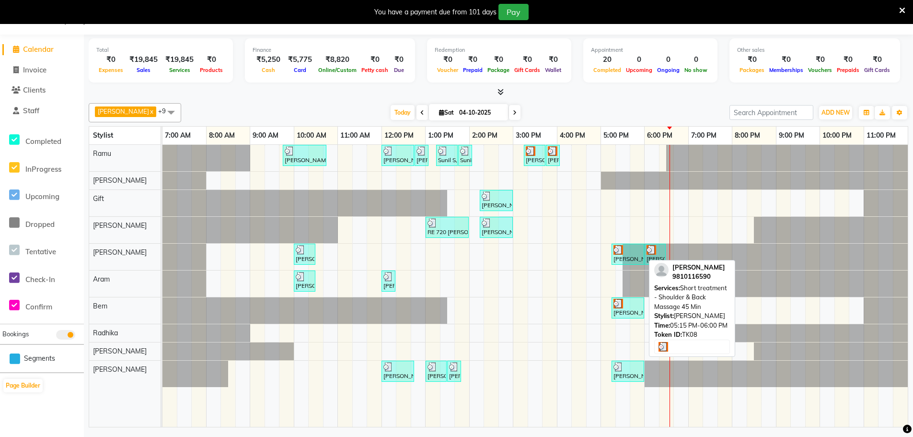
click at [640, 256] on div "[PERSON_NAME], TK08, 05:15 PM-06:00 PM, Short treatment - Shoulder & Back Massa…" at bounding box center [628, 254] width 31 height 18
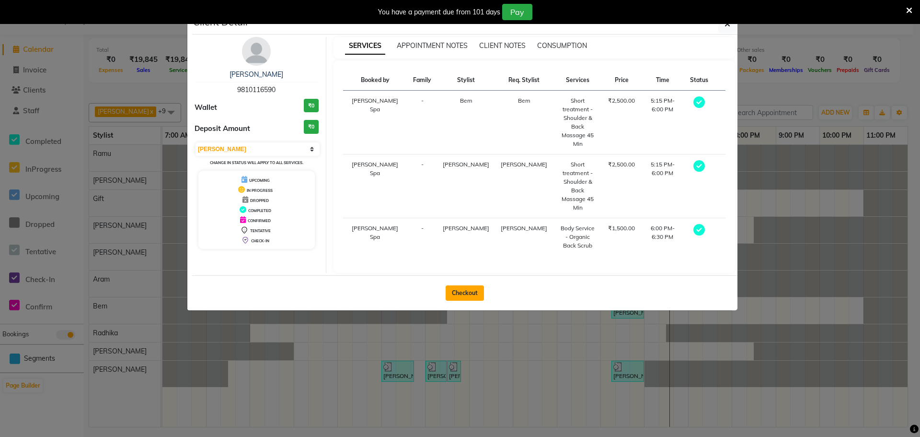
click at [458, 285] on button "Checkout" at bounding box center [465, 292] width 38 height 15
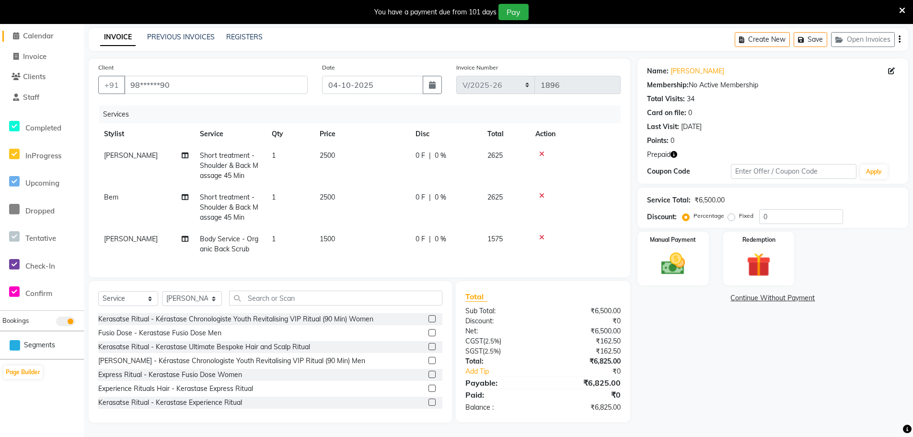
scroll to position [45, 0]
click at [321, 234] on span "1500" at bounding box center [327, 238] width 15 height 9
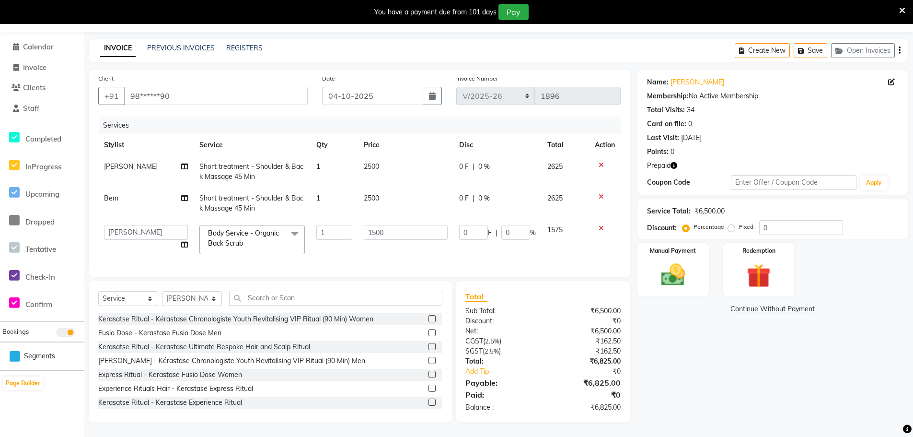
scroll to position [34, 0]
click at [370, 225] on input "1500" at bounding box center [405, 232] width 83 height 15
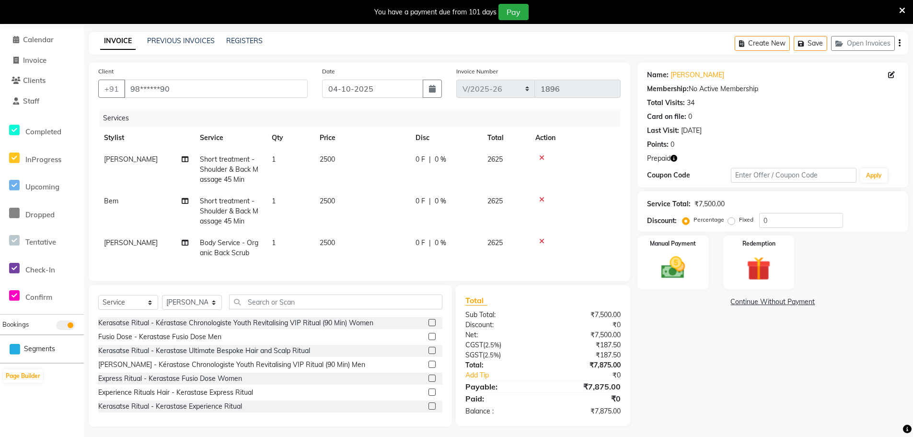
click at [396, 245] on td "2500" at bounding box center [362, 248] width 96 height 32
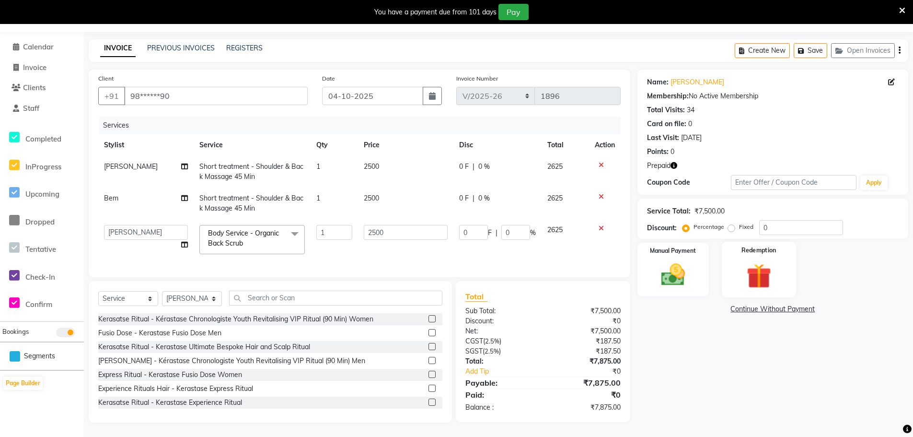
click at [751, 261] on img at bounding box center [759, 275] width 41 height 31
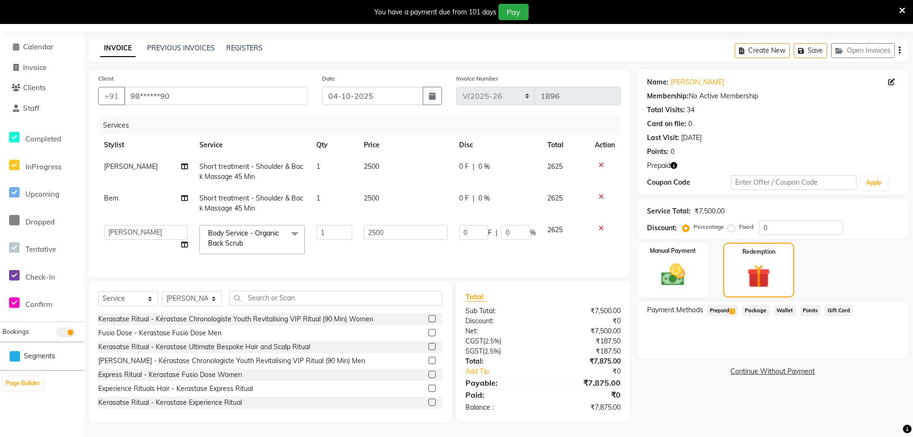
click at [727, 305] on span "Prepaid 1" at bounding box center [722, 310] width 31 height 11
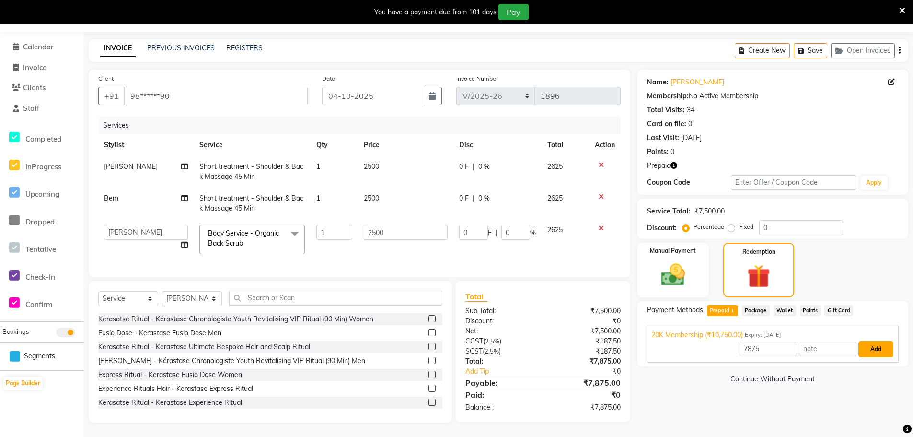
click at [870, 341] on button "Add" at bounding box center [875, 349] width 35 height 16
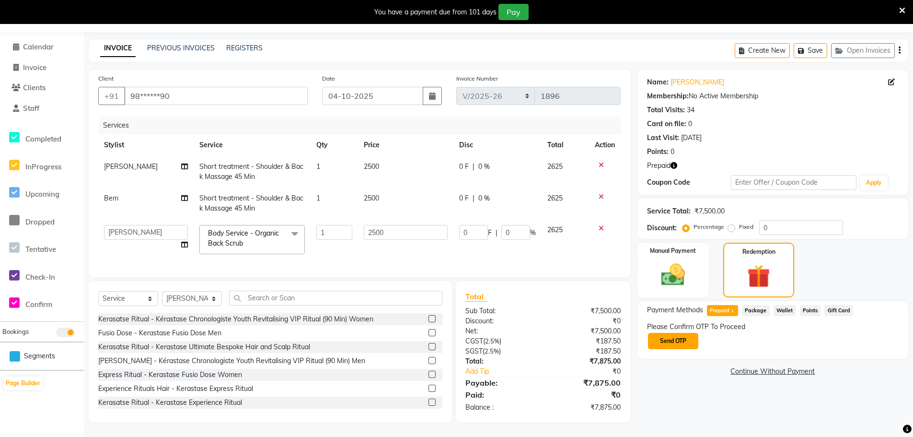
click at [681, 333] on button "Send OTP" at bounding box center [673, 341] width 50 height 16
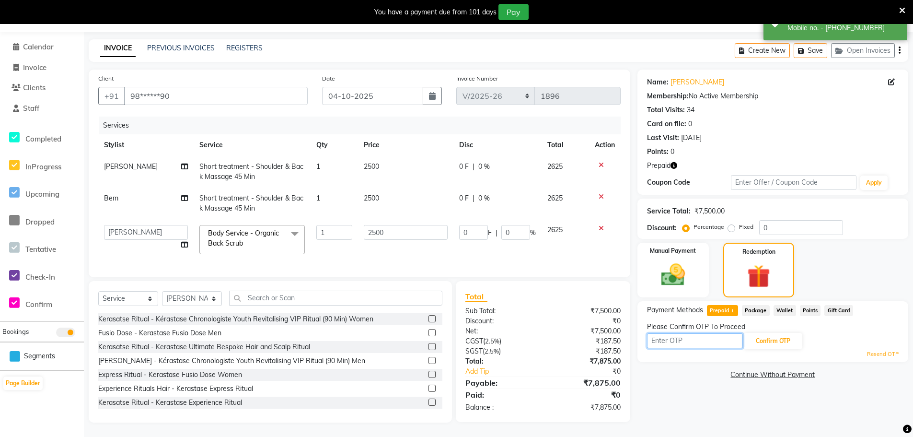
click at [707, 335] on input "text" at bounding box center [695, 340] width 96 height 15
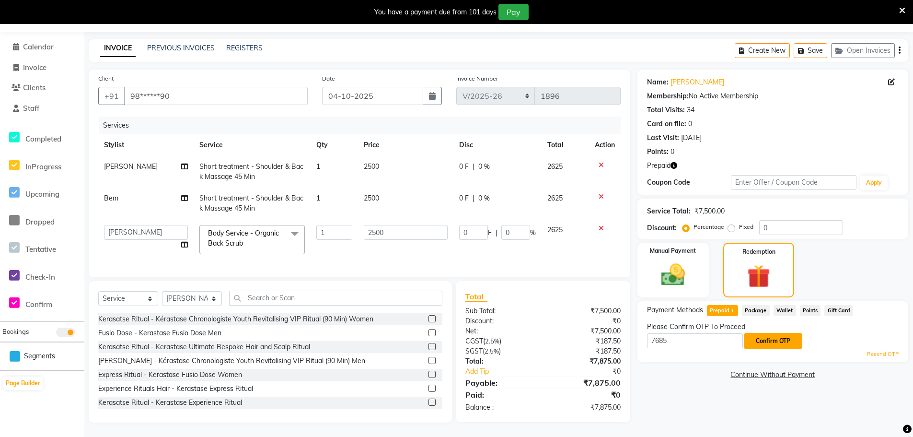
click at [786, 338] on button "Confirm OTP" at bounding box center [773, 341] width 58 height 16
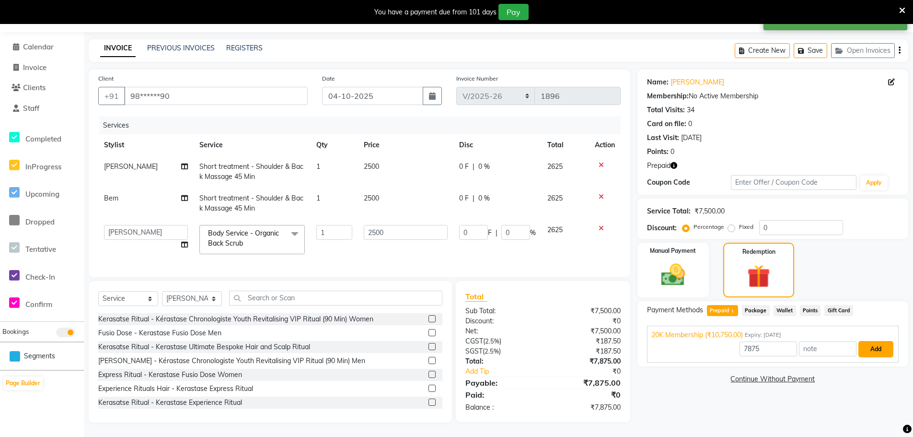
click at [872, 342] on button "Add" at bounding box center [875, 349] width 35 height 16
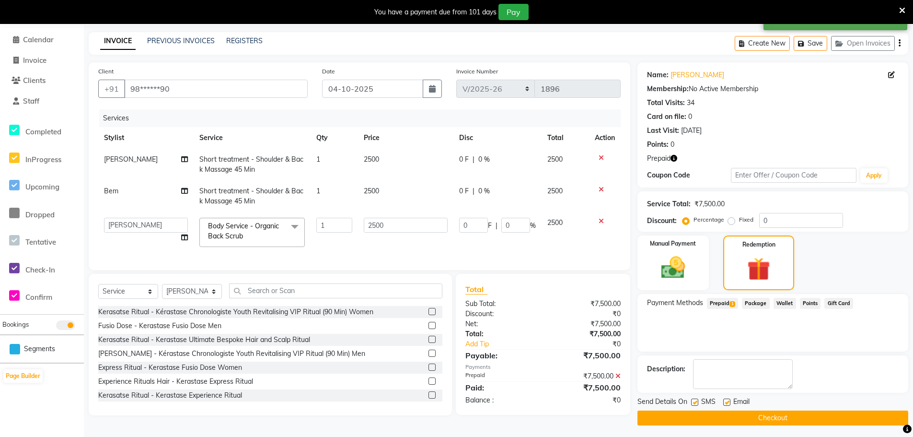
click at [728, 402] on label at bounding box center [726, 401] width 7 height 7
click at [728, 402] on input "checkbox" at bounding box center [726, 402] width 6 height 6
click at [751, 417] on button "Checkout" at bounding box center [772, 417] width 271 height 15
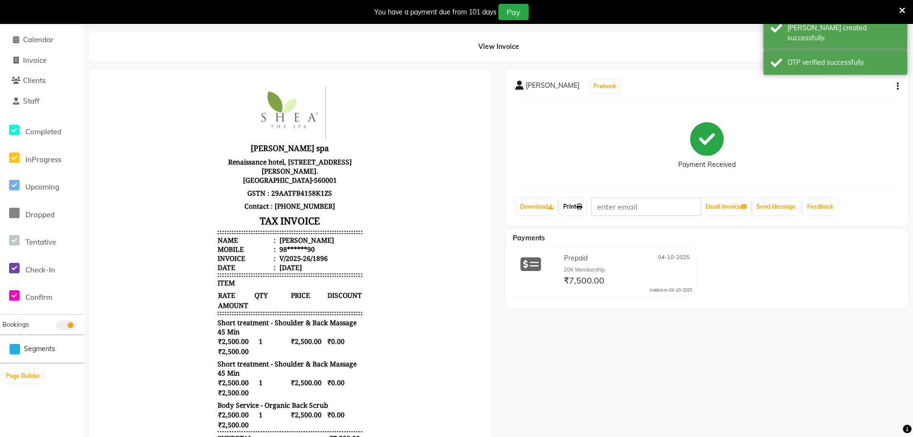
click at [572, 206] on link "Print" at bounding box center [572, 206] width 27 height 16
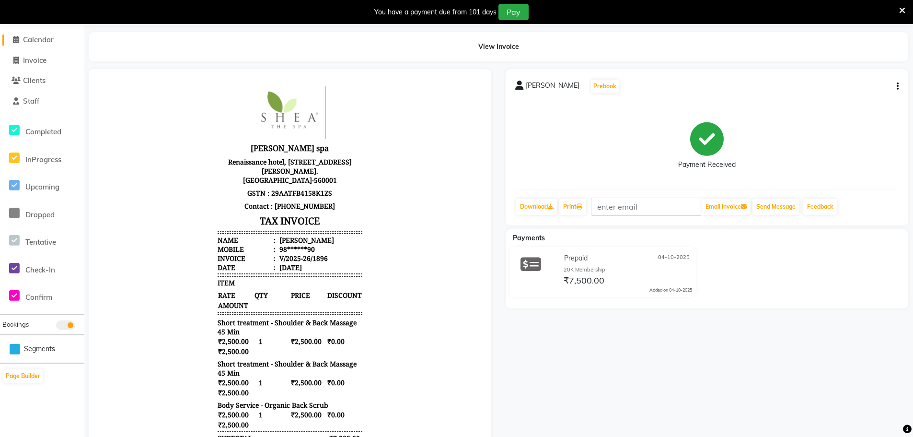
click at [46, 38] on span "Calendar" at bounding box center [38, 39] width 31 height 9
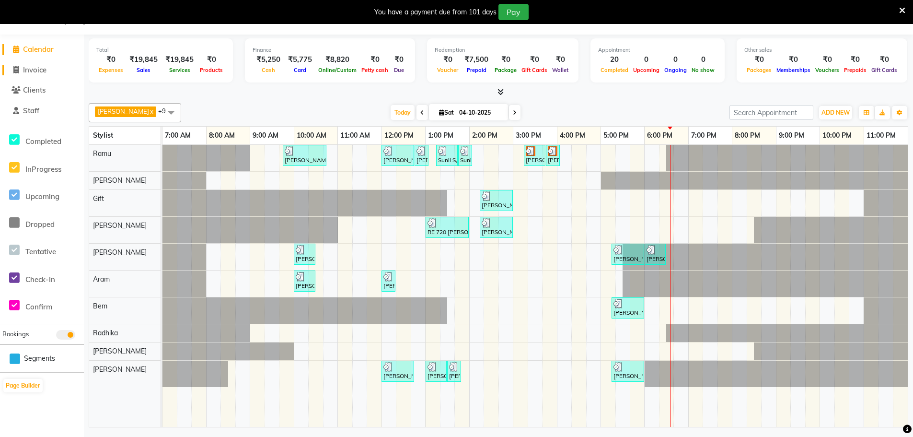
click at [40, 70] on span "Invoice" at bounding box center [34, 69] width 23 height 9
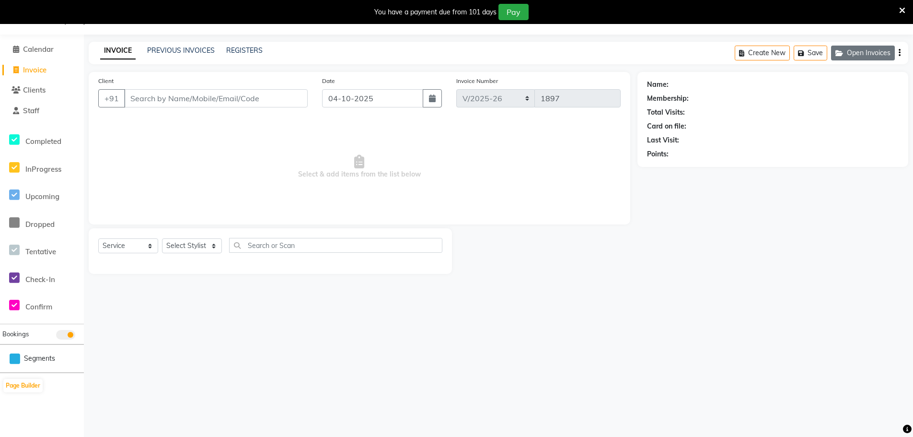
click at [855, 57] on button "Open Invoices" at bounding box center [863, 53] width 64 height 15
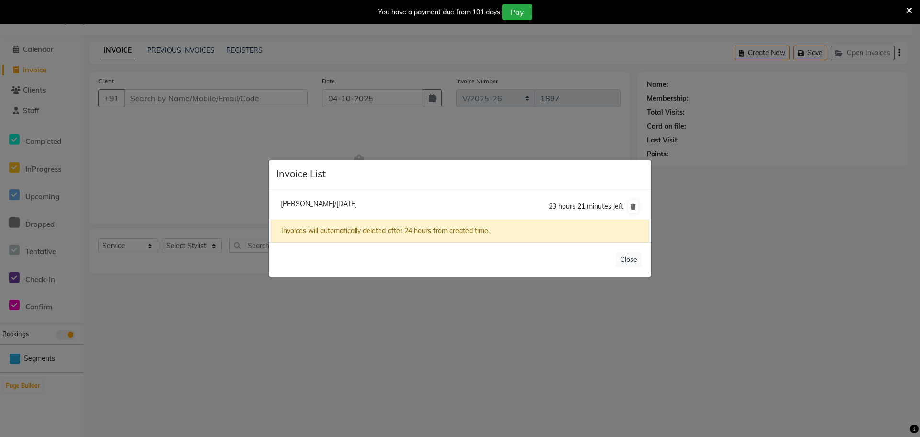
click at [344, 201] on span "[PERSON_NAME]/[DATE]" at bounding box center [319, 203] width 76 height 9
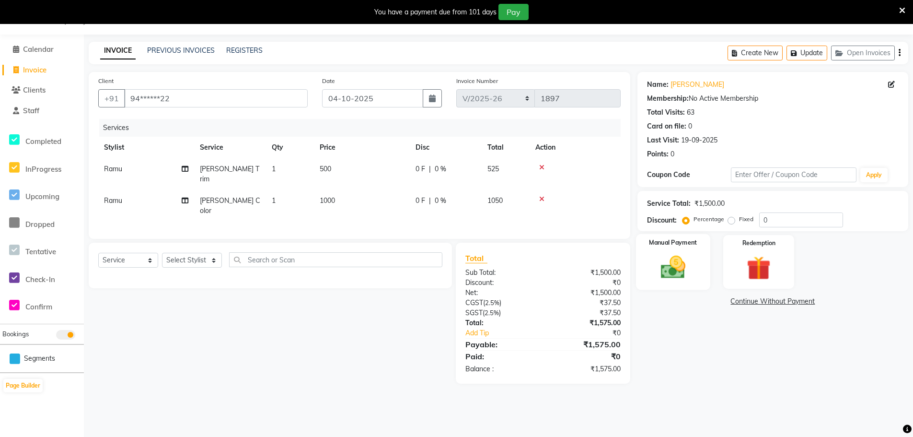
click at [689, 266] on img at bounding box center [673, 267] width 41 height 29
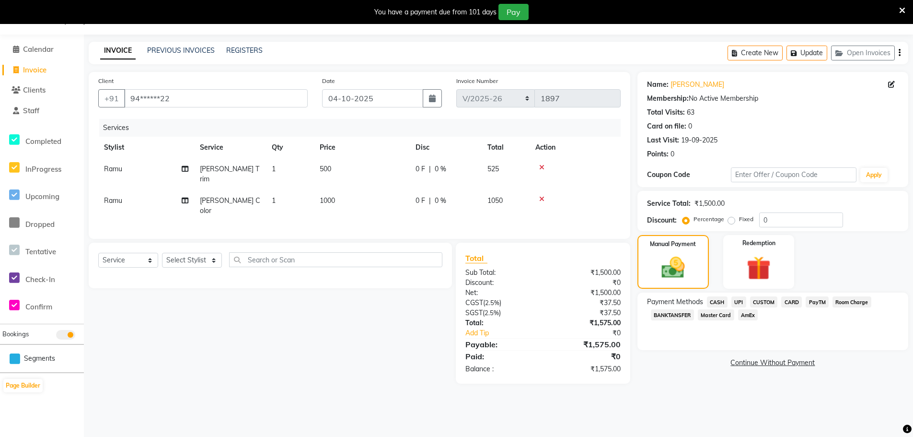
click at [738, 303] on span "UPI" at bounding box center [738, 301] width 15 height 11
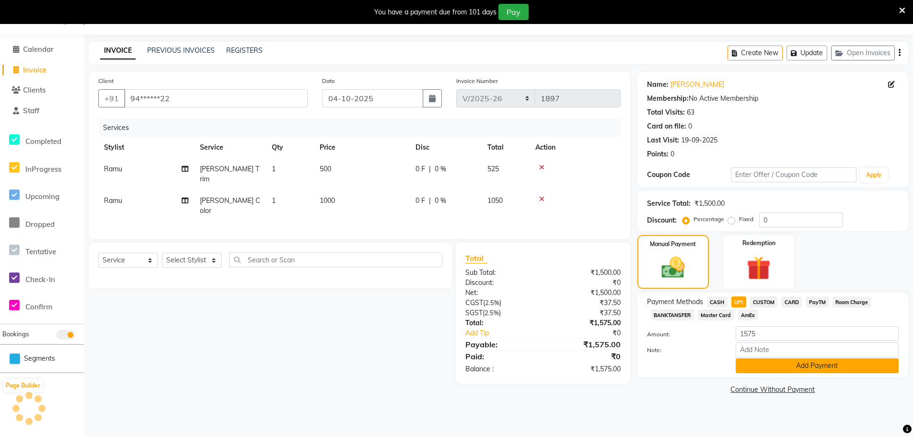
click at [755, 369] on button "Add Payment" at bounding box center [817, 365] width 163 height 15
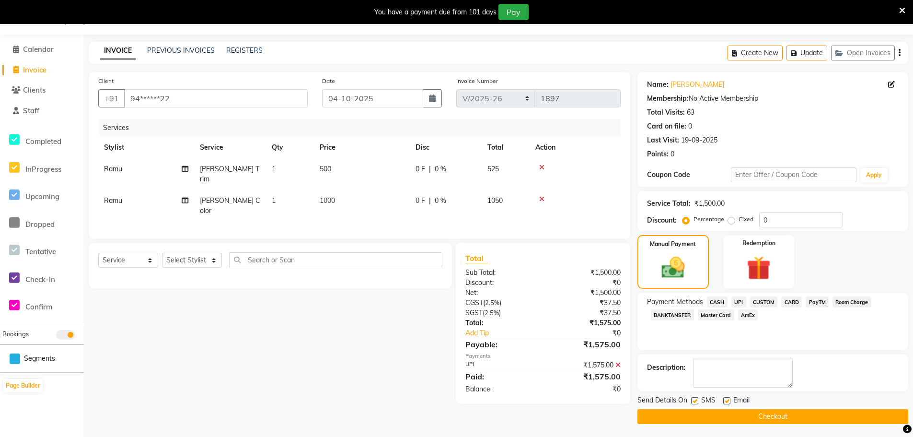
click at [726, 402] on label at bounding box center [726, 400] width 7 height 7
click at [726, 402] on input "checkbox" at bounding box center [726, 401] width 6 height 6
click at [734, 412] on button "Checkout" at bounding box center [772, 416] width 271 height 15
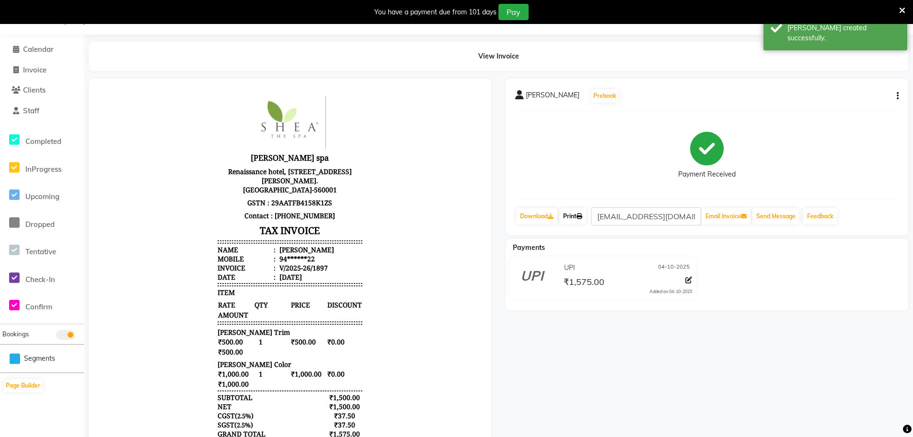
click at [575, 216] on link "Print" at bounding box center [572, 216] width 27 height 16
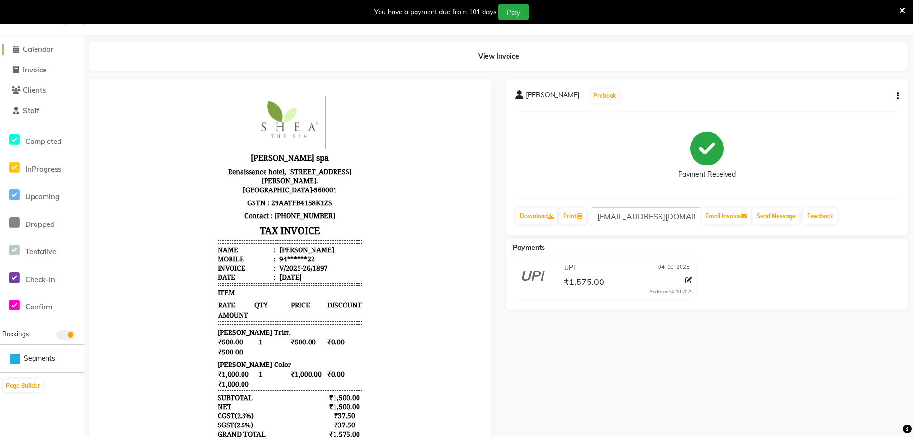
click at [47, 51] on span "Calendar" at bounding box center [38, 49] width 31 height 9
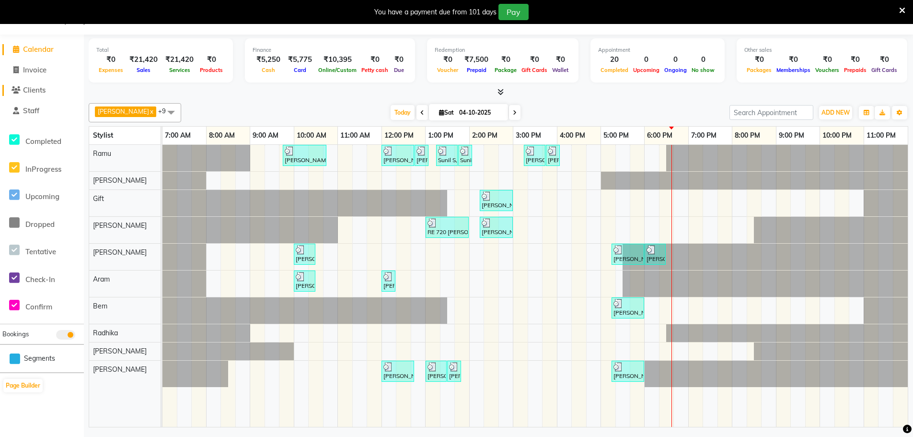
click at [44, 88] on span "Clients" at bounding box center [34, 89] width 23 height 9
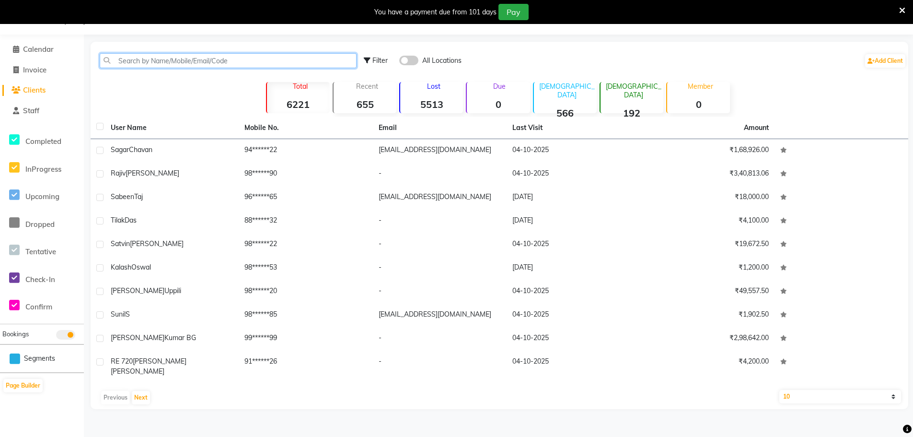
click at [200, 60] on input "text" at bounding box center [228, 60] width 257 height 15
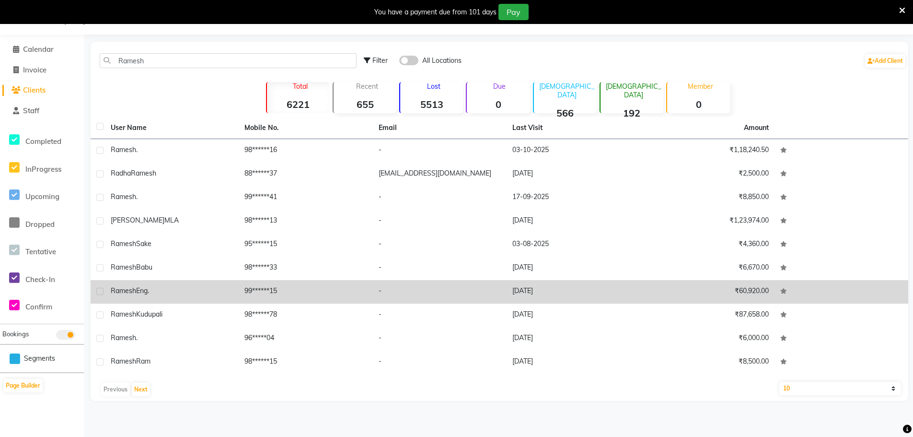
click at [110, 289] on td "[PERSON_NAME]." at bounding box center [172, 291] width 134 height 23
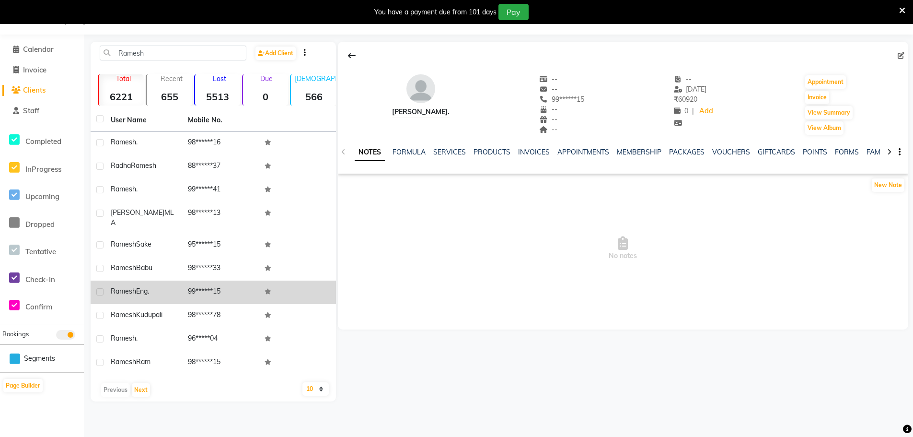
click at [100, 288] on label at bounding box center [99, 291] width 7 height 7
click at [100, 289] on input "checkbox" at bounding box center [99, 292] width 6 height 6
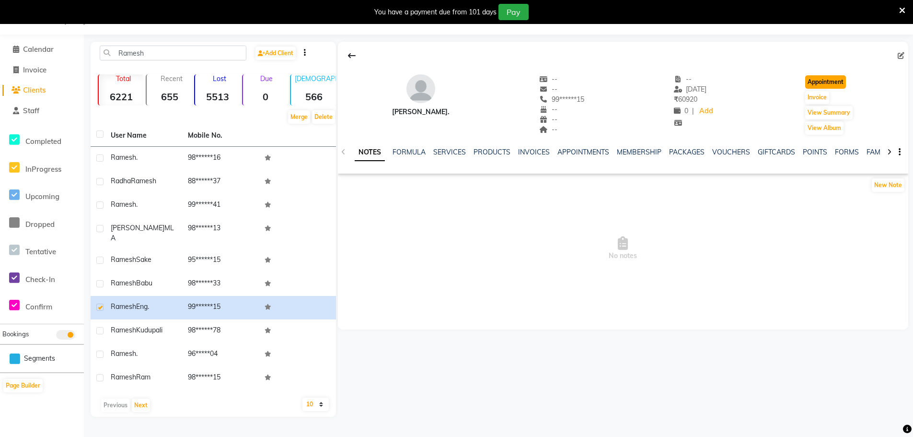
click at [827, 84] on button "Appointment" at bounding box center [825, 81] width 41 height 13
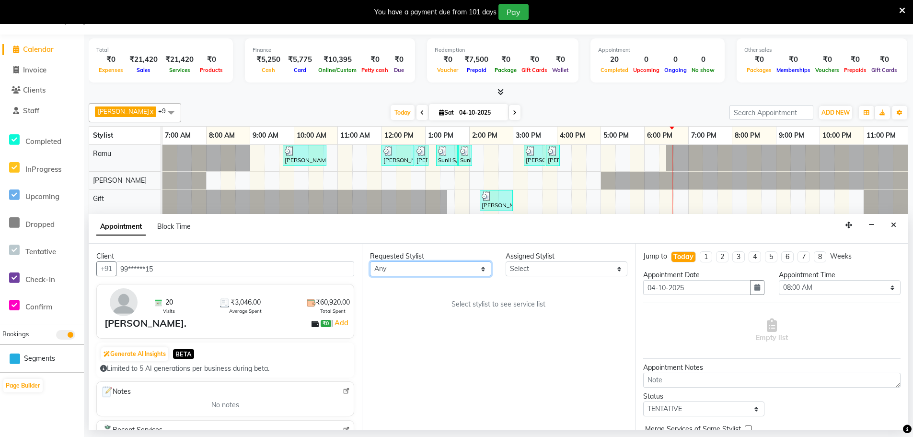
click at [482, 268] on select "Any [PERSON_NAME] Bem Gift [PERSON_NAME] Radhika [PERSON_NAME] [PERSON_NAME] Spa" at bounding box center [430, 268] width 121 height 15
click at [370, 261] on select "Any [PERSON_NAME] Bem Gift [PERSON_NAME] Radhika [PERSON_NAME] [PERSON_NAME] Spa" at bounding box center [430, 268] width 121 height 15
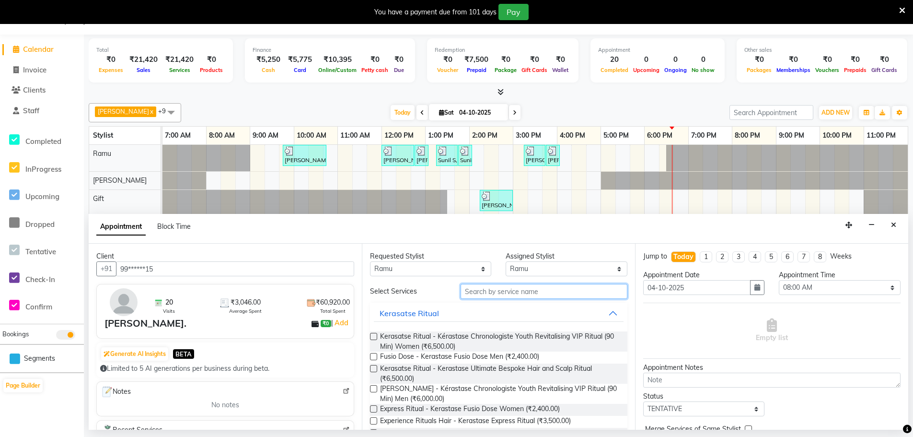
click at [534, 289] on input "text" at bounding box center [544, 291] width 167 height 15
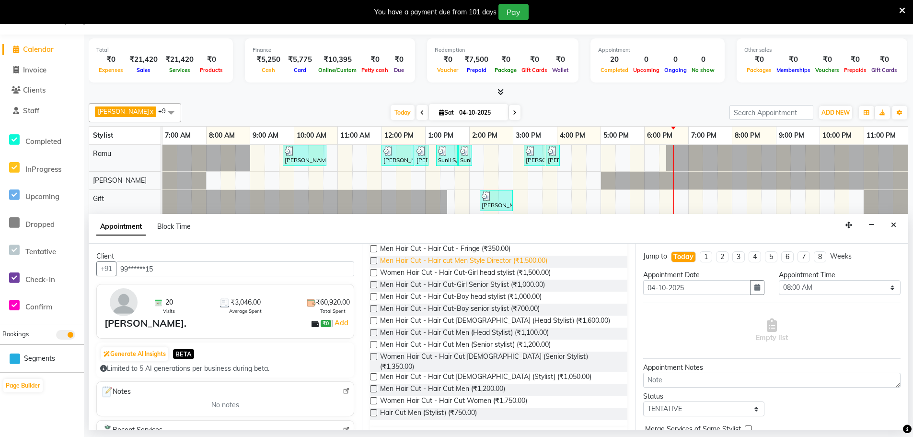
scroll to position [118, 0]
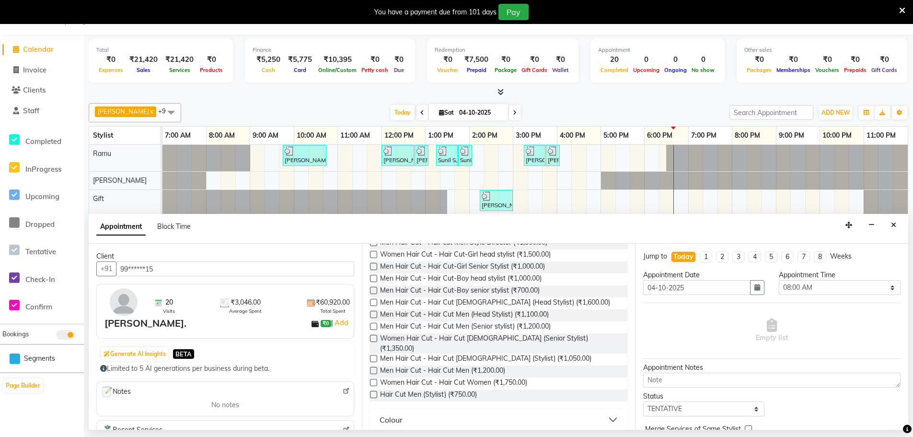
click at [376, 391] on label at bounding box center [373, 394] width 7 height 7
click at [376, 392] on input "checkbox" at bounding box center [373, 395] width 6 height 6
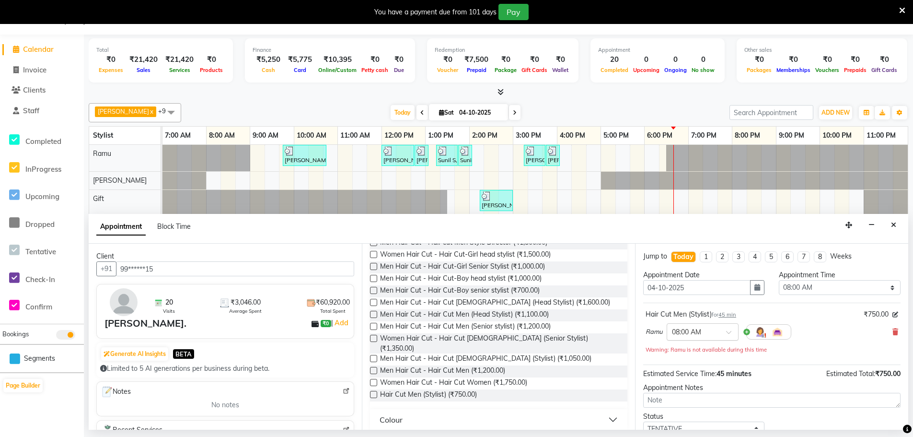
click at [729, 334] on span at bounding box center [732, 335] width 12 height 10
click at [687, 351] on div "05:15 PM" at bounding box center [702, 352] width 71 height 18
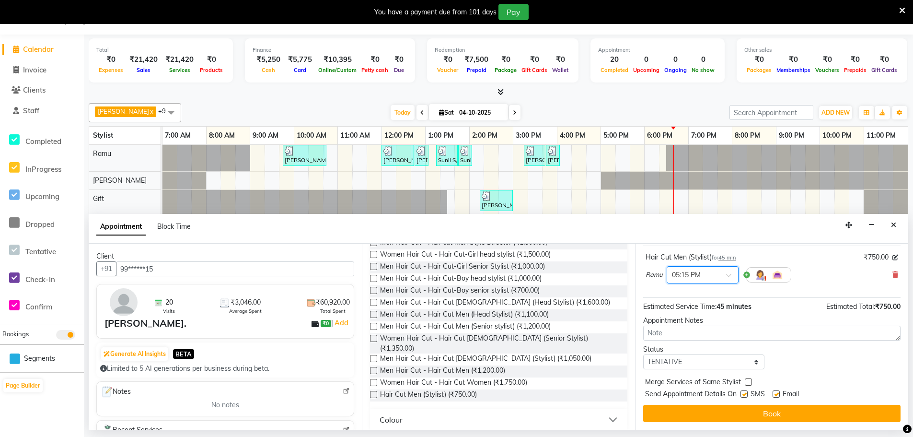
scroll to position [0, 0]
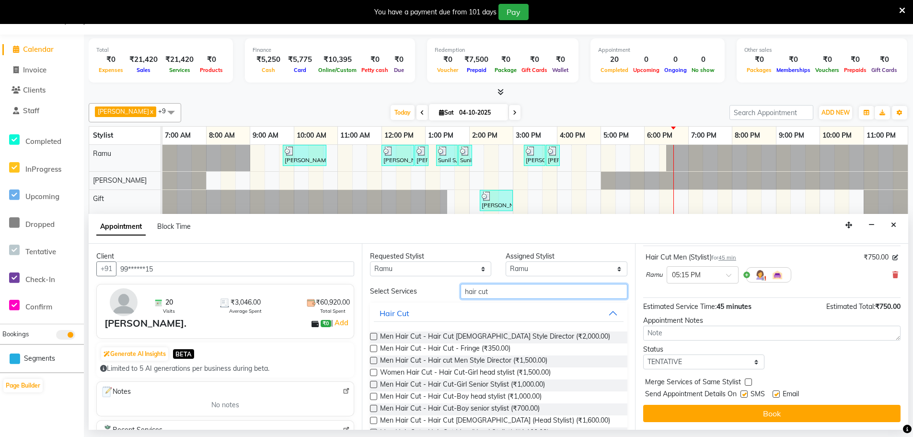
click at [489, 290] on input "hair cut" at bounding box center [544, 291] width 167 height 15
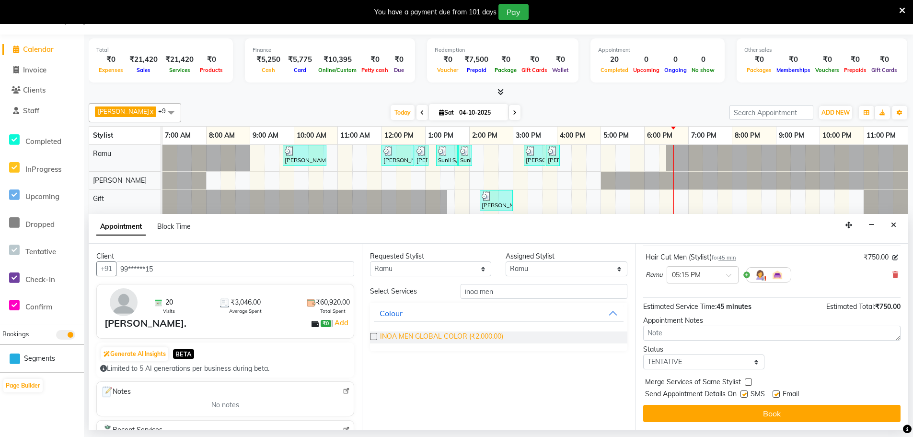
click at [408, 337] on span "INOA MEN GLOBAL COLOR (₹2,000.00)" at bounding box center [441, 337] width 123 height 12
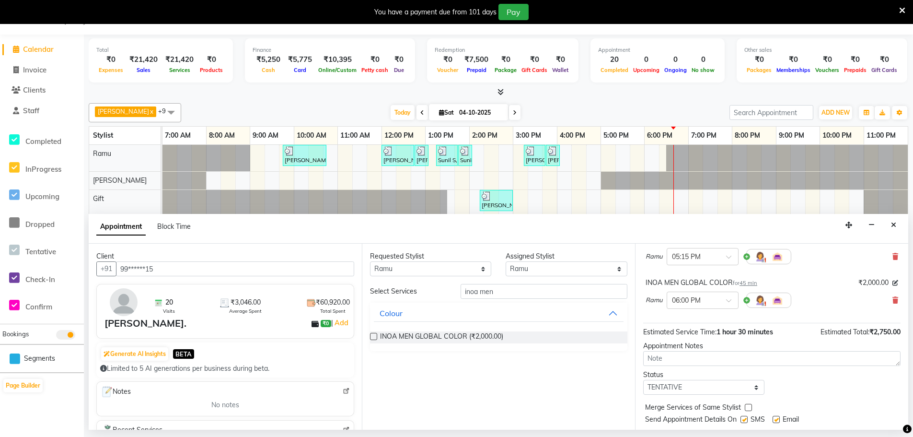
scroll to position [101, 0]
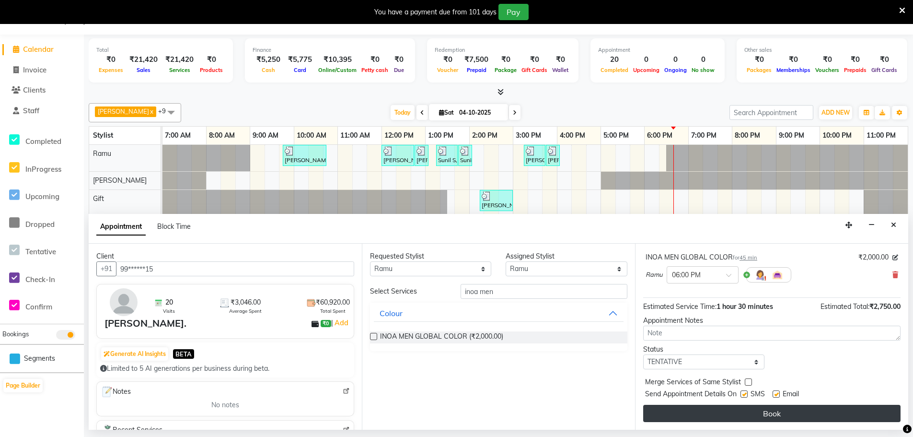
click at [776, 413] on button "Book" at bounding box center [771, 413] width 257 height 17
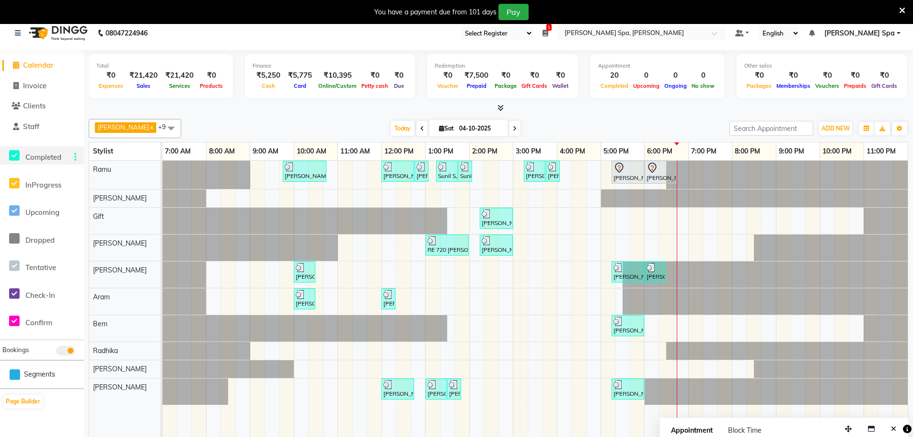
scroll to position [0, 0]
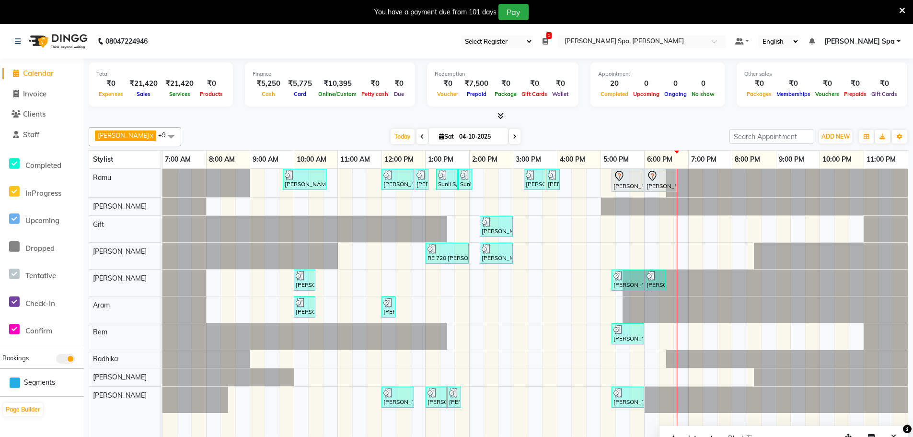
click at [548, 39] on icon at bounding box center [546, 41] width 6 height 7
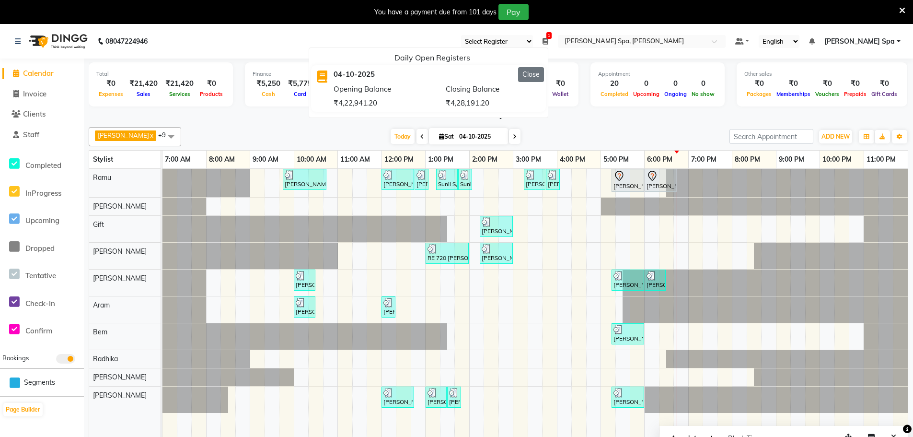
click at [544, 80] on button "Close" at bounding box center [531, 74] width 26 height 15
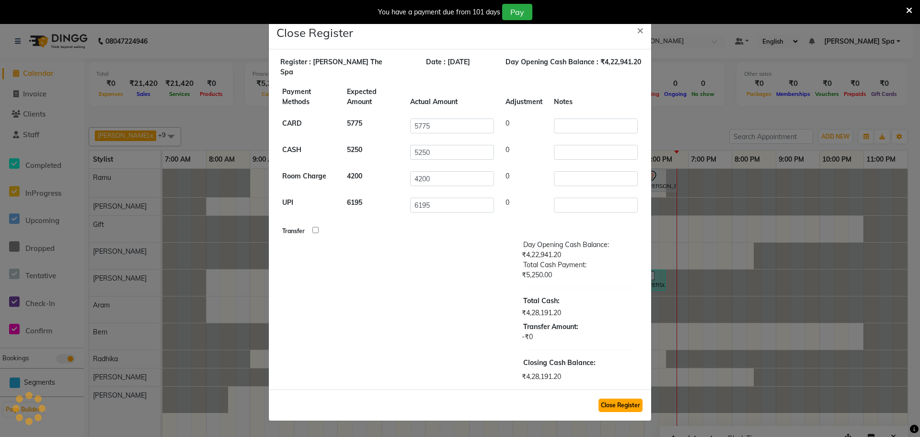
click at [624, 401] on button "Close Register" at bounding box center [621, 404] width 44 height 13
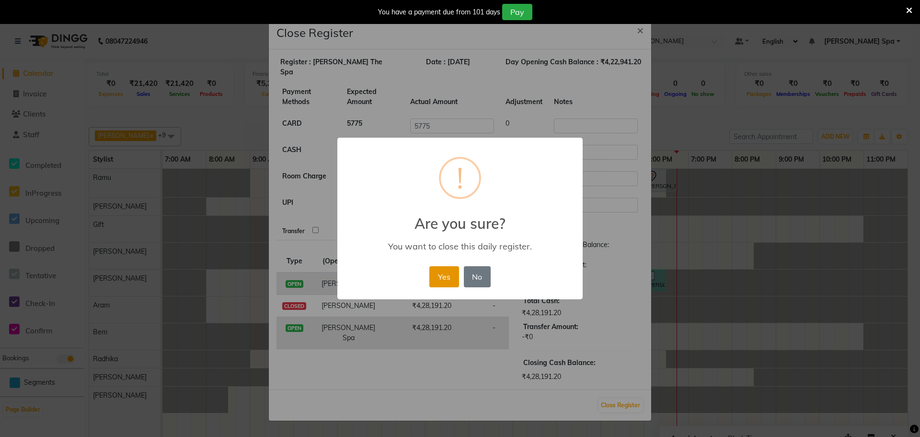
click at [439, 271] on button "Yes" at bounding box center [443, 276] width 29 height 21
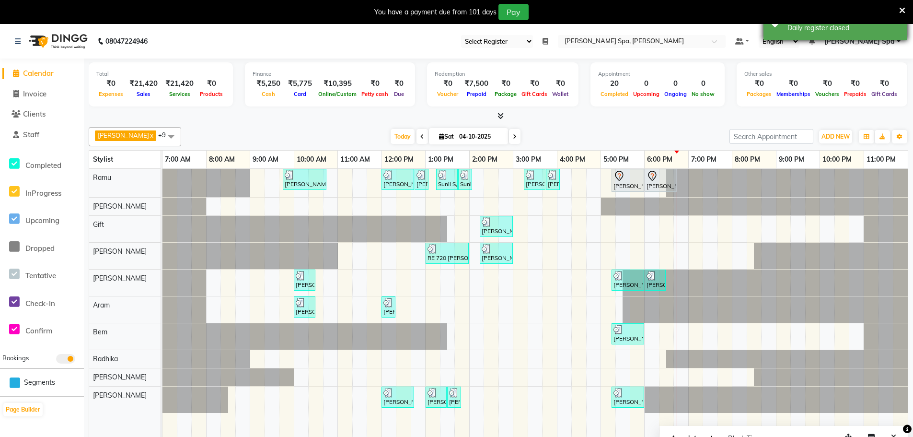
click at [900, 40] on div "Success Daily register closed" at bounding box center [836, 23] width 144 height 35
click at [896, 40] on link "[PERSON_NAME] Spa" at bounding box center [862, 41] width 76 height 10
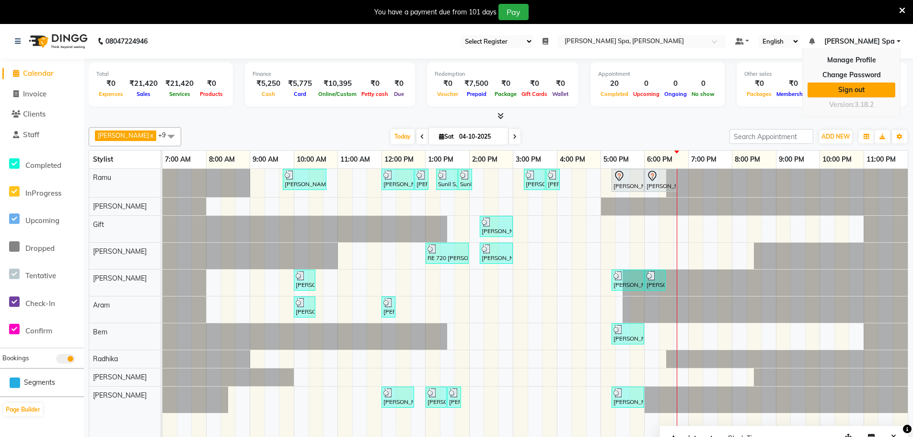
click at [868, 92] on link "Sign out" at bounding box center [852, 89] width 88 height 15
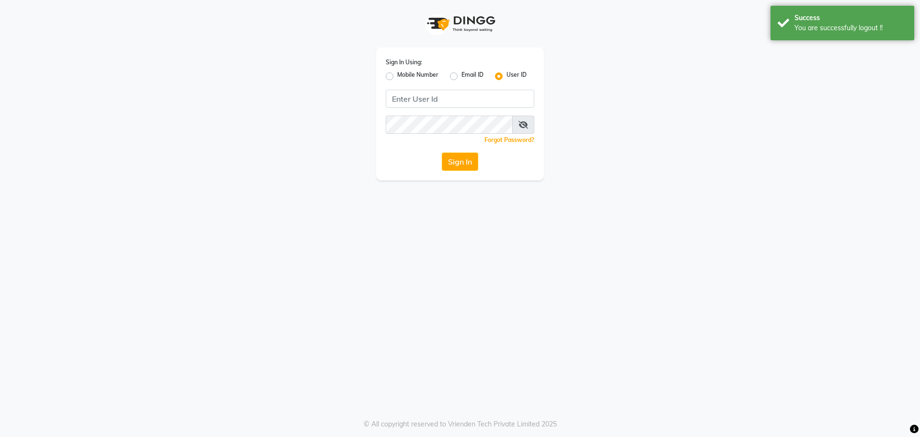
click at [384, 74] on div "Sign In Using: Mobile Number Email ID User ID Remember me Forgot Password? Sign…" at bounding box center [460, 113] width 168 height 133
click at [397, 77] on label "Mobile Number" at bounding box center [417, 76] width 41 height 12
click at [397, 77] on input "Mobile Number" at bounding box center [400, 73] width 6 height 6
click at [440, 106] on input "Username" at bounding box center [476, 99] width 116 height 18
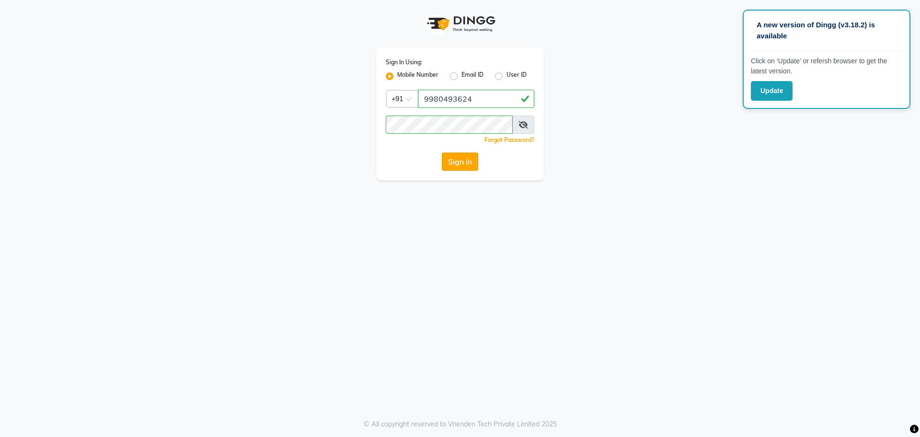
click at [468, 153] on button "Sign In" at bounding box center [460, 161] width 36 height 18
